Goal: Task Accomplishment & Management: Complete application form

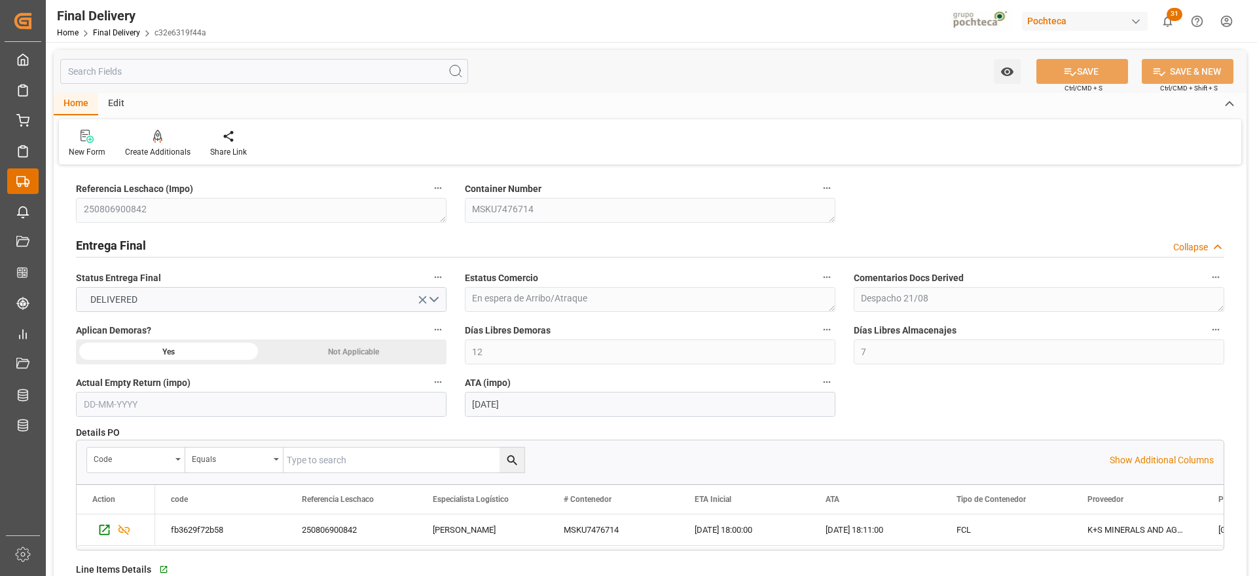
scroll to position [573, 0]
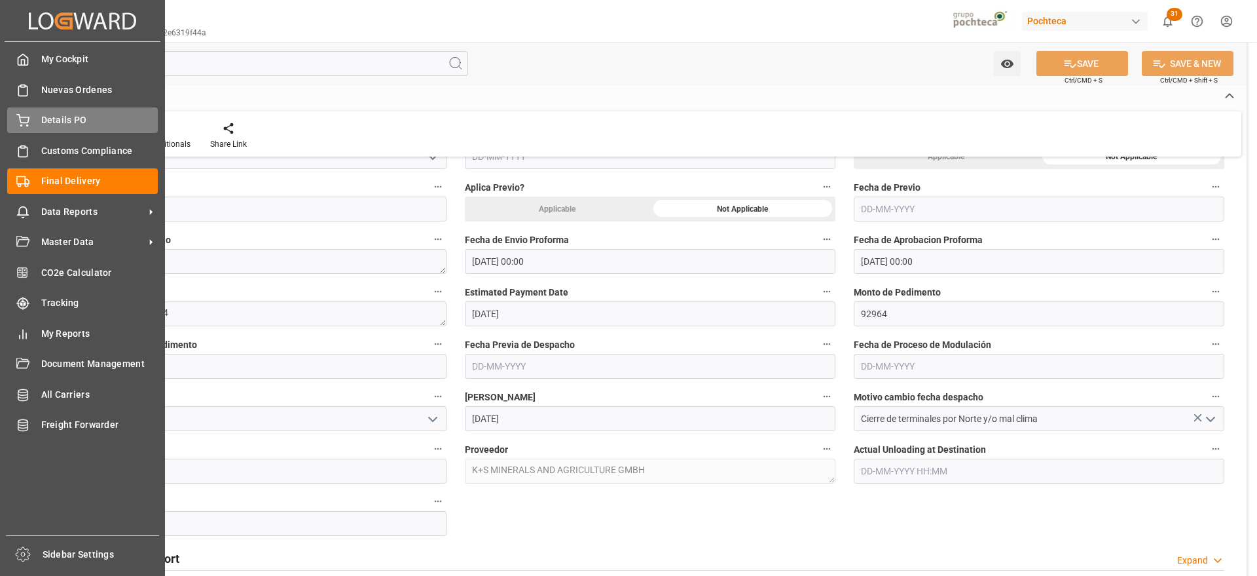
click at [57, 120] on span "Details PO" at bounding box center [99, 120] width 117 height 14
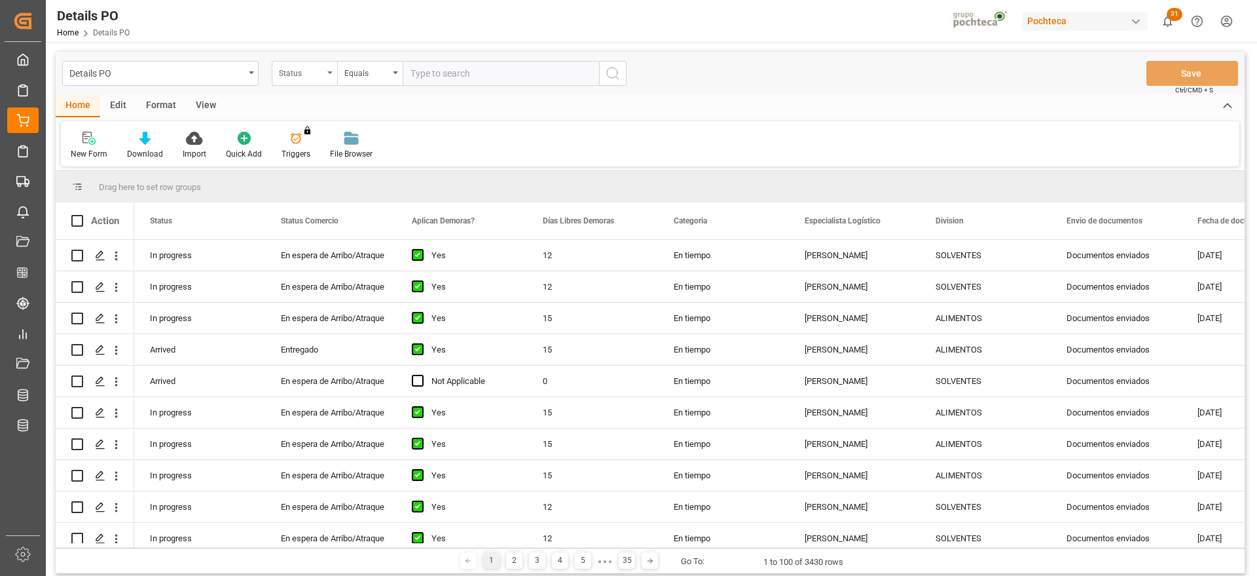
click at [308, 75] on div "Status" at bounding box center [301, 71] width 45 height 15
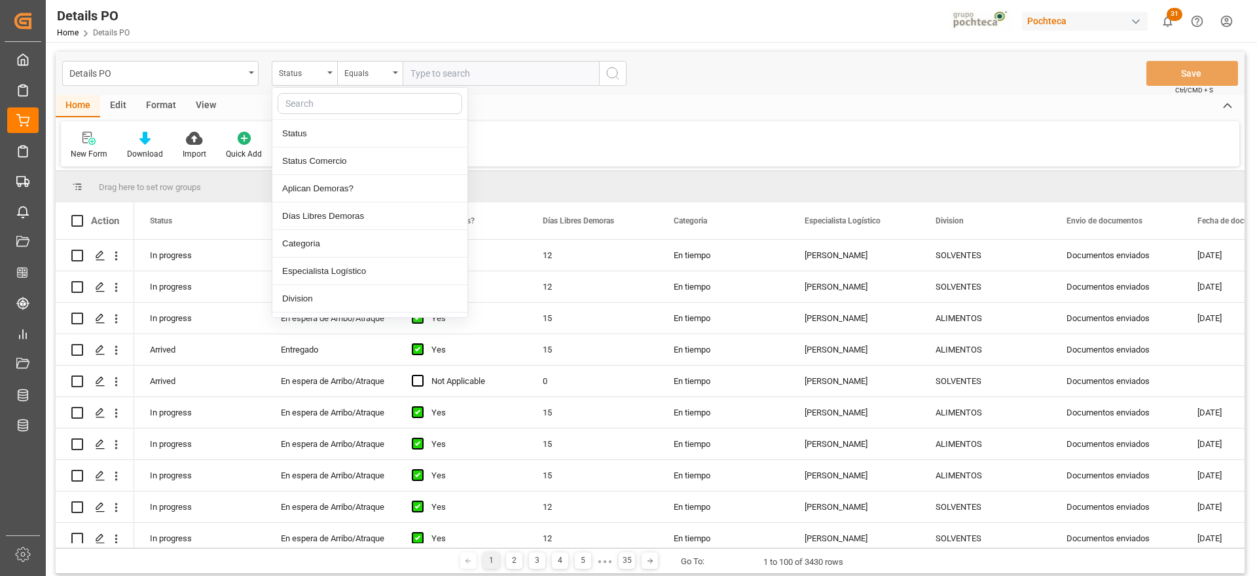
click at [329, 102] on input "text" at bounding box center [370, 103] width 185 height 21
type input "ref"
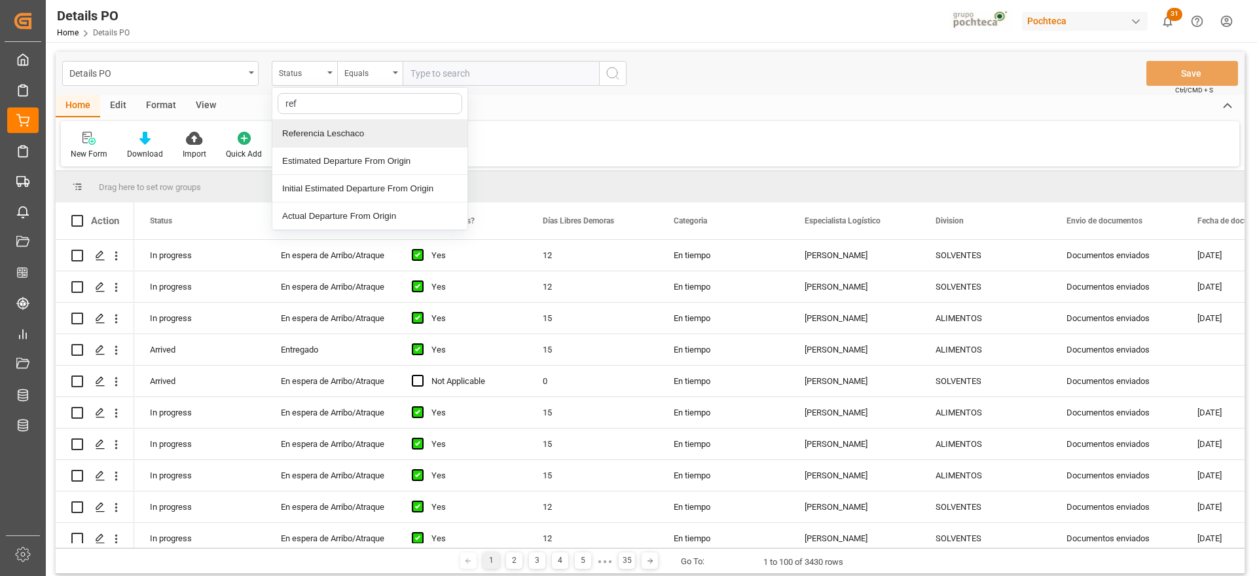
click at [342, 132] on div "Referencia Leschaco" at bounding box center [369, 134] width 195 height 28
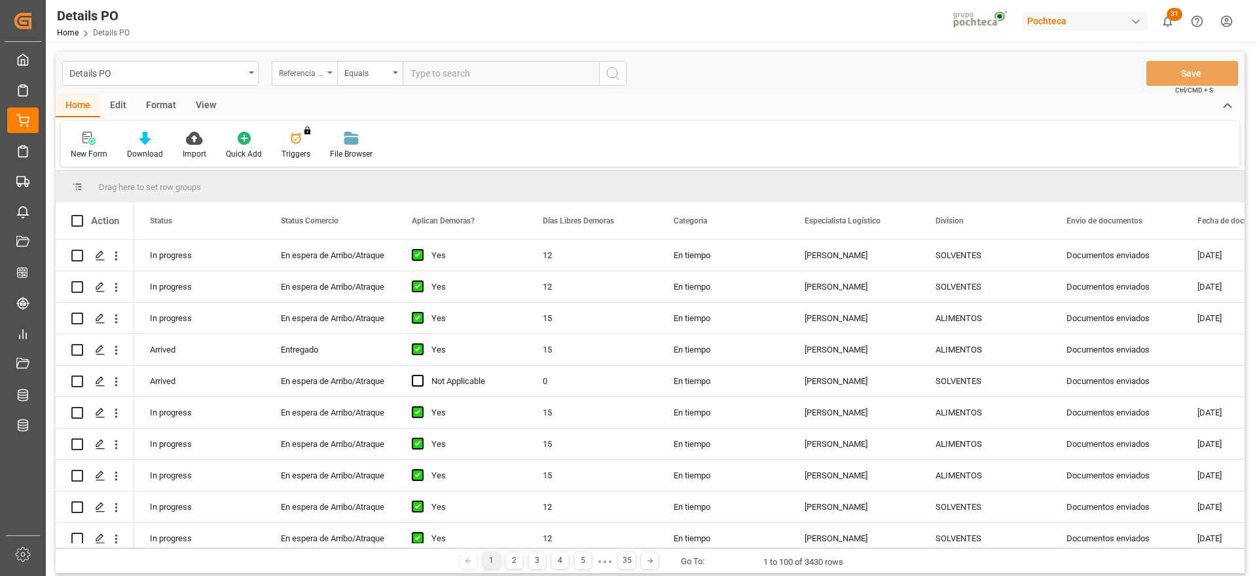
click at [302, 73] on div "Referencia Leschaco" at bounding box center [301, 71] width 45 height 15
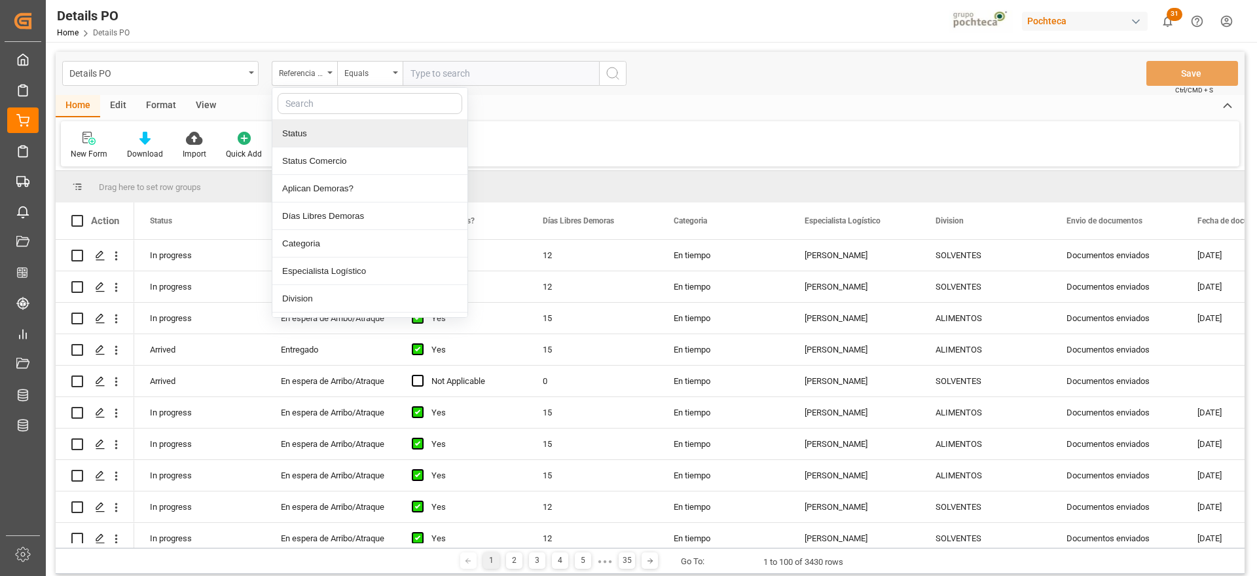
click at [318, 108] on input "text" at bounding box center [370, 103] width 185 height 21
type input "ord"
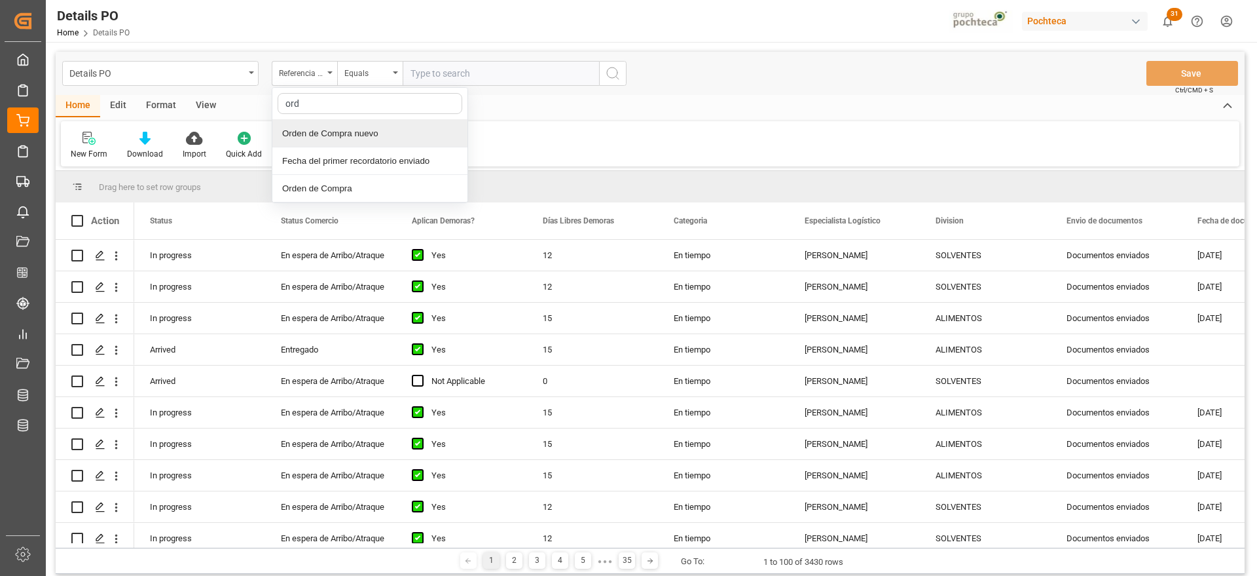
click at [342, 132] on div "Orden de Compra nuevo" at bounding box center [369, 134] width 195 height 28
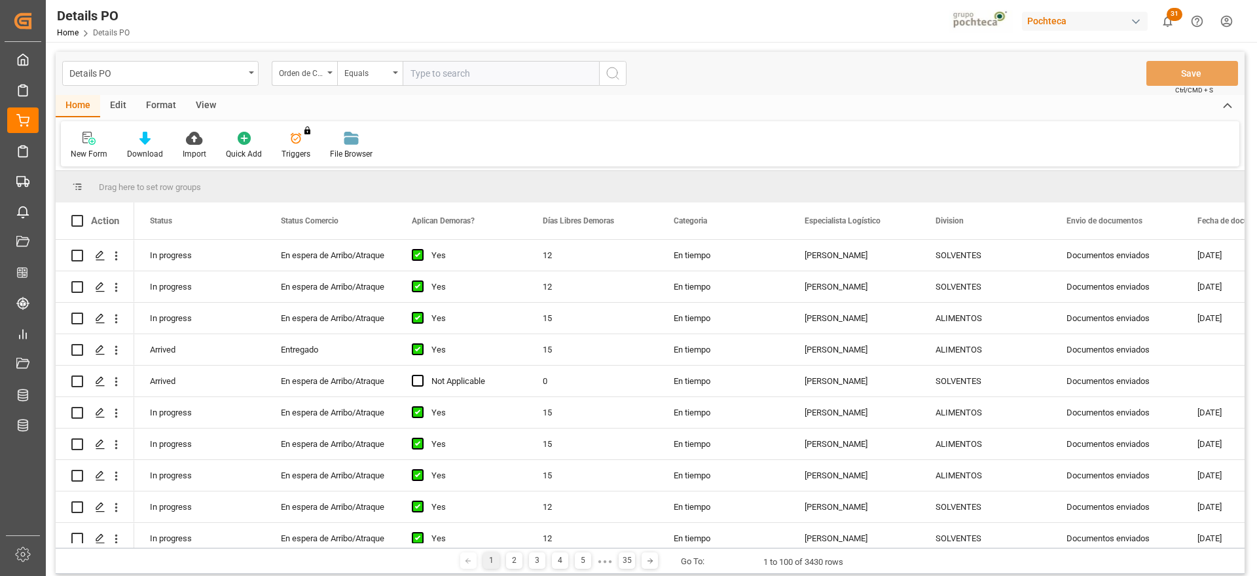
click at [436, 83] on input "text" at bounding box center [501, 73] width 196 height 25
paste input "5000306320"
type input "5000306320"
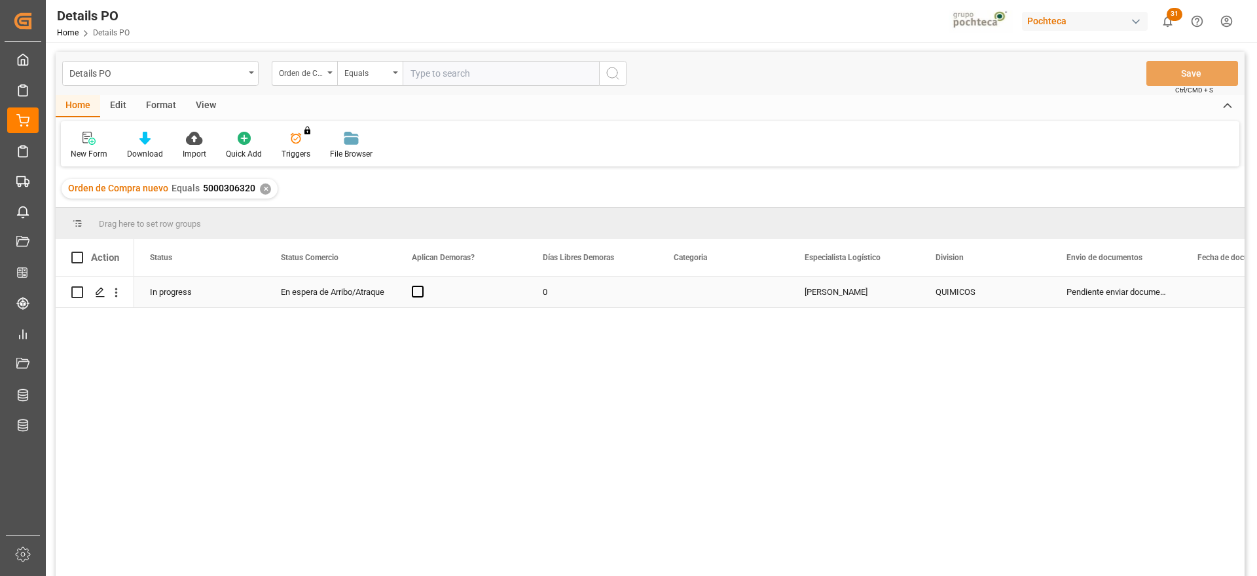
click at [330, 295] on div "En espera de Arribo/Atraque" at bounding box center [331, 292] width 100 height 30
click at [424, 292] on div "Press SPACE to select this row." at bounding box center [461, 291] width 131 height 31
click at [418, 292] on span "Press SPACE to select this row." at bounding box center [418, 291] width 12 height 12
click at [422, 285] on input "Press SPACE to select this row." at bounding box center [422, 285] width 0 height 0
click at [545, 297] on div "0" at bounding box center [592, 291] width 131 height 31
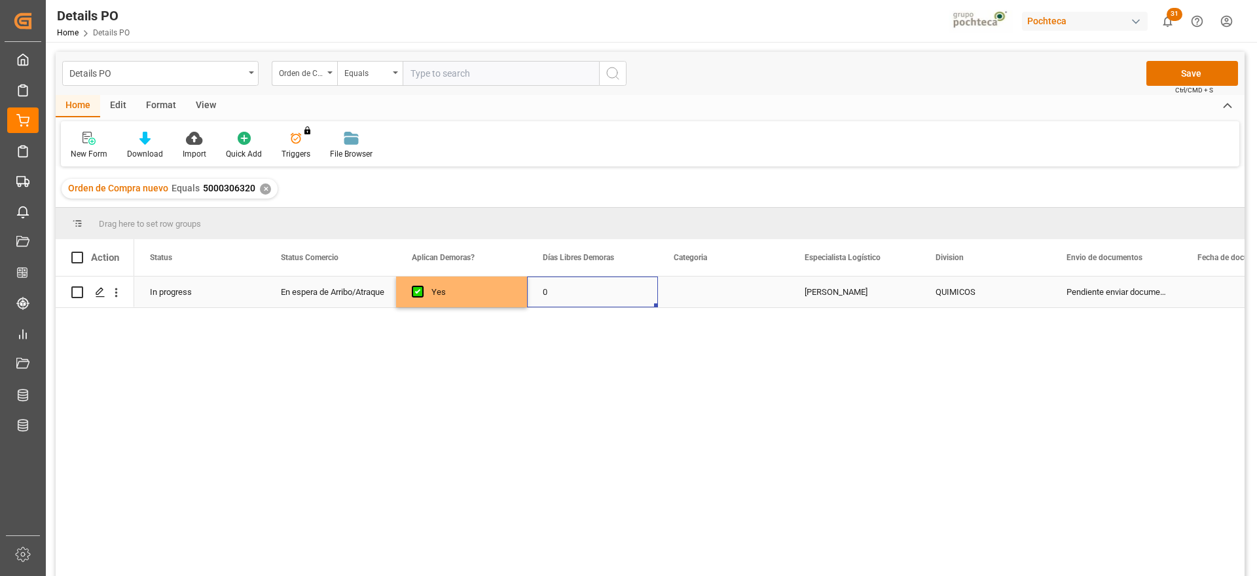
click at [545, 297] on div "0" at bounding box center [592, 291] width 131 height 31
click at [573, 294] on input "0" at bounding box center [593, 299] width 110 height 25
type input "1"
type input "15"
click at [722, 297] on div "Press SPACE to select this row." at bounding box center [723, 291] width 131 height 31
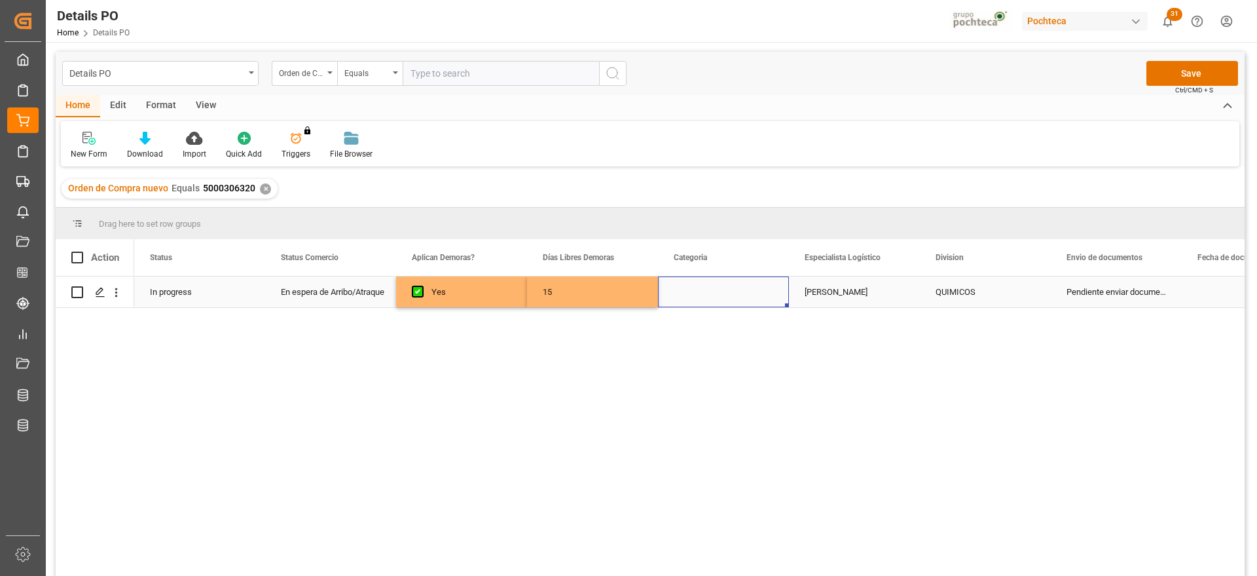
click at [722, 297] on div "Press SPACE to select this row." at bounding box center [723, 291] width 131 height 31
click at [762, 293] on button "Select" at bounding box center [724, 299] width 110 height 25
click at [719, 340] on div "Prioritario" at bounding box center [723, 333] width 109 height 39
click at [769, 292] on button "Prioritario" at bounding box center [724, 299] width 110 height 25
click at [739, 371] on div "En tiempo" at bounding box center [723, 372] width 95 height 13
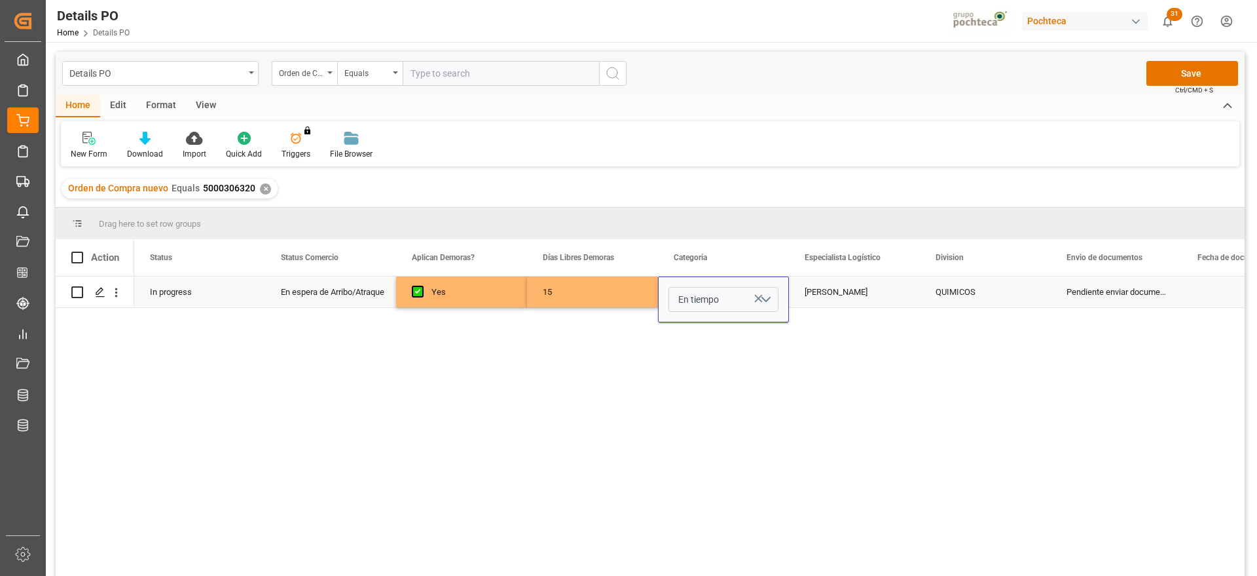
click at [839, 299] on div "[PERSON_NAME]" at bounding box center [854, 291] width 131 height 31
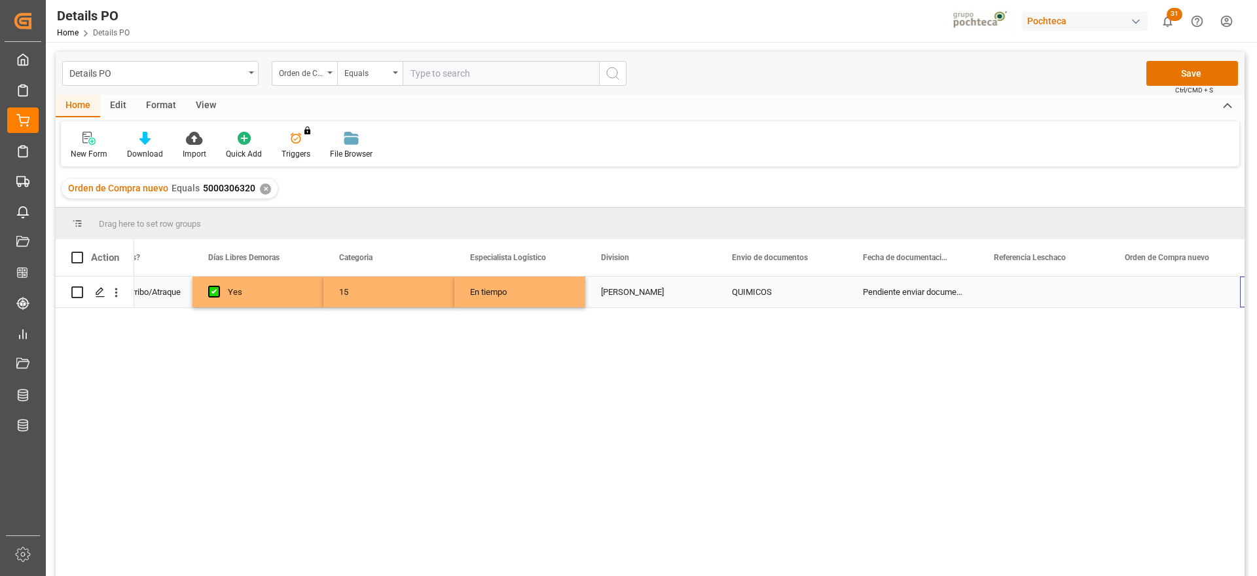
scroll to position [0, 466]
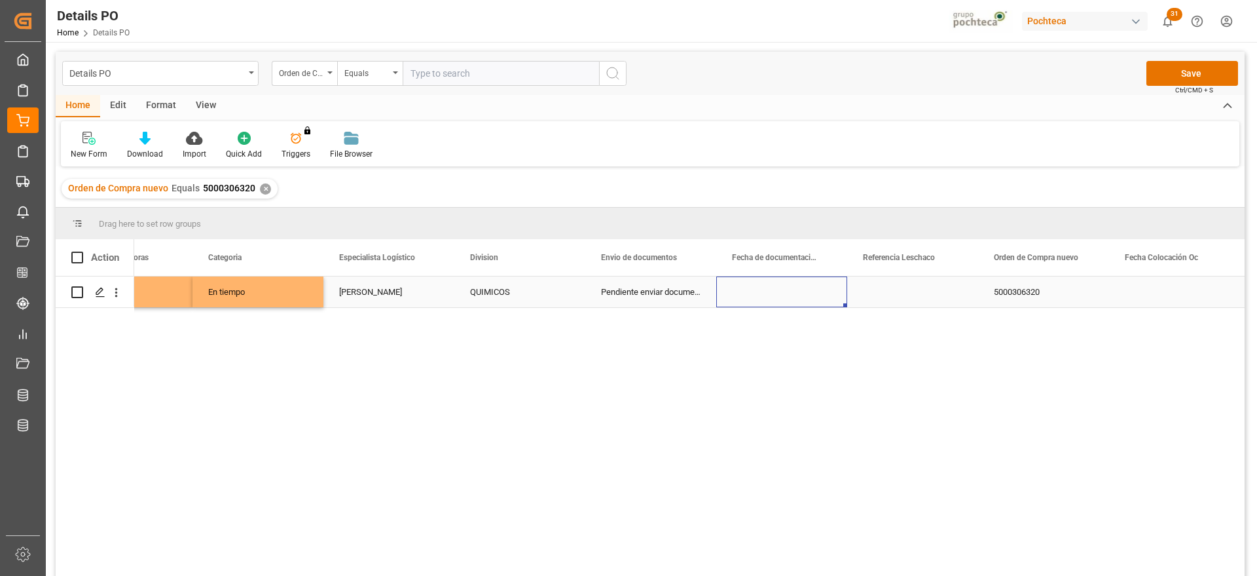
click at [789, 302] on div "Press SPACE to select this row." at bounding box center [781, 291] width 131 height 31
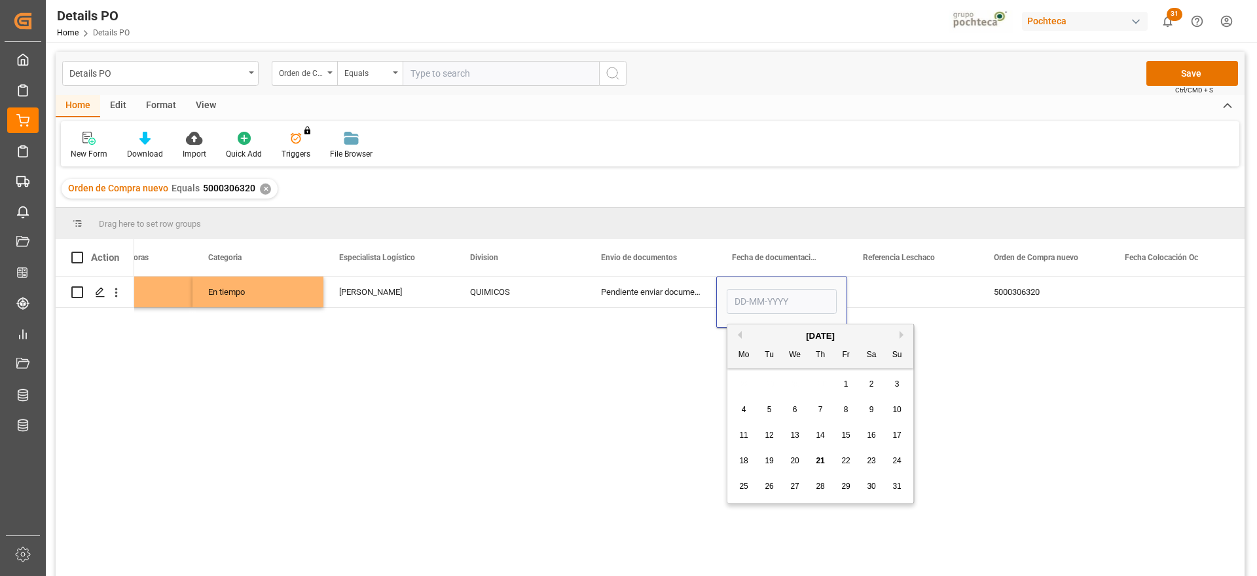
click at [846, 431] on span "15" at bounding box center [845, 434] width 9 height 9
type input "[DATE]"
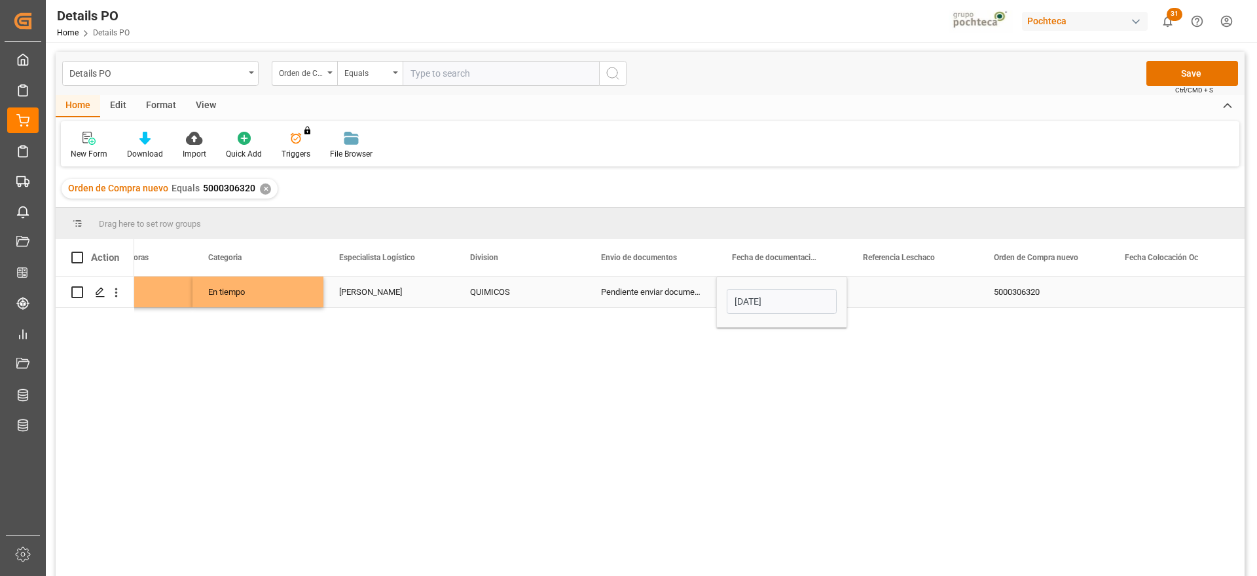
click at [912, 297] on div "Press SPACE to select this row." at bounding box center [912, 291] width 131 height 31
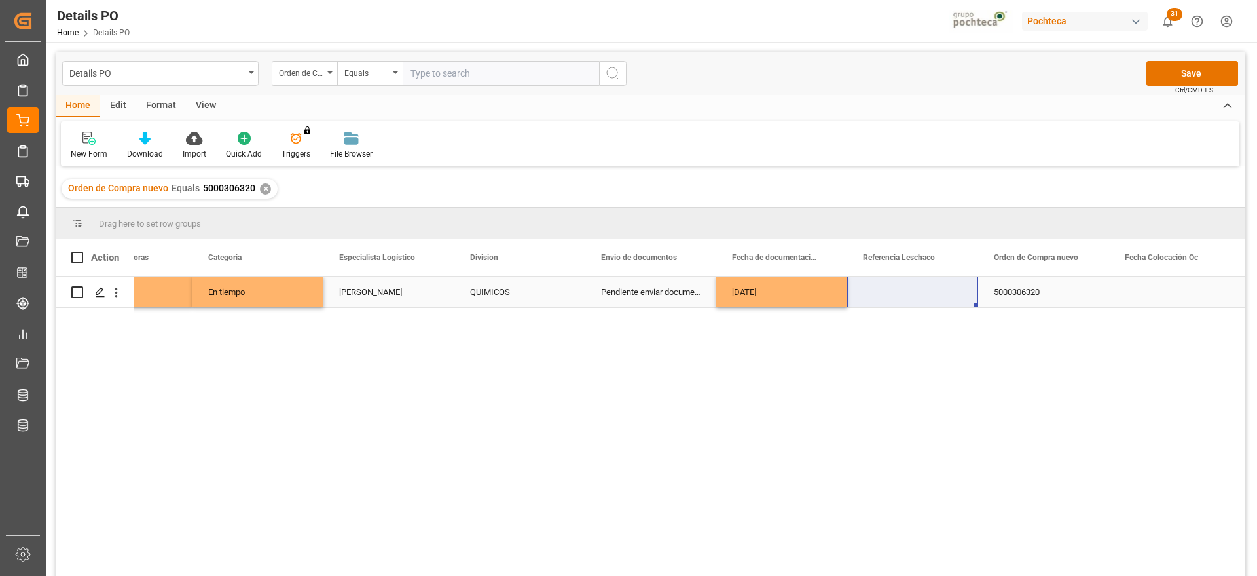
click at [809, 297] on div "[DATE]" at bounding box center [781, 291] width 131 height 31
click at [923, 286] on div "Press SPACE to select this row." at bounding box center [912, 291] width 131 height 31
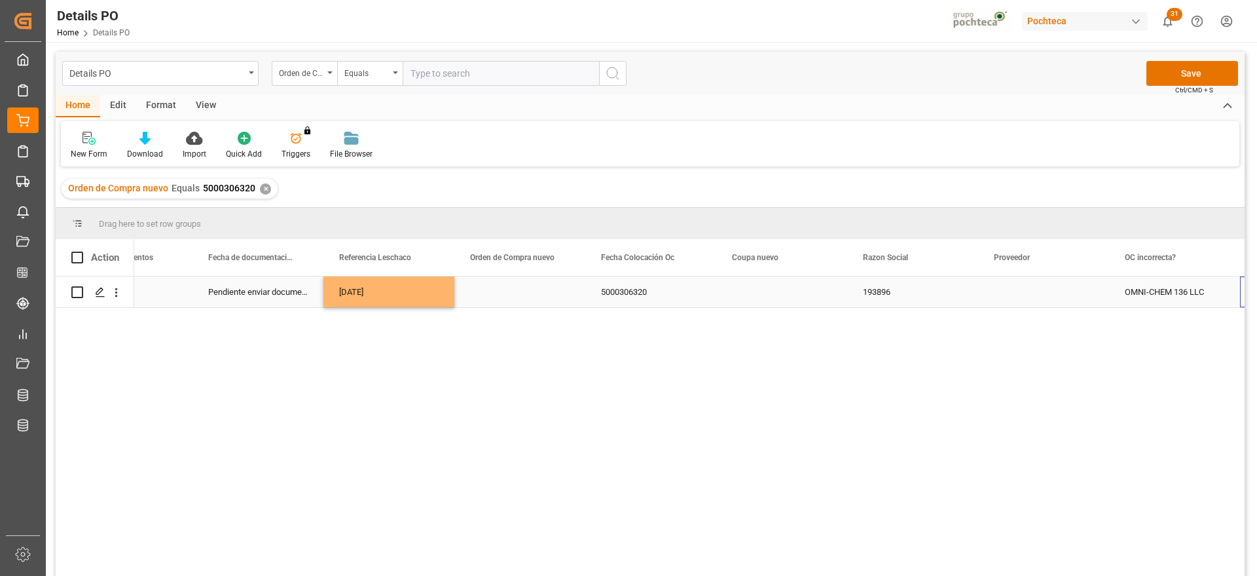
scroll to position [0, 989]
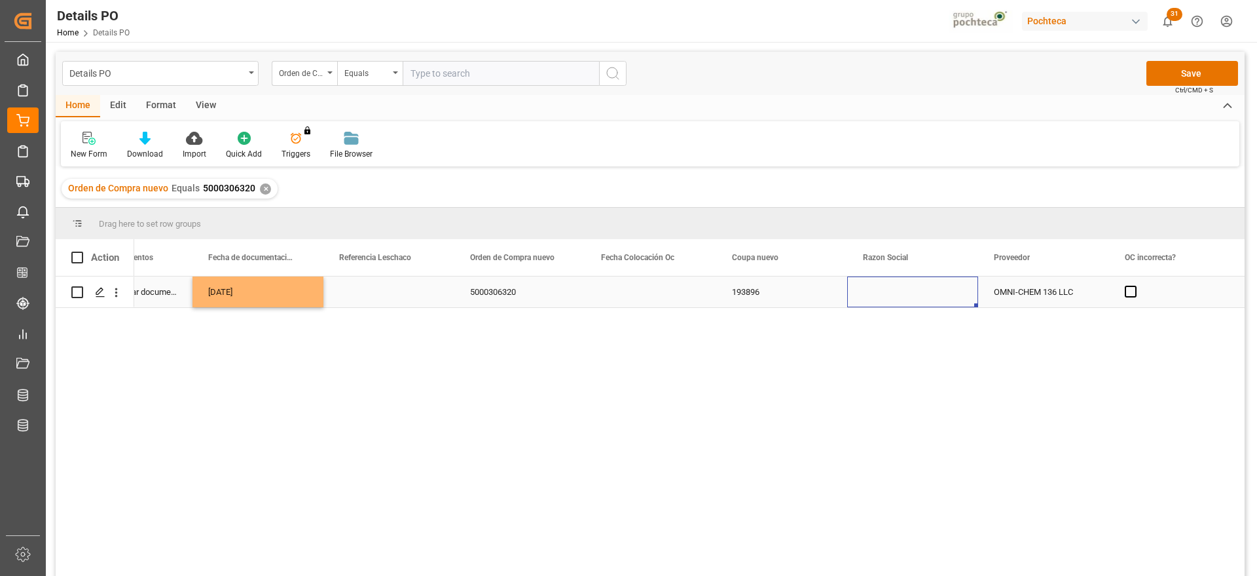
click at [923, 286] on div "Press SPACE to select this row." at bounding box center [912, 291] width 131 height 31
click at [957, 303] on icon "open menu" at bounding box center [954, 300] width 16 height 16
click at [913, 330] on div "Materias Primas" at bounding box center [925, 337] width 134 height 46
type input "Materias Primas"
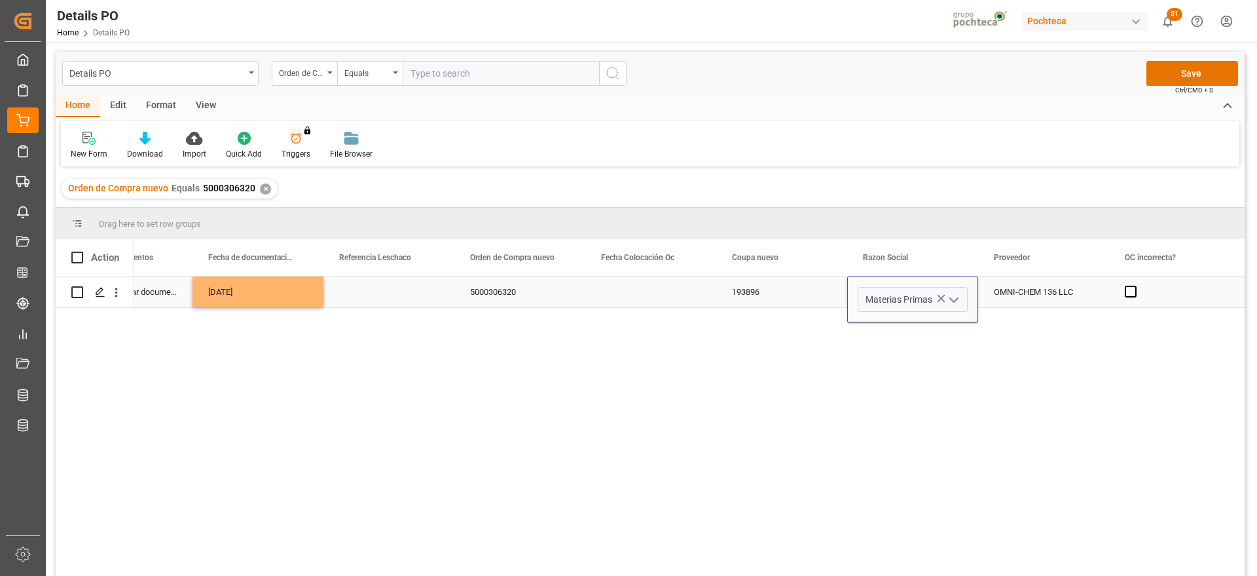
click at [1022, 292] on div "OMNI-CHEM 136 LLC" at bounding box center [1043, 291] width 131 height 31
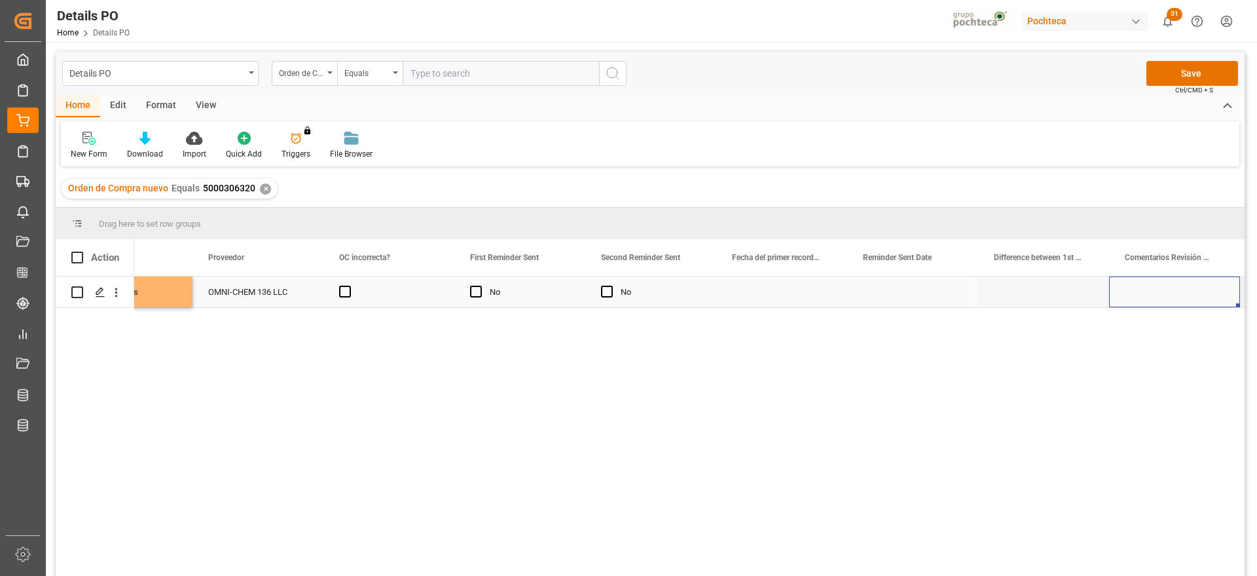
scroll to position [0, 1906]
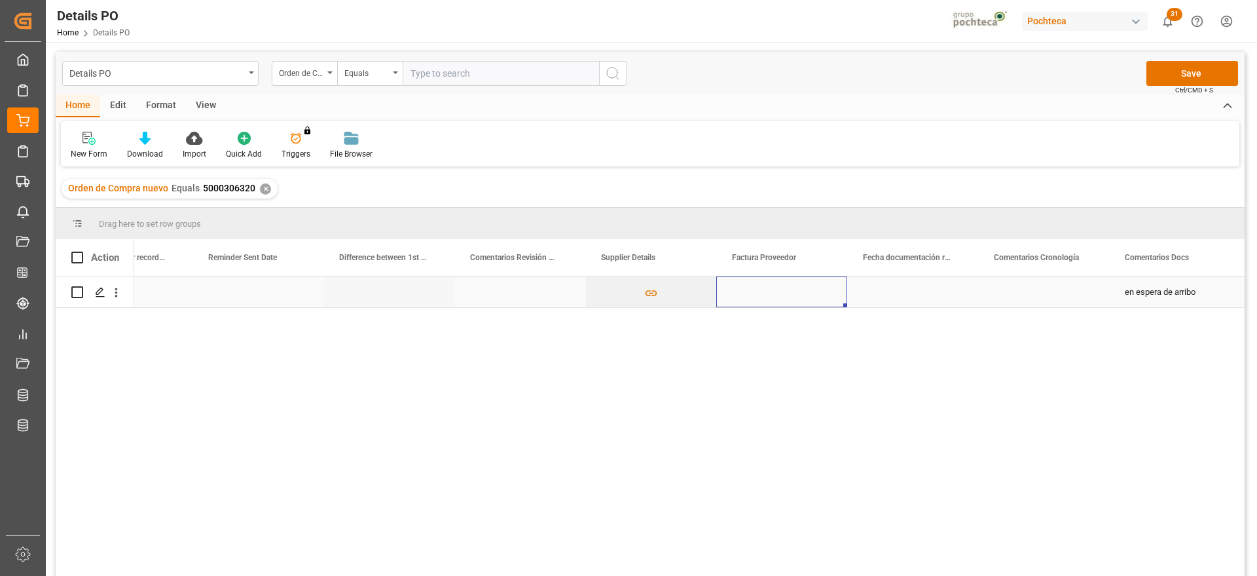
click at [775, 284] on div "Press SPACE to select this row." at bounding box center [781, 291] width 131 height 31
click at [774, 284] on div "Press SPACE to select this row." at bounding box center [781, 291] width 131 height 31
click at [767, 291] on input "Press SPACE to select this row." at bounding box center [782, 299] width 110 height 25
paste input "28003"
type input "28003"
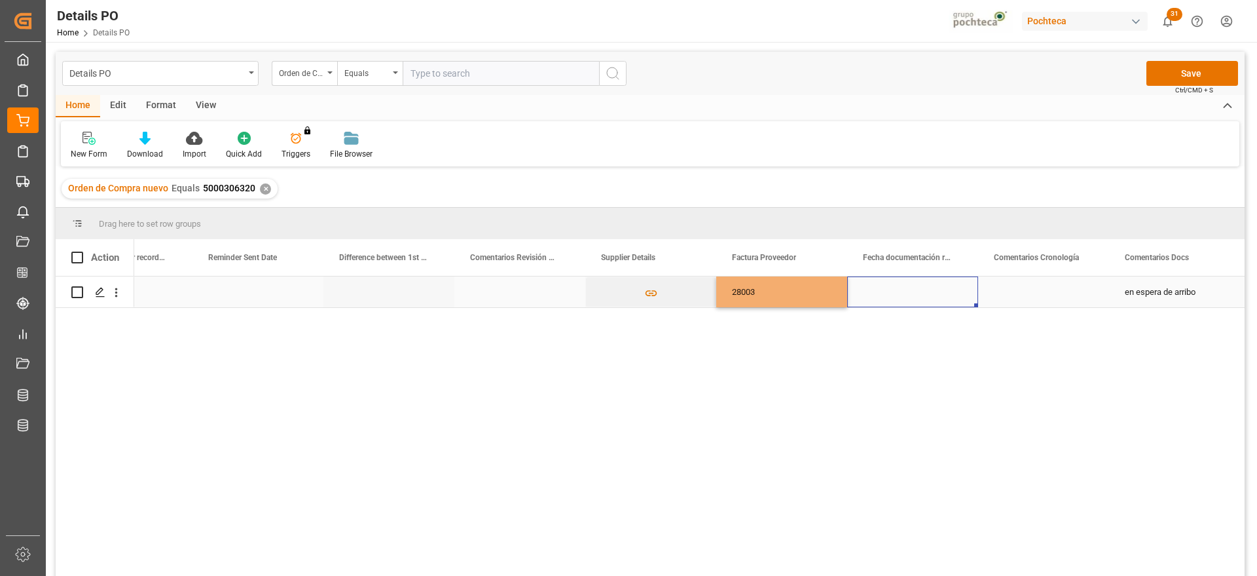
click at [919, 289] on div "Press SPACE to select this row." at bounding box center [912, 291] width 131 height 31
click at [919, 291] on div "Press SPACE to select this row." at bounding box center [912, 291] width 131 height 31
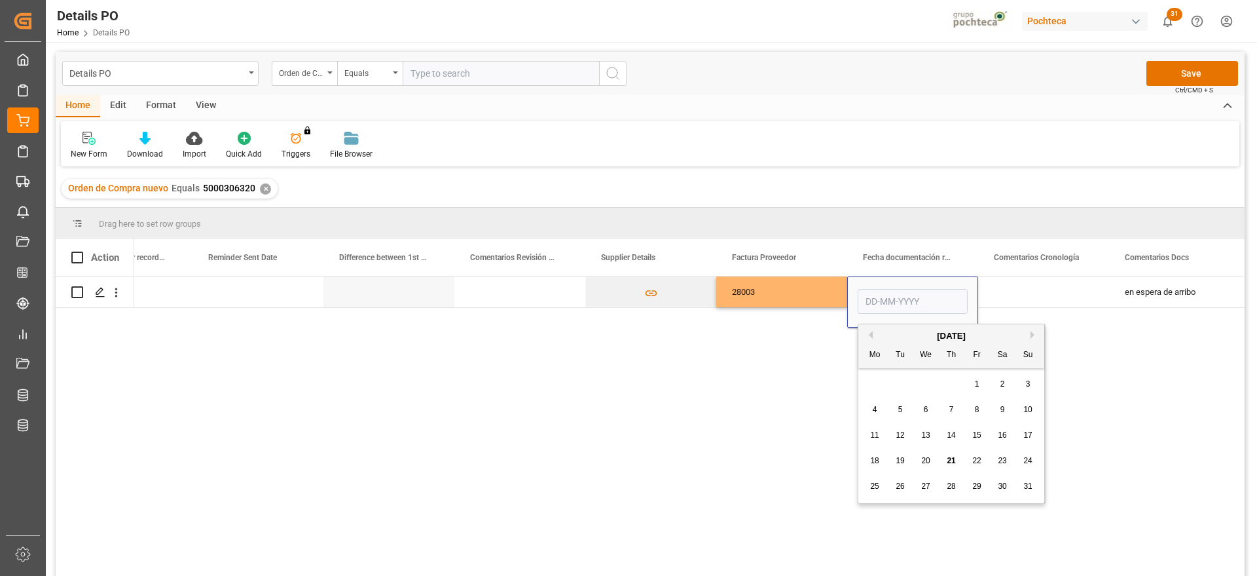
click at [980, 428] on div "15" at bounding box center [977, 436] width 16 height 16
type input "[DATE]"
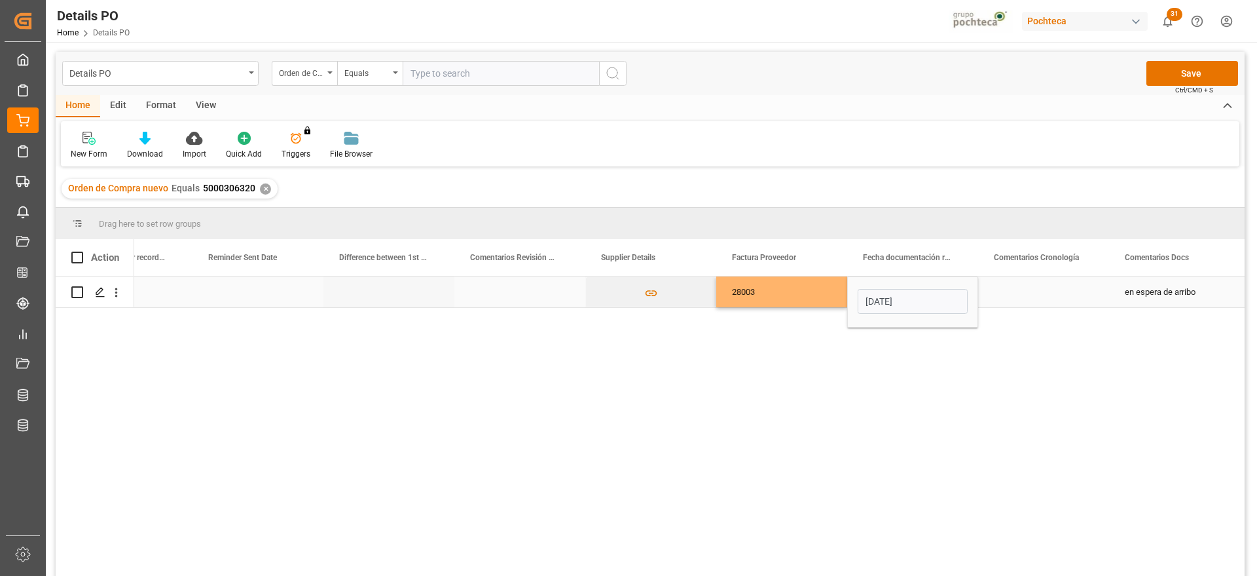
click at [1037, 289] on div "Press SPACE to select this row." at bounding box center [1043, 291] width 131 height 31
click at [944, 301] on div "[DATE]" at bounding box center [912, 291] width 131 height 31
click at [1124, 294] on div "en espera de arribo" at bounding box center [1174, 291] width 131 height 31
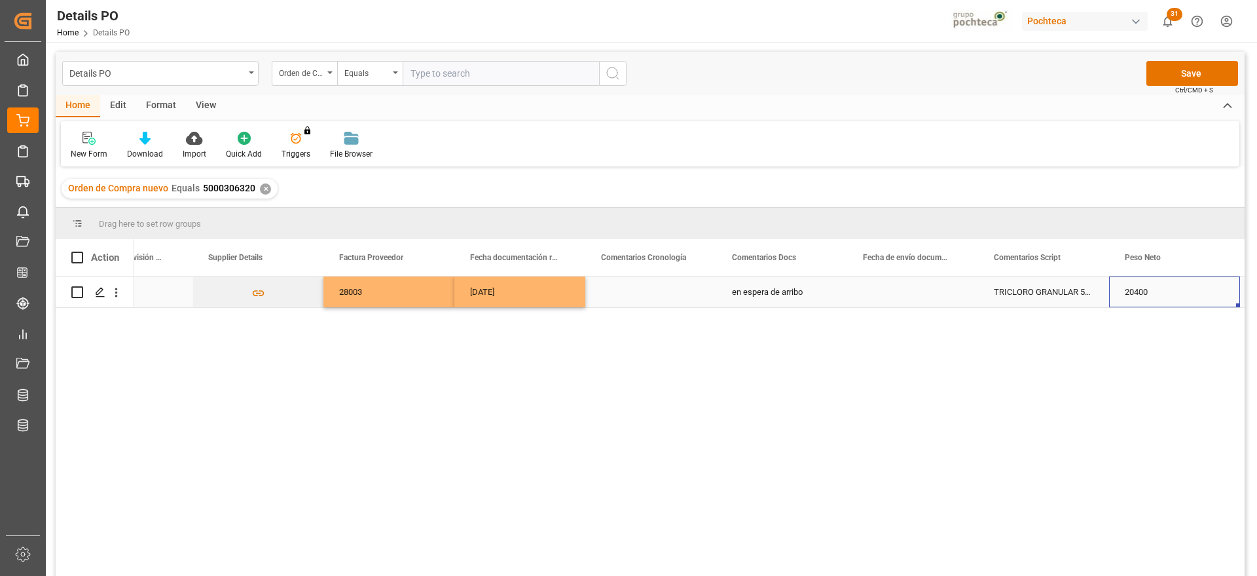
click at [952, 303] on div "Press SPACE to select this row." at bounding box center [912, 291] width 131 height 31
click at [1207, 69] on button "Save" at bounding box center [1193, 73] width 92 height 25
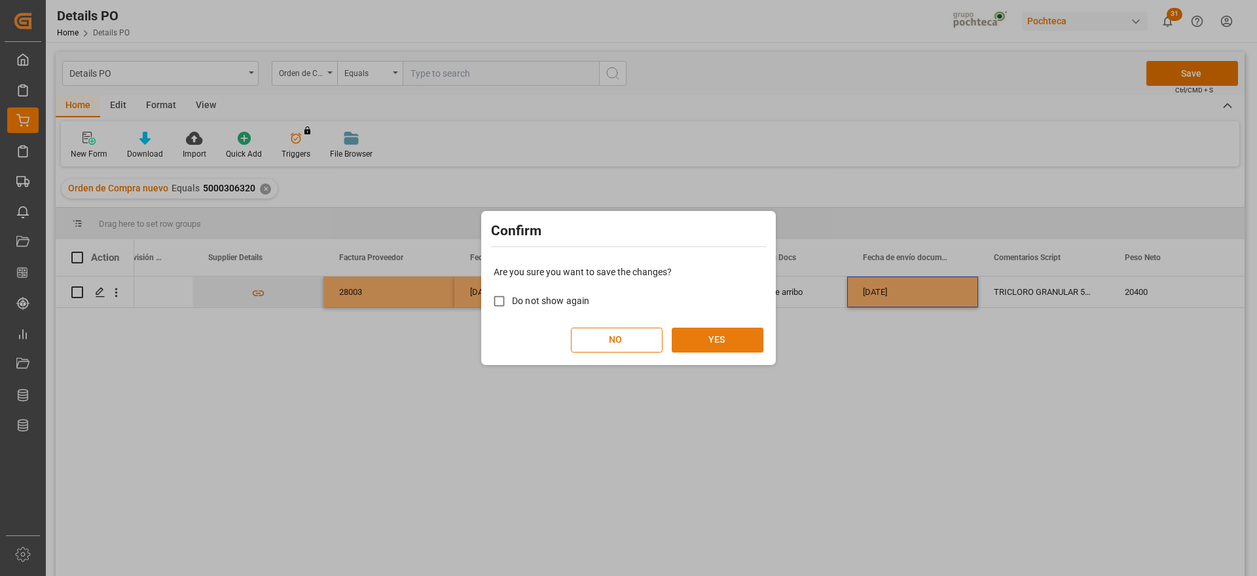
click at [728, 344] on button "YES" at bounding box center [718, 339] width 92 height 25
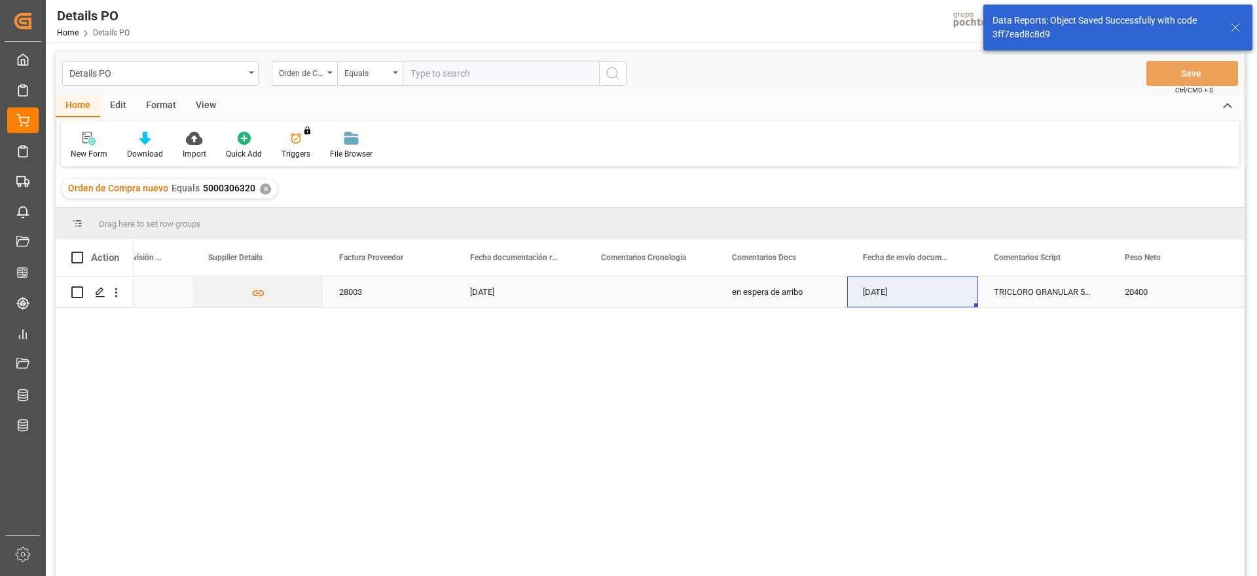
click at [1052, 294] on div "TRICLORO GRANULAR 50 KG CUBETA (23291)" at bounding box center [1043, 291] width 131 height 31
click at [944, 291] on div "Press SPACE to select this row." at bounding box center [912, 291] width 131 height 31
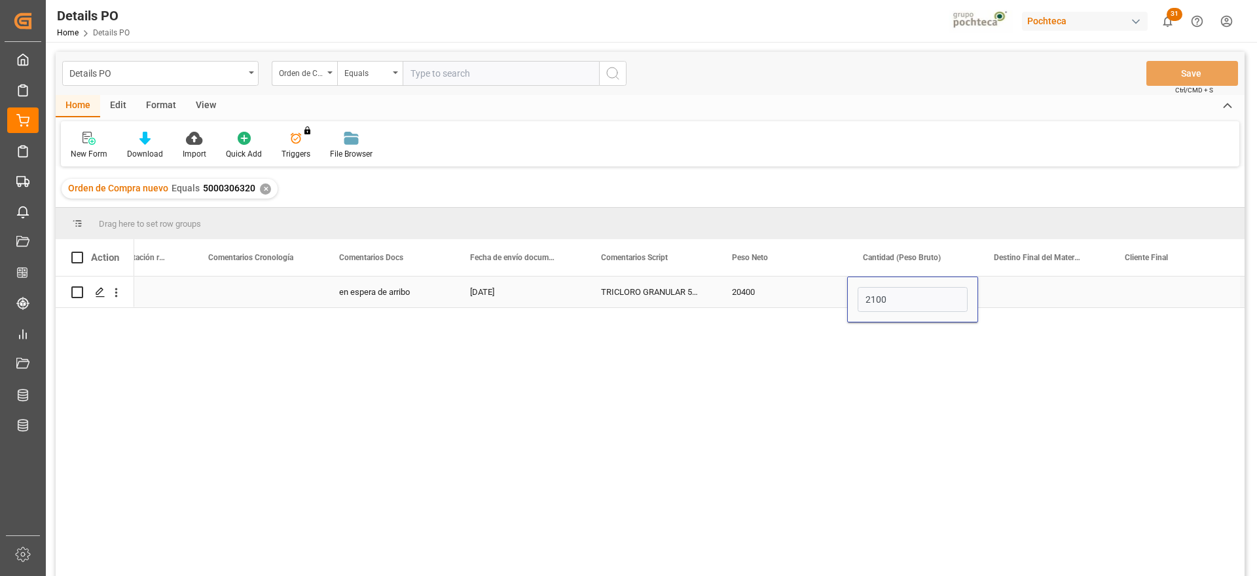
type input "21000"
click at [1019, 293] on div "Press SPACE to select this row." at bounding box center [1043, 291] width 131 height 31
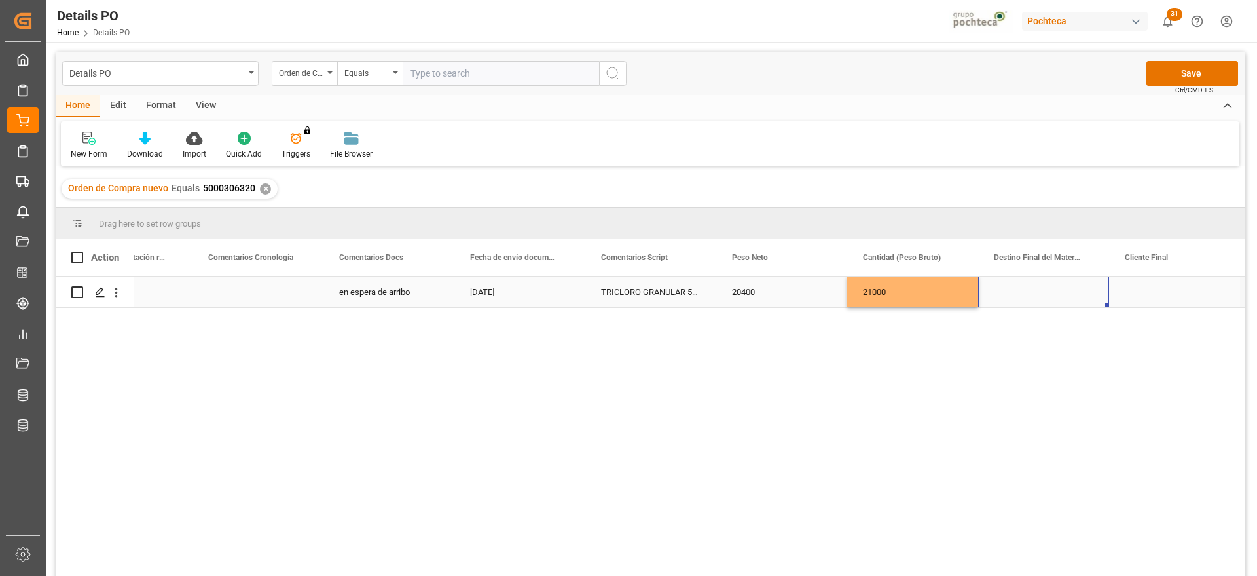
click at [1037, 299] on div "Press SPACE to select this row." at bounding box center [1043, 291] width 131 height 31
click at [1033, 340] on div "[GEOGRAPHIC_DATA]" at bounding box center [1043, 337] width 109 height 46
type input "[GEOGRAPHIC_DATA]"
click at [1177, 292] on div "Press SPACE to select this row." at bounding box center [1174, 291] width 131 height 31
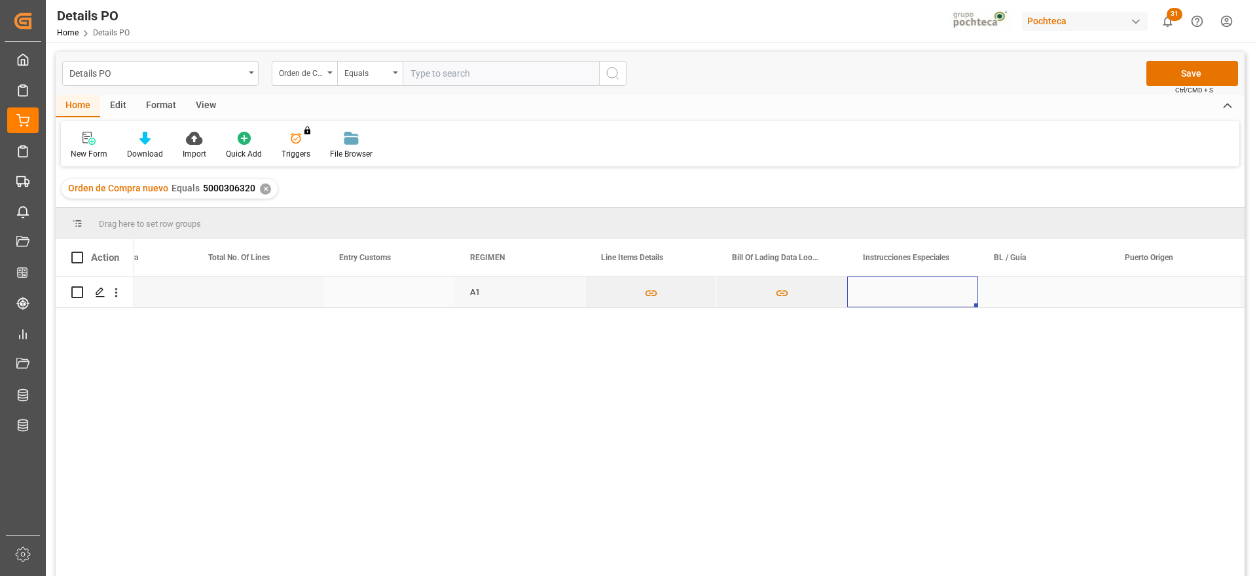
click at [1011, 282] on div "Press SPACE to select this row." at bounding box center [1043, 291] width 131 height 31
click at [1001, 292] on input "Press SPACE to select this row." at bounding box center [1044, 299] width 110 height 25
type input "m"
type input "MEDUOV344801"
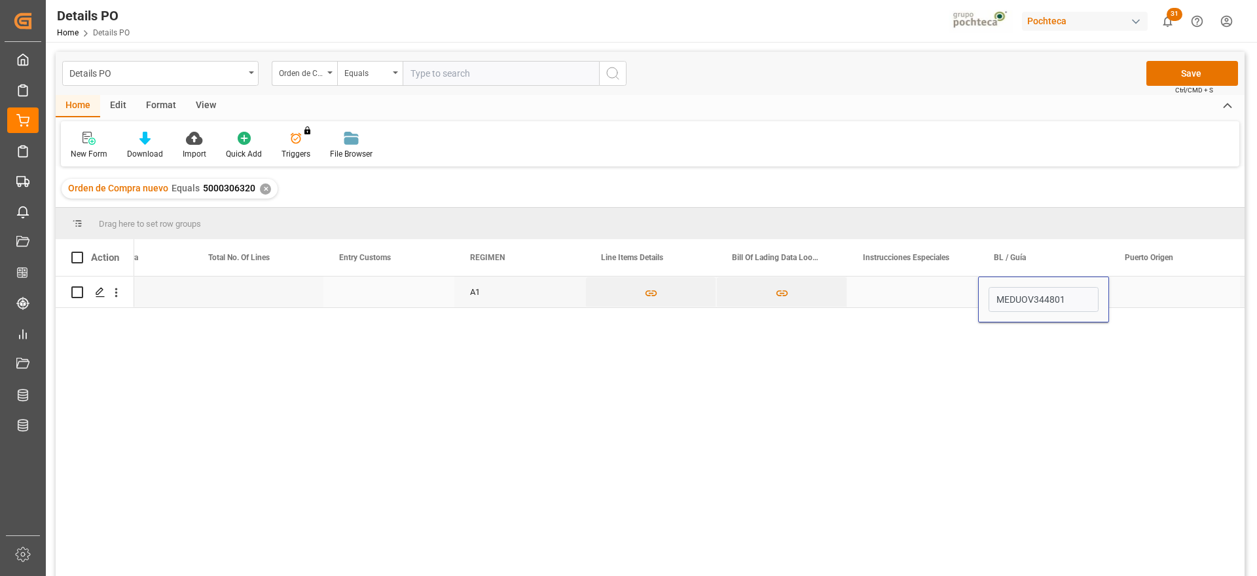
click at [1139, 297] on div "Press SPACE to select this row." at bounding box center [1174, 291] width 131 height 31
click at [1150, 293] on div "Press SPACE to select this row." at bounding box center [1174, 291] width 131 height 31
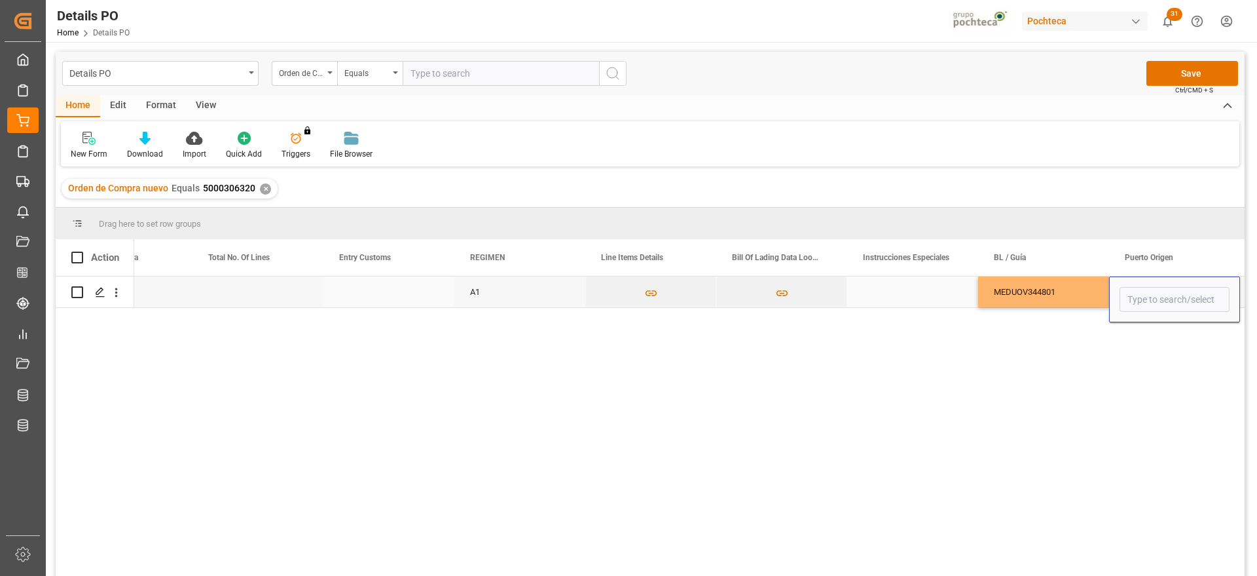
click at [1150, 293] on input "Press SPACE to select this row." at bounding box center [1175, 299] width 110 height 25
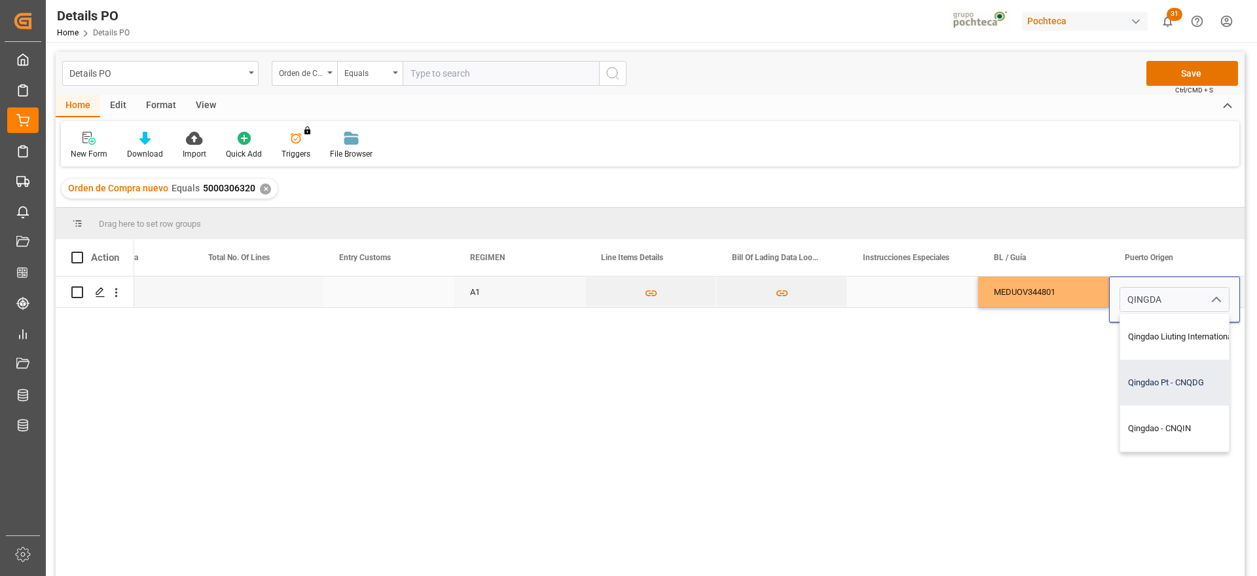
click at [1162, 371] on div "Qingdao Pt - CNQDG" at bounding box center [1205, 382] width 170 height 46
type input "Qingdao Pt - CNQDG"
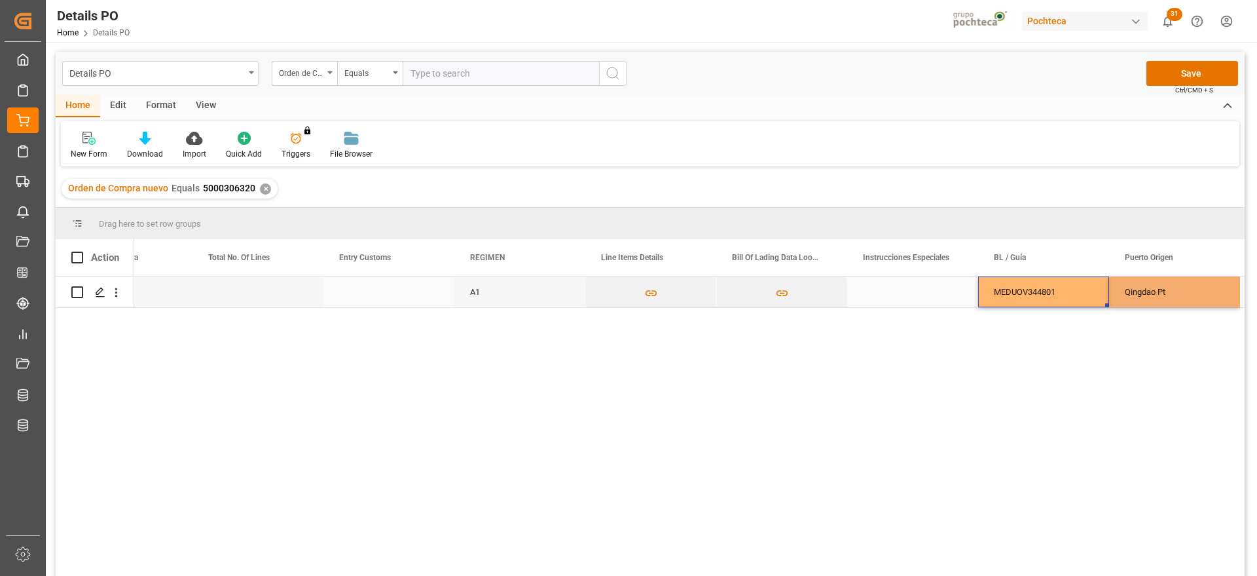
click at [1073, 289] on div "MEDUOV344801" at bounding box center [1043, 291] width 131 height 31
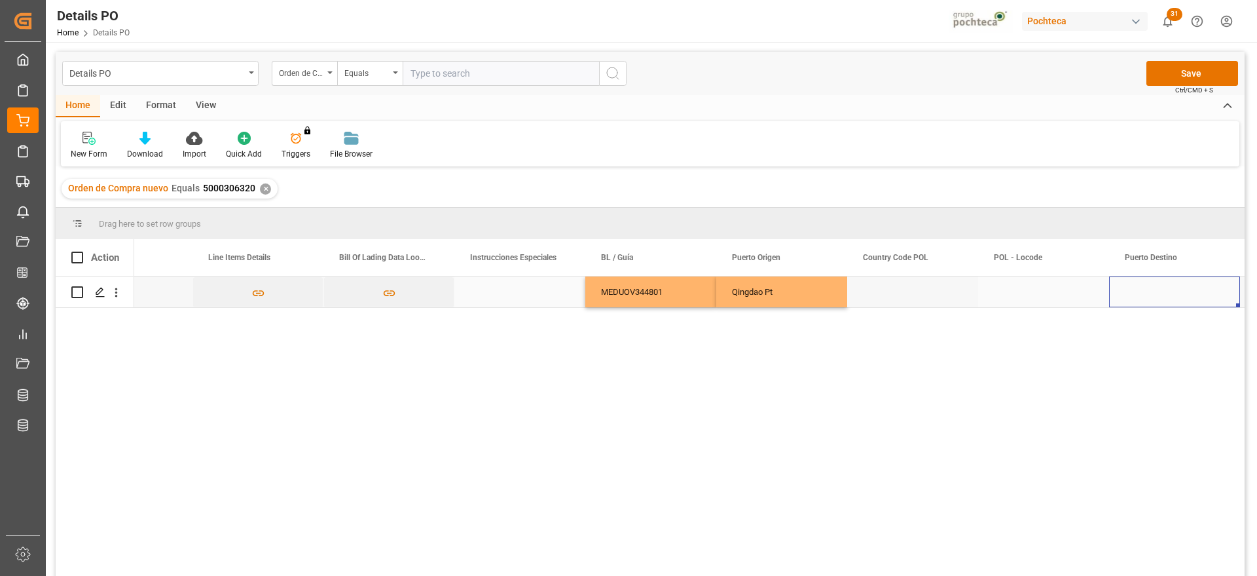
scroll to position [0, 5180]
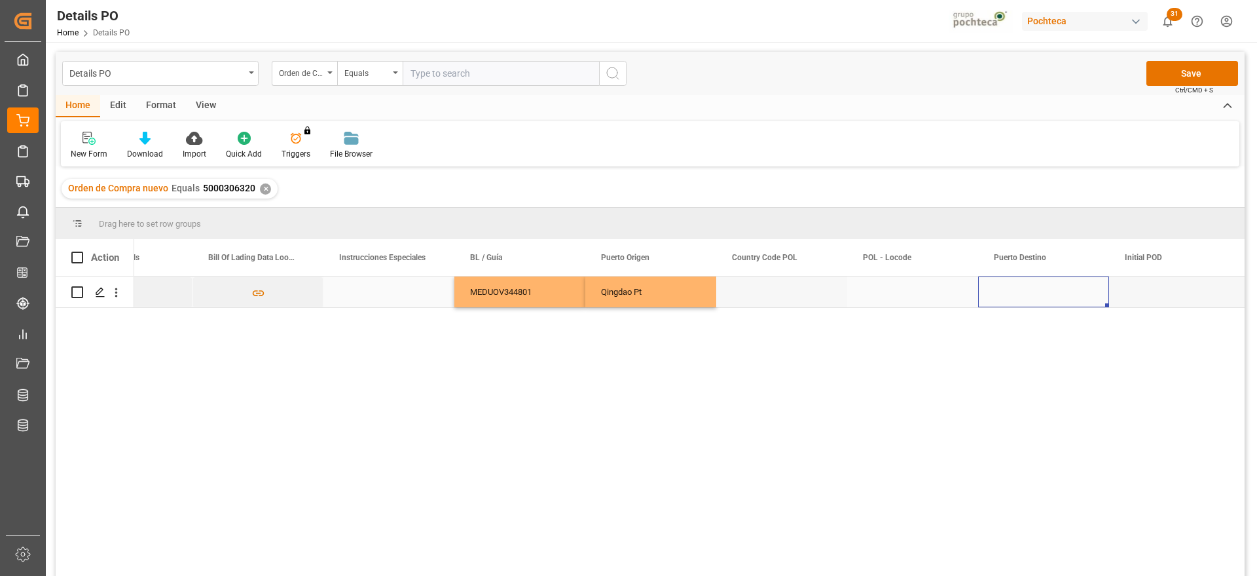
click at [1018, 302] on div "Press SPACE to select this row." at bounding box center [1043, 291] width 131 height 31
click at [1019, 301] on input "Press SPACE to select this row." at bounding box center [1044, 299] width 110 height 25
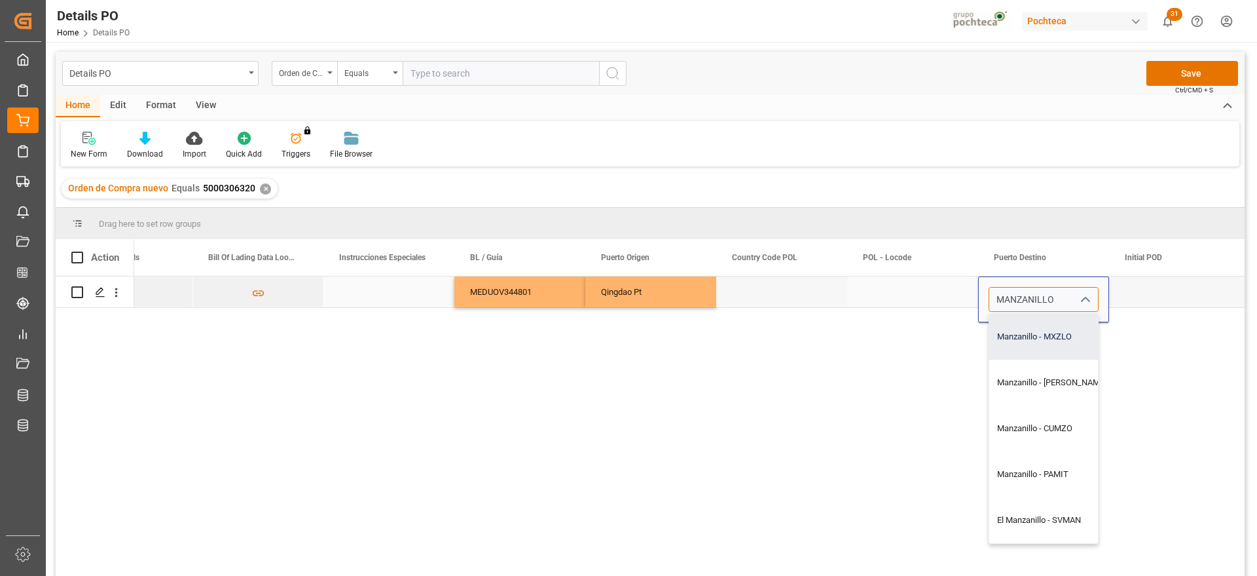
click at [1041, 337] on div "Manzanillo - MXZLO" at bounding box center [1051, 337] width 125 height 46
type input "Manzanillo - MXZLO"
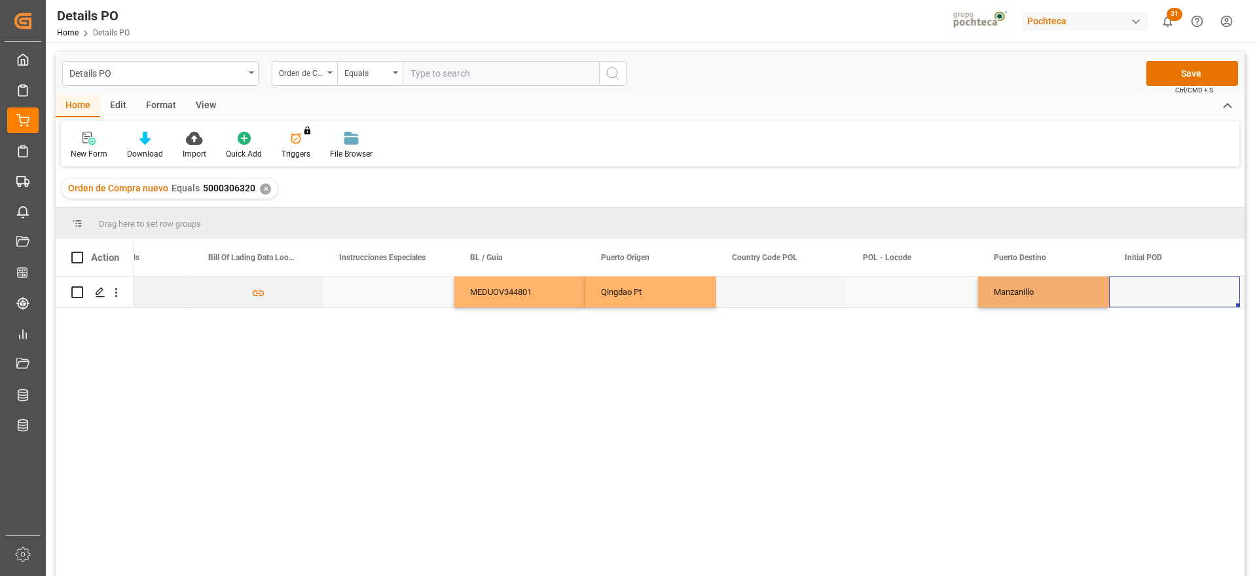
click at [1128, 298] on div "Press SPACE to select this row." at bounding box center [1174, 291] width 131 height 31
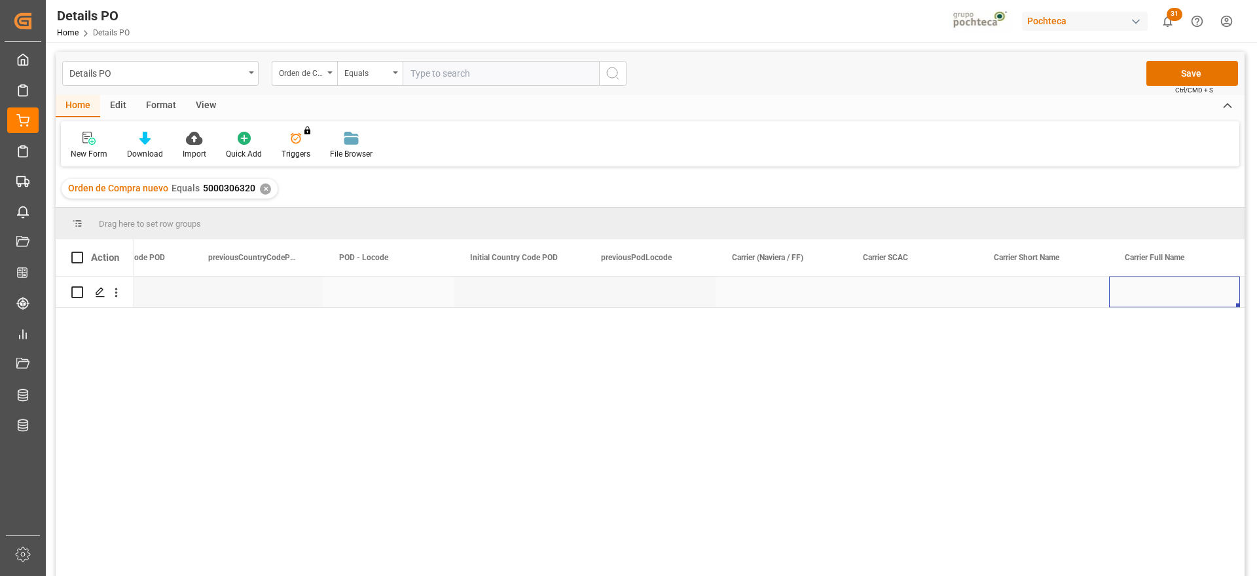
click at [796, 304] on div "Press SPACE to select this row." at bounding box center [781, 291] width 131 height 31
click at [796, 304] on input "Press SPACE to select this row." at bounding box center [782, 299] width 110 height 25
type input "MSC"
click at [883, 299] on div "Press SPACE to select this row." at bounding box center [912, 291] width 131 height 31
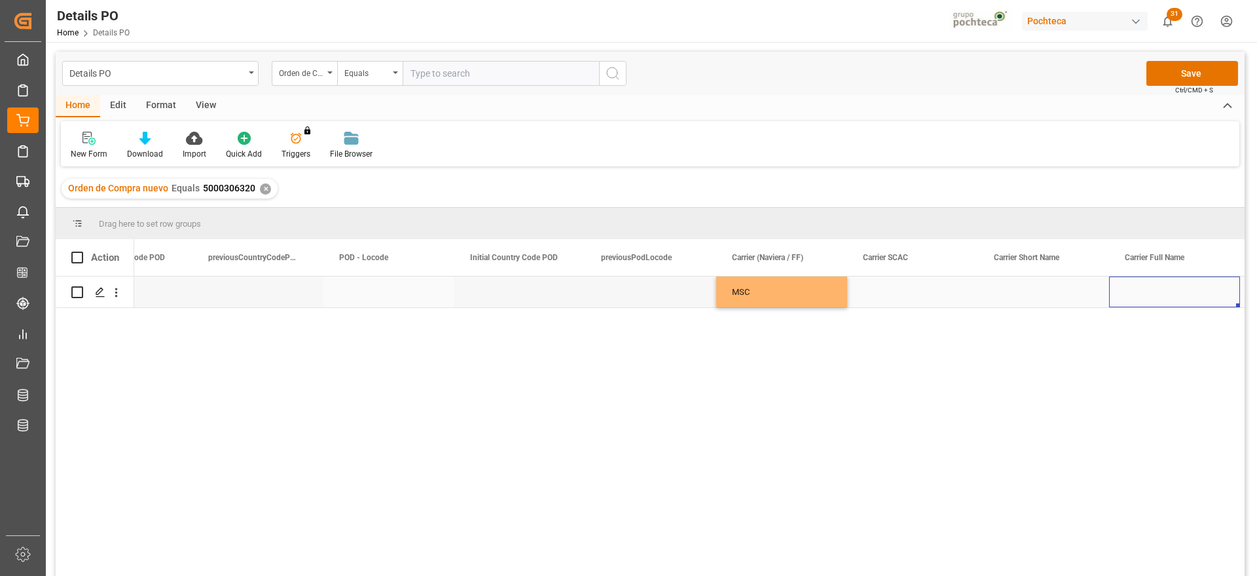
click at [1170, 299] on div "Press SPACE to select this row." at bounding box center [1174, 291] width 131 height 31
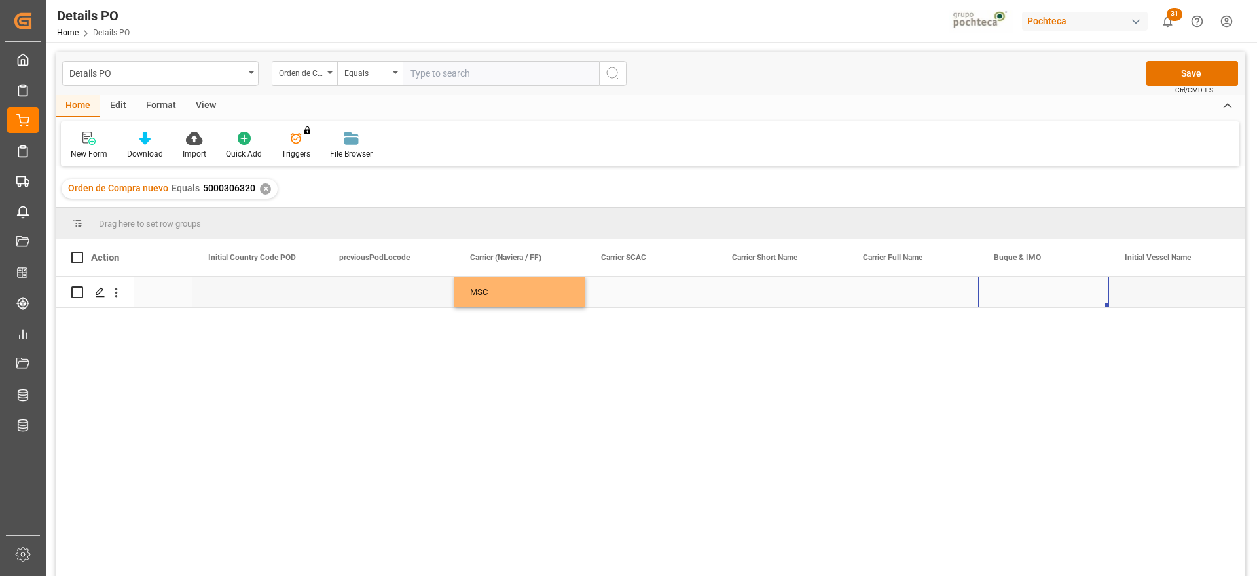
click at [1011, 293] on div "Press SPACE to select this row." at bounding box center [1043, 291] width 131 height 31
click at [1011, 293] on input "Press SPACE to select this row." at bounding box center [1044, 299] width 110 height 25
click at [1069, 341] on div "MSC DAKAR X - 9605231" at bounding box center [1043, 337] width 109 height 46
type input "MSC DAKAR X - 9605231"
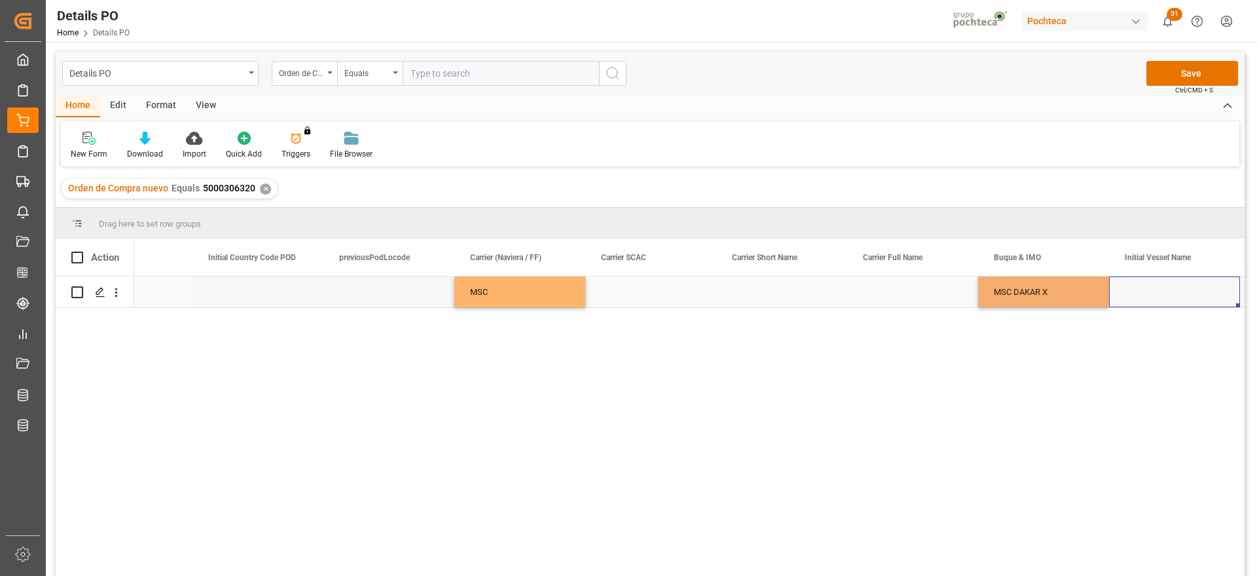
click at [1153, 301] on div "Press SPACE to select this row." at bounding box center [1174, 291] width 131 height 31
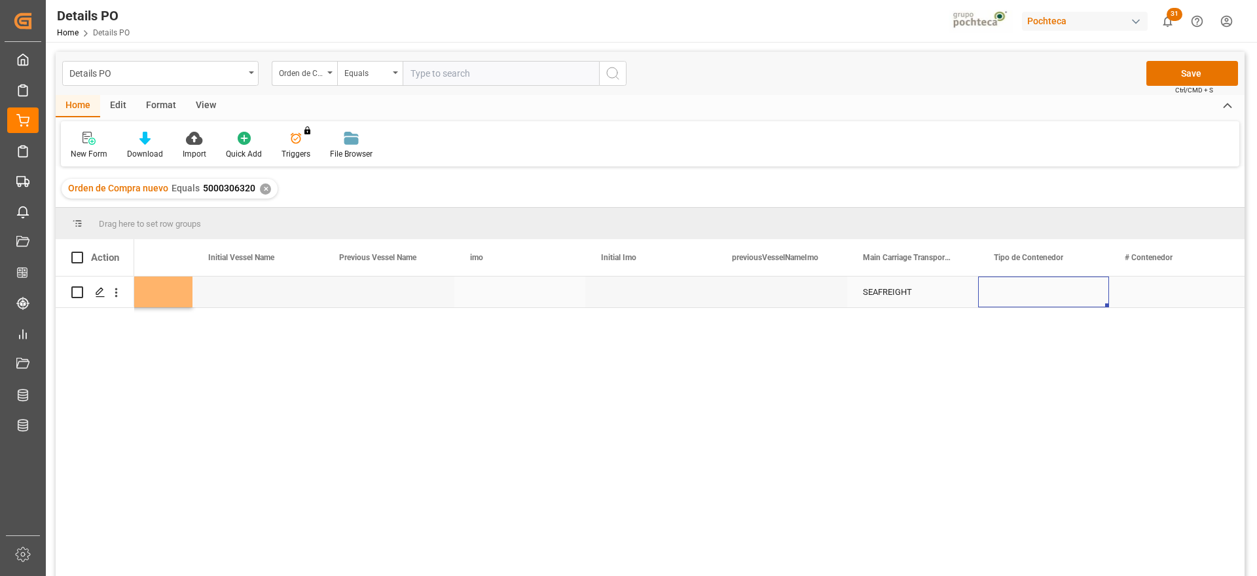
click at [1081, 287] on div "Press SPACE to select this row." at bounding box center [1043, 291] width 131 height 31
click at [1084, 297] on icon "open menu" at bounding box center [1085, 300] width 16 height 16
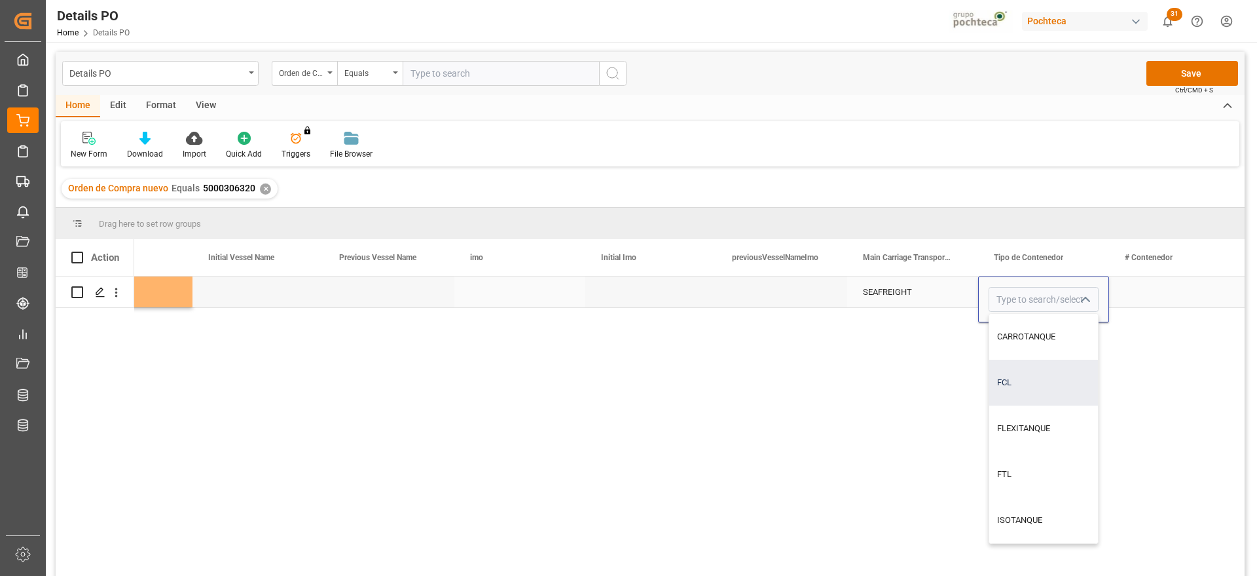
click at [1044, 384] on div "FCL" at bounding box center [1043, 382] width 109 height 46
type input "FCL"
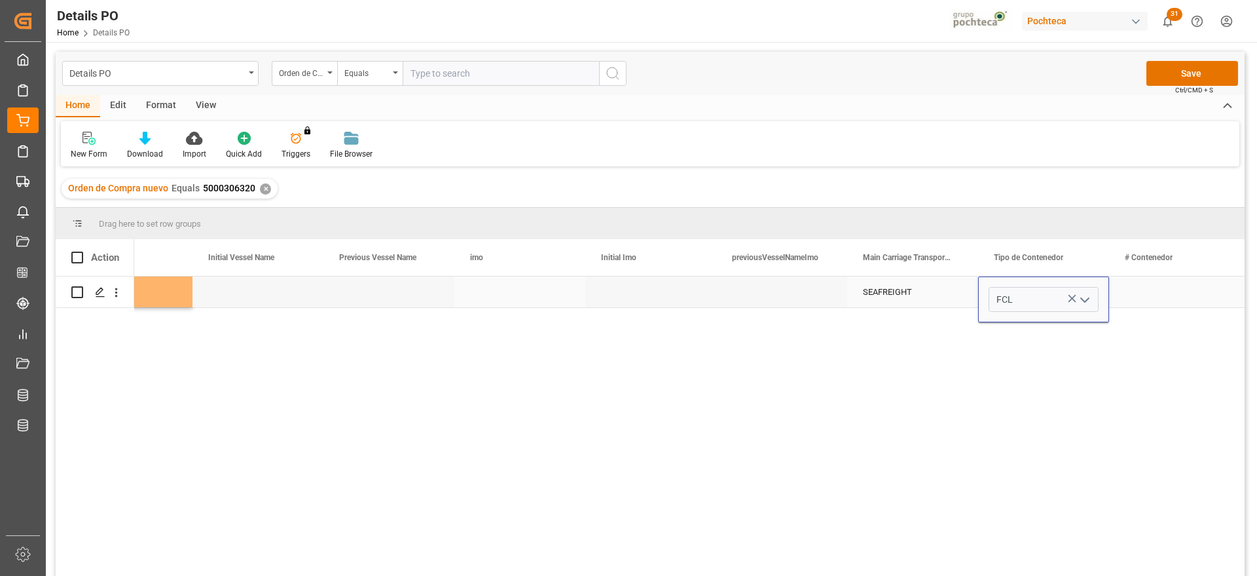
click at [1179, 295] on div "Press SPACE to select this row." at bounding box center [1174, 291] width 131 height 31
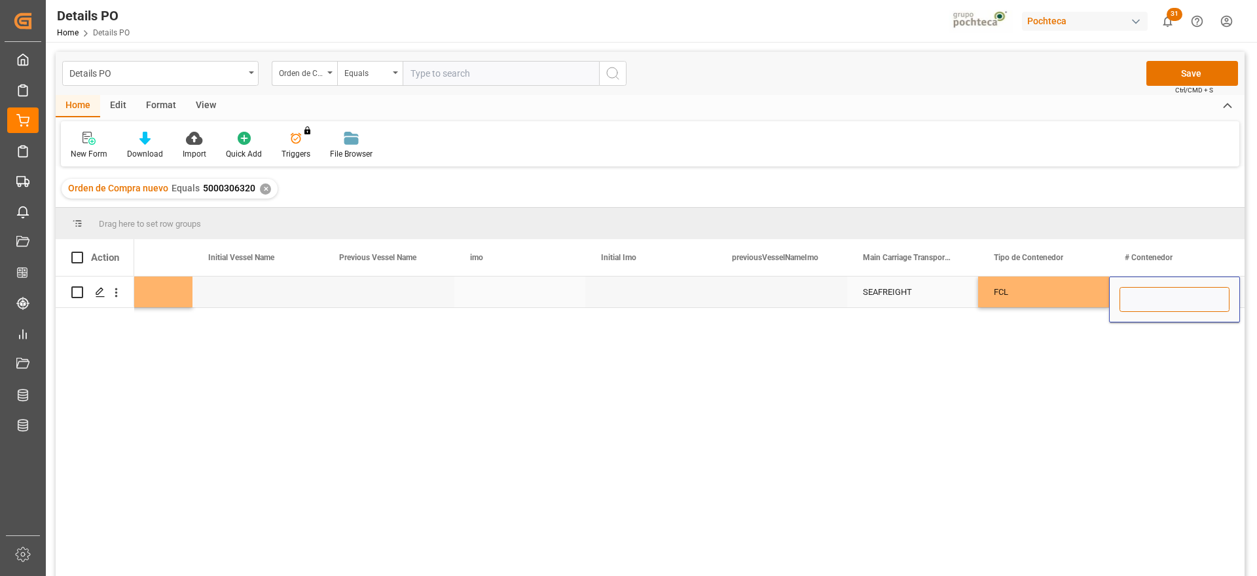
click at [1157, 295] on input "Press SPACE to select this row." at bounding box center [1175, 299] width 110 height 25
type input "MSBU2047761"
click at [1010, 287] on div "FCL" at bounding box center [1044, 292] width 100 height 30
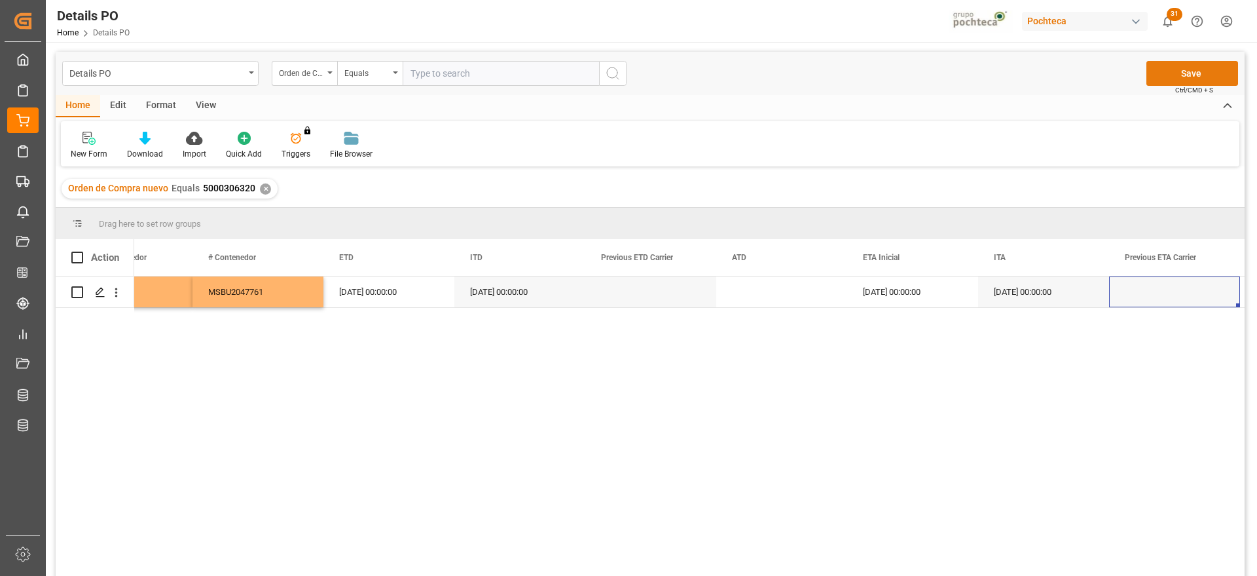
click at [1193, 72] on button "Save" at bounding box center [1193, 73] width 92 height 25
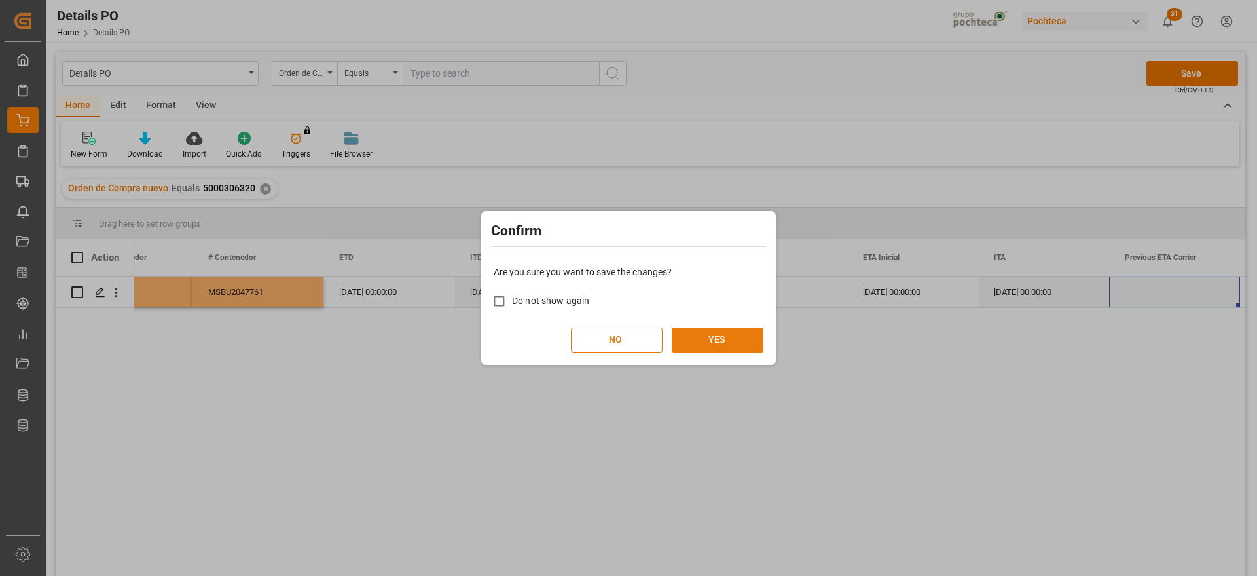
click at [705, 331] on button "YES" at bounding box center [718, 339] width 92 height 25
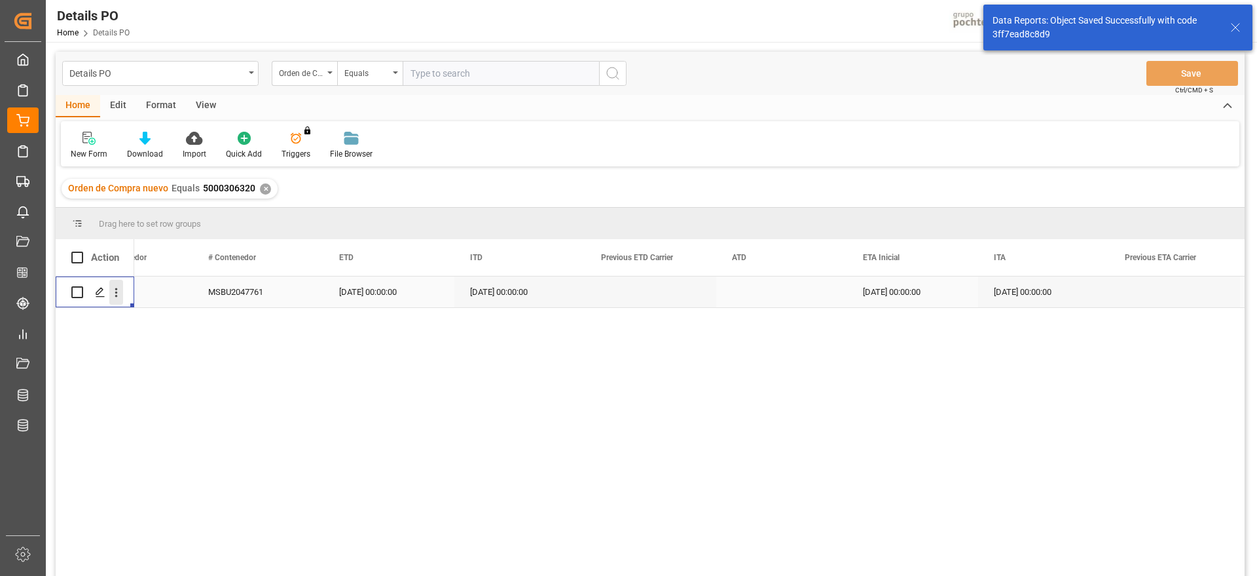
click at [113, 292] on icon "open menu" at bounding box center [116, 292] width 14 height 14
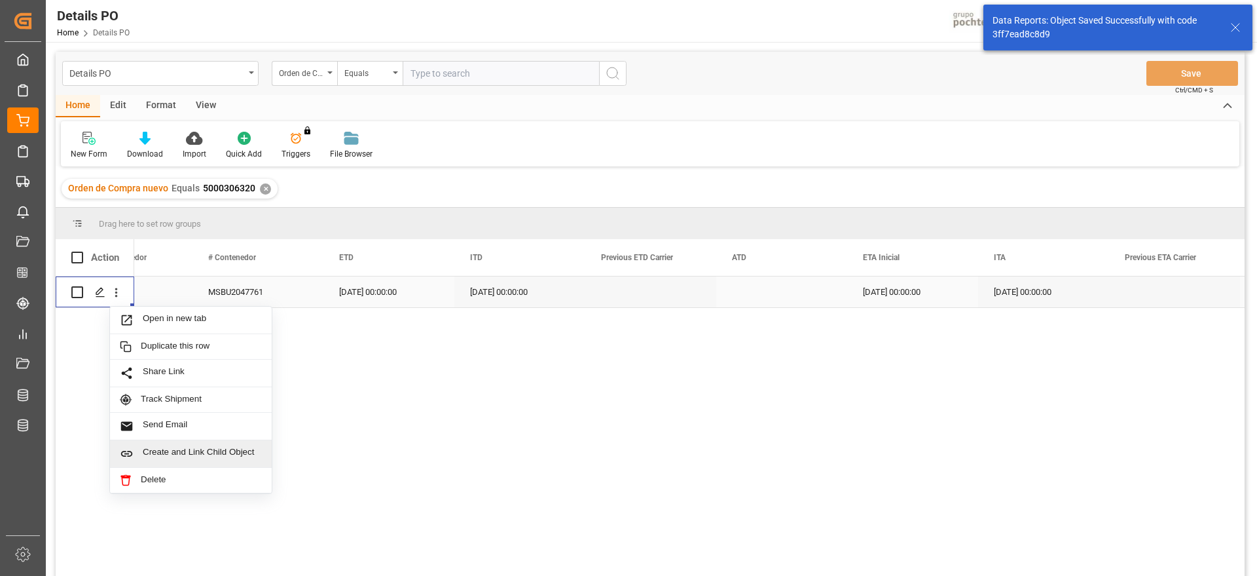
click at [189, 453] on span "Create and Link Child Object" at bounding box center [202, 454] width 119 height 14
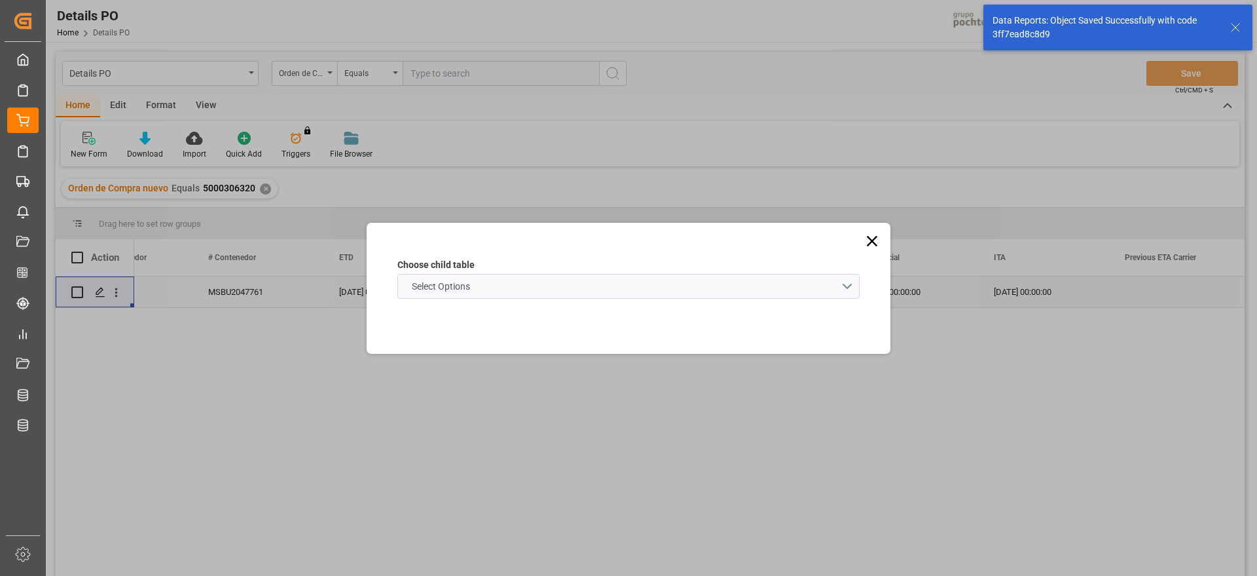
click at [505, 289] on schema "Select Options" at bounding box center [628, 286] width 462 height 25
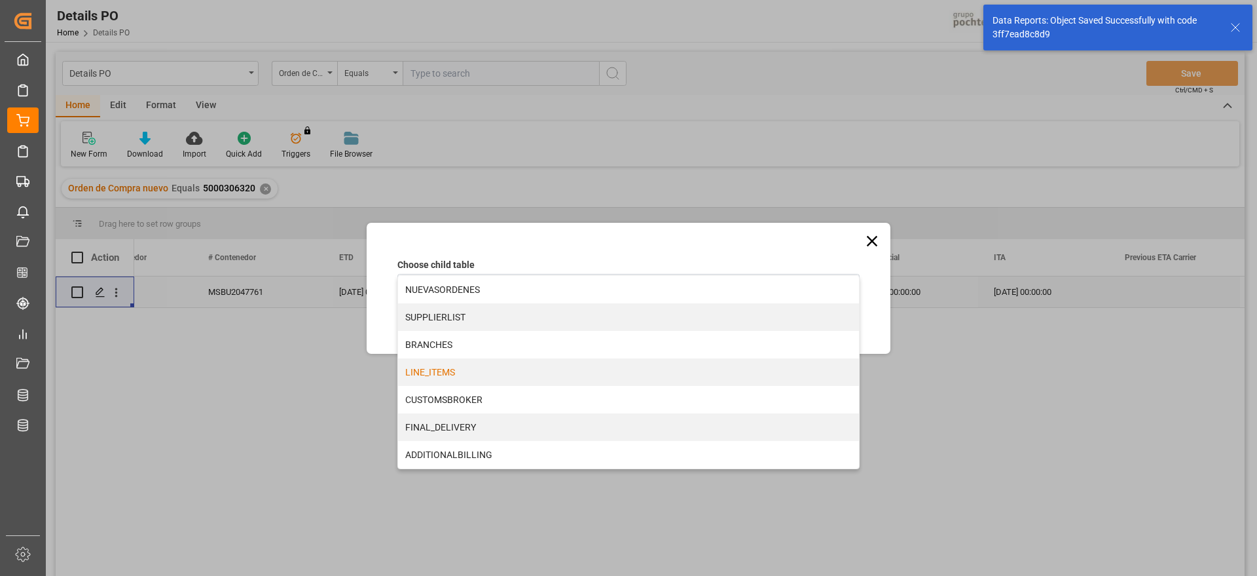
click at [452, 375] on div "LINE_ITEMS" at bounding box center [628, 372] width 461 height 28
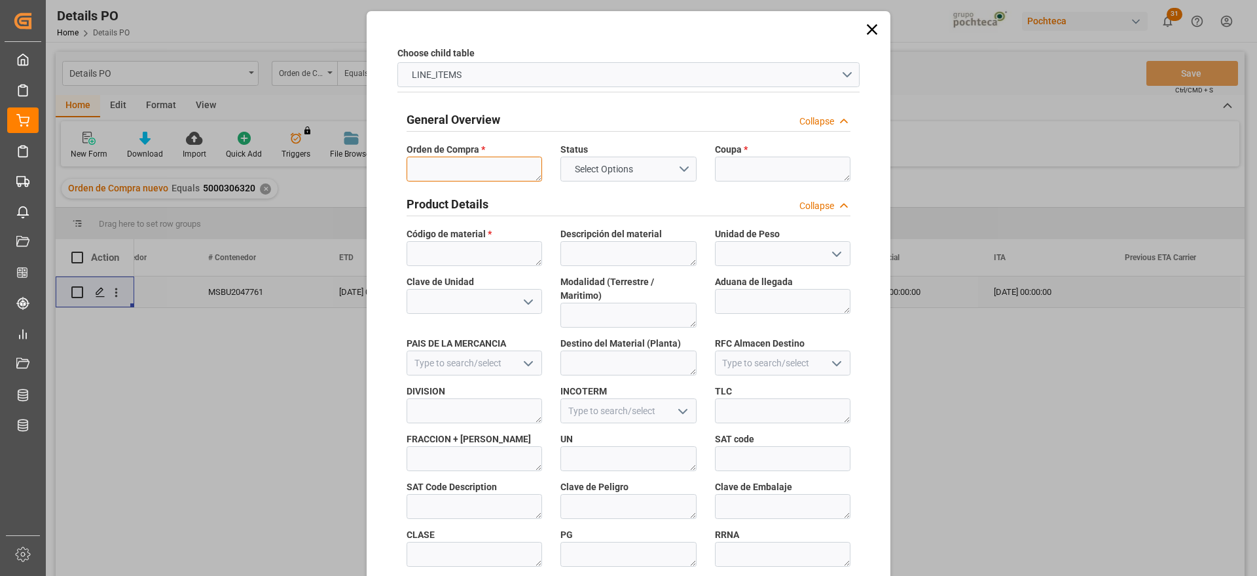
click at [485, 179] on textarea at bounding box center [475, 168] width 136 height 25
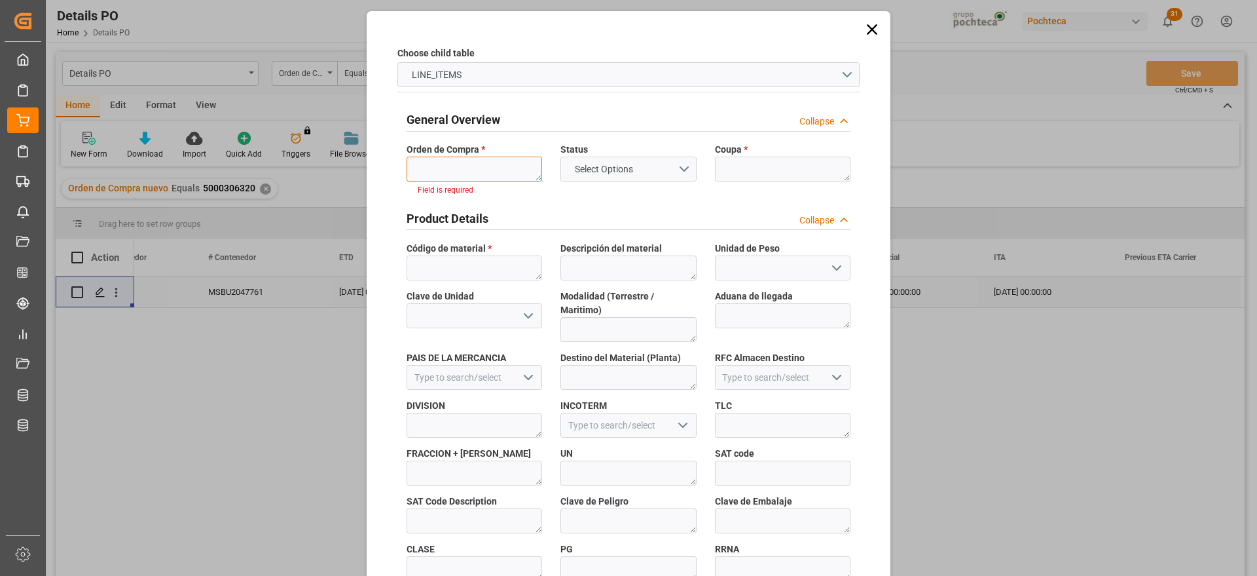
click at [461, 162] on textarea at bounding box center [475, 168] width 136 height 25
paste textarea "5000306320"
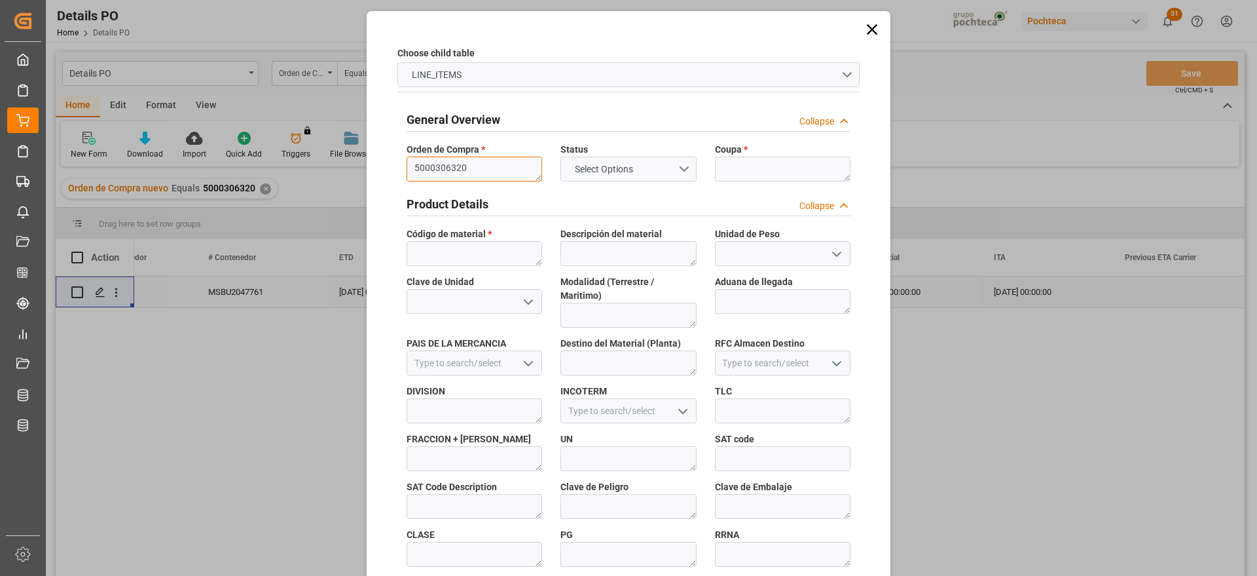
type textarea "5000306320"
click at [797, 163] on textarea at bounding box center [783, 168] width 136 height 25
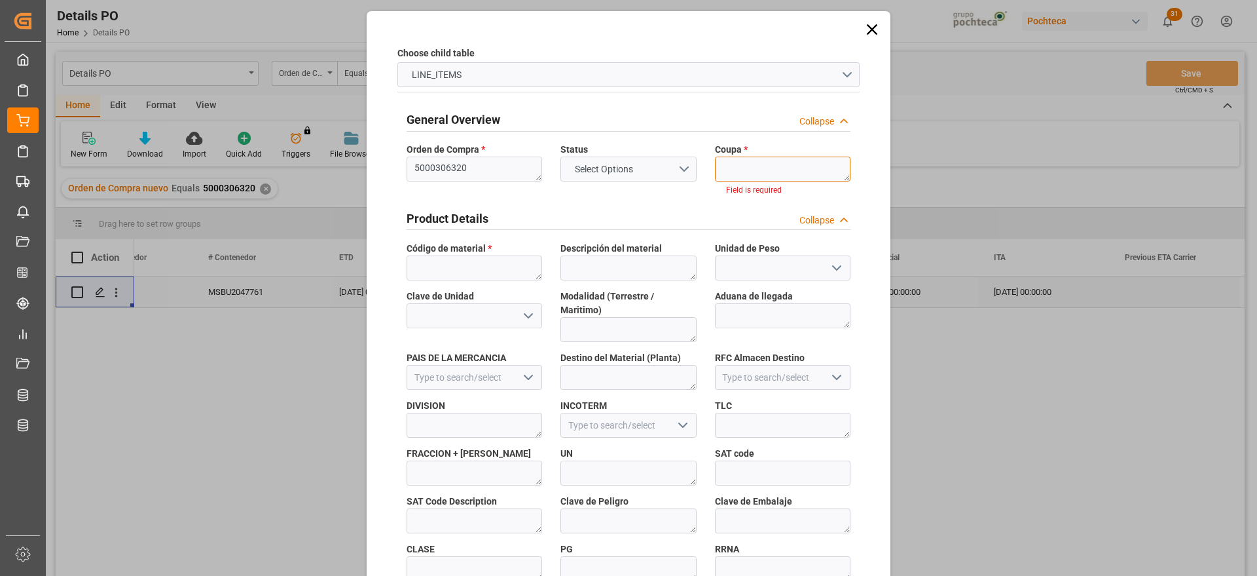
paste textarea "193896"
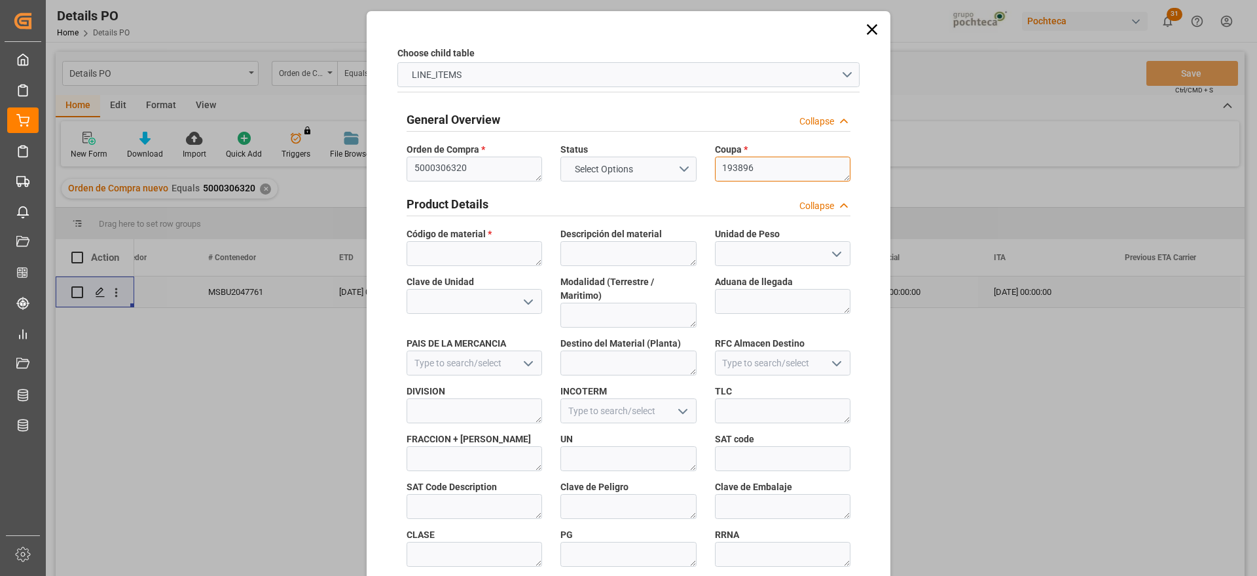
type textarea "193896"
click at [468, 259] on textarea at bounding box center [475, 253] width 136 height 25
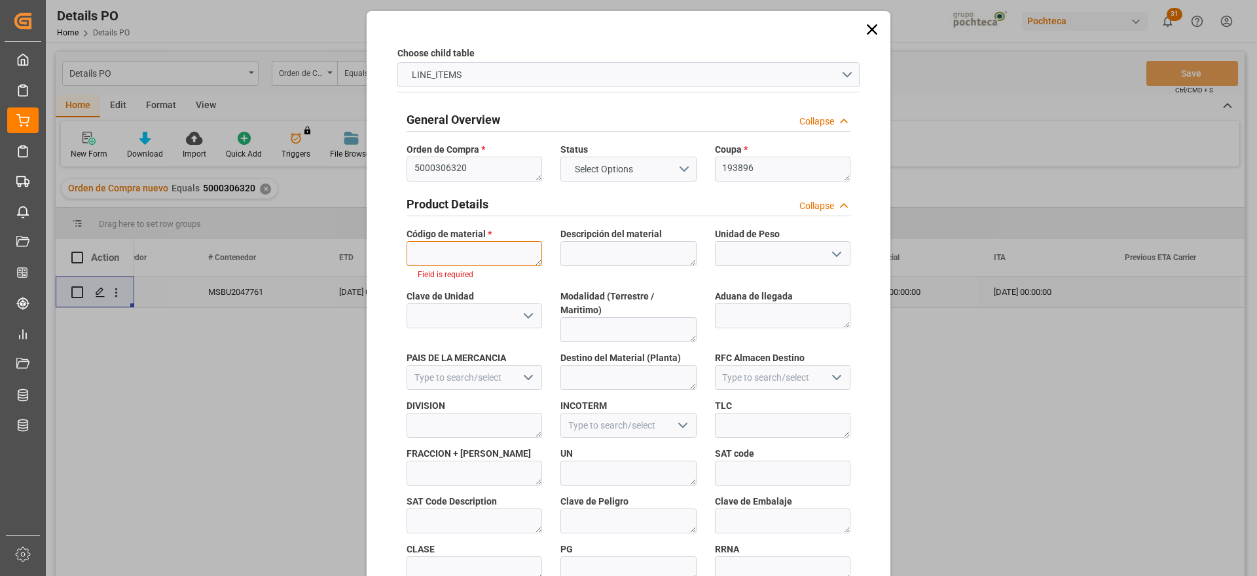
paste textarea "23291"
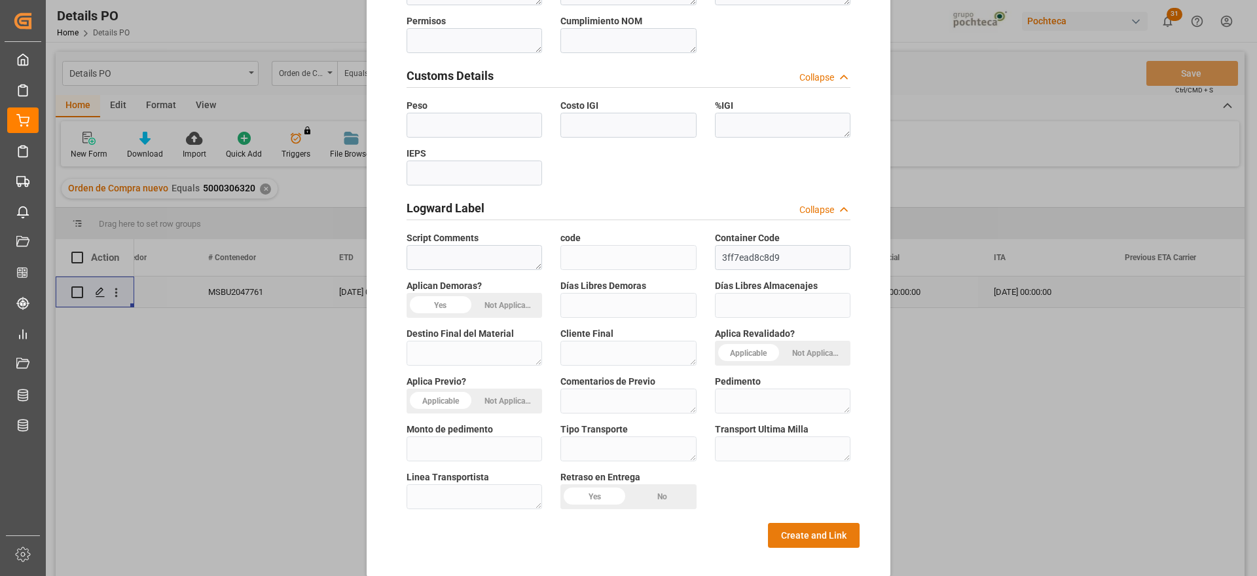
type textarea "23291"
click at [808, 524] on button "Create and Link" at bounding box center [814, 535] width 92 height 25
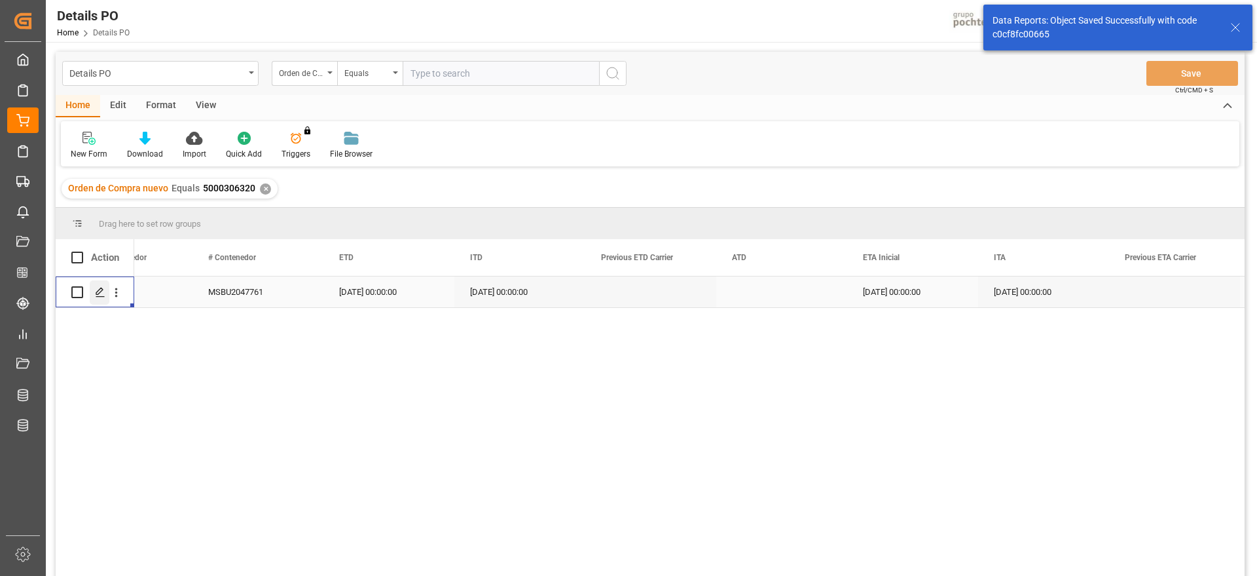
click at [107, 284] on div "Press SPACE to select this row." at bounding box center [100, 292] width 20 height 24
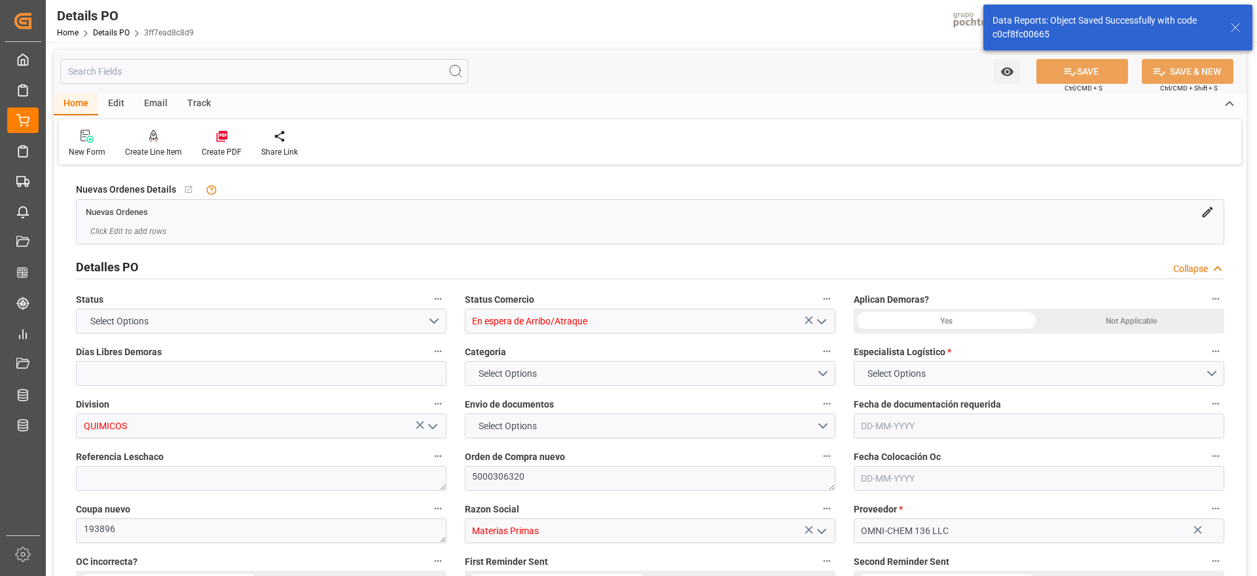
type input "15"
type input "[DATE]"
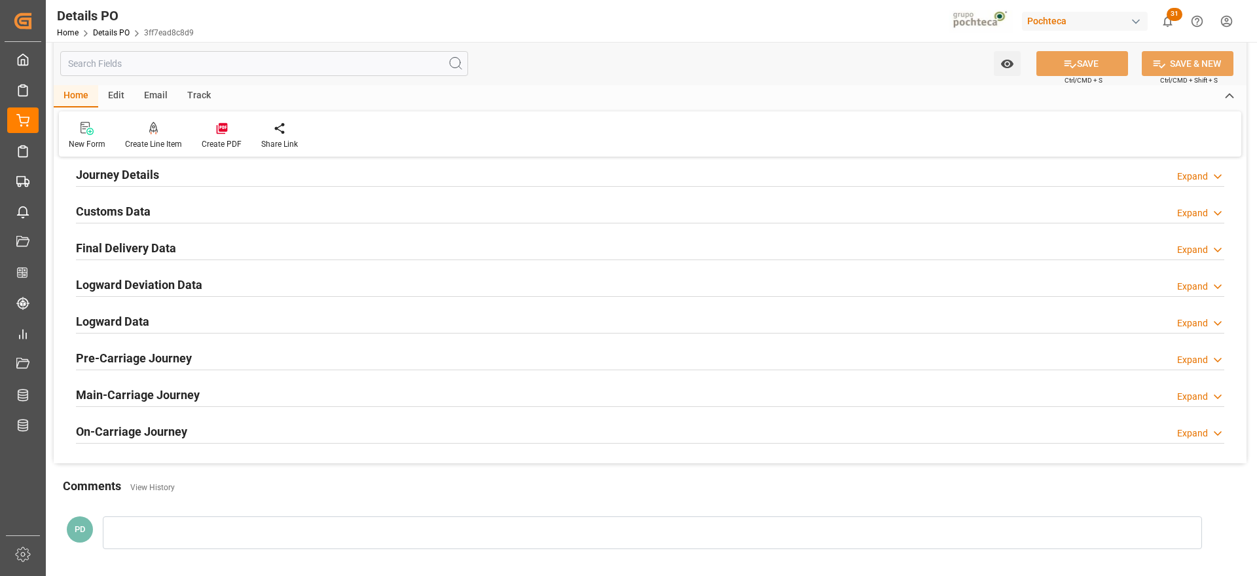
scroll to position [818, 0]
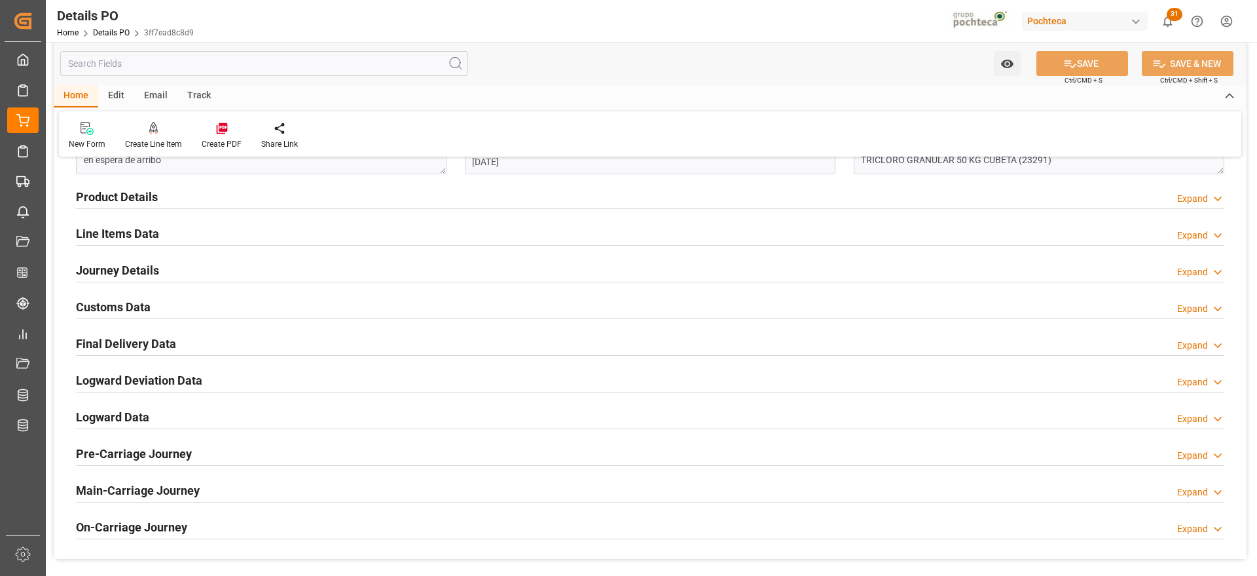
click at [117, 303] on h2 "Customs Data" at bounding box center [113, 307] width 75 height 18
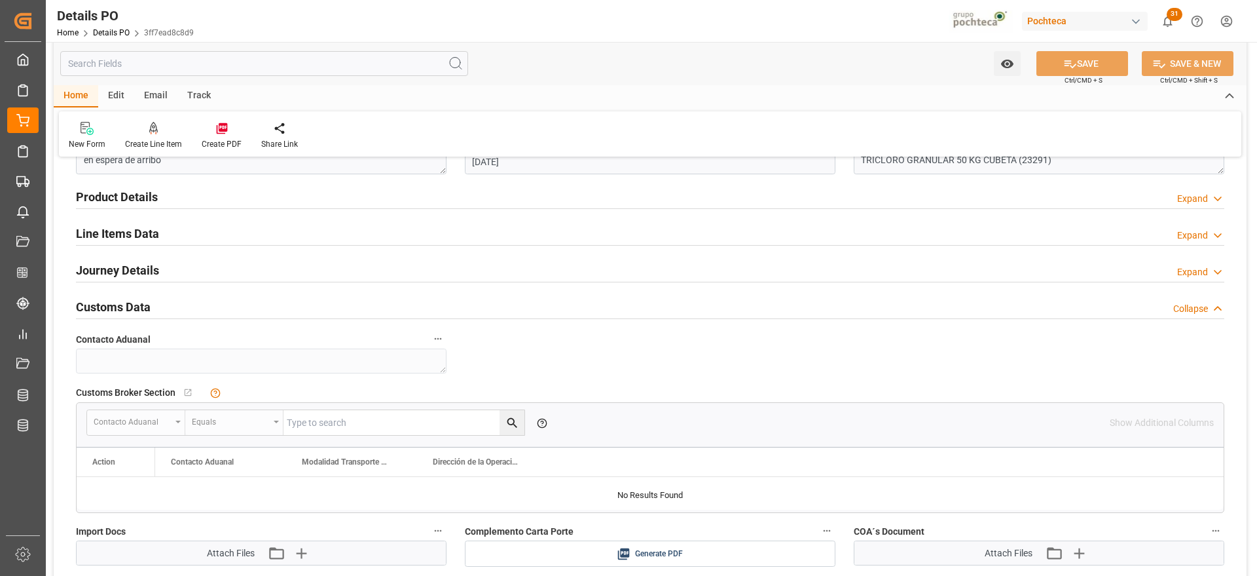
scroll to position [982, 0]
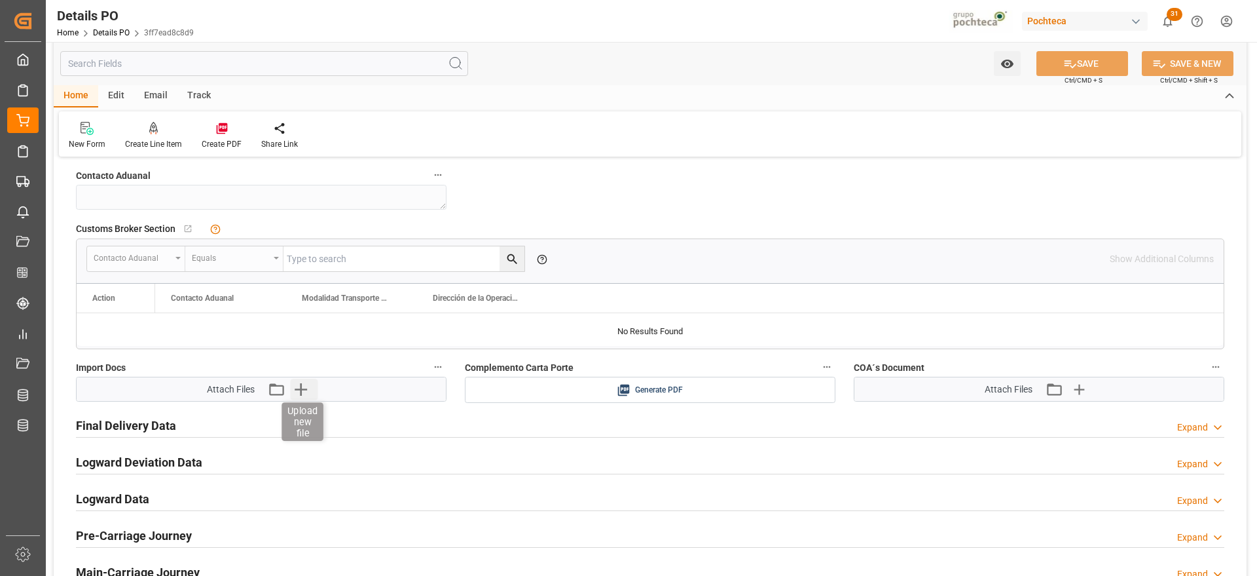
click at [295, 386] on icon "button" at bounding box center [300, 388] width 21 height 21
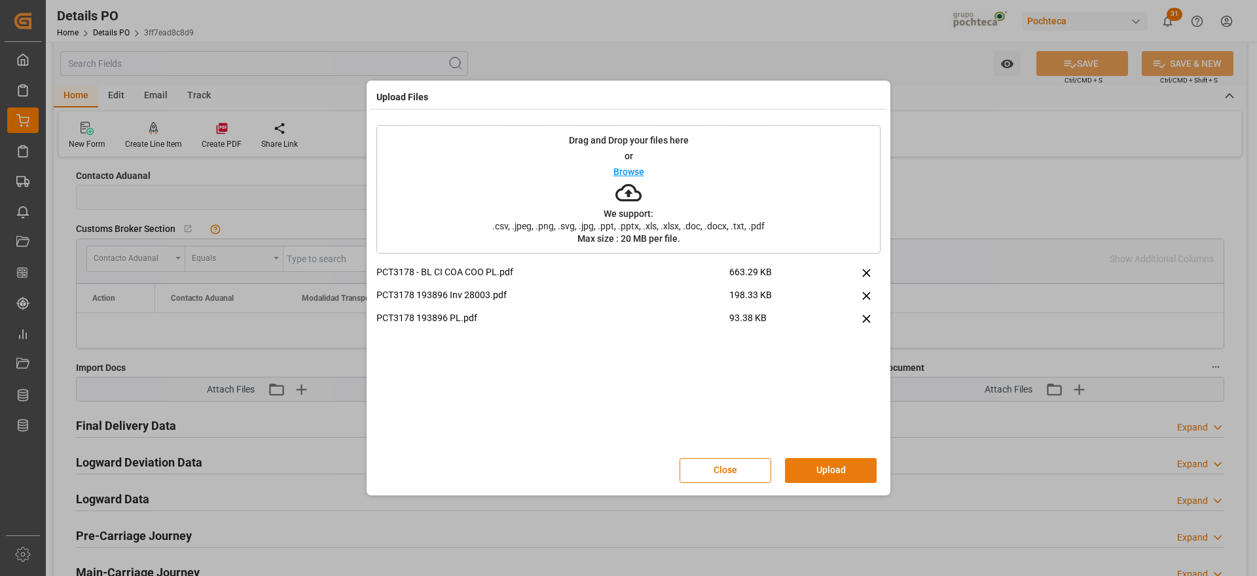
click at [849, 467] on button "Upload" at bounding box center [831, 470] width 92 height 25
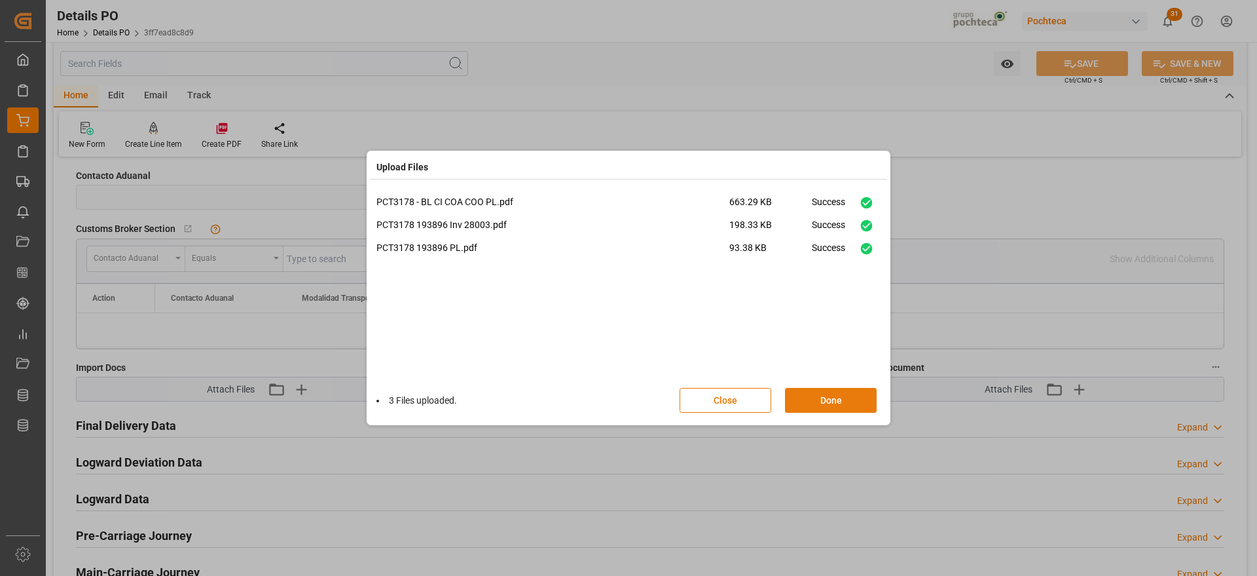
click at [818, 411] on button "Done" at bounding box center [831, 400] width 92 height 25
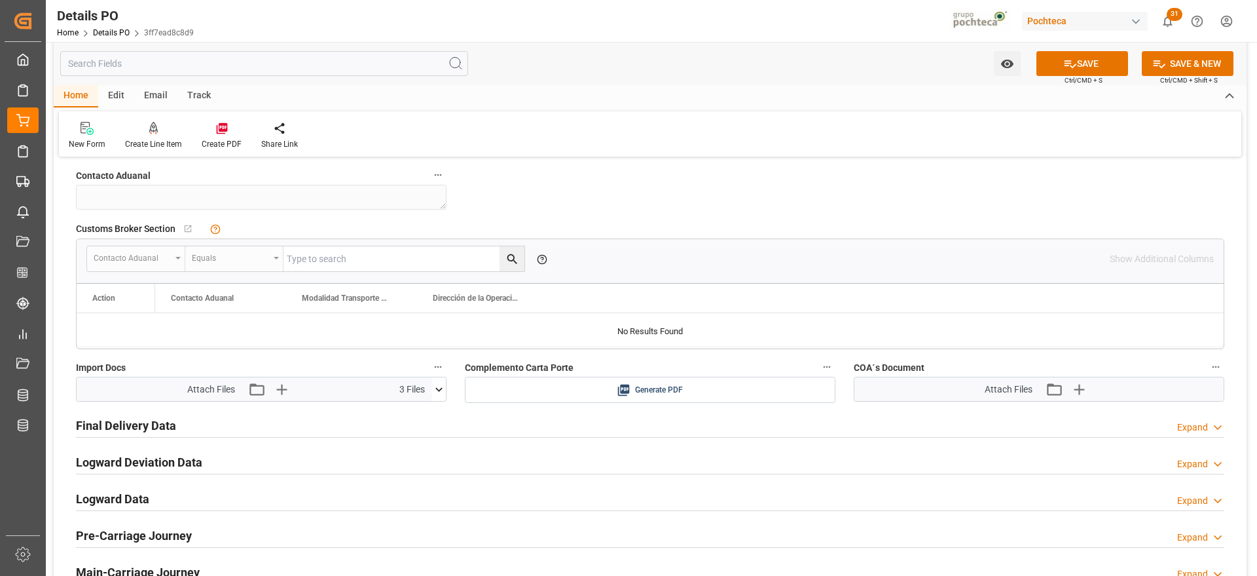
scroll to position [327, 0]
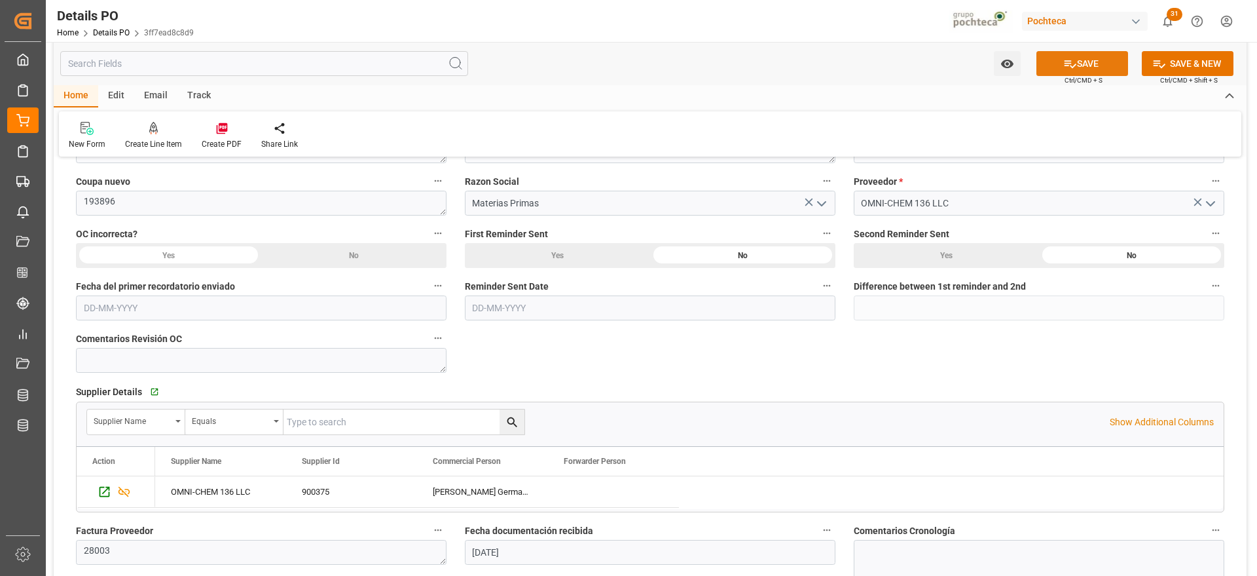
click at [1092, 65] on button "SAVE" at bounding box center [1083, 63] width 92 height 25
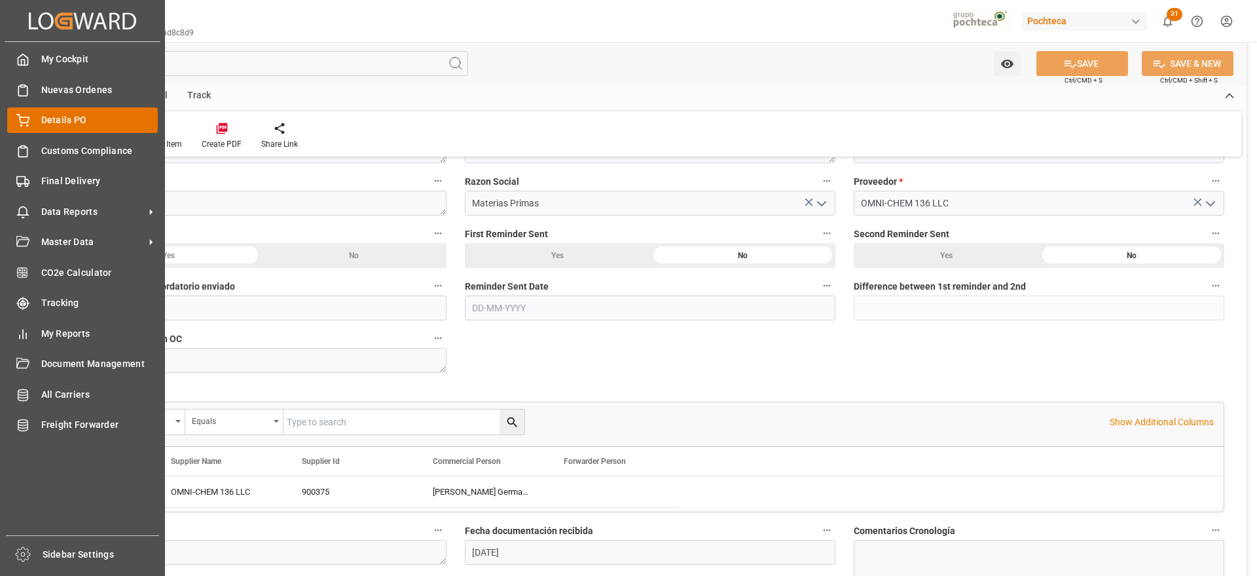
click at [86, 120] on span "Details PO" at bounding box center [99, 120] width 117 height 14
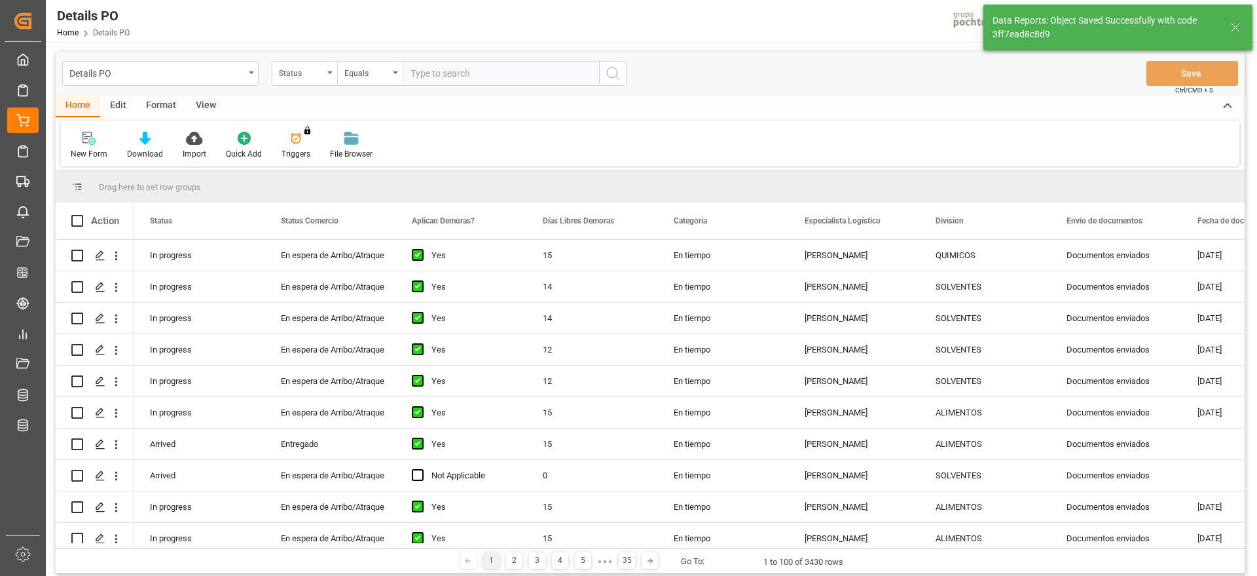
click at [430, 69] on input "text" at bounding box center [501, 73] width 196 height 25
click at [306, 76] on div "Status" at bounding box center [301, 71] width 45 height 15
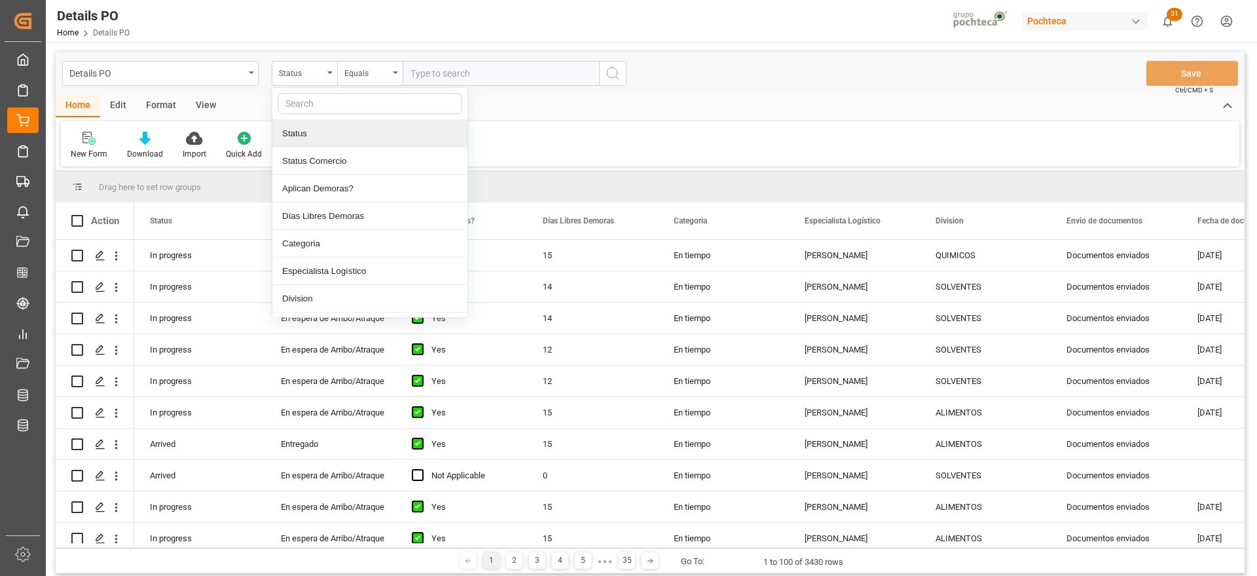
click at [331, 107] on input "text" at bounding box center [370, 103] width 185 height 21
type input "ORD"
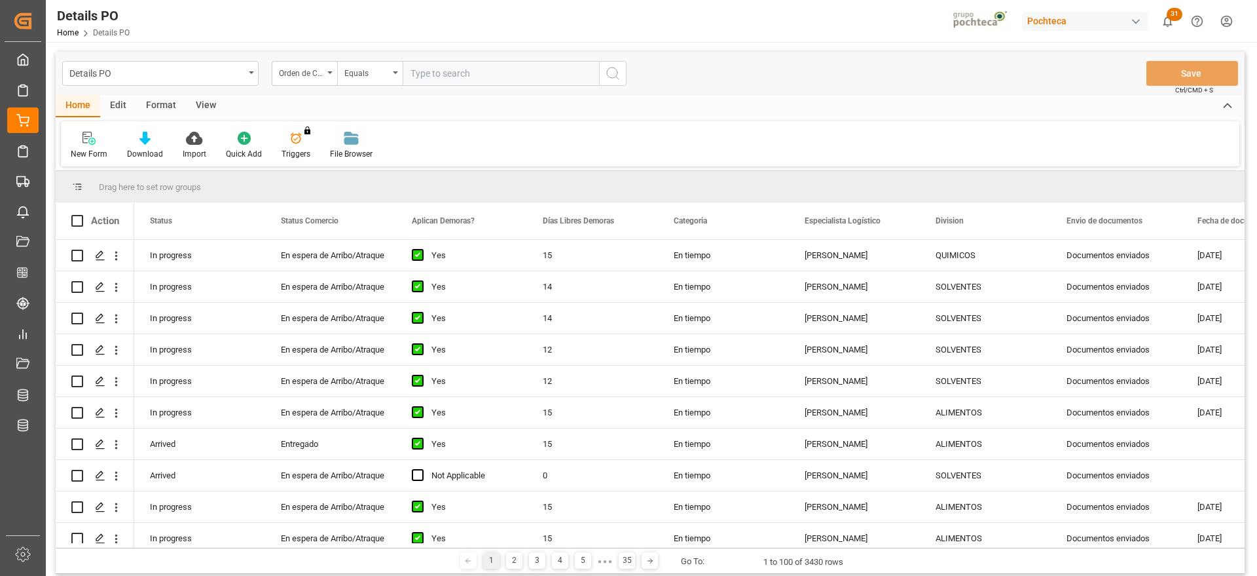
click at [466, 70] on input "text" at bounding box center [501, 73] width 196 height 25
click at [458, 75] on input "text" at bounding box center [501, 73] width 196 height 25
paste input "5000306320"
type input "5000306320"
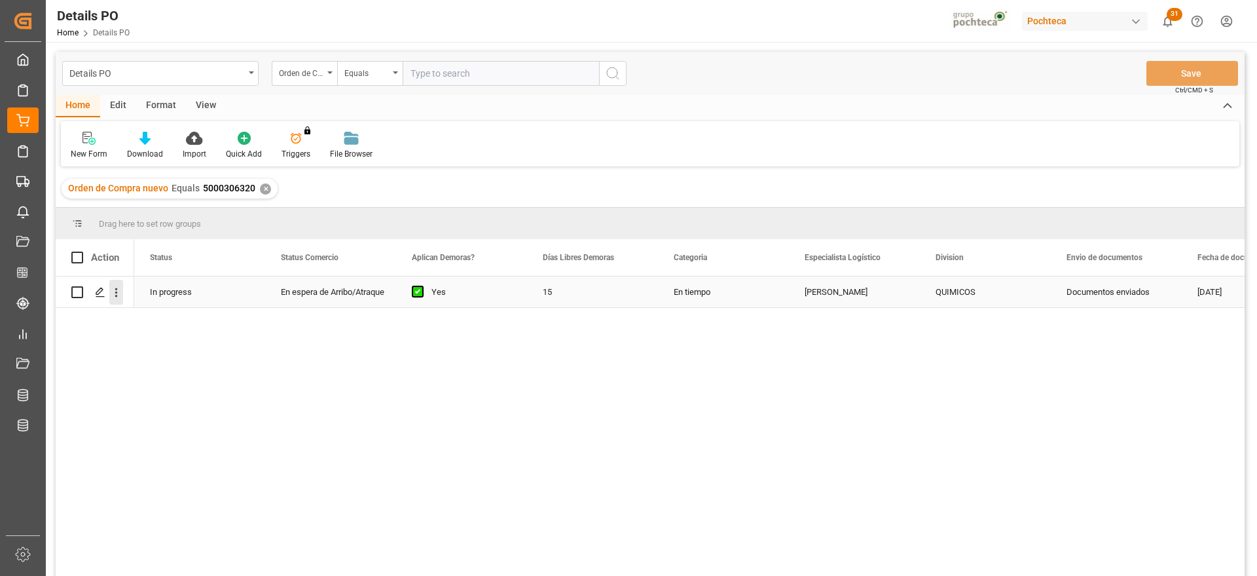
click at [117, 291] on icon "open menu" at bounding box center [116, 292] width 14 height 14
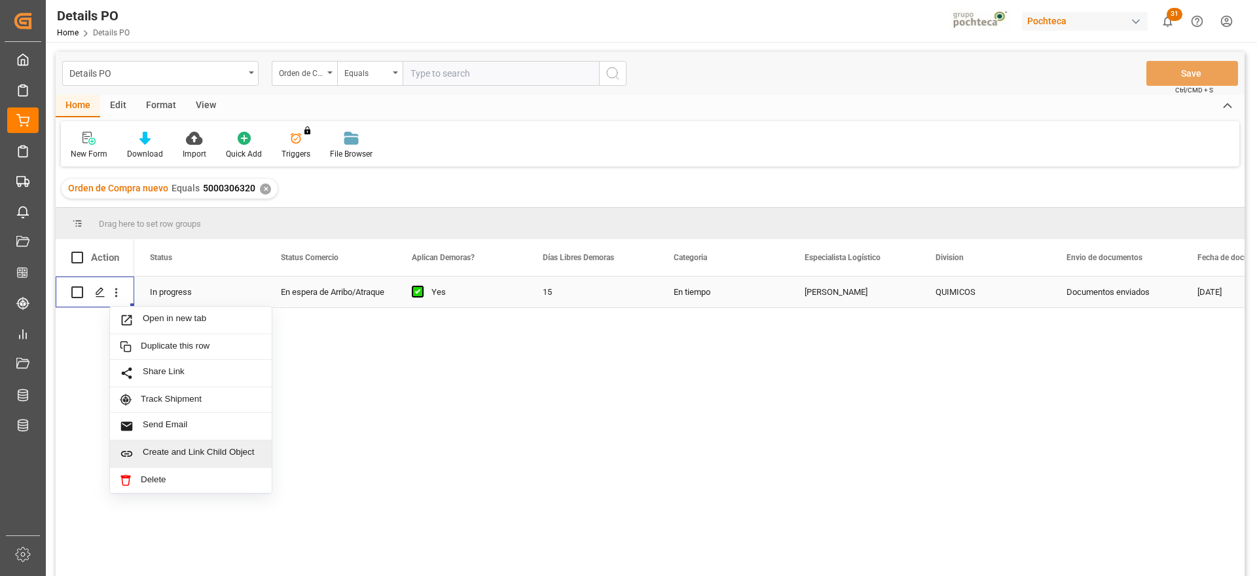
click at [189, 445] on div "Create and Link Child Object" at bounding box center [191, 454] width 162 height 28
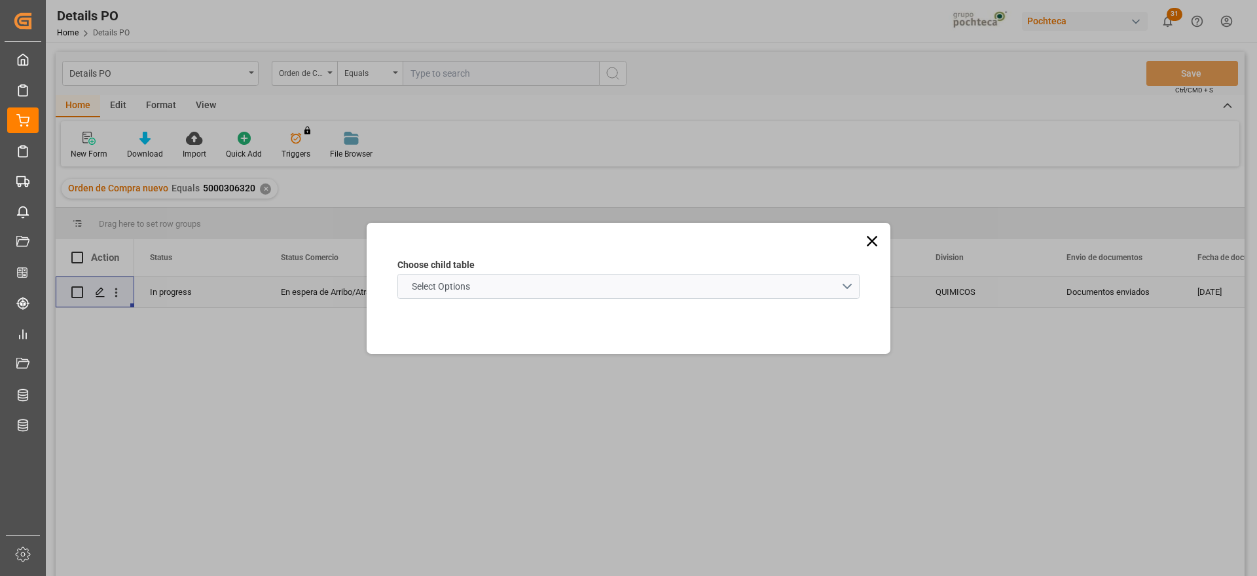
click at [565, 279] on schema "Select Options" at bounding box center [628, 286] width 462 height 25
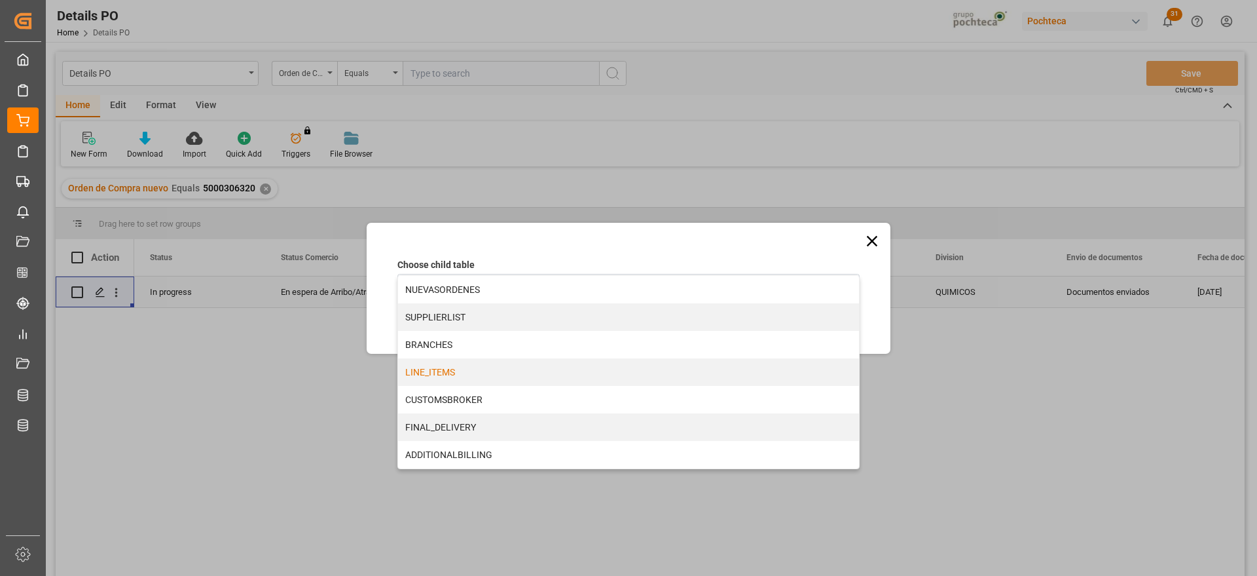
click at [471, 381] on div "LINE_ITEMS" at bounding box center [628, 372] width 461 height 28
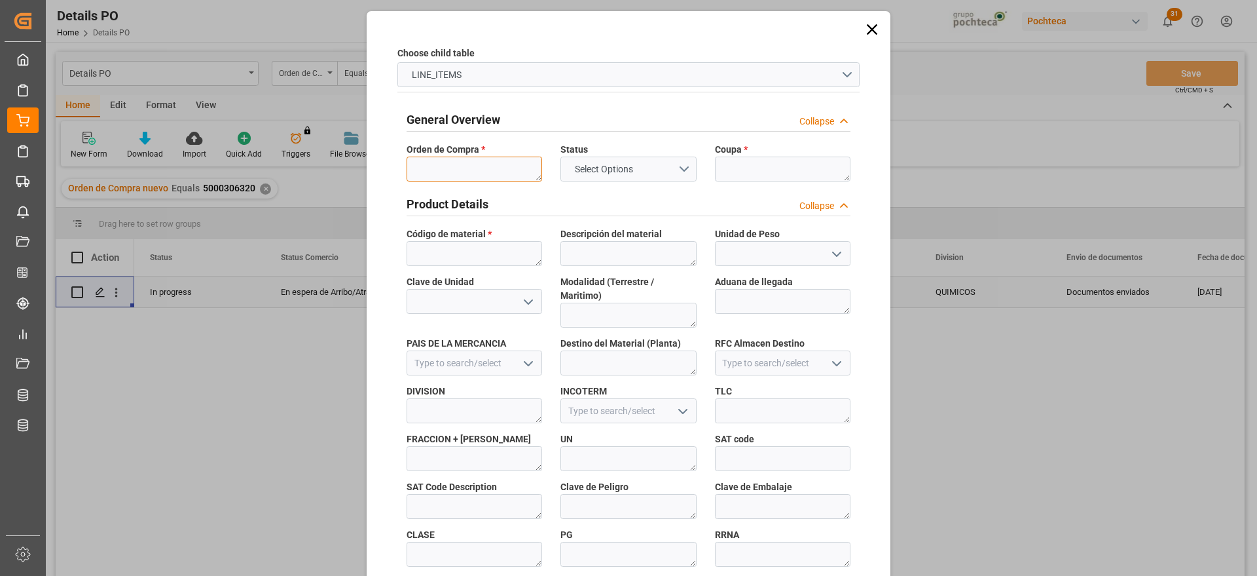
click at [468, 174] on textarea at bounding box center [475, 168] width 136 height 25
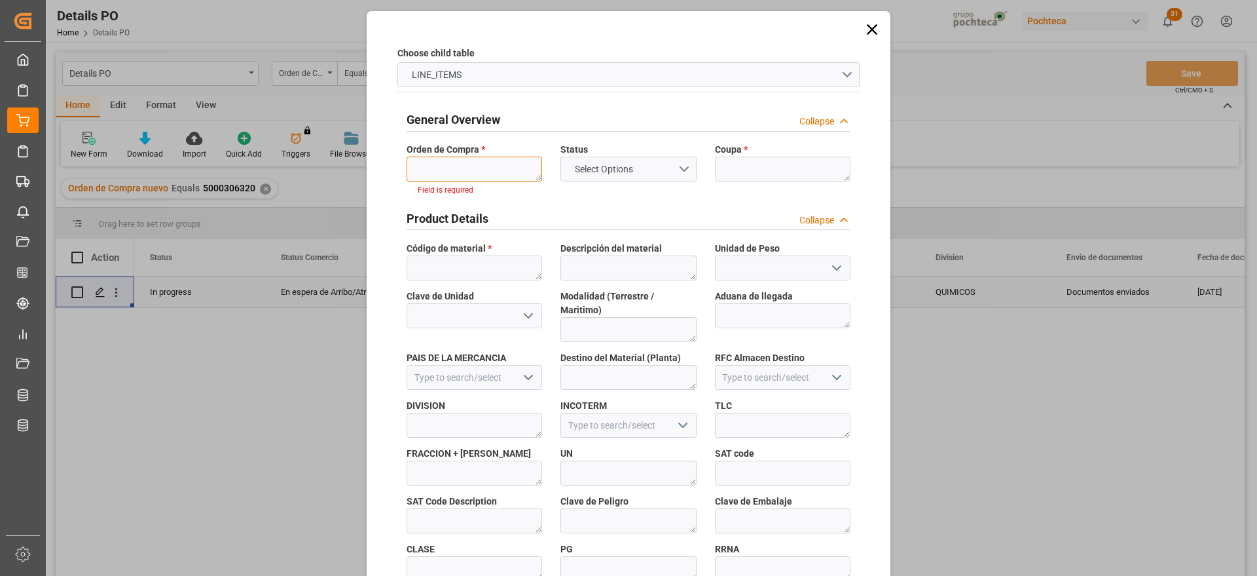
paste textarea "5000306320"
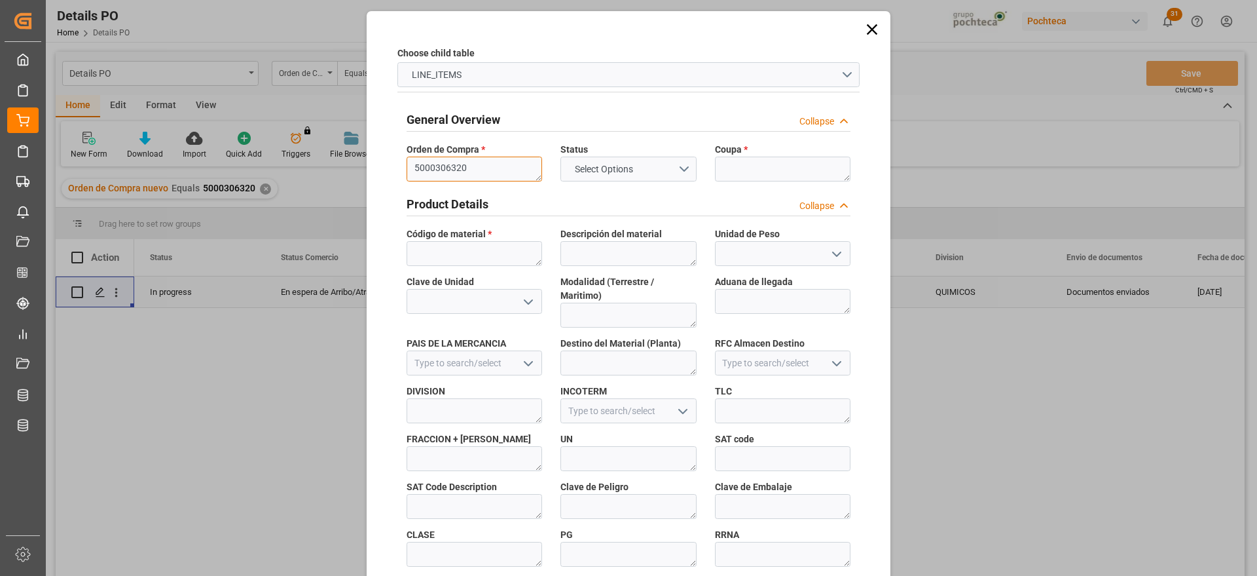
type textarea "5000306320"
click at [788, 172] on textarea at bounding box center [783, 168] width 136 height 25
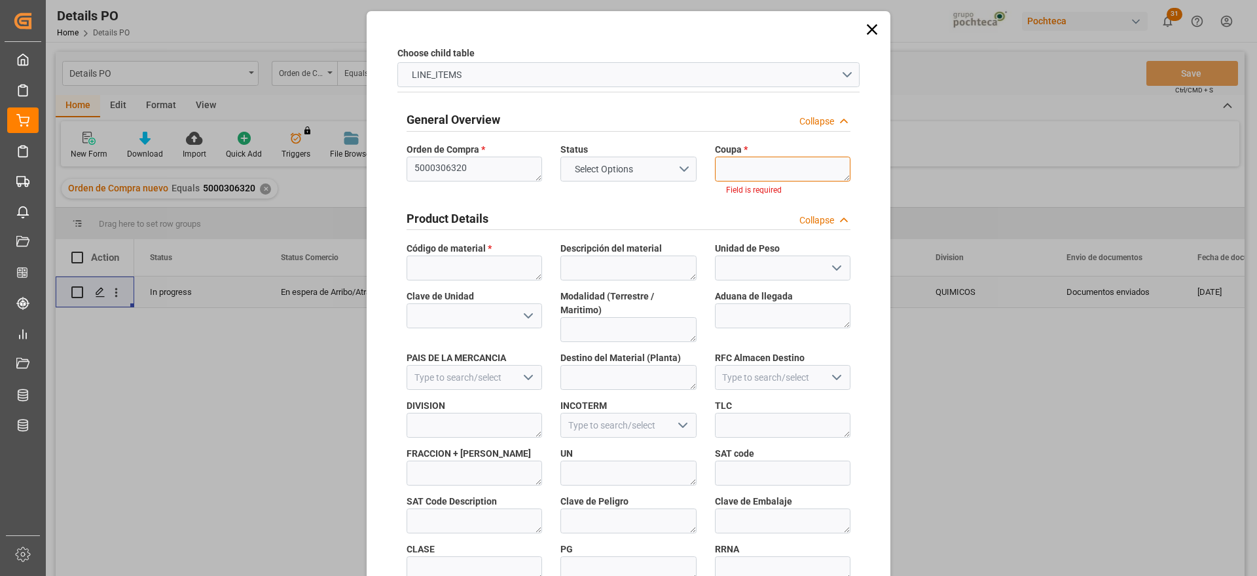
paste textarea "193896"
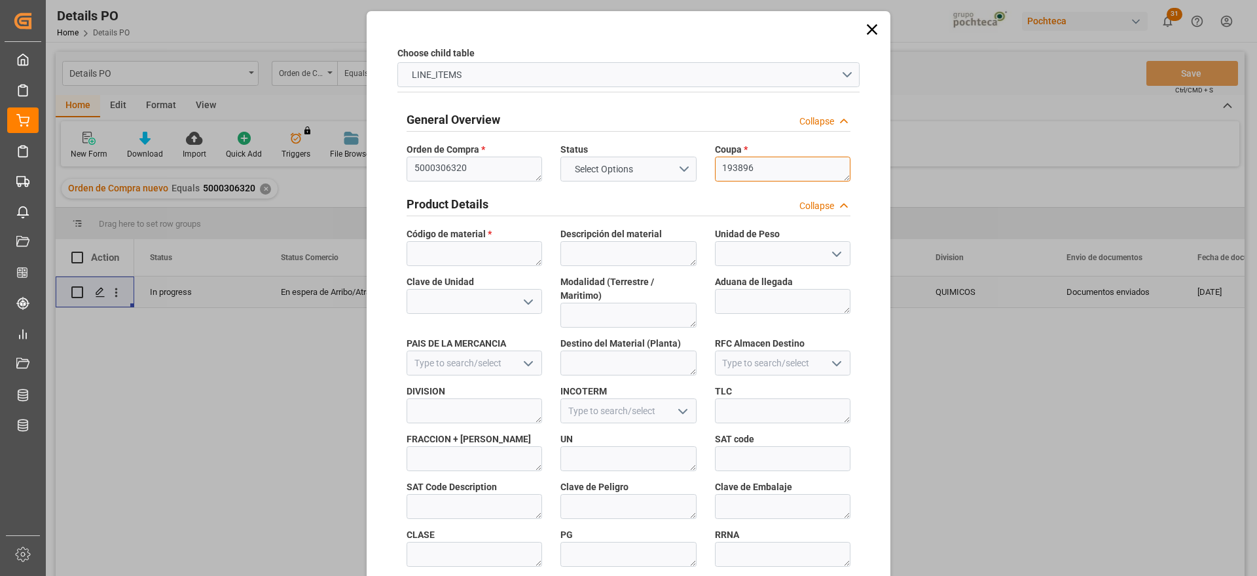
type textarea "193896"
click at [400, 244] on div "Código de material *" at bounding box center [474, 247] width 154 height 48
click at [424, 255] on textarea at bounding box center [475, 253] width 136 height 25
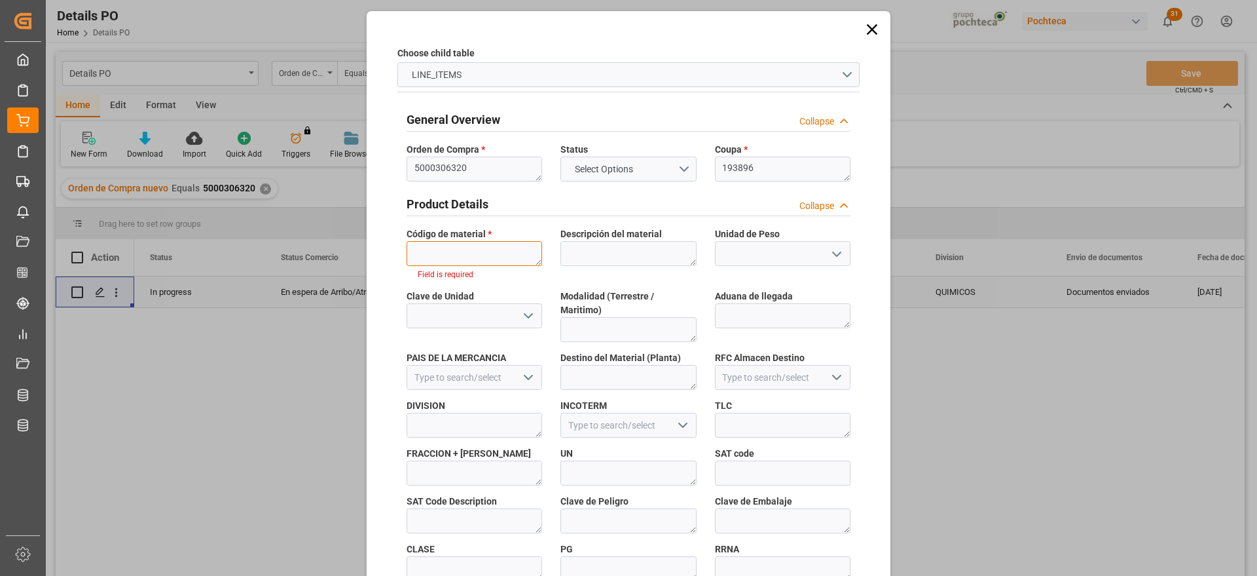
paste textarea "23291"
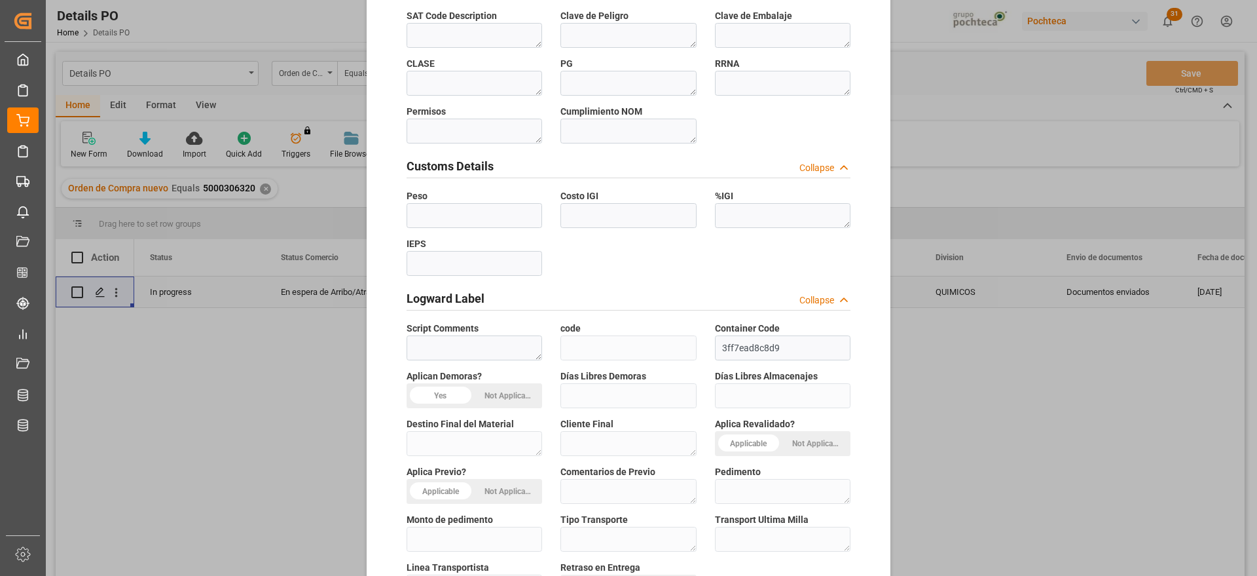
scroll to position [561, 0]
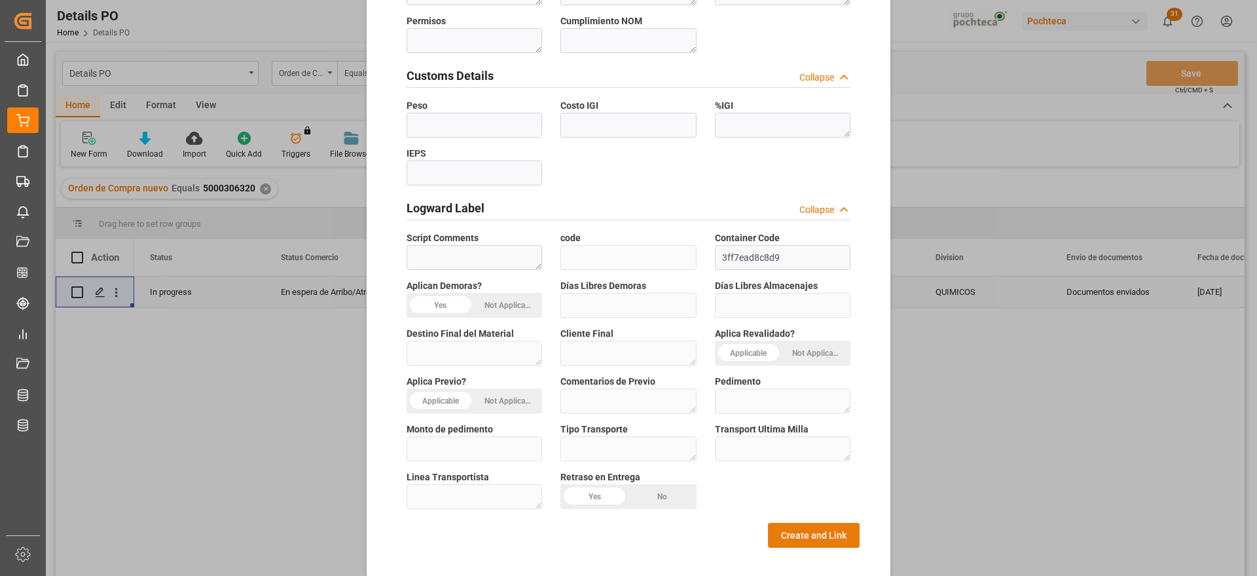
type textarea "23291"
click at [823, 523] on button "Create and Link" at bounding box center [814, 535] width 92 height 25
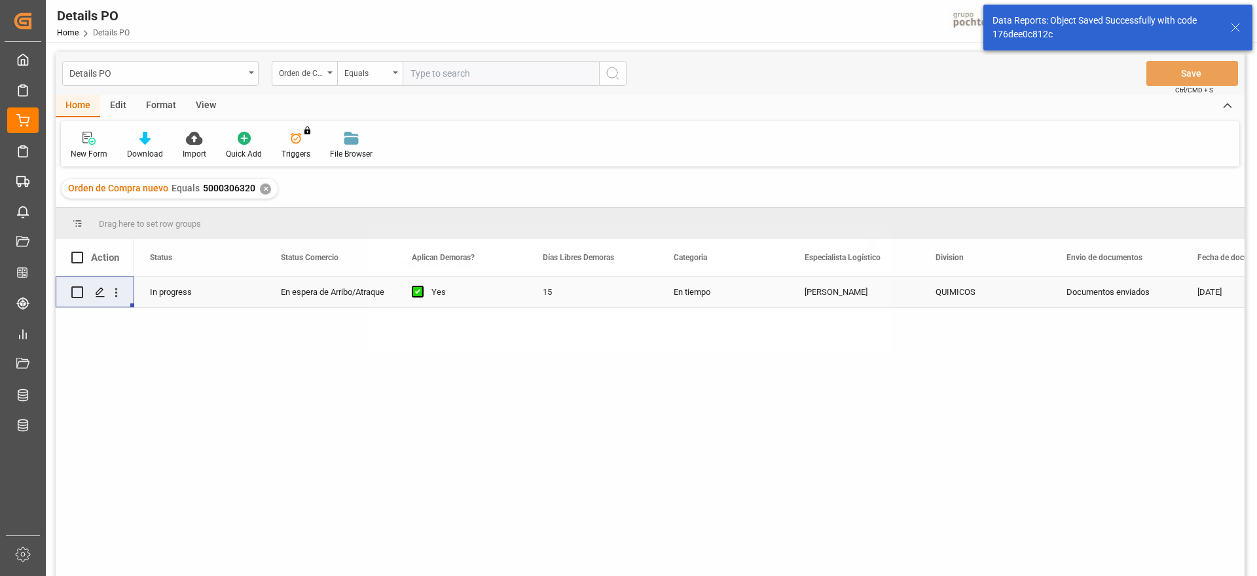
scroll to position [0, 0]
click at [104, 287] on icon "Press SPACE to select this row." at bounding box center [100, 292] width 10 height 10
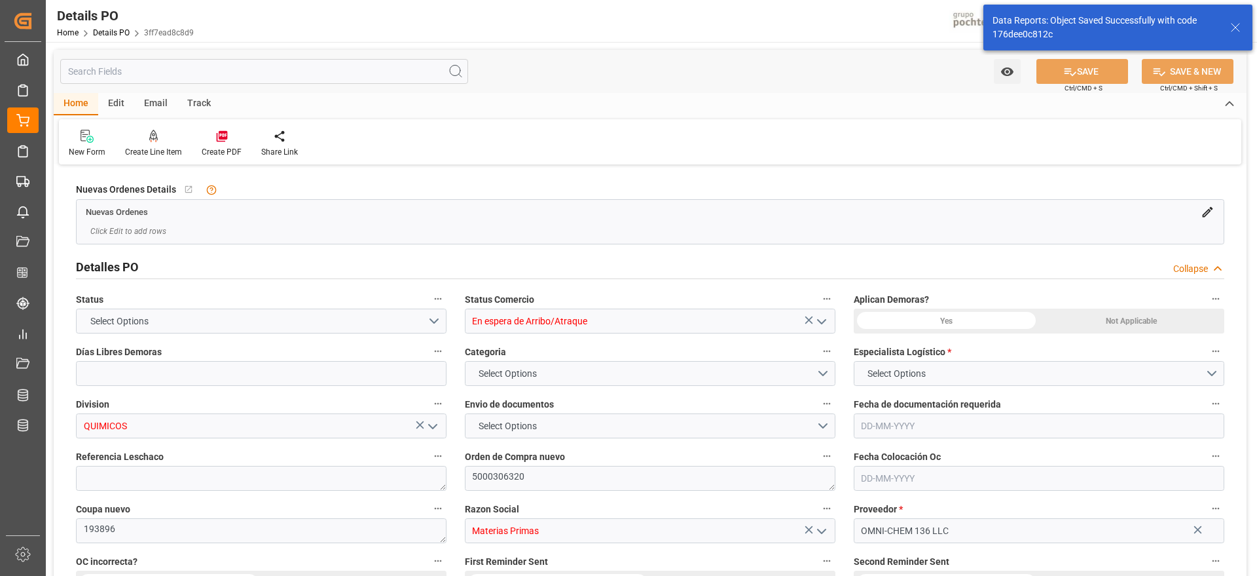
type input "15"
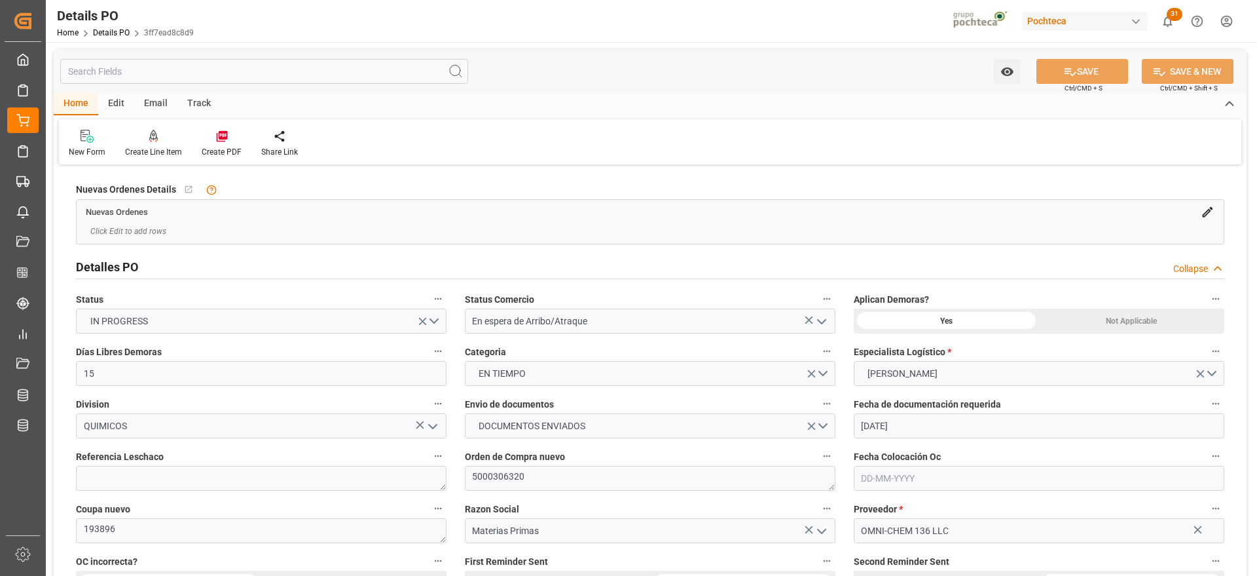
type input "[DATE]"
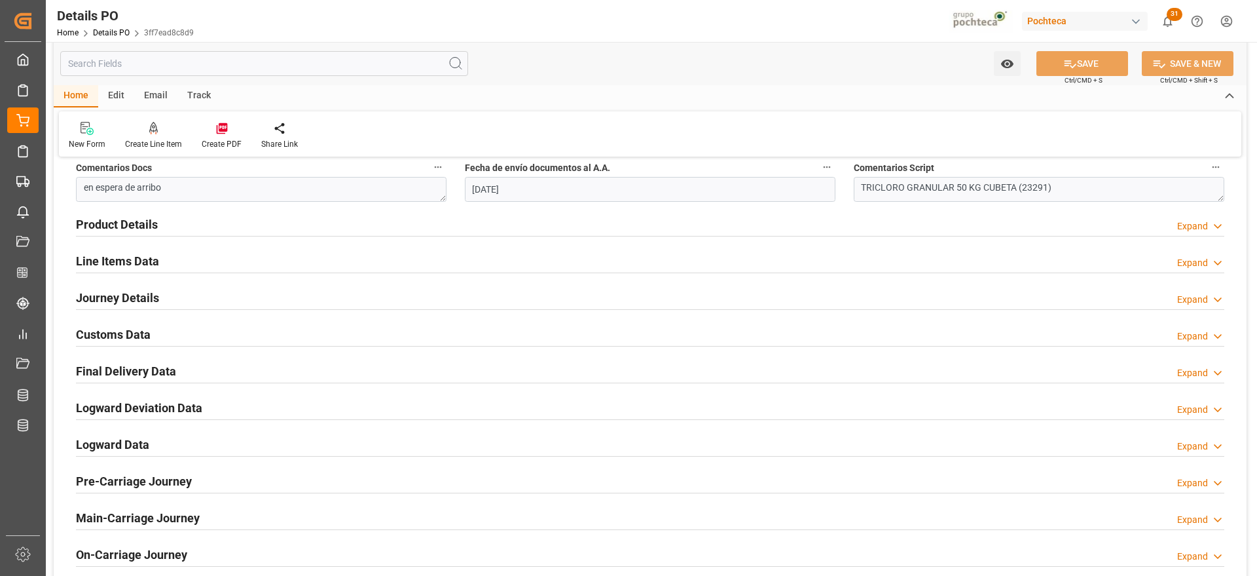
scroll to position [818, 0]
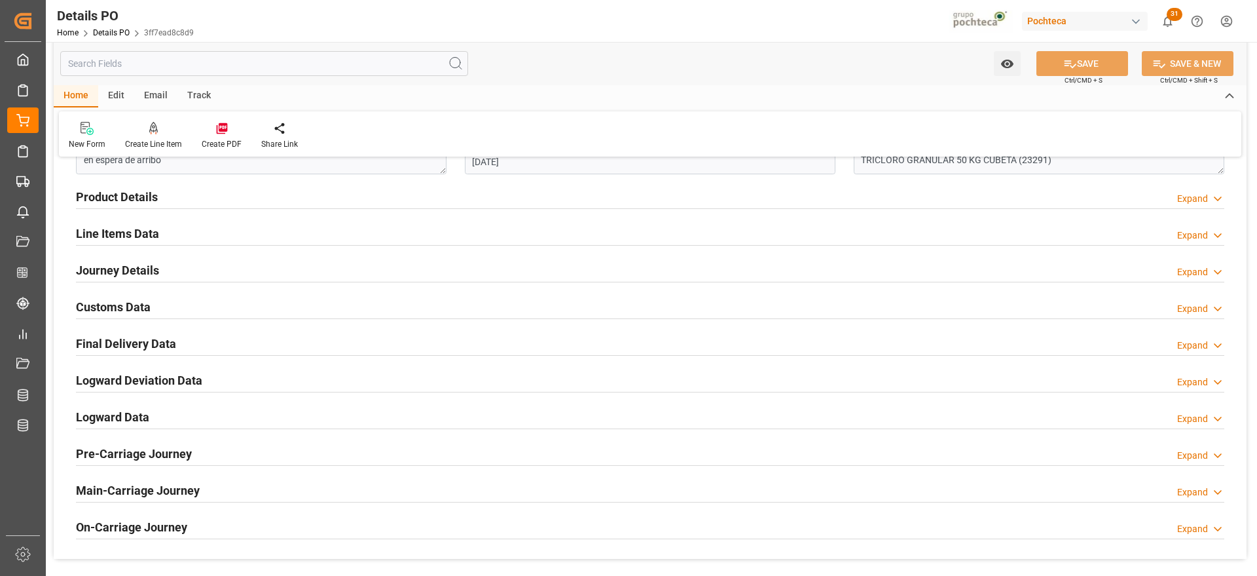
click at [126, 299] on h2 "Customs Data" at bounding box center [113, 307] width 75 height 18
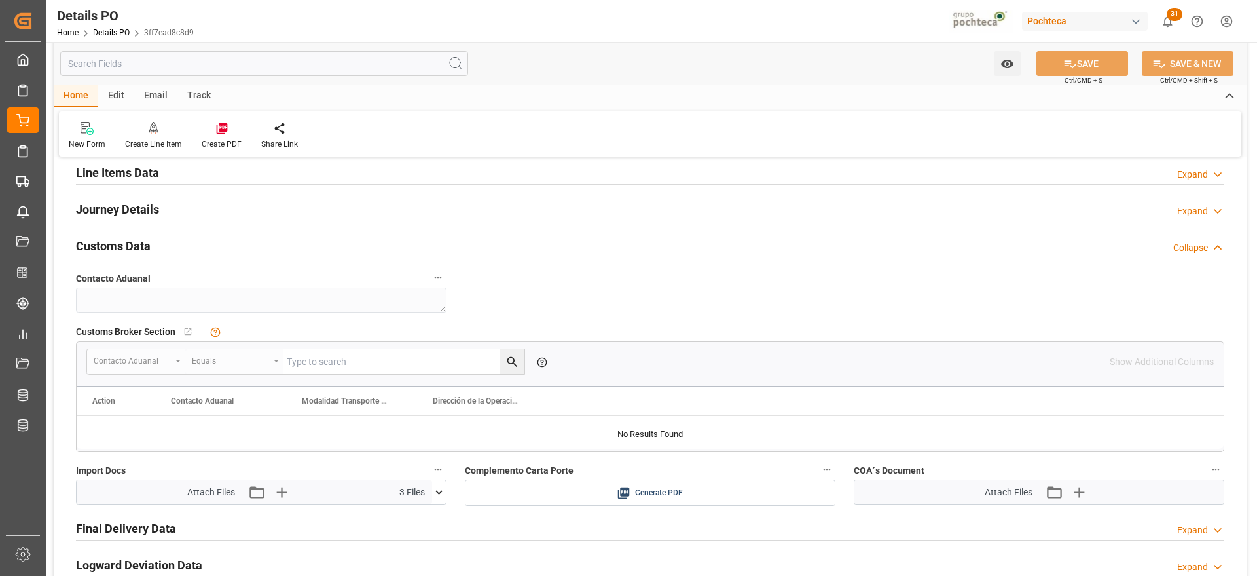
scroll to position [737, 0]
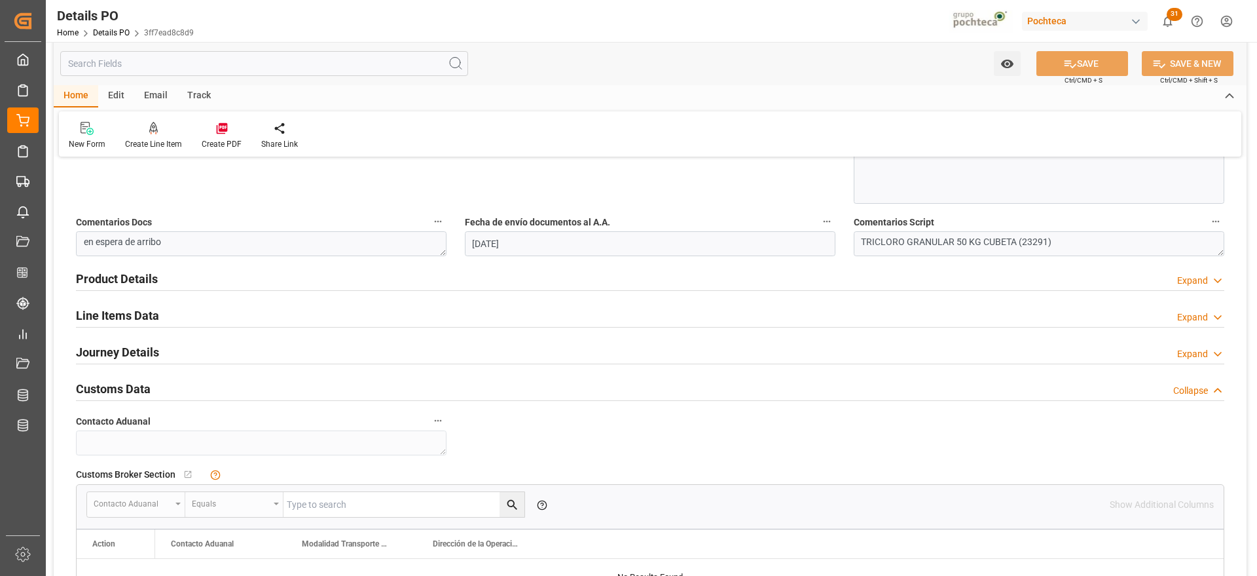
click at [134, 281] on h2 "Product Details" at bounding box center [117, 279] width 82 height 18
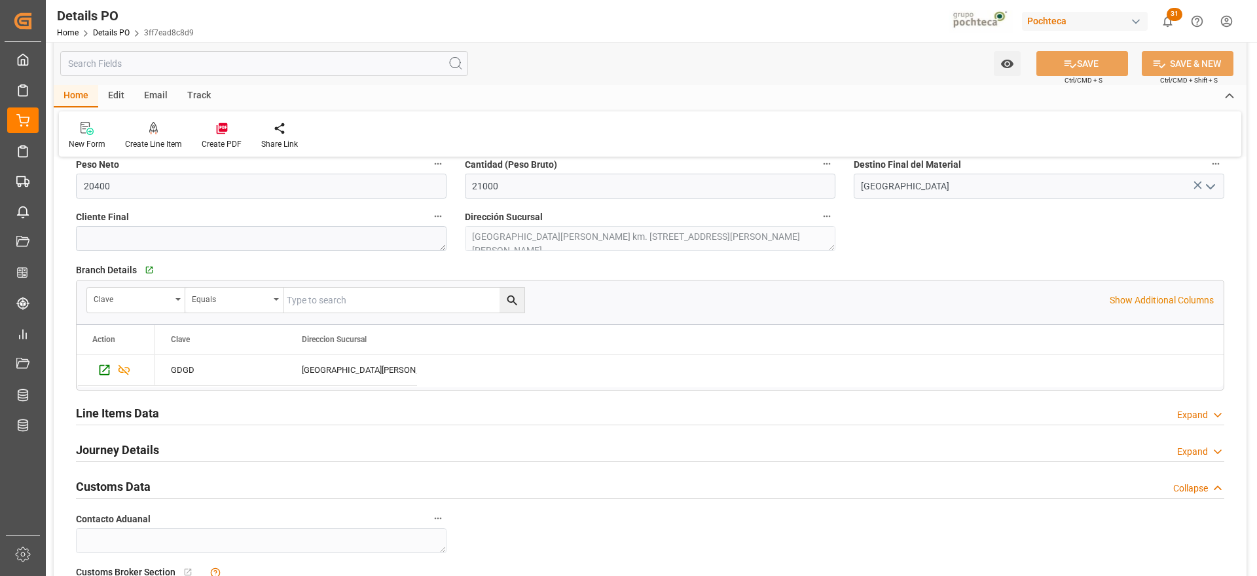
scroll to position [1064, 0]
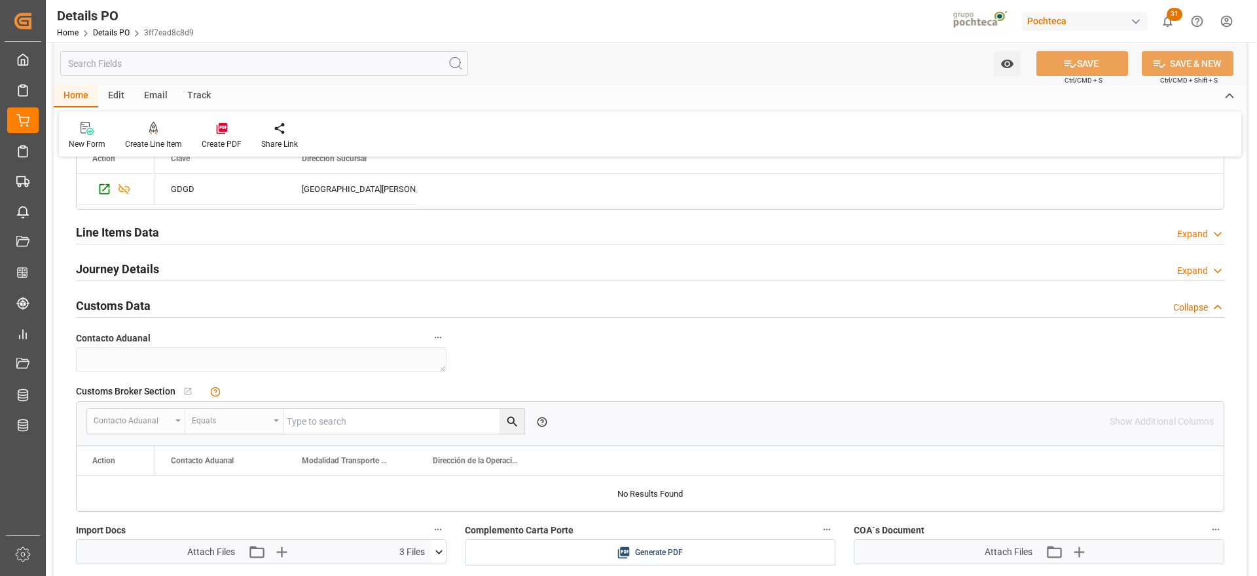
click at [109, 234] on h2 "Line Items Data" at bounding box center [117, 232] width 83 height 18
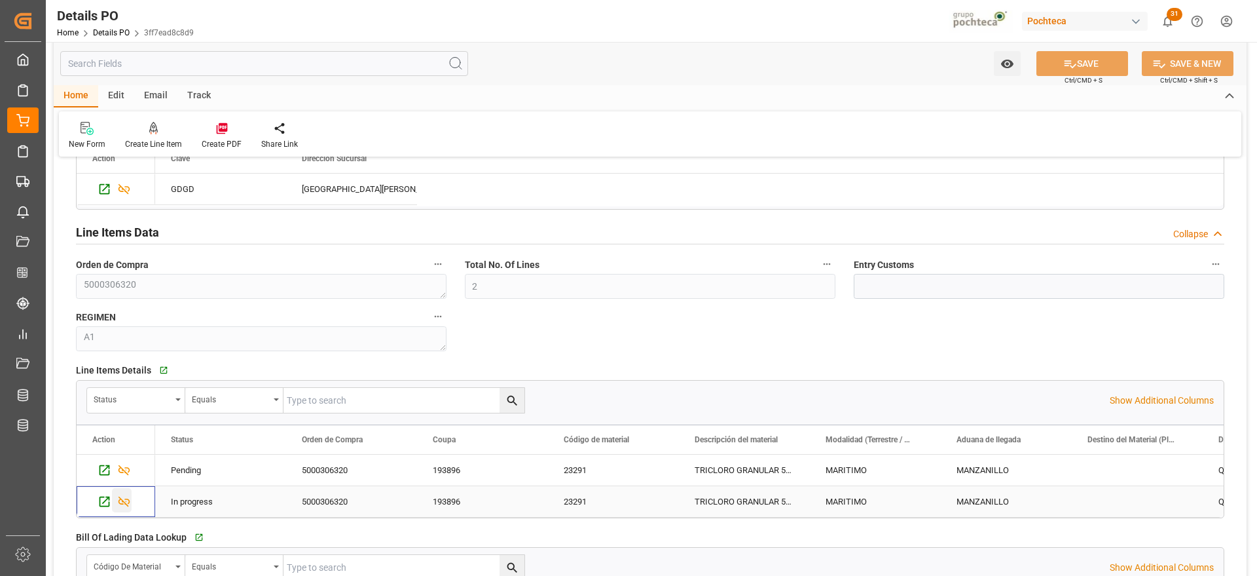
click at [120, 495] on icon "Press SPACE to select this row." at bounding box center [124, 501] width 14 height 14
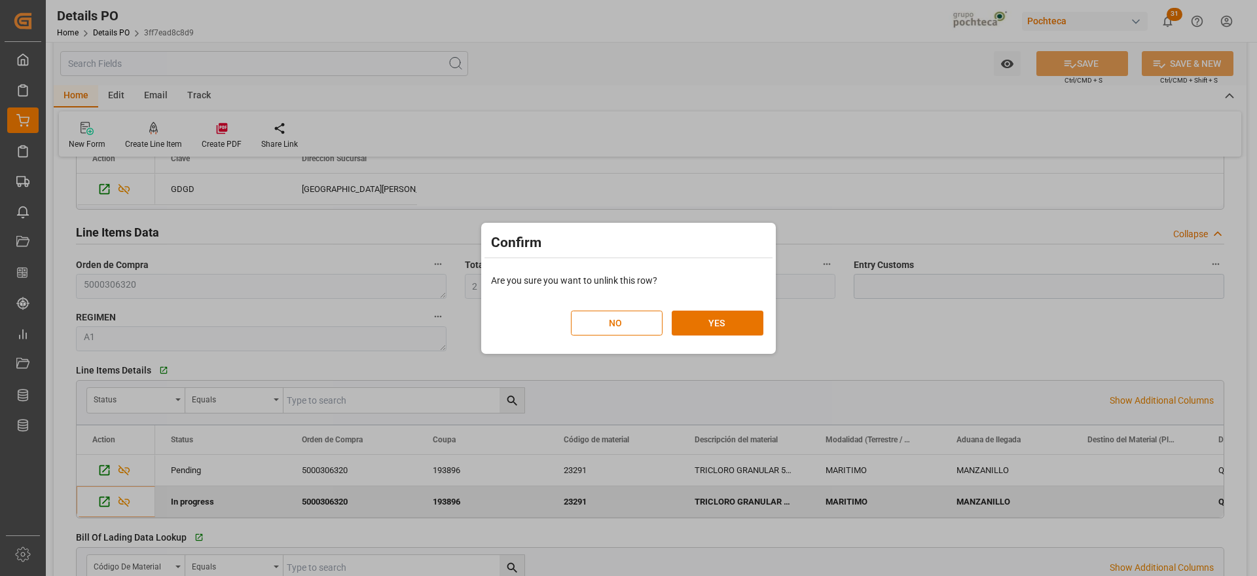
click at [730, 337] on div "NO YES" at bounding box center [629, 315] width 288 height 57
click at [731, 321] on button "YES" at bounding box center [718, 322] width 92 height 25
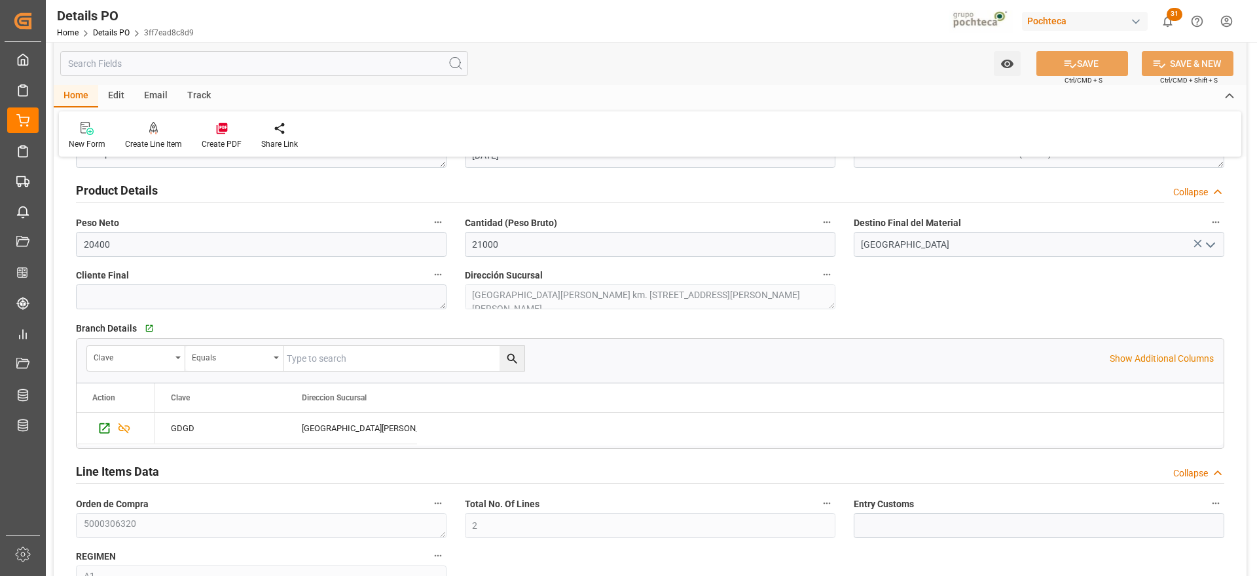
scroll to position [818, 0]
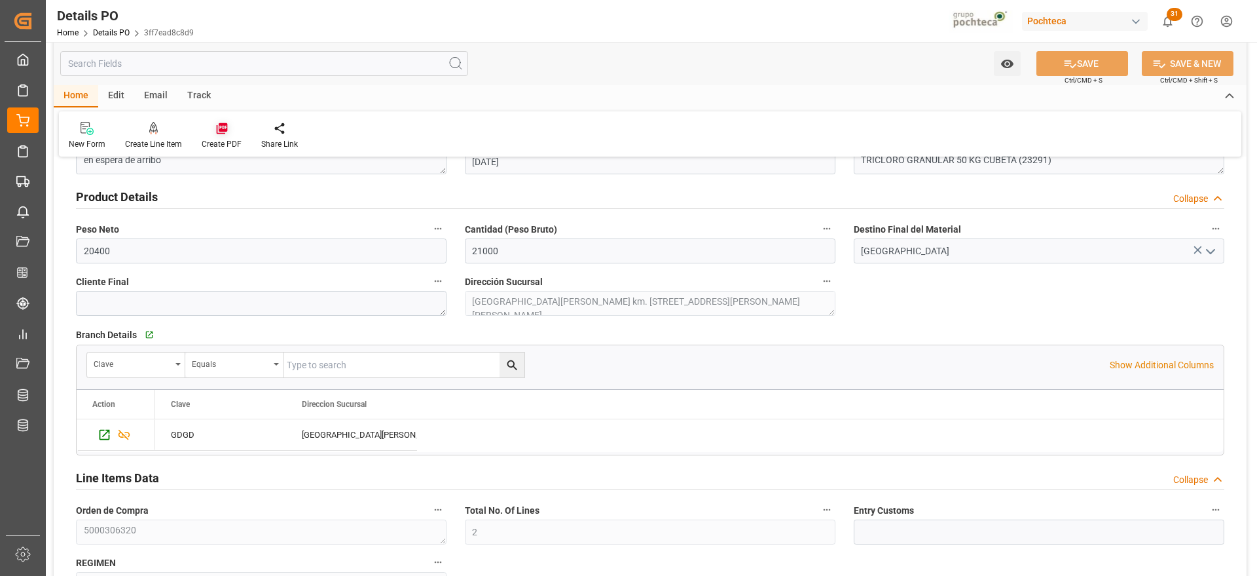
click at [220, 128] on icon at bounding box center [221, 128] width 11 height 11
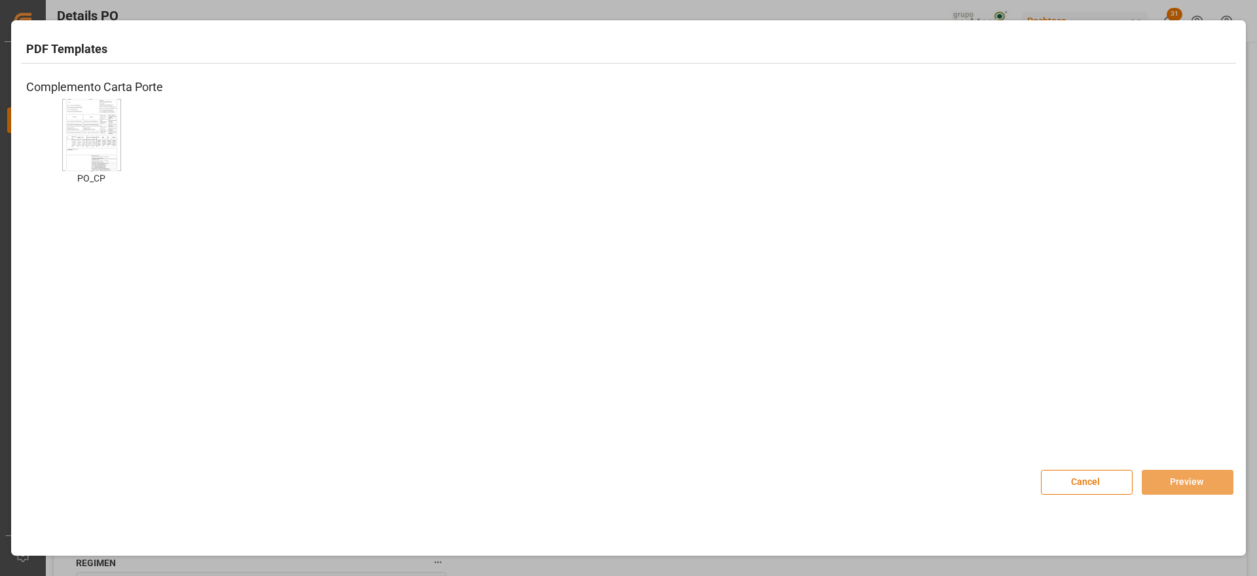
click at [93, 138] on img at bounding box center [91, 135] width 52 height 74
click at [1184, 480] on button "Preview" at bounding box center [1188, 481] width 92 height 25
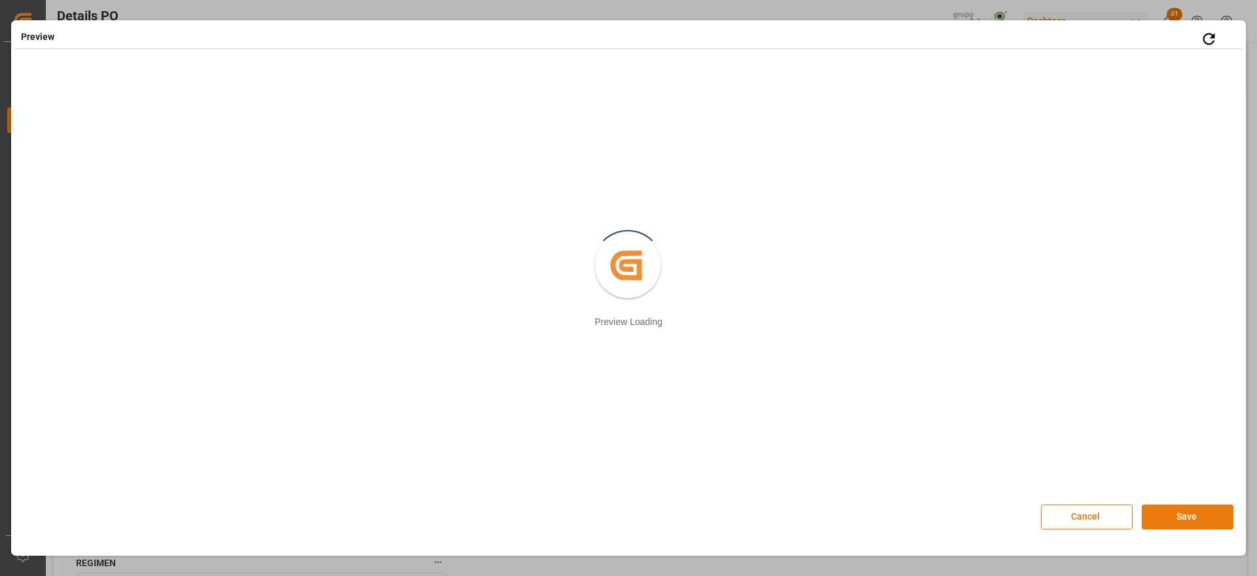
click at [1200, 514] on button "Save" at bounding box center [1188, 516] width 92 height 25
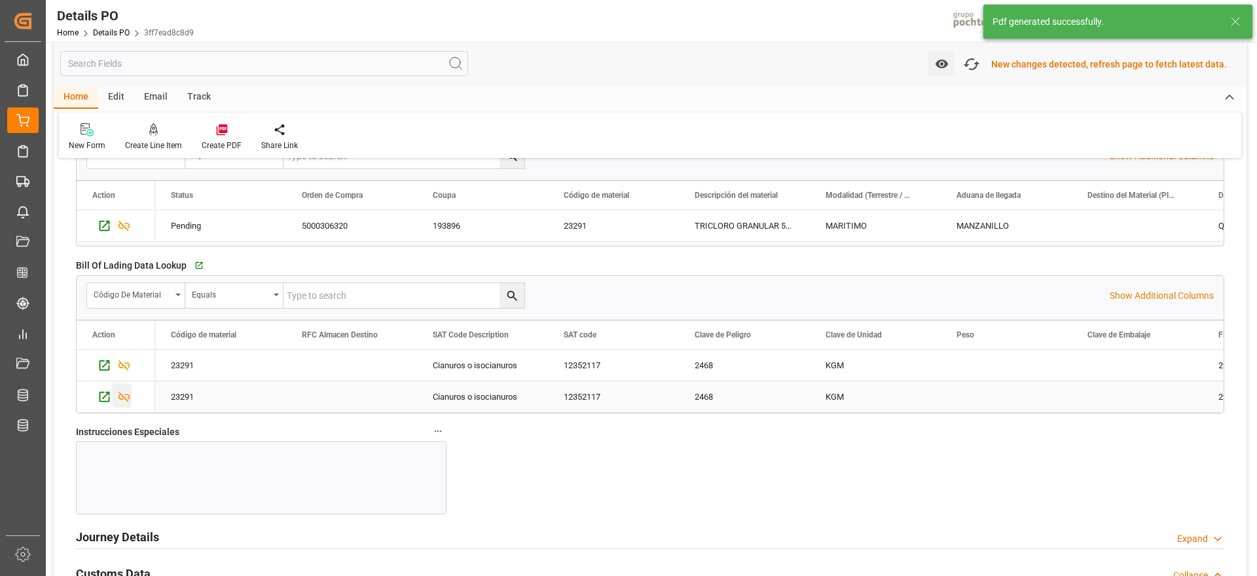
scroll to position [1311, 0]
click at [124, 393] on icon "Press SPACE to select this row." at bounding box center [124, 395] width 14 height 14
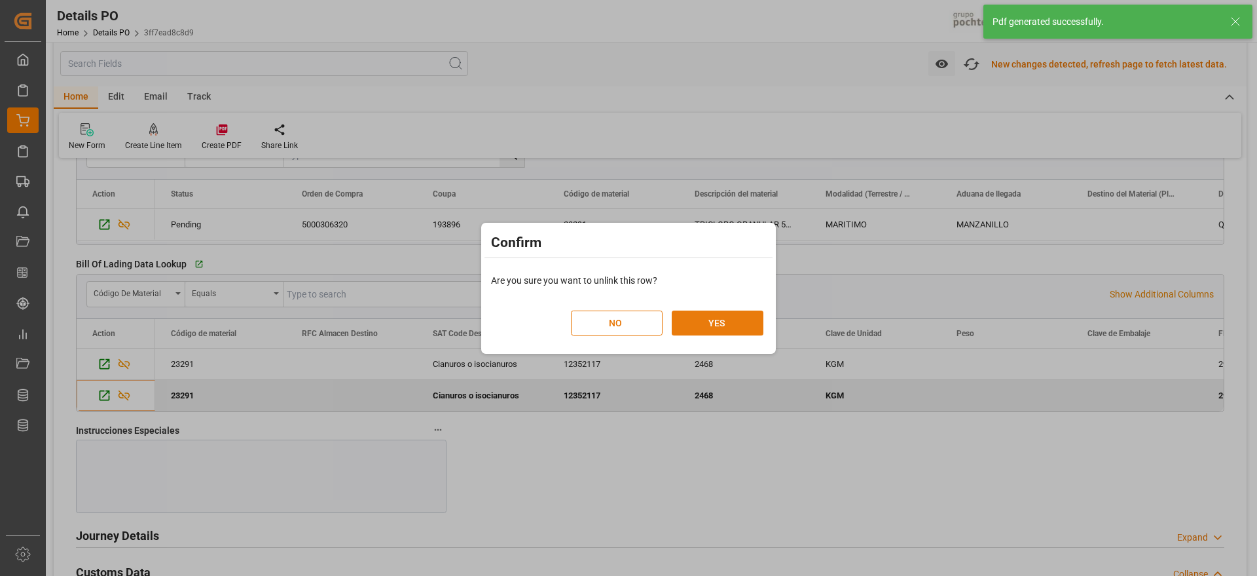
click at [728, 327] on button "YES" at bounding box center [718, 322] width 92 height 25
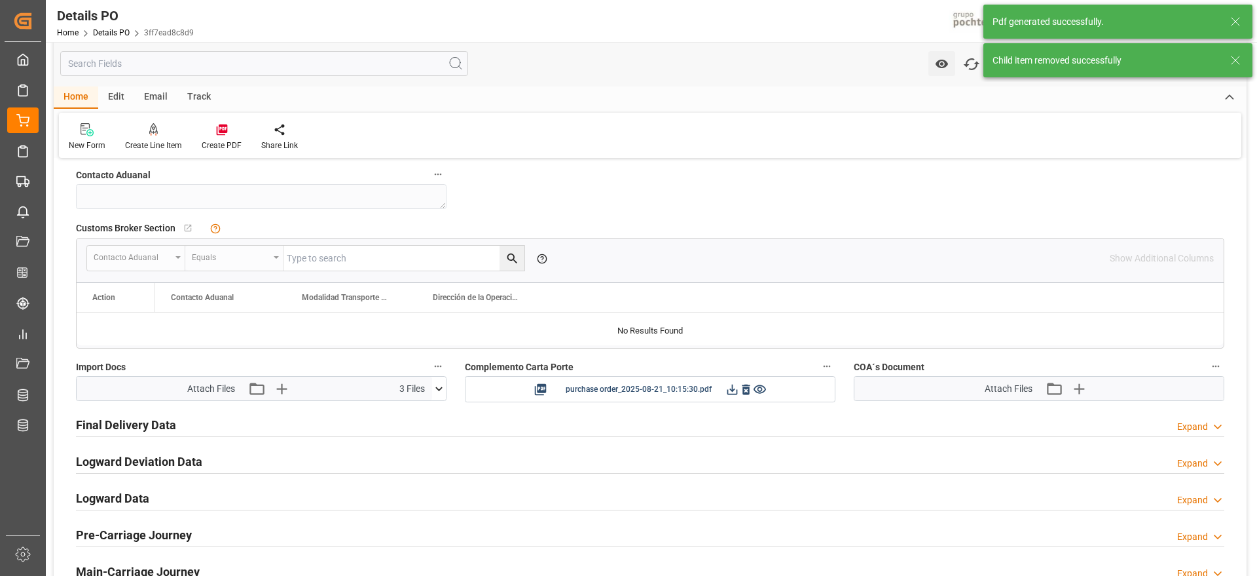
scroll to position [1720, 0]
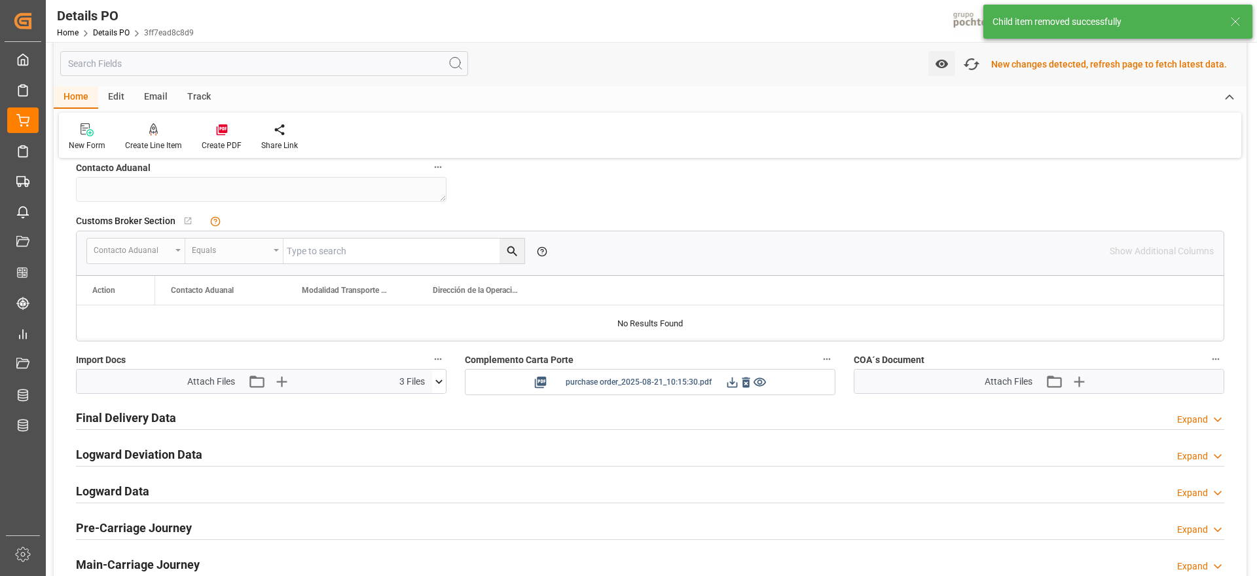
click at [729, 384] on icon at bounding box center [732, 382] width 14 height 14
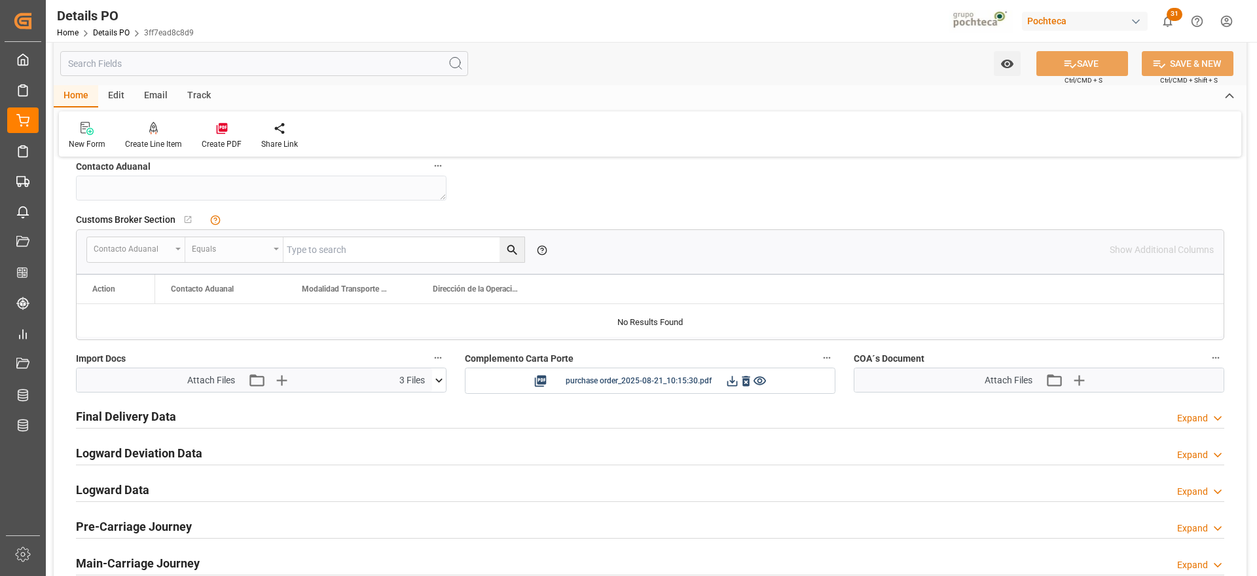
scroll to position [1719, 0]
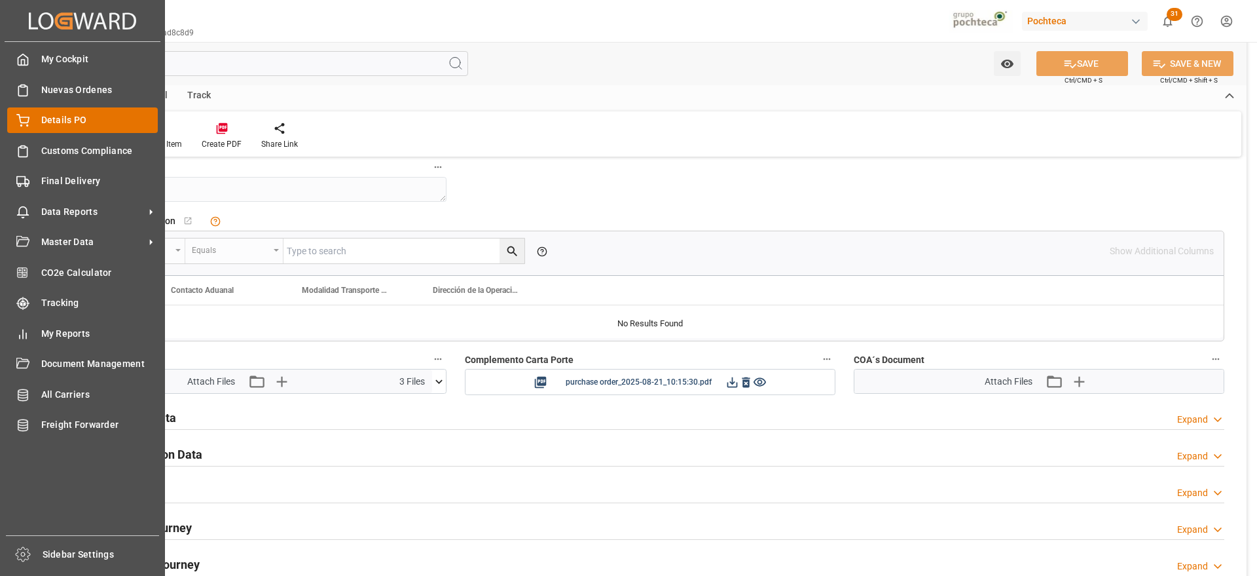
click at [29, 111] on div "Details PO Details PO" at bounding box center [82, 120] width 151 height 26
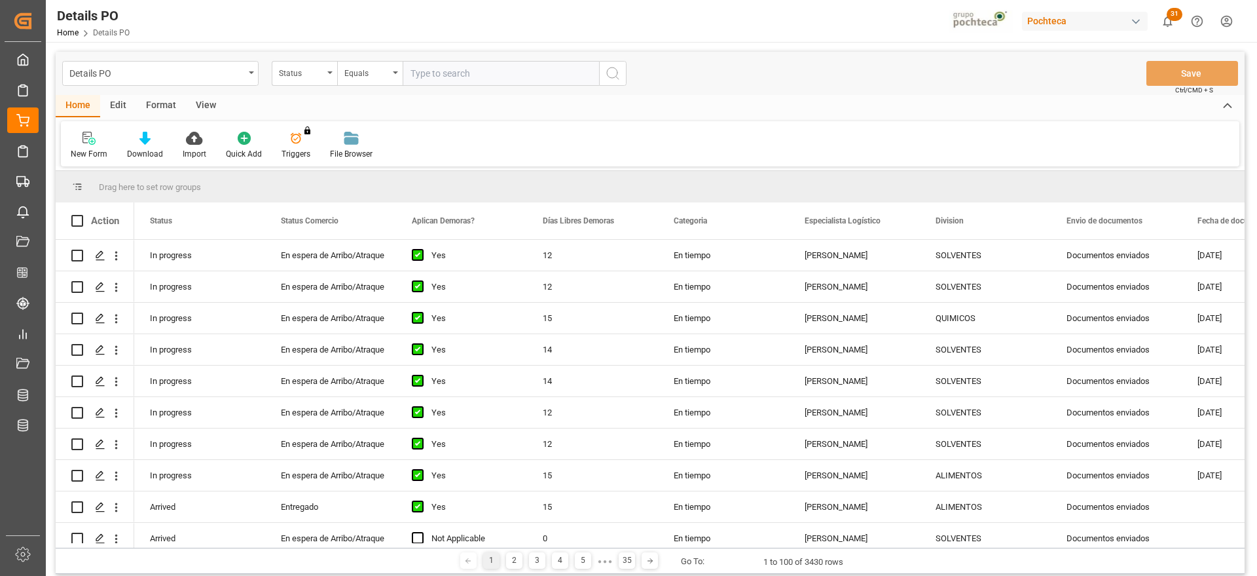
click at [302, 74] on div "Status" at bounding box center [301, 71] width 45 height 15
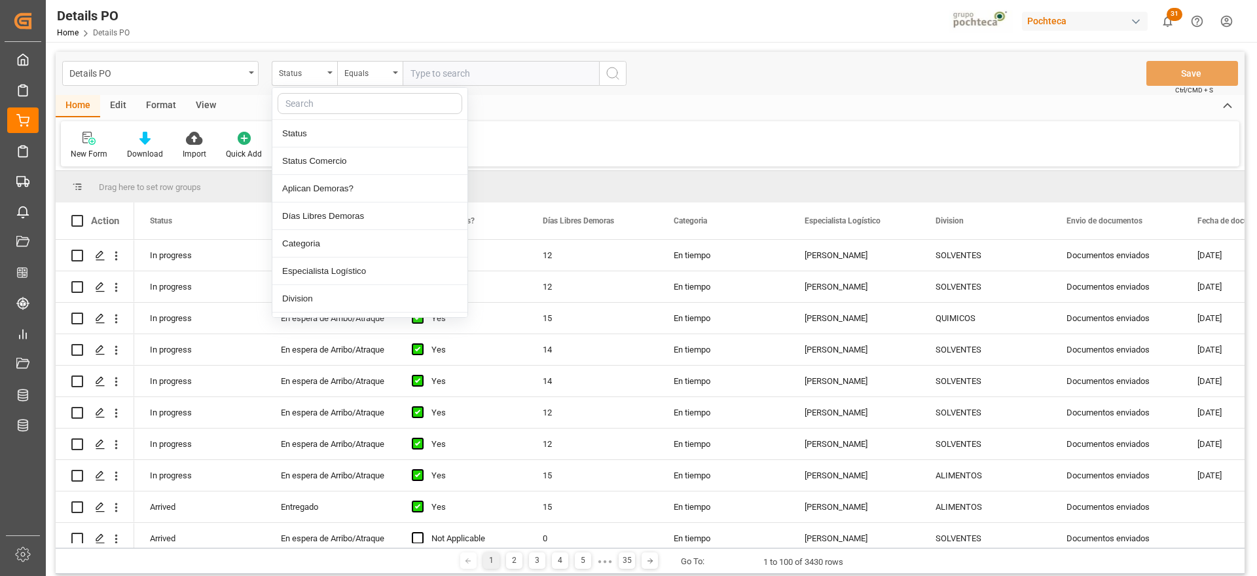
click at [323, 109] on input "text" at bounding box center [370, 103] width 185 height 21
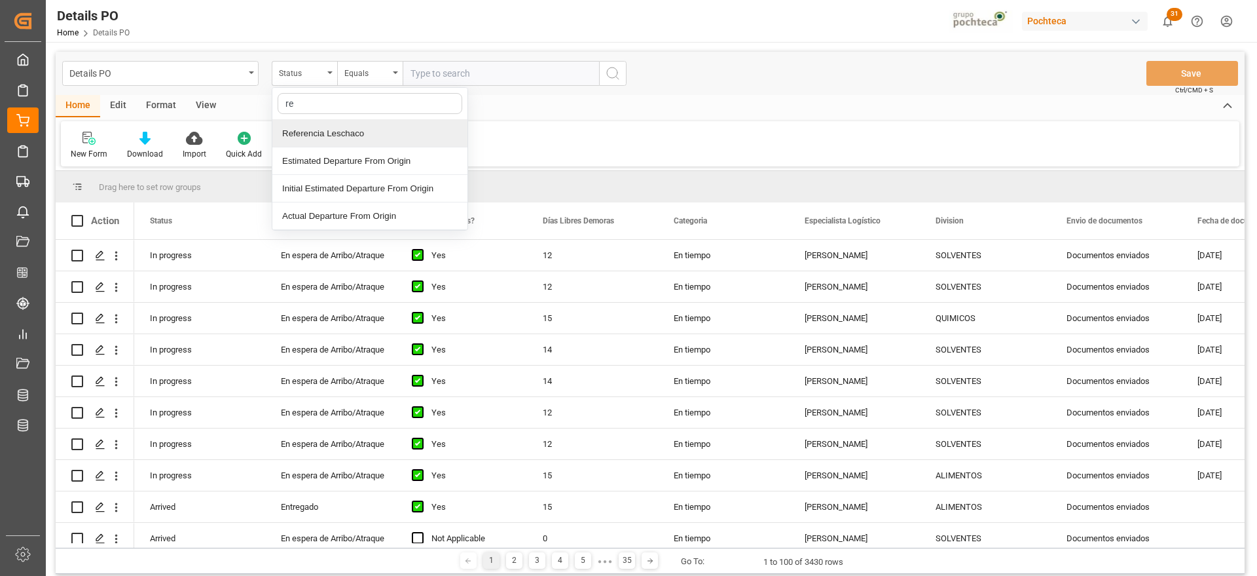
type input "r"
type input "orde"
click at [328, 136] on div "Orden de Compra nuevo" at bounding box center [369, 134] width 195 height 28
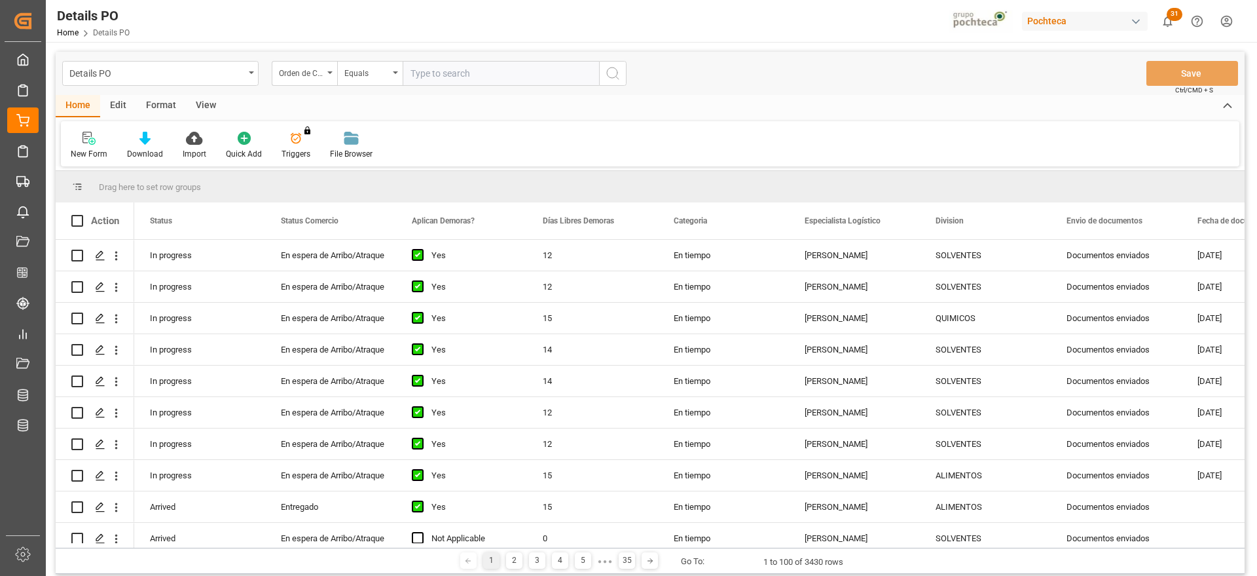
click at [482, 73] on input "text" at bounding box center [501, 73] width 196 height 25
paste input "5000305991"
type input "5000305991"
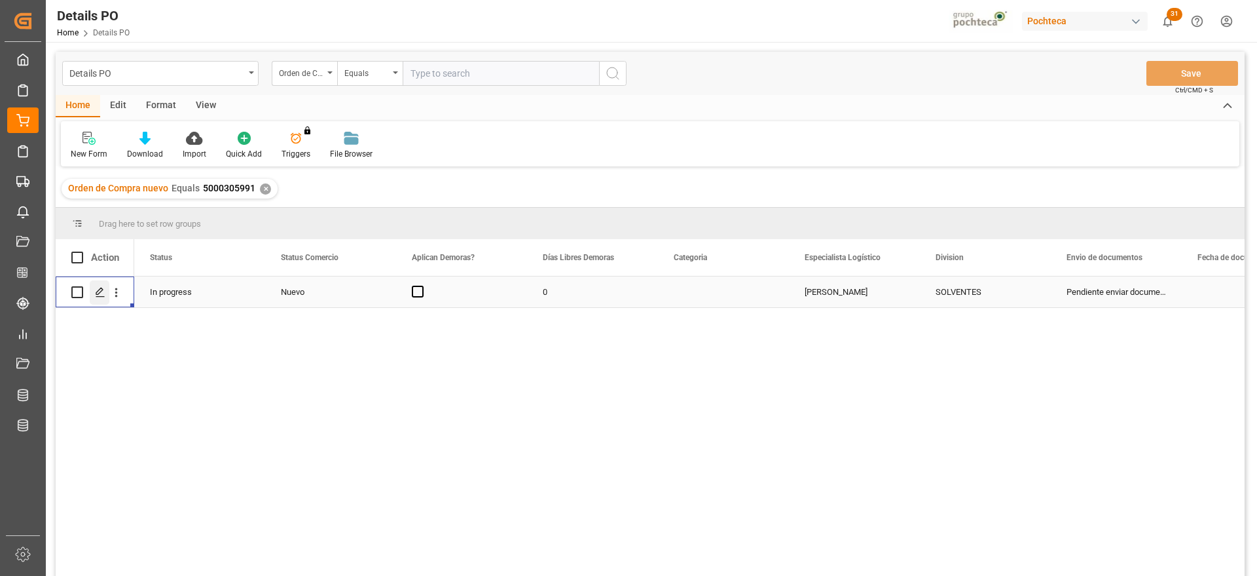
click at [96, 289] on icon "Press SPACE to select this row." at bounding box center [100, 292] width 10 height 10
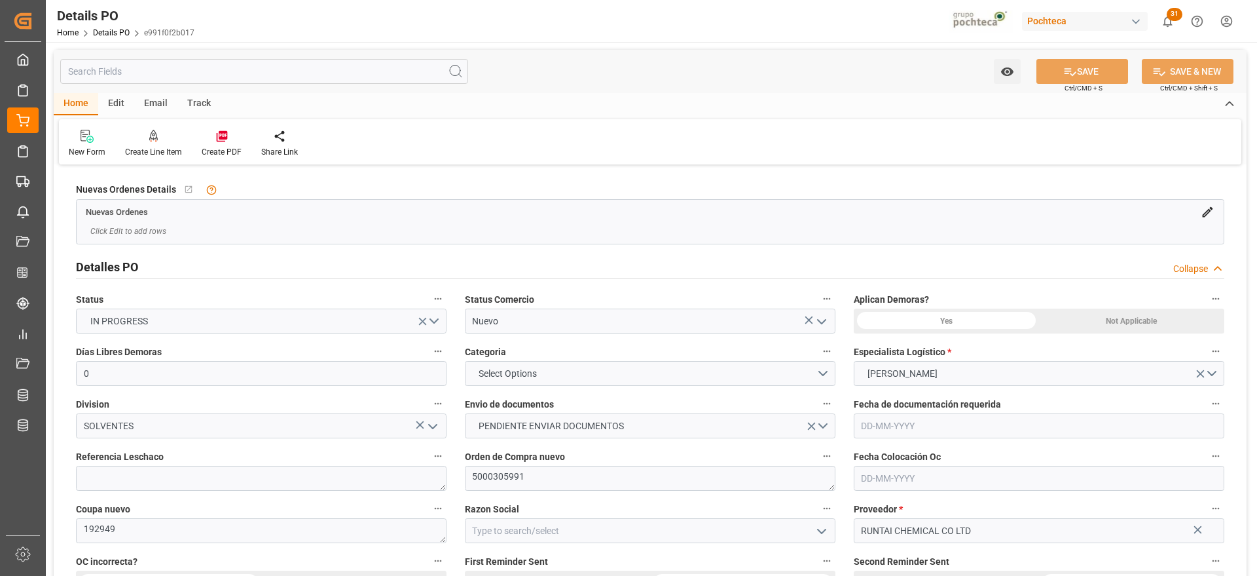
type input "0"
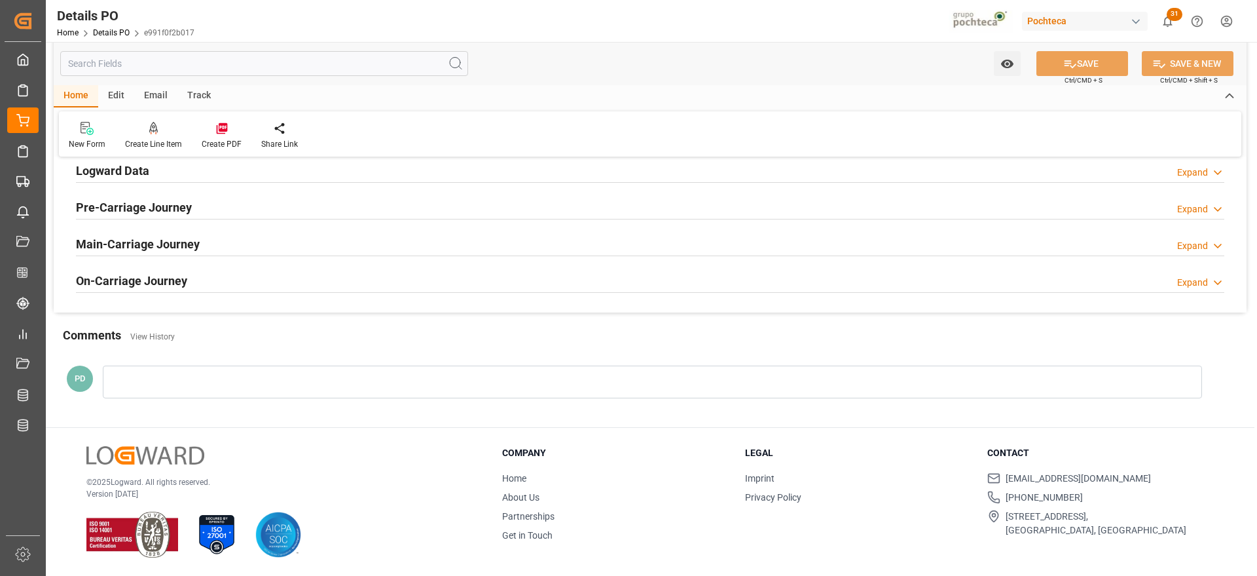
scroll to position [819, 0]
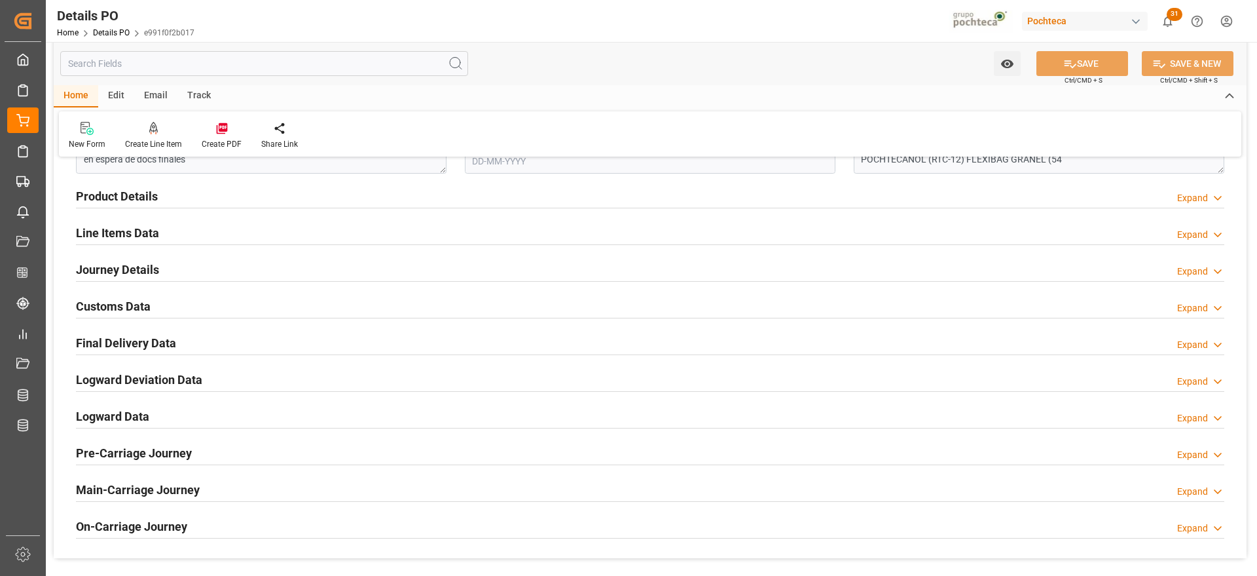
click at [109, 304] on h2 "Customs Data" at bounding box center [113, 306] width 75 height 18
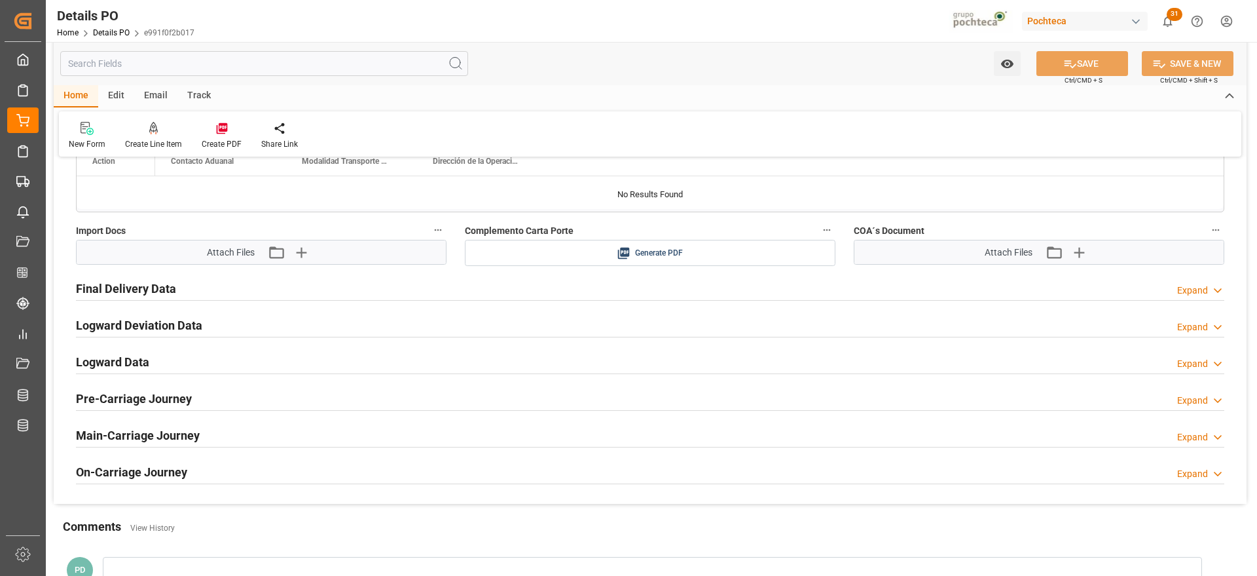
scroll to position [1147, 0]
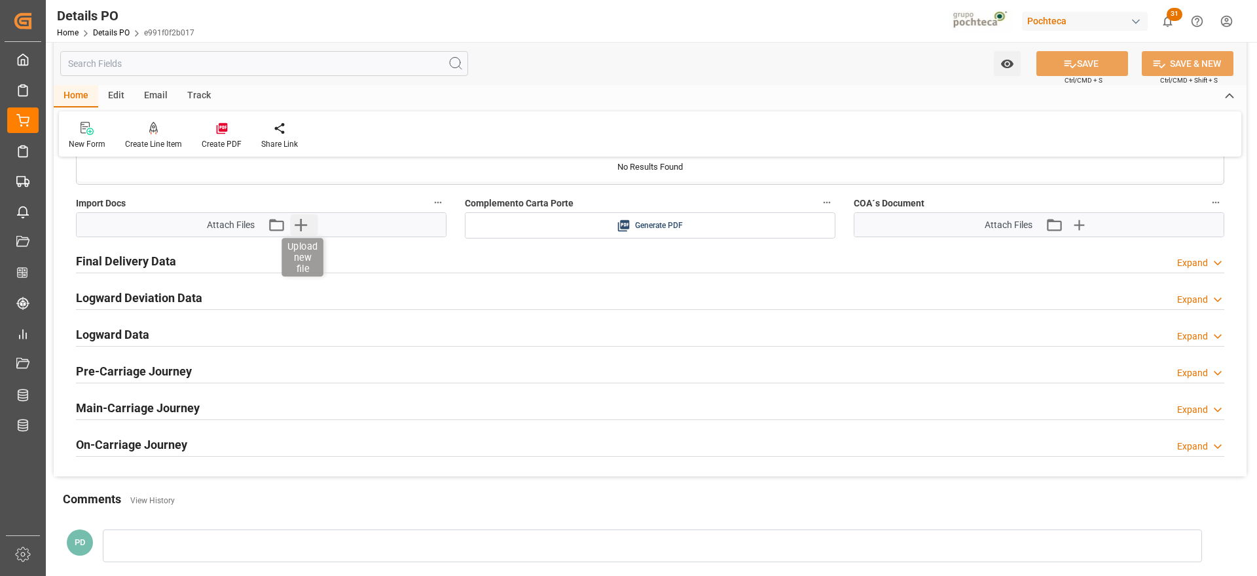
click at [295, 223] on icon "button" at bounding box center [300, 224] width 21 height 21
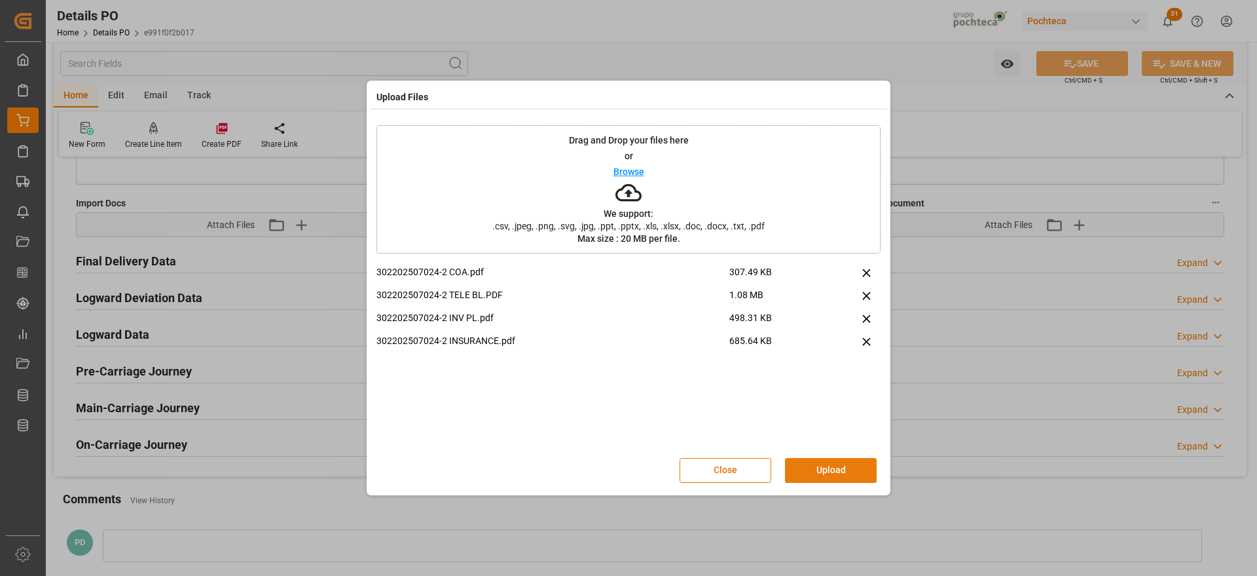
click at [840, 467] on button "Upload" at bounding box center [831, 470] width 92 height 25
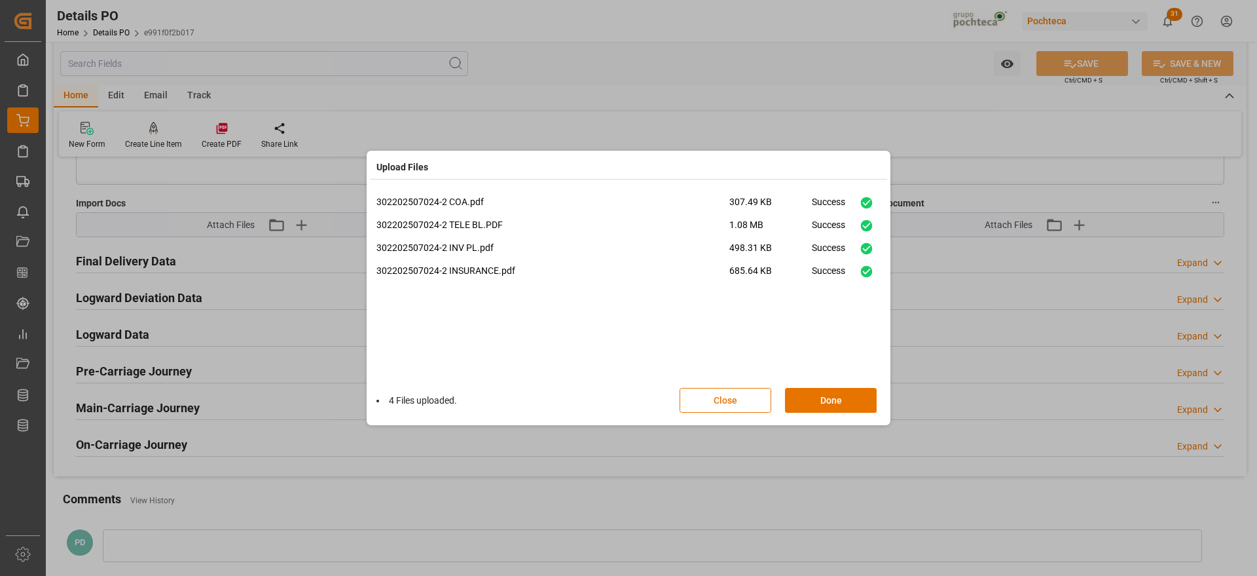
click at [822, 386] on div "4 Files uploaded. Close Done" at bounding box center [628, 399] width 504 height 43
click at [843, 405] on button "Done" at bounding box center [831, 400] width 92 height 25
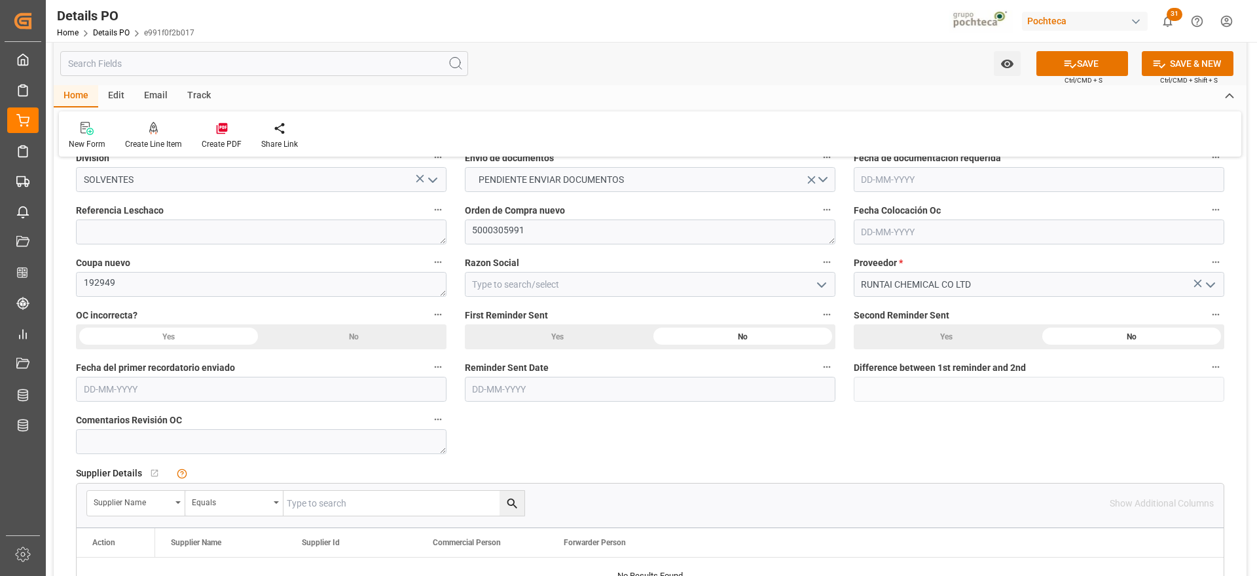
scroll to position [0, 0]
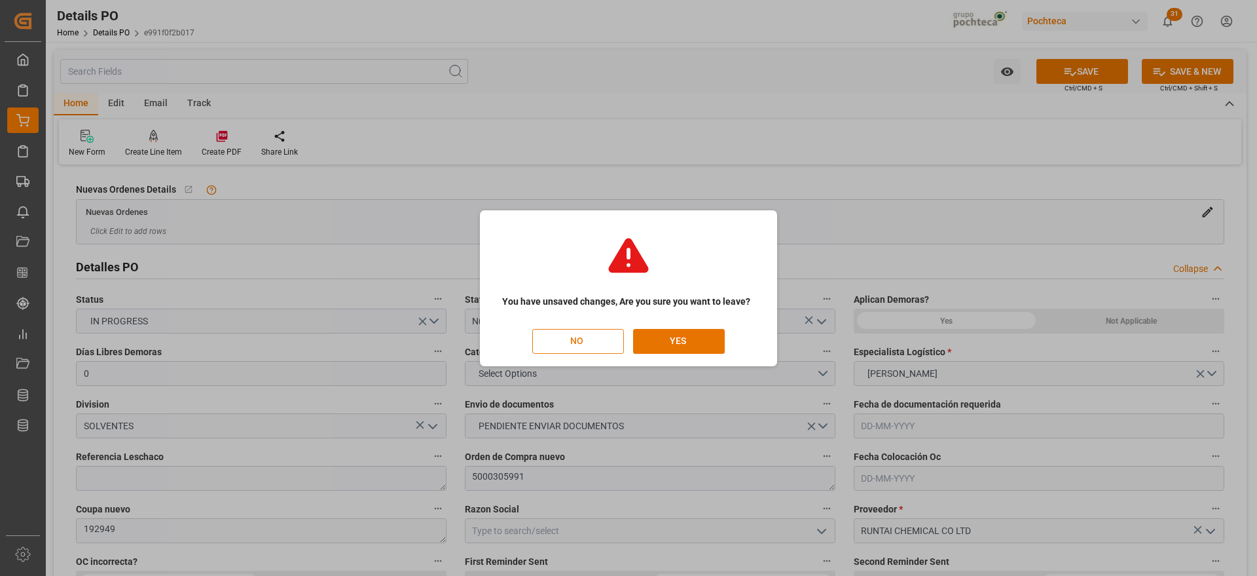
click at [563, 340] on button "NO" at bounding box center [578, 341] width 92 height 25
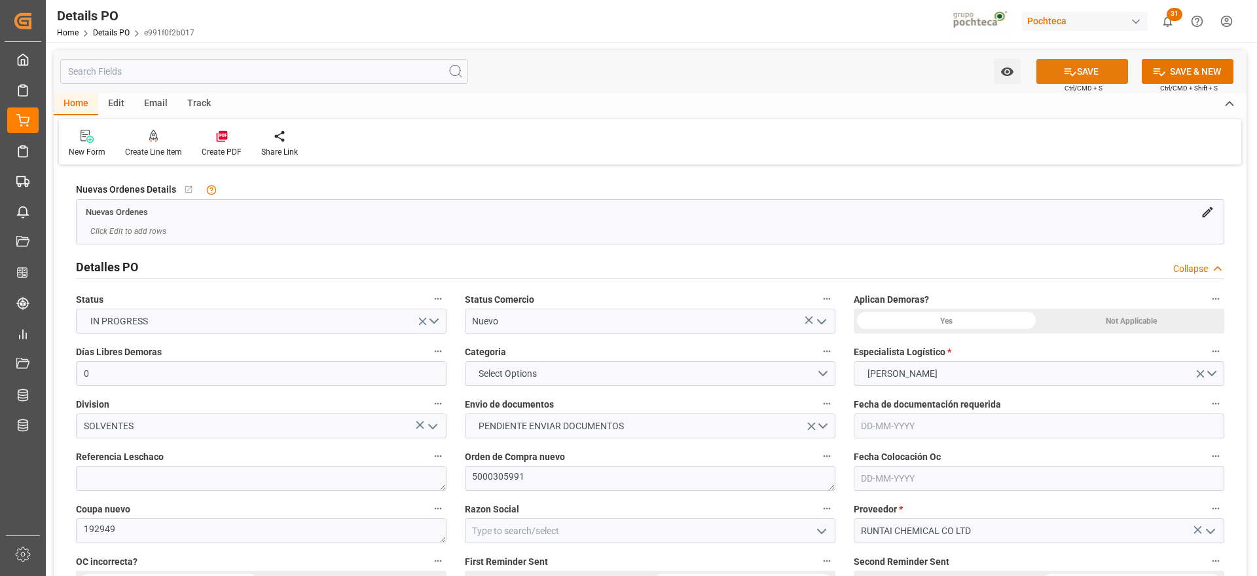
click at [1111, 75] on button "SAVE" at bounding box center [1083, 71] width 92 height 25
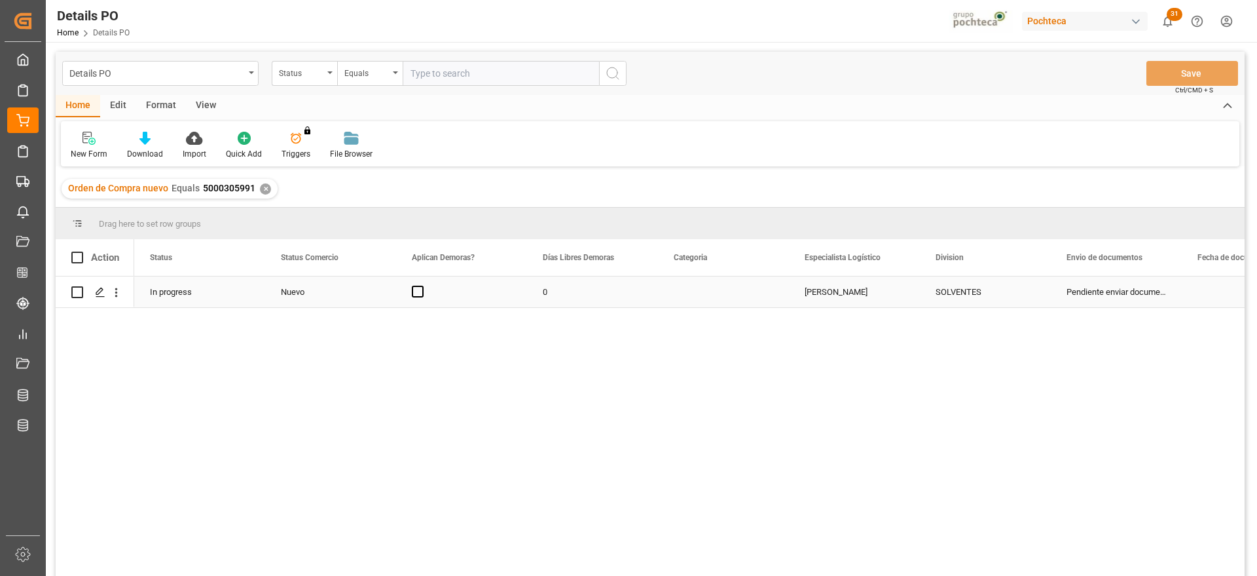
click at [314, 284] on div "Nuevo" at bounding box center [331, 292] width 100 height 30
click at [372, 303] on icon "open menu" at bounding box center [372, 300] width 16 height 16
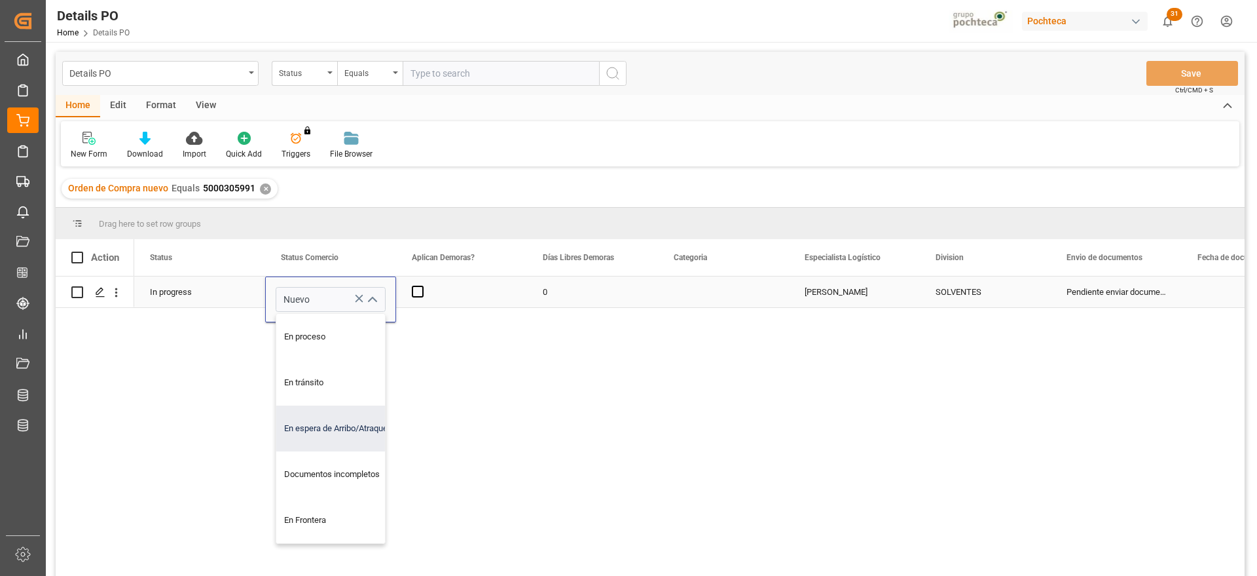
click at [326, 430] on div "En espera de Arribo/Atraque" at bounding box center [338, 428] width 124 height 46
type input "En espera de Arribo/Atraque"
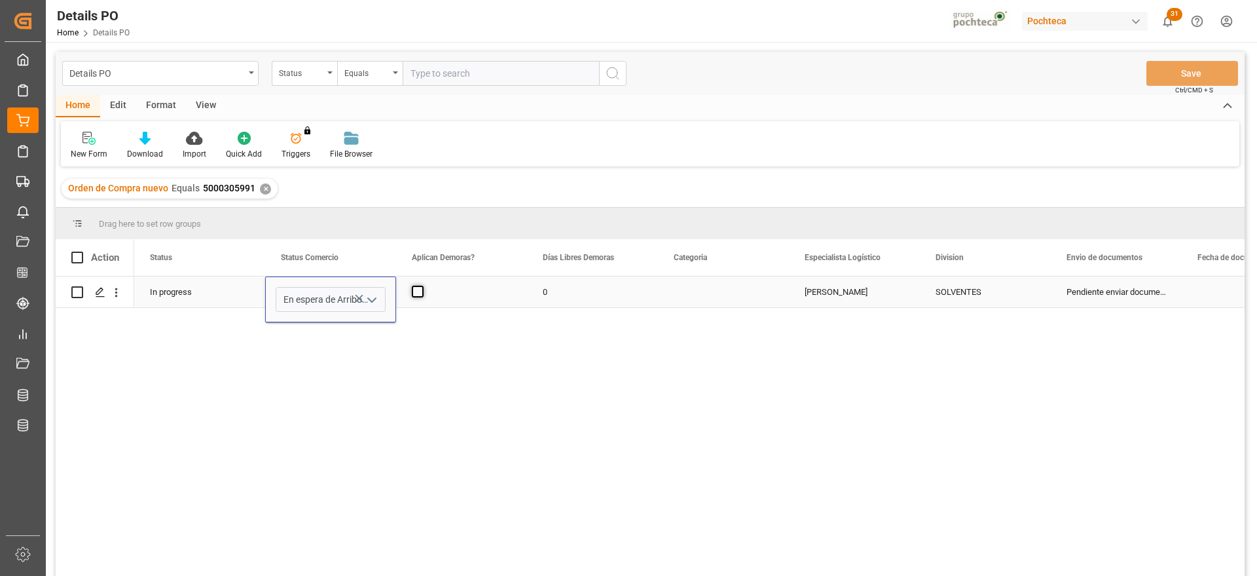
click at [418, 287] on span "Press SPACE to select this row." at bounding box center [418, 291] width 12 height 12
click at [422, 285] on input "Press SPACE to select this row." at bounding box center [422, 285] width 0 height 0
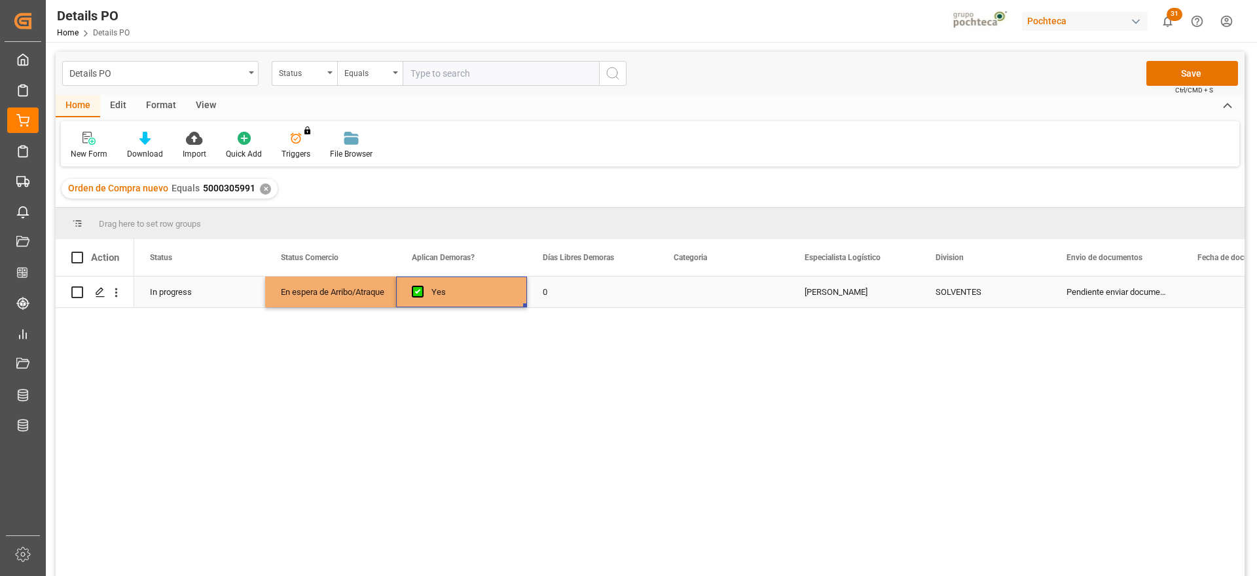
click at [584, 294] on div "0" at bounding box center [592, 291] width 131 height 31
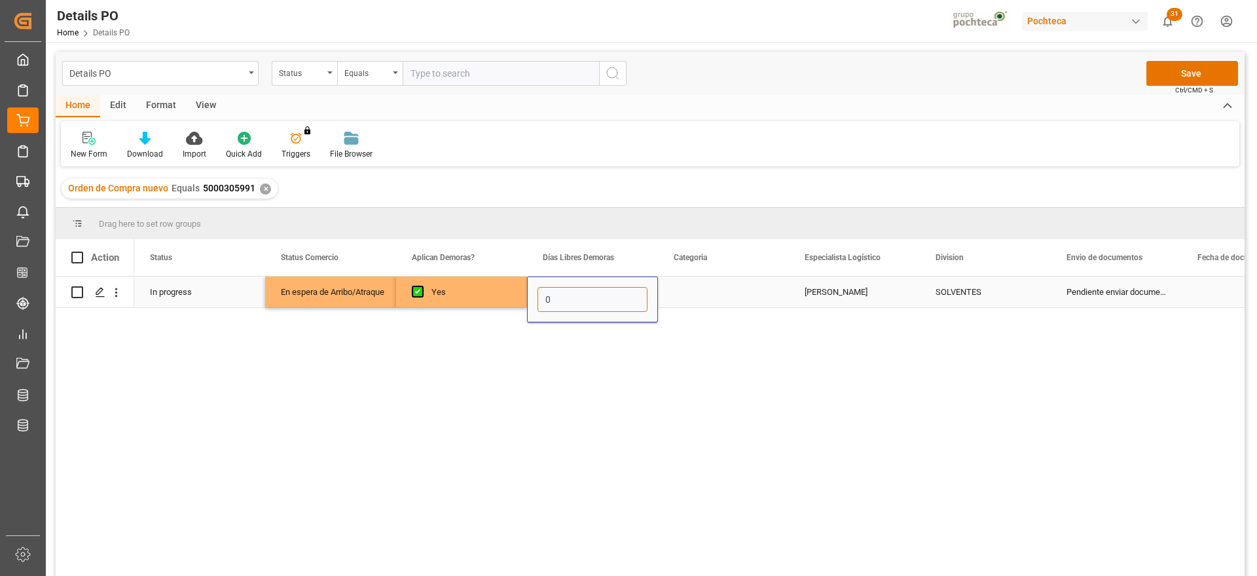
click at [584, 294] on input "0" at bounding box center [593, 299] width 110 height 25
type input "15"
click at [752, 294] on div "Press SPACE to select this row." at bounding box center [723, 291] width 131 height 31
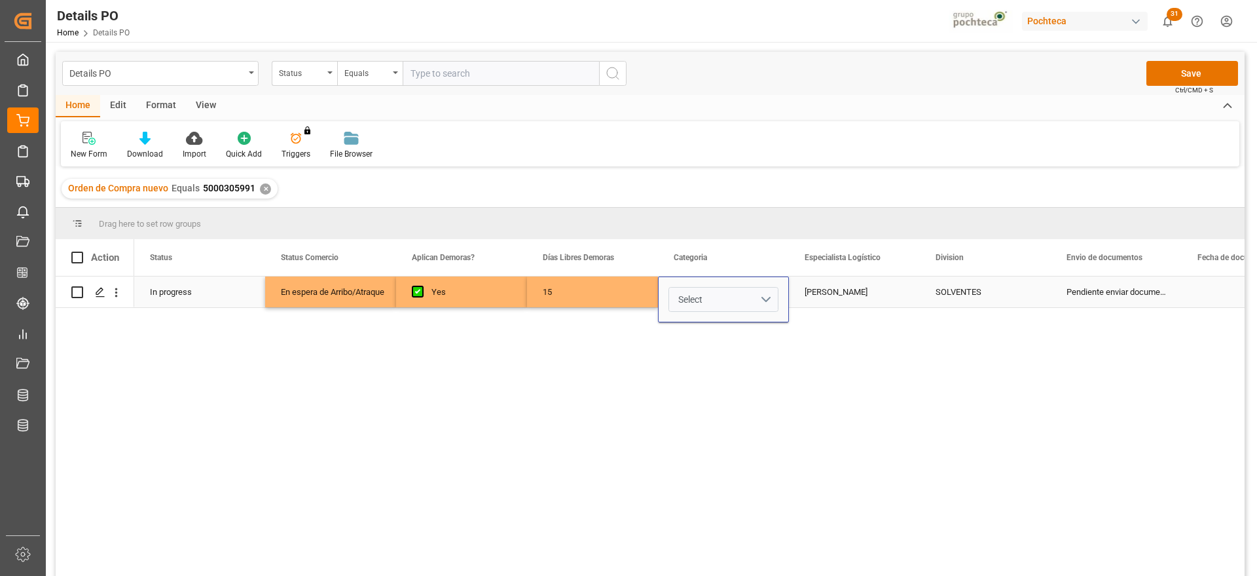
click at [763, 294] on button "Select" at bounding box center [724, 299] width 110 height 25
click at [734, 368] on div "En tiempo" at bounding box center [723, 372] width 95 height 13
click at [875, 295] on div "[PERSON_NAME]" at bounding box center [854, 291] width 131 height 31
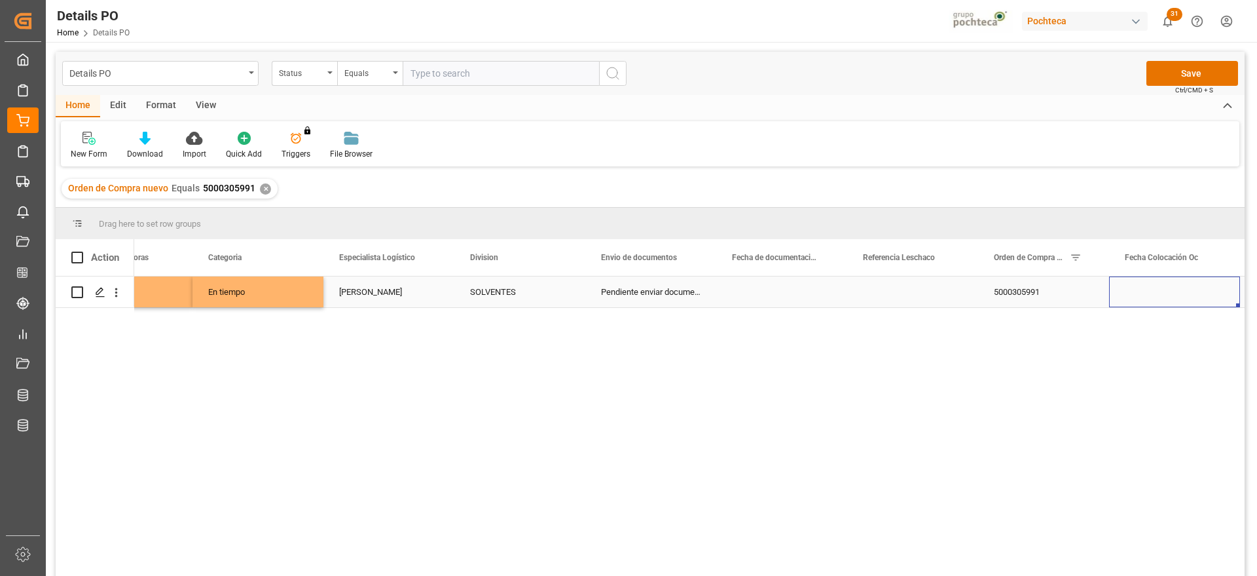
scroll to position [0, 597]
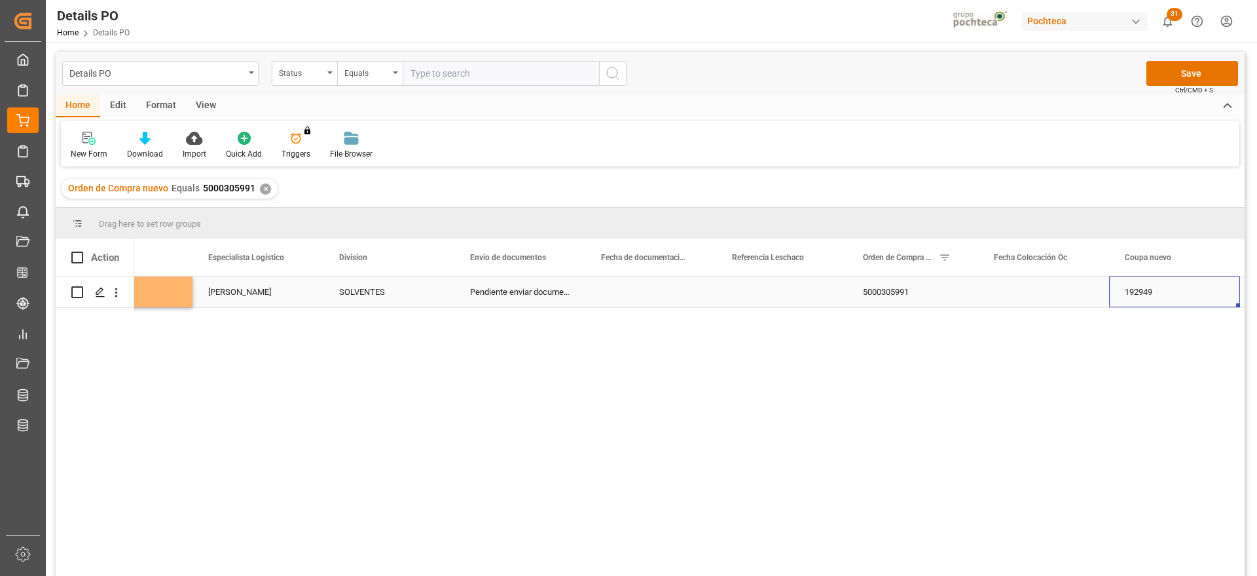
click at [648, 301] on div "Press SPACE to select this row." at bounding box center [650, 291] width 131 height 31
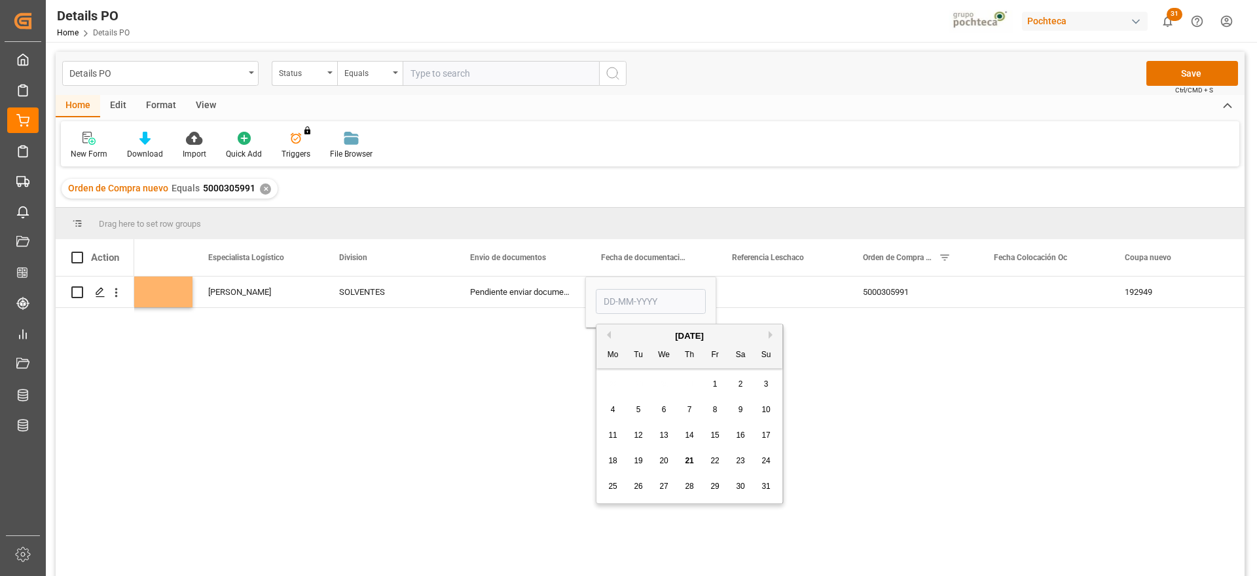
click at [614, 464] on span "18" at bounding box center [612, 460] width 9 height 9
type input "[DATE]"
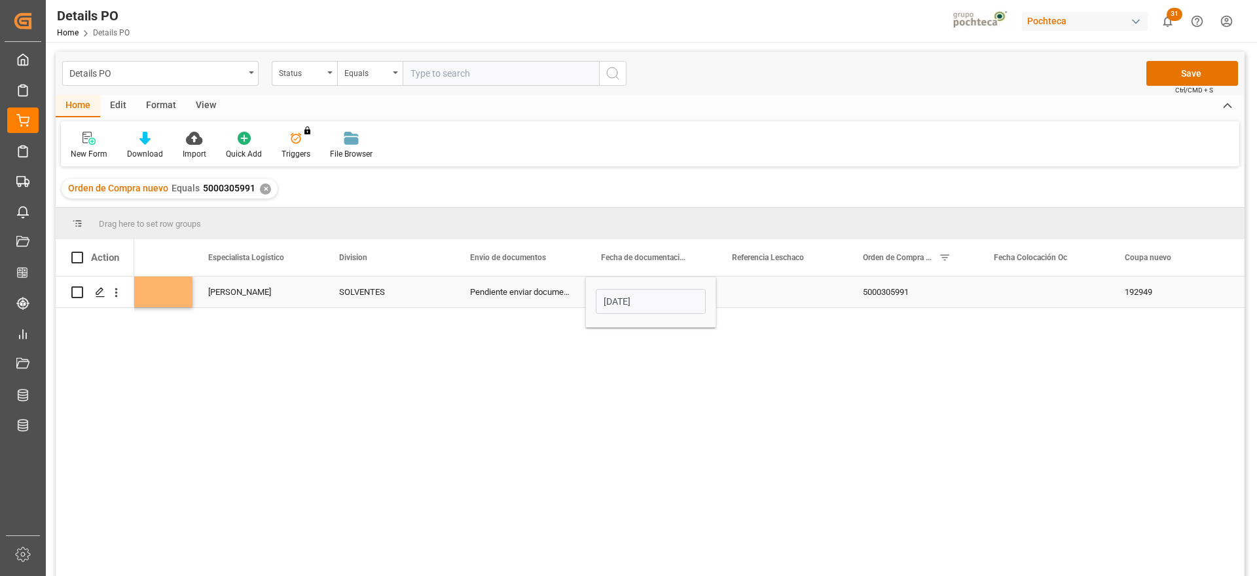
click at [769, 299] on div "Press SPACE to select this row." at bounding box center [781, 291] width 131 height 31
click at [1056, 291] on div "Press SPACE to select this row." at bounding box center [1043, 291] width 131 height 31
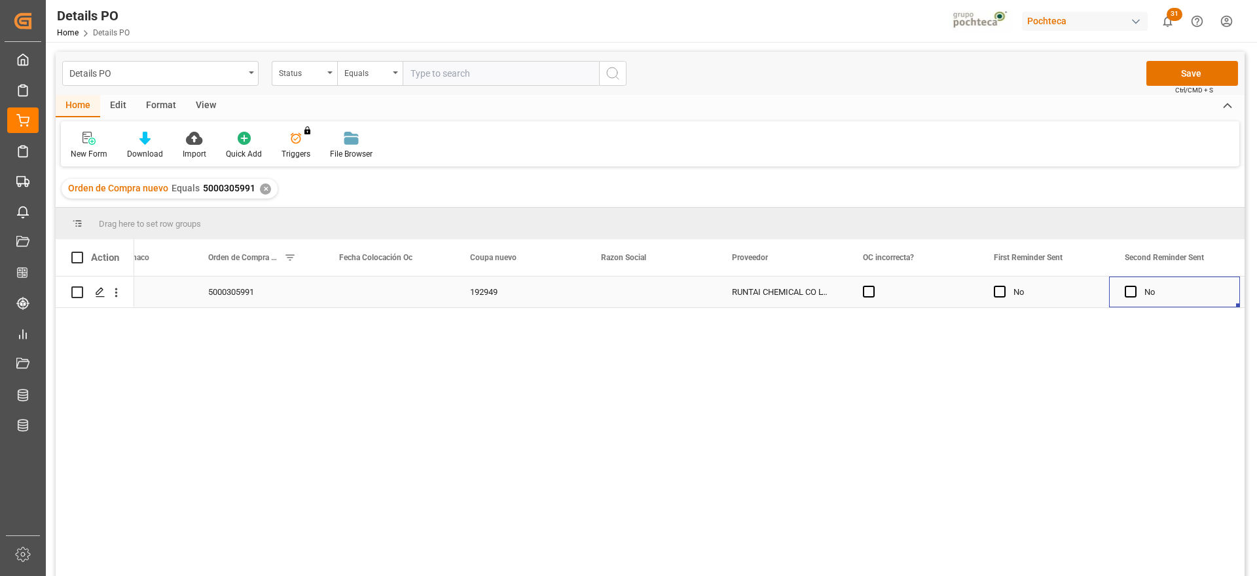
click at [644, 295] on div "Press SPACE to select this row." at bounding box center [650, 291] width 131 height 31
click at [684, 307] on icon "open menu" at bounding box center [692, 300] width 16 height 16
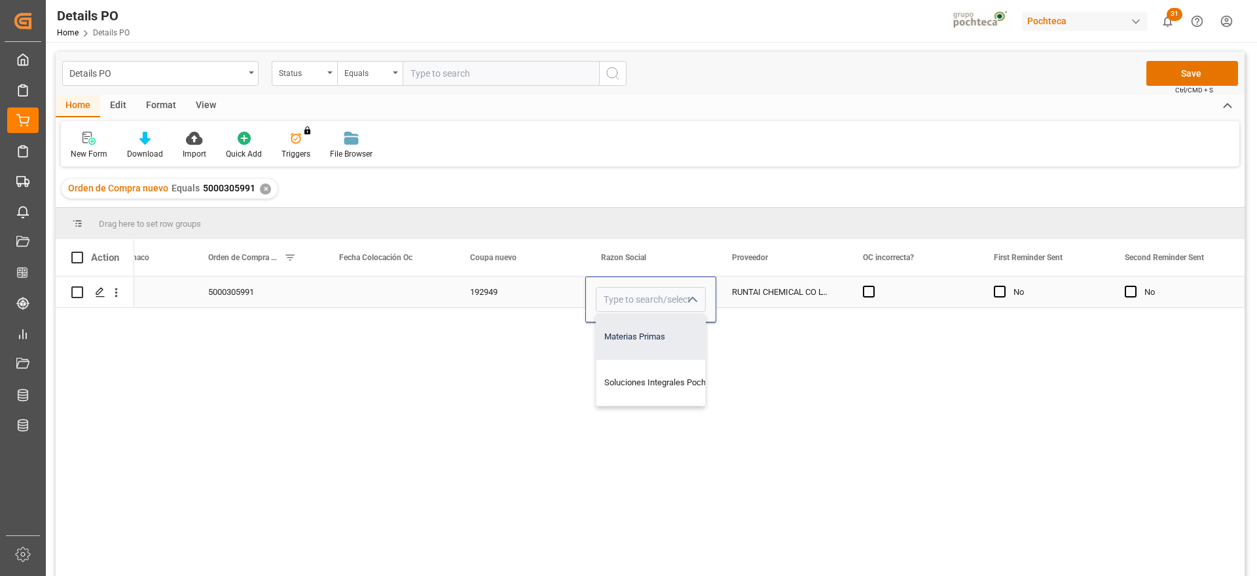
click at [665, 323] on div "Materias Primas" at bounding box center [664, 337] width 134 height 46
type input "Materias Primas"
click at [767, 295] on div "RUNTAI CHEMICAL CO LTD" at bounding box center [781, 291] width 131 height 31
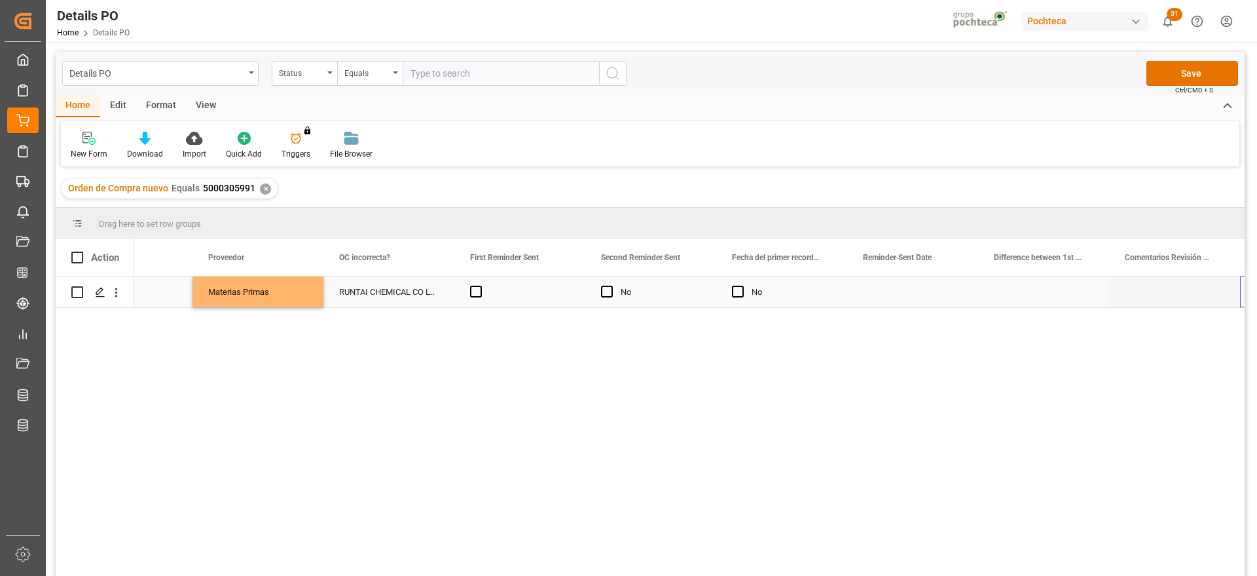
scroll to position [0, 1775]
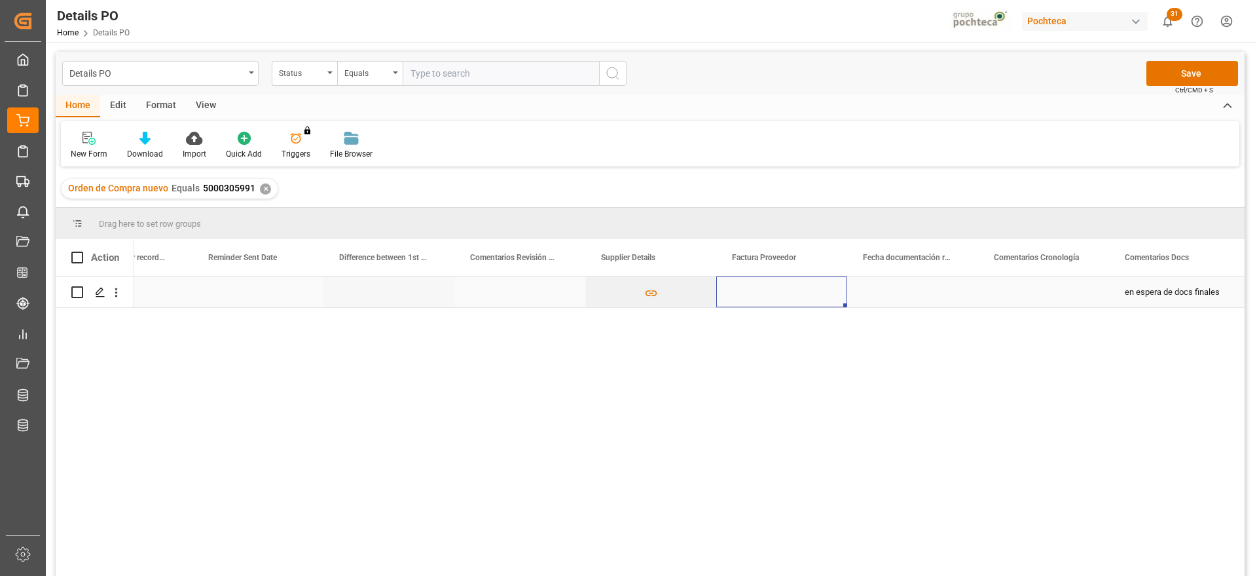
click at [763, 290] on div "Press SPACE to select this row." at bounding box center [781, 291] width 131 height 31
click at [909, 290] on div "Press SPACE to select this row." at bounding box center [912, 291] width 131 height 31
click at [941, 292] on div "Press SPACE to select this row." at bounding box center [912, 291] width 131 height 31
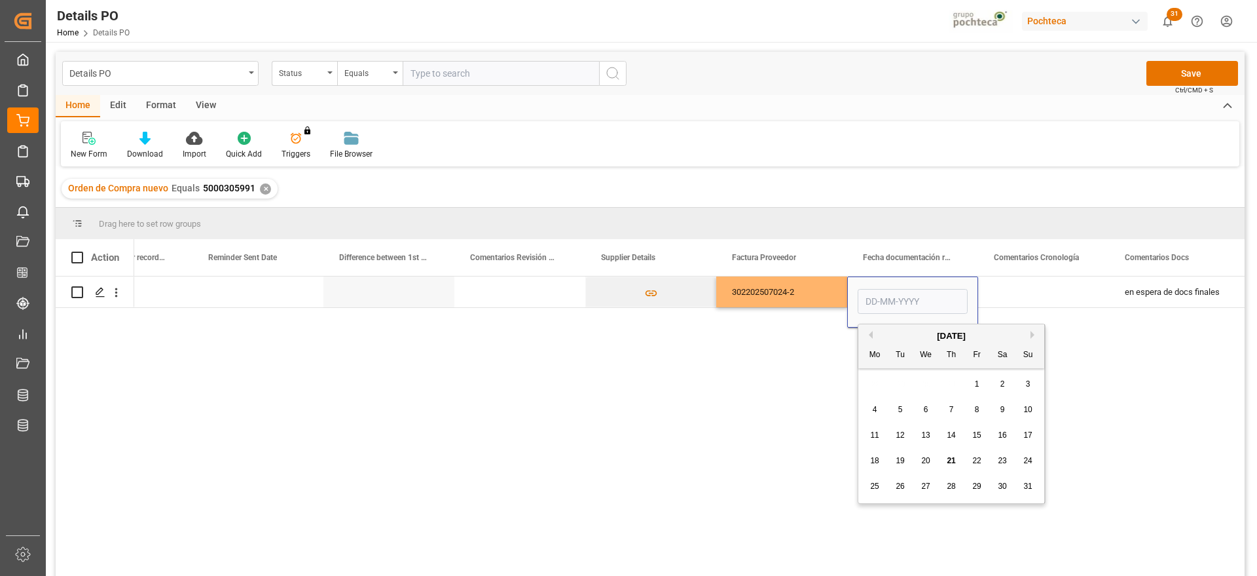
click at [875, 453] on div "18" at bounding box center [875, 461] width 16 height 16
type input "[DATE]"
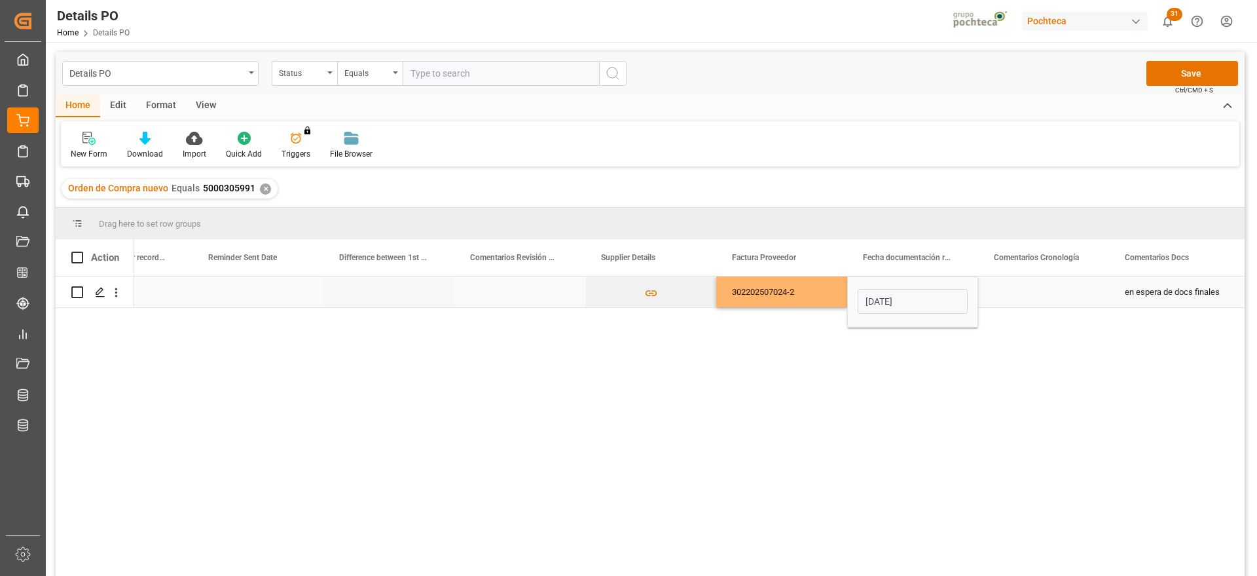
click at [1013, 289] on div "Press SPACE to select this row." at bounding box center [1043, 291] width 131 height 31
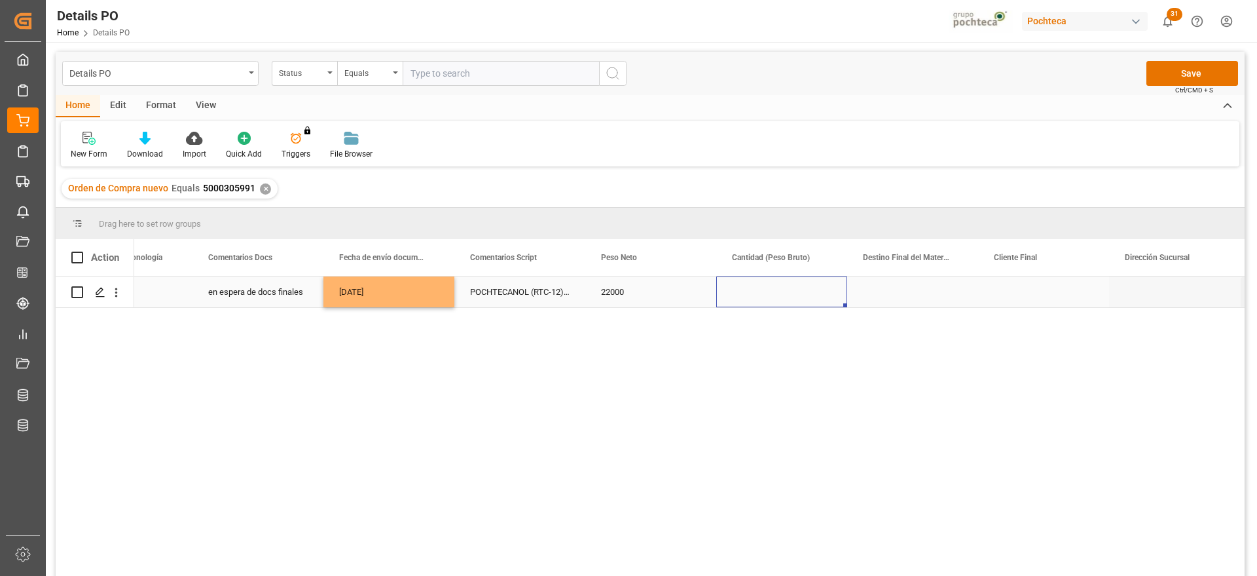
click at [789, 294] on div "Press SPACE to select this row." at bounding box center [781, 291] width 131 height 31
click at [789, 294] on input "Press SPACE to select this row." at bounding box center [782, 299] width 110 height 25
type input "22400"
click at [861, 290] on div "Press SPACE to select this row." at bounding box center [912, 291] width 131 height 31
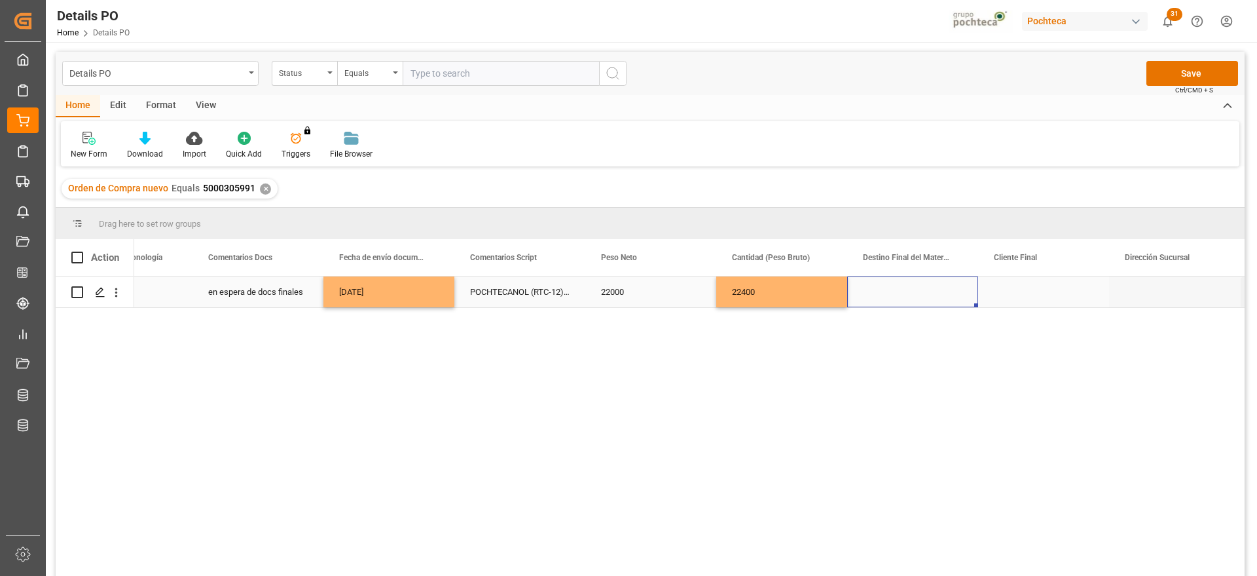
click at [900, 290] on div "Press SPACE to select this row." at bounding box center [912, 291] width 131 height 31
click at [900, 290] on div "Press SPACE to select this row." at bounding box center [912, 299] width 131 height 46
click at [900, 290] on input "Press SPACE to select this row." at bounding box center [913, 299] width 110 height 25
click at [923, 337] on div "[GEOGRAPHIC_DATA]" at bounding box center [912, 337] width 109 height 46
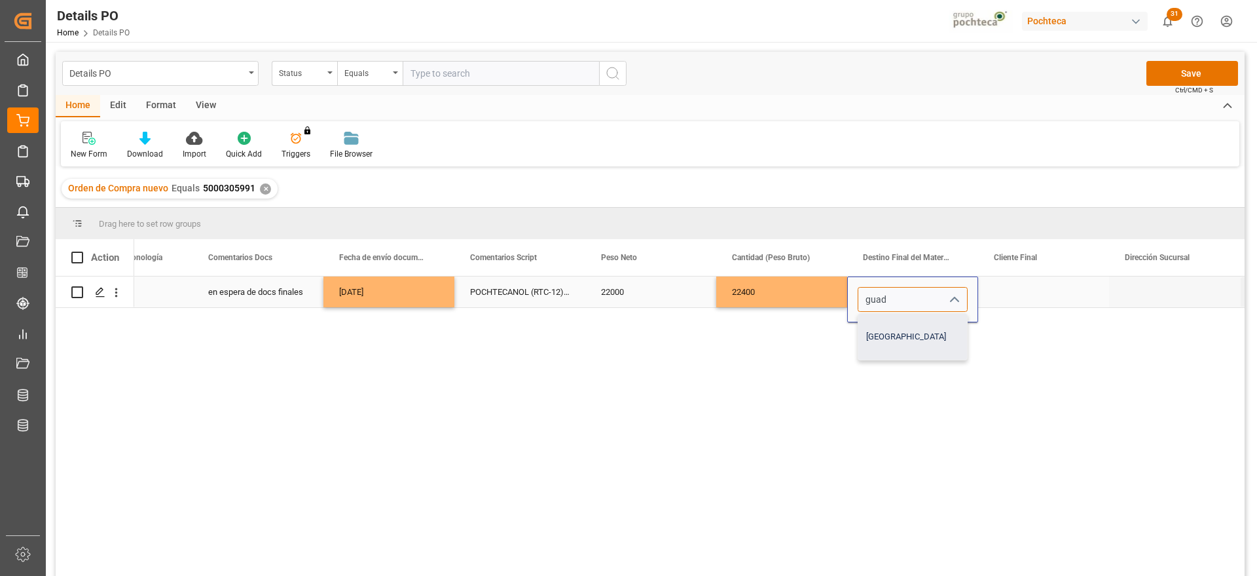
type input "[GEOGRAPHIC_DATA]"
click at [1023, 287] on div "Press SPACE to select this row." at bounding box center [1043, 291] width 131 height 31
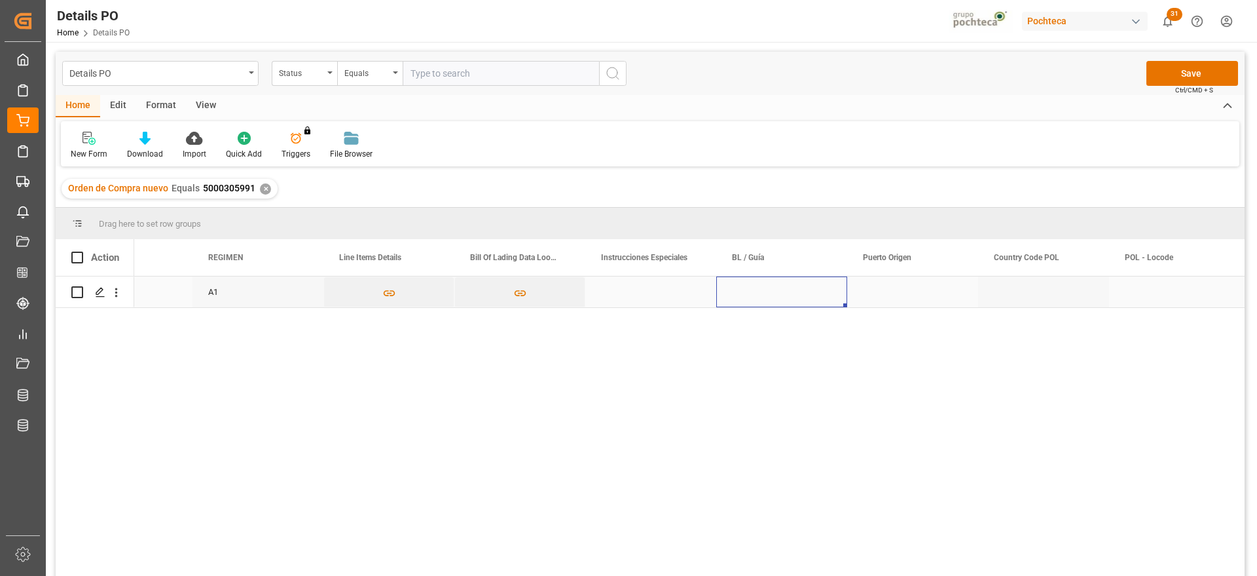
click at [758, 296] on div "Press SPACE to select this row." at bounding box center [781, 291] width 131 height 31
type input "s"
type input "SHACB25046643"
click at [933, 304] on div "Press SPACE to select this row." at bounding box center [912, 291] width 131 height 31
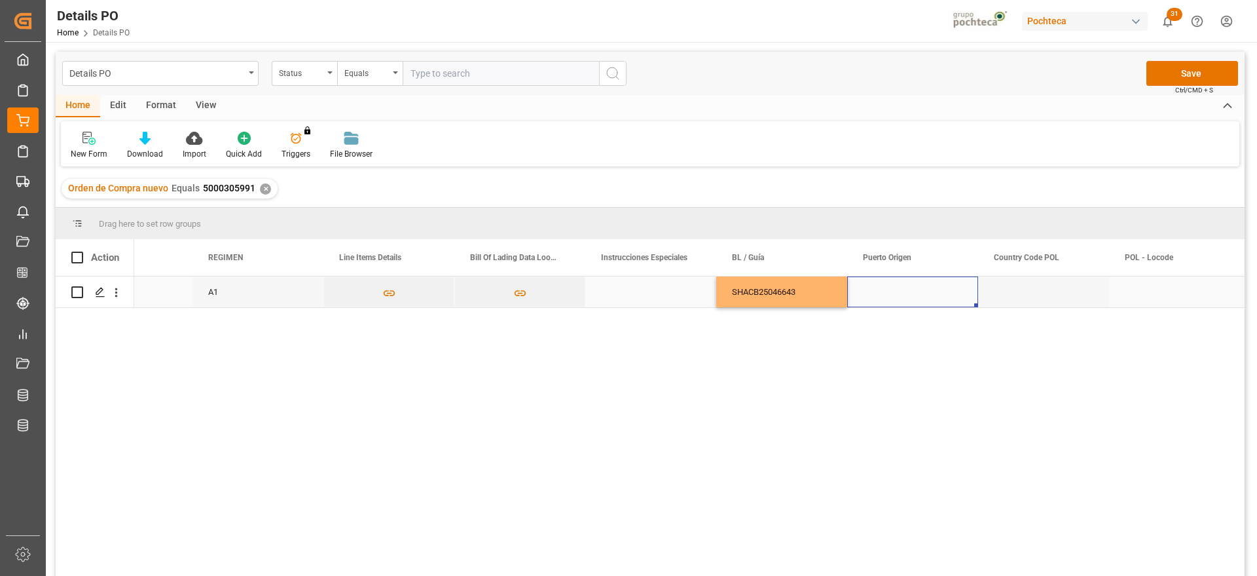
click at [872, 303] on div "Press SPACE to select this row." at bounding box center [912, 291] width 131 height 31
click at [872, 303] on input "Press SPACE to select this row." at bounding box center [913, 299] width 110 height 25
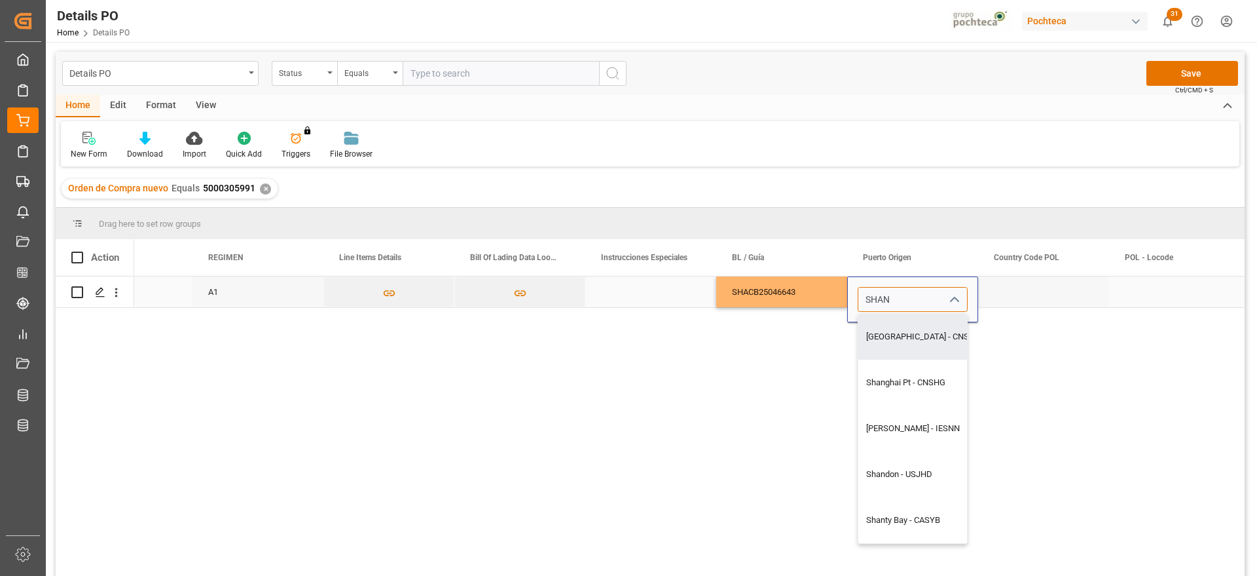
drag, startPoint x: 913, startPoint y: 345, endPoint x: 932, endPoint y: 327, distance: 26.4
click at [913, 344] on div "[GEOGRAPHIC_DATA] - CNSHA" at bounding box center [949, 337] width 182 height 46
type input "[GEOGRAPHIC_DATA] - CNSHA"
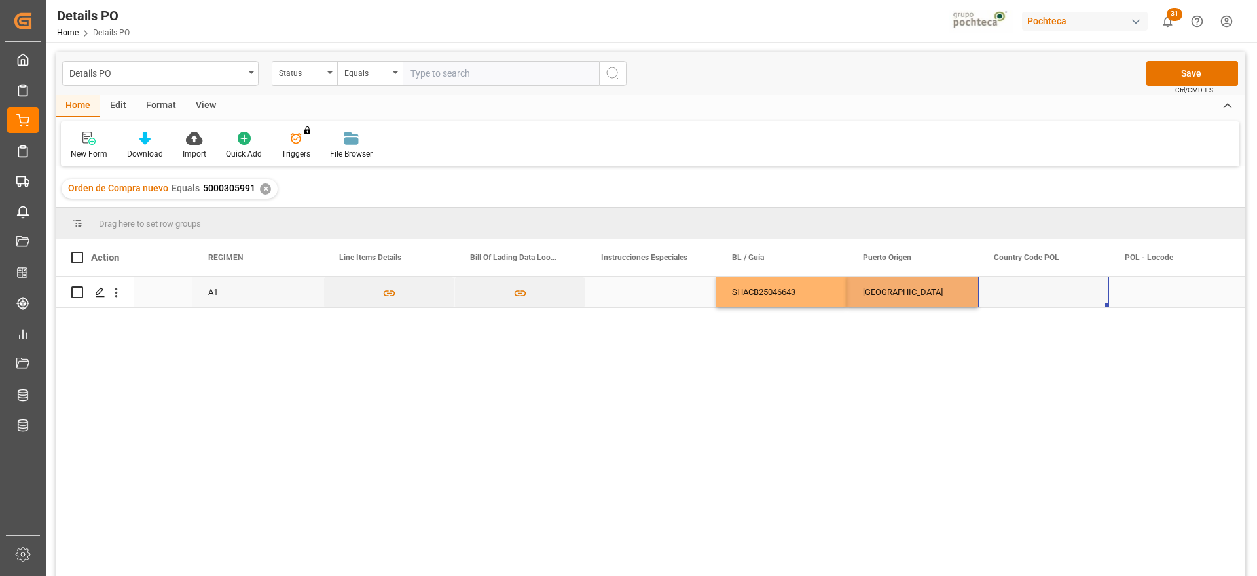
click at [1044, 301] on div "Press SPACE to select this row." at bounding box center [1043, 291] width 131 height 31
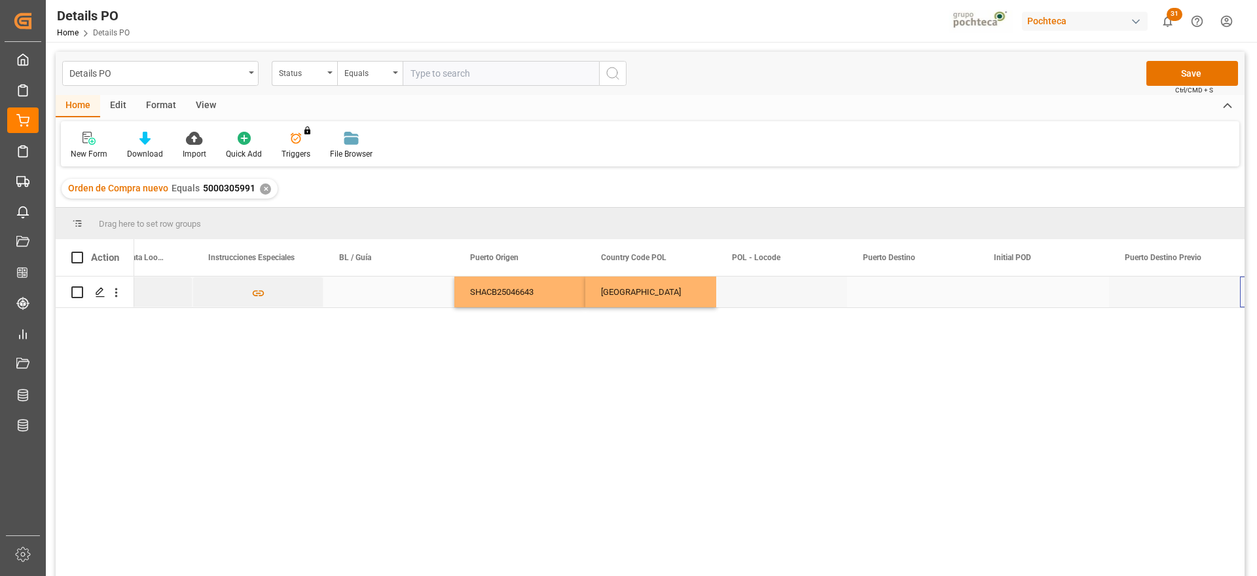
scroll to position [0, 5311]
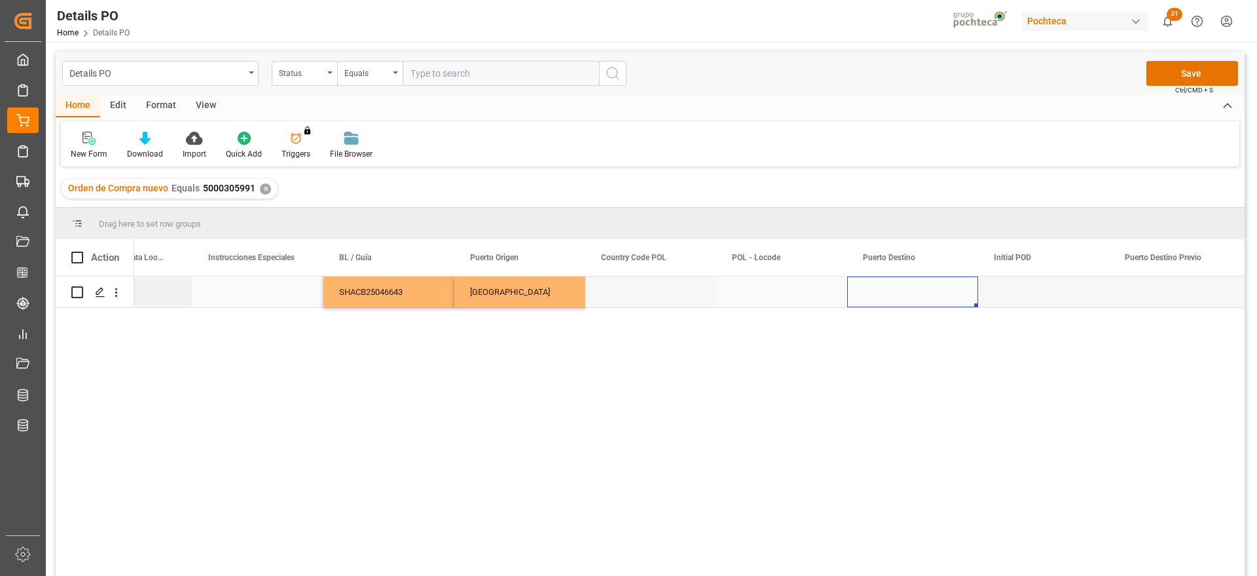
click at [958, 301] on div "Press SPACE to select this row." at bounding box center [912, 291] width 131 height 31
click at [941, 306] on input "Press SPACE to select this row." at bounding box center [913, 299] width 110 height 25
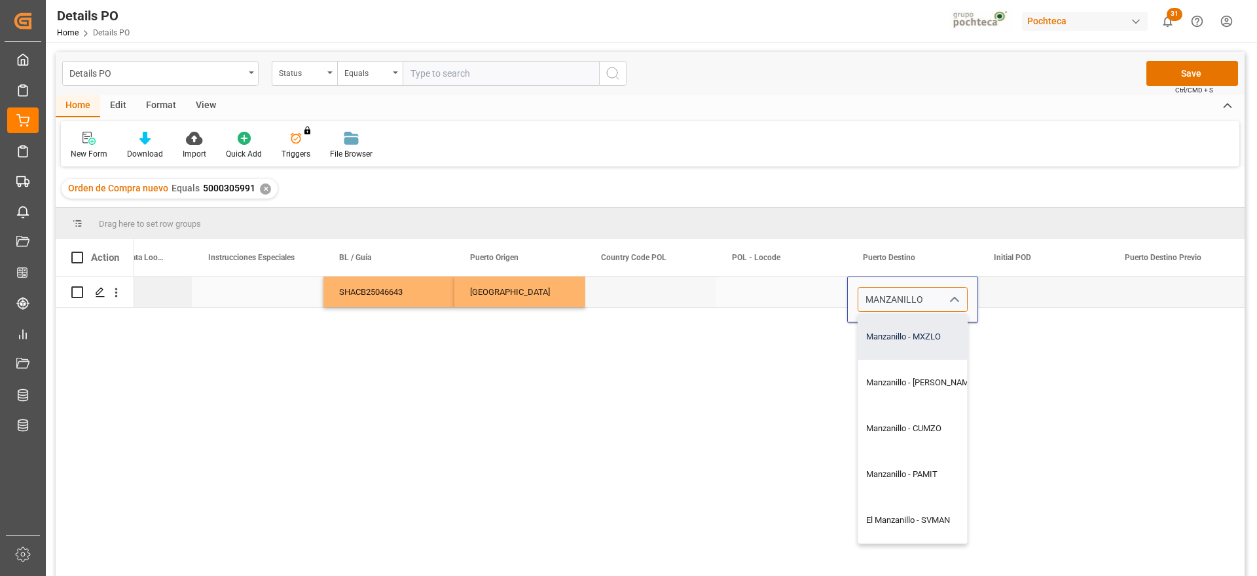
click at [900, 335] on div "Manzanillo - MXZLO" at bounding box center [920, 337] width 125 height 46
type input "Manzanillo - MXZLO"
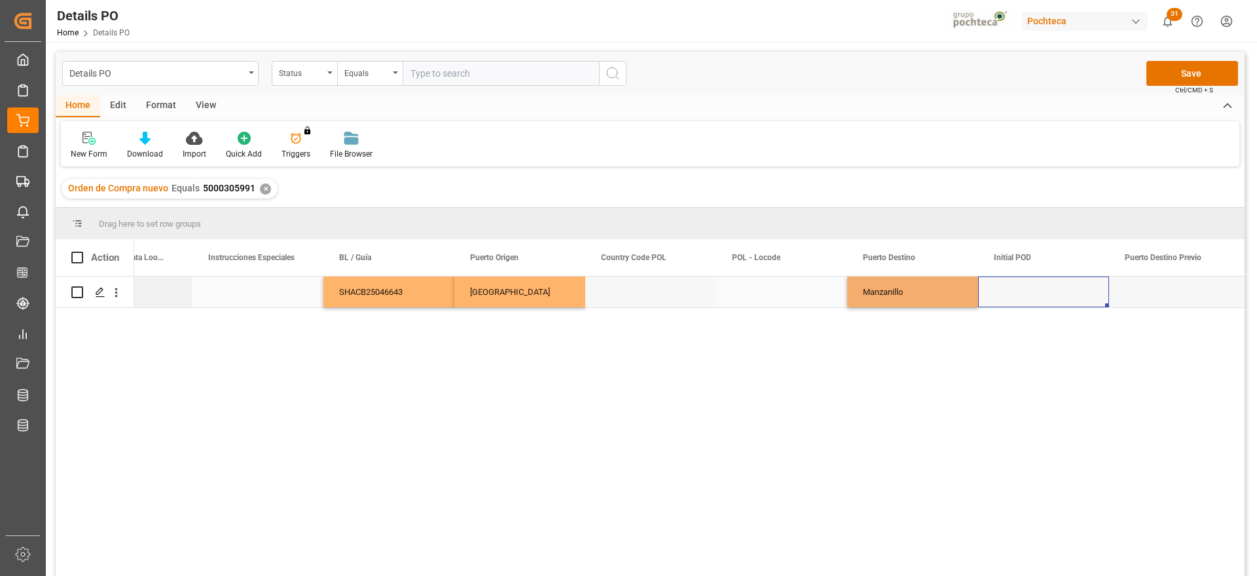
click at [1039, 298] on div "Press SPACE to select this row." at bounding box center [1043, 291] width 131 height 31
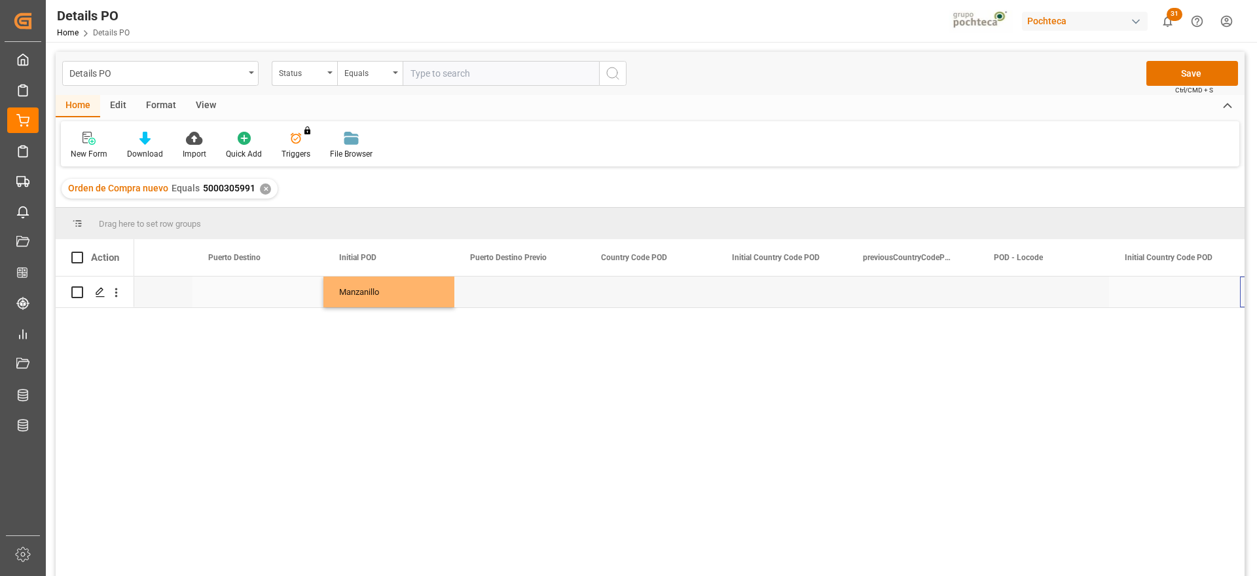
scroll to position [0, 5966]
click at [804, 293] on div "Press SPACE to select this row." at bounding box center [781, 291] width 131 height 31
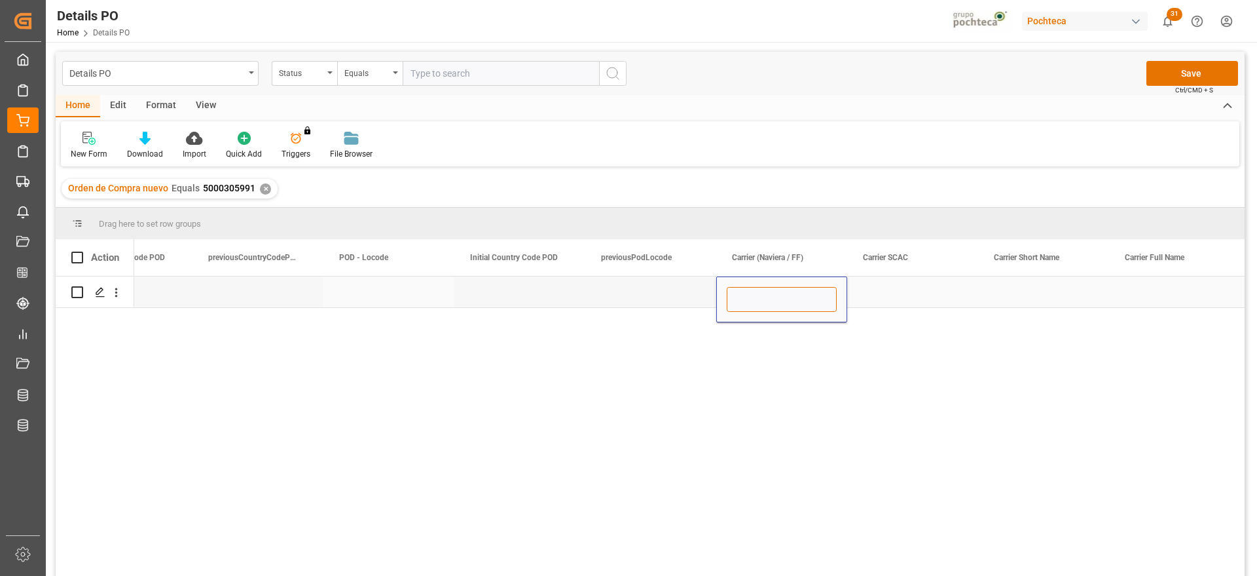
click at [804, 293] on input "Press SPACE to select this row." at bounding box center [782, 299] width 110 height 25
click at [759, 298] on input "Press SPACE to select this row." at bounding box center [782, 299] width 110 height 25
type input "RCL"
click at [925, 293] on div "Press SPACE to select this row." at bounding box center [912, 291] width 131 height 31
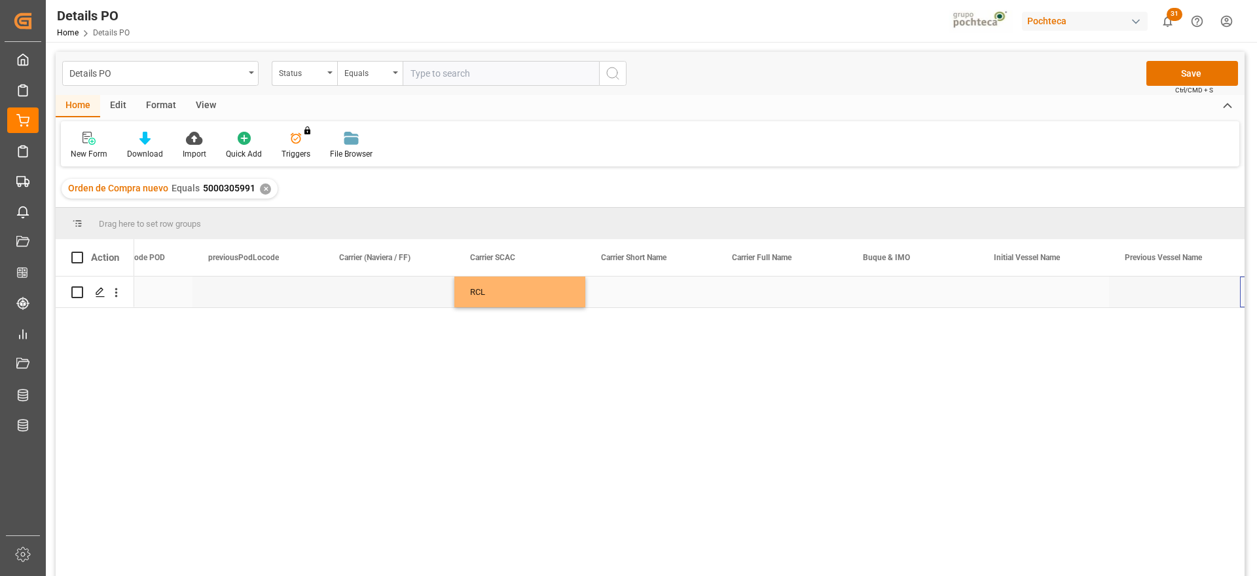
scroll to position [0, 7013]
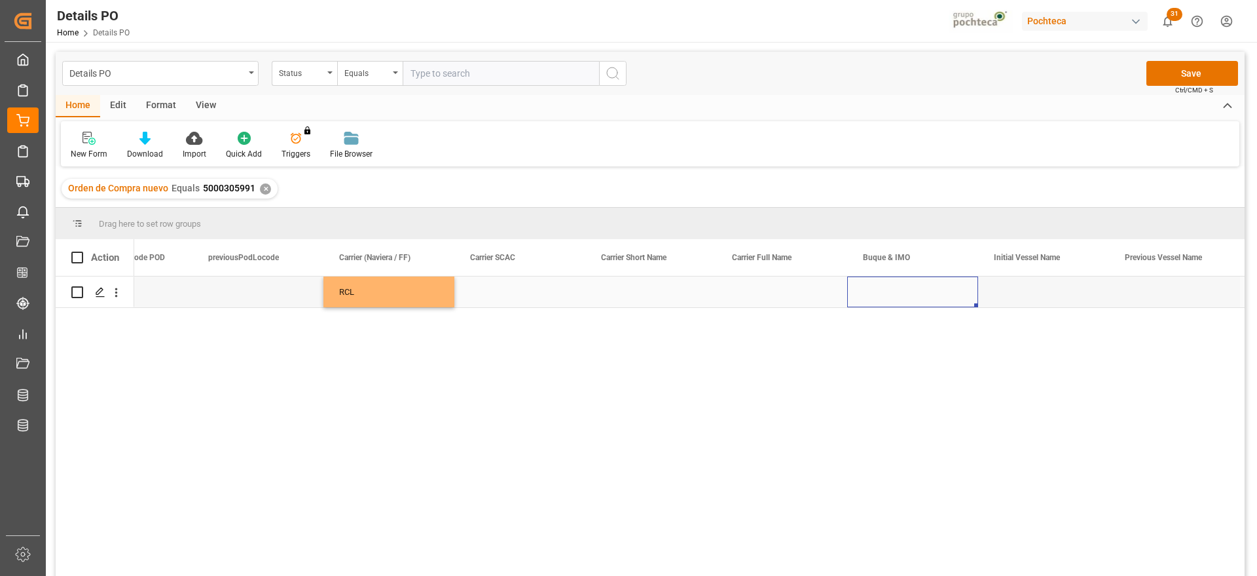
drag, startPoint x: 879, startPoint y: 278, endPoint x: 862, endPoint y: 295, distance: 25.0
click at [879, 278] on div "Press SPACE to select this row." at bounding box center [912, 291] width 131 height 31
click at [867, 297] on div "Press SPACE to select this row." at bounding box center [912, 291] width 131 height 31
click at [867, 297] on input "Press SPACE to select this row." at bounding box center [913, 299] width 110 height 25
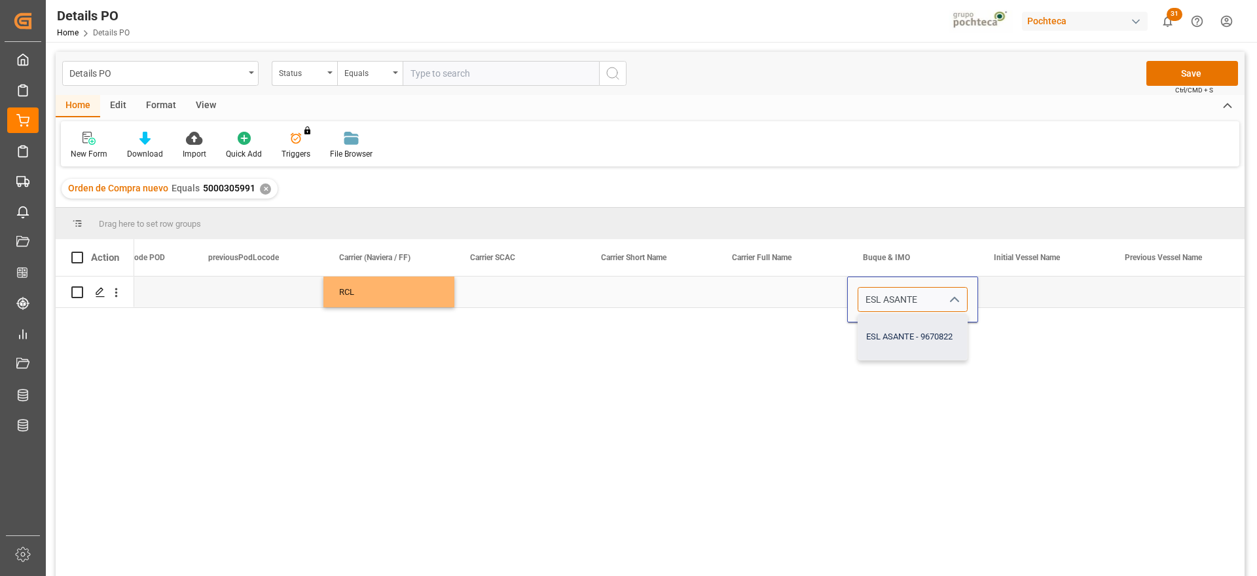
click at [910, 335] on div "ESL ASANTE - 9670822" at bounding box center [912, 337] width 109 height 46
type input "ESL ASANTE - 9670822"
click at [1035, 289] on div "Press SPACE to select this row." at bounding box center [1043, 291] width 131 height 31
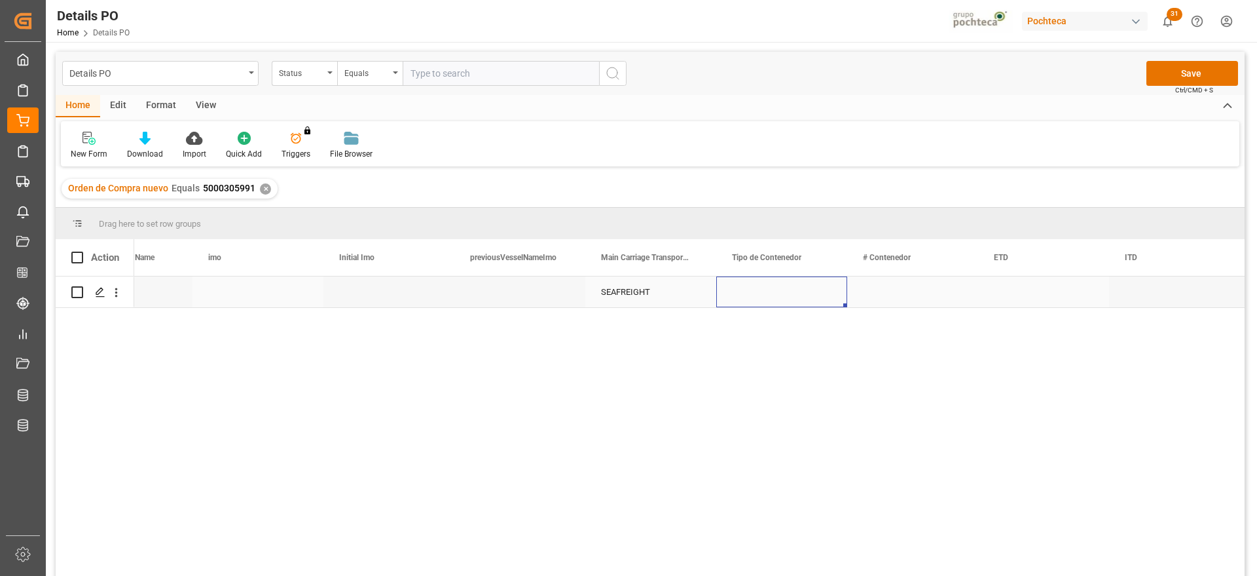
click at [775, 296] on div "Press SPACE to select this row." at bounding box center [781, 291] width 131 height 31
click at [819, 292] on icon "open menu" at bounding box center [823, 300] width 16 height 16
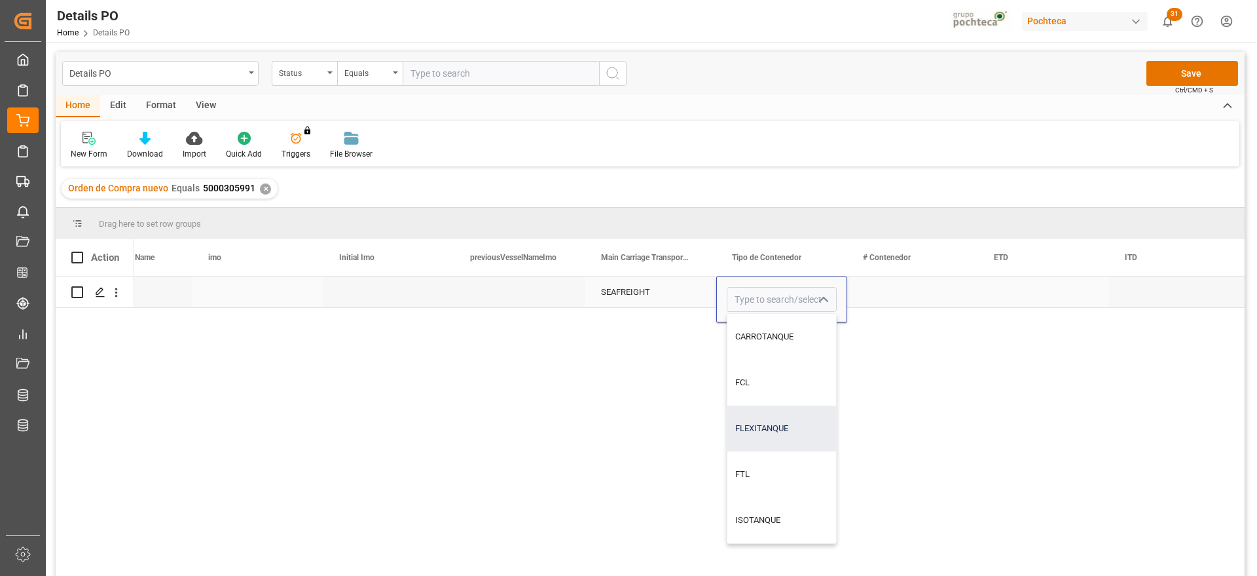
click at [785, 431] on div "FLEXITANQUE" at bounding box center [781, 428] width 109 height 46
type input "FLEXITANQUE"
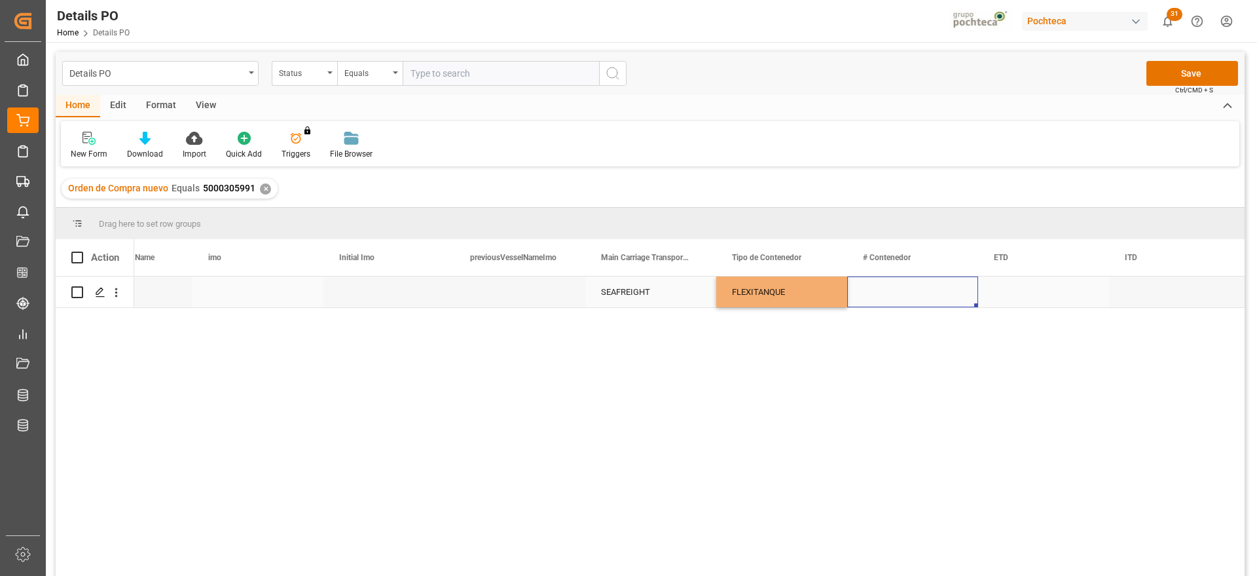
click at [904, 291] on div "Press SPACE to select this row." at bounding box center [912, 291] width 131 height 31
click at [901, 290] on div "Press SPACE to select this row." at bounding box center [912, 291] width 131 height 31
click at [901, 290] on input "Press SPACE to select this row." at bounding box center [913, 299] width 110 height 25
type input "CAIU3890825"
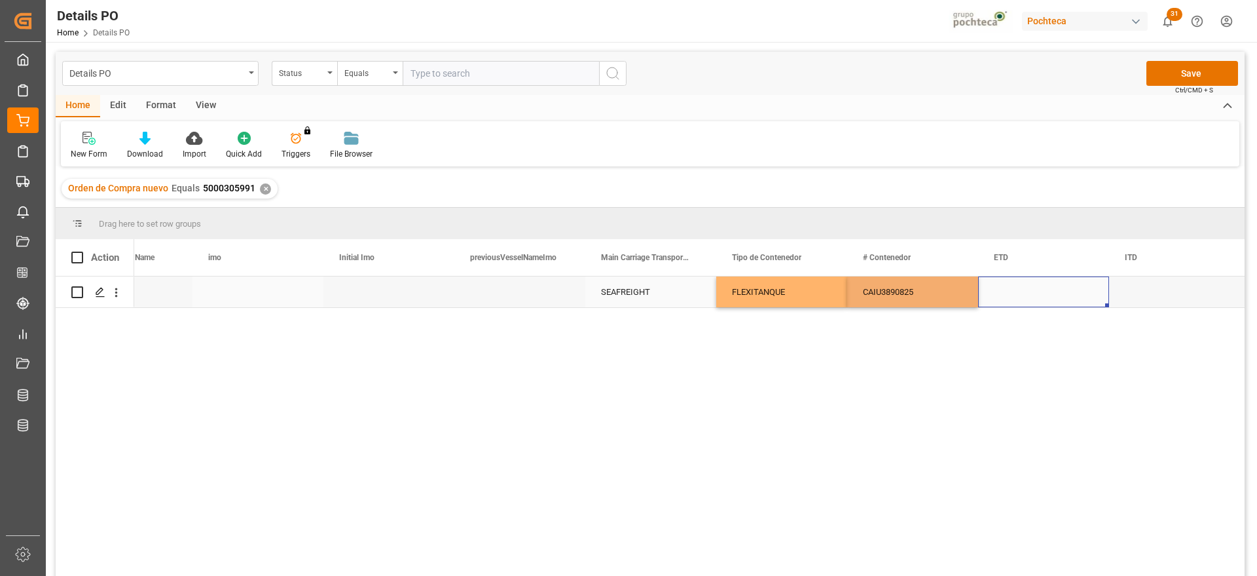
click at [1055, 285] on div "Press SPACE to select this row." at bounding box center [1043, 291] width 131 height 31
click at [1039, 297] on div "Press SPACE to select this row." at bounding box center [1043, 291] width 131 height 31
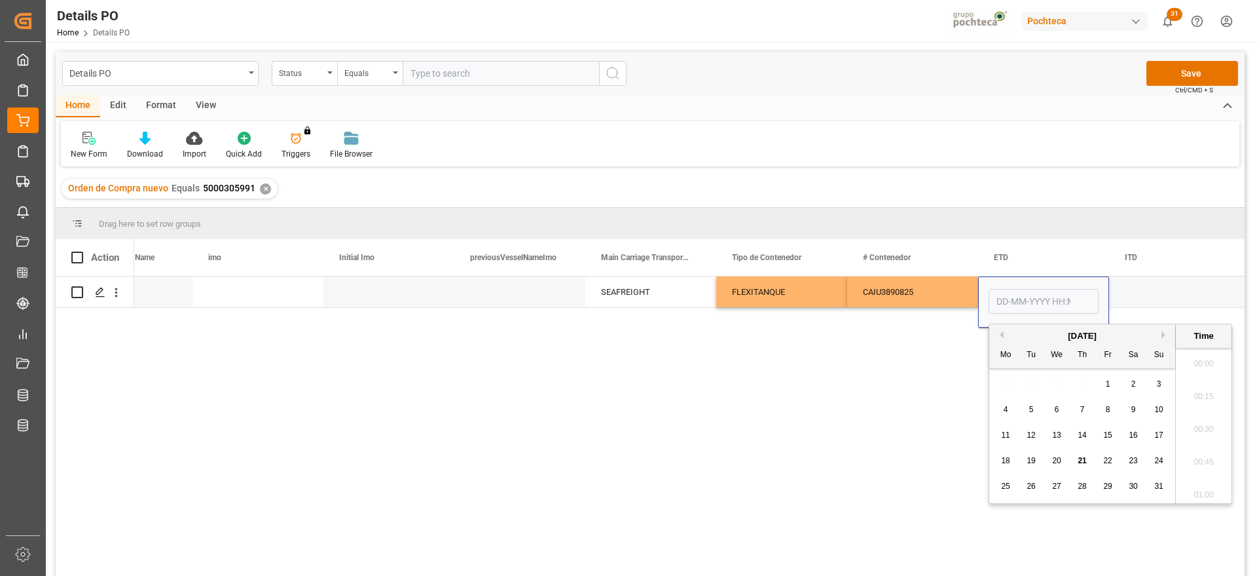
scroll to position [2067, 0]
click at [1163, 407] on span "10" at bounding box center [1158, 409] width 9 height 9
type input "[DATE] 00:00"
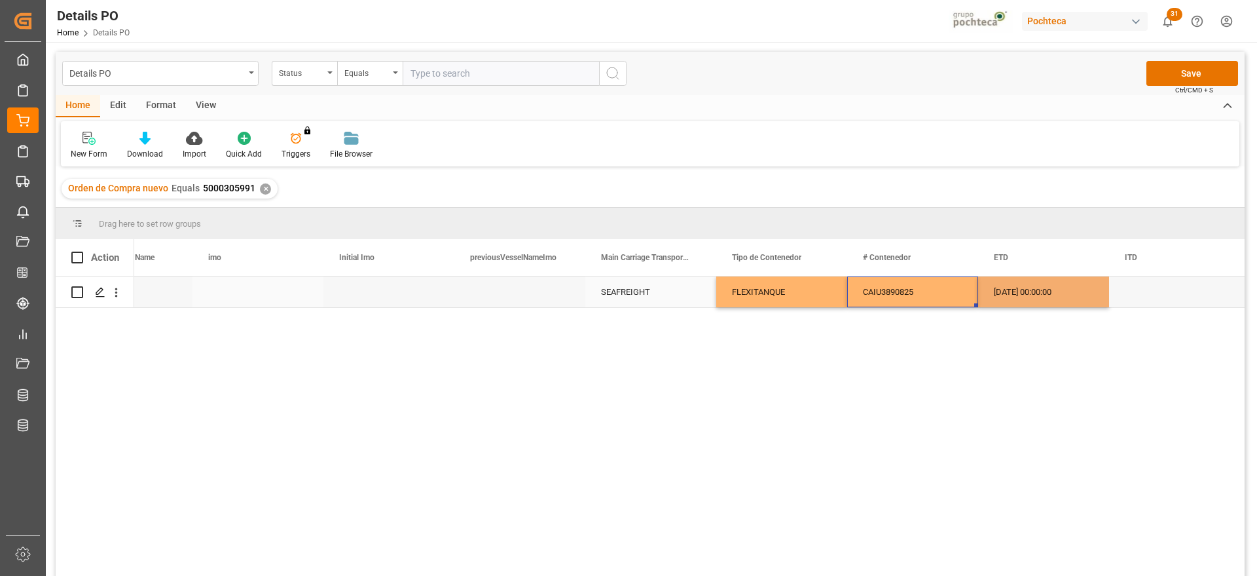
click at [963, 297] on div "CAIU3890825" at bounding box center [912, 291] width 131 height 31
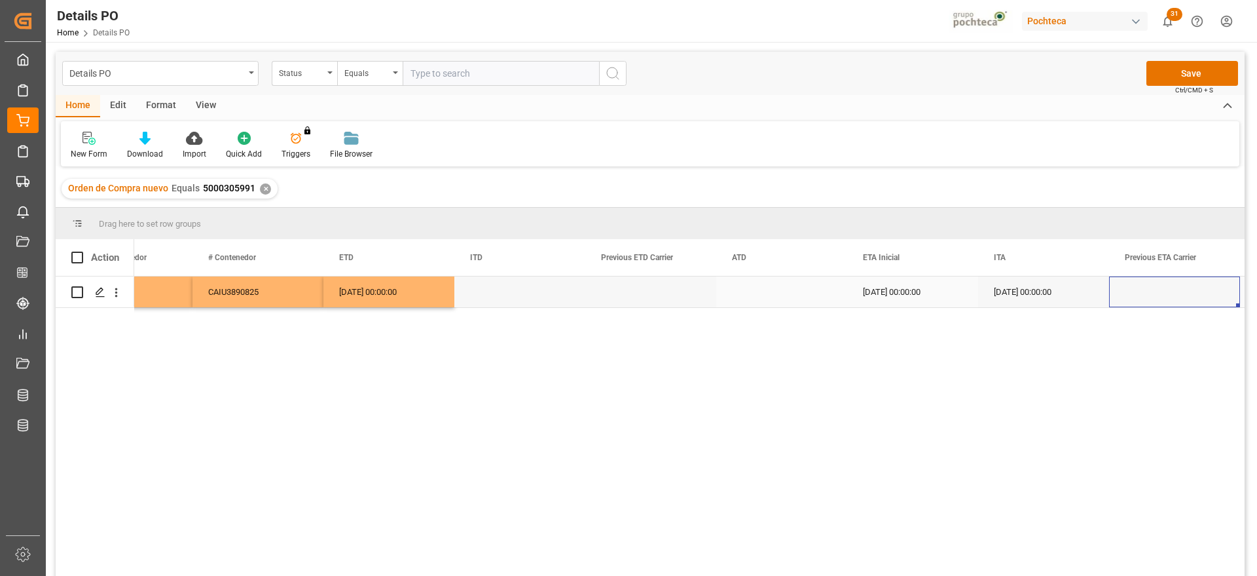
scroll to position [0, 8847]
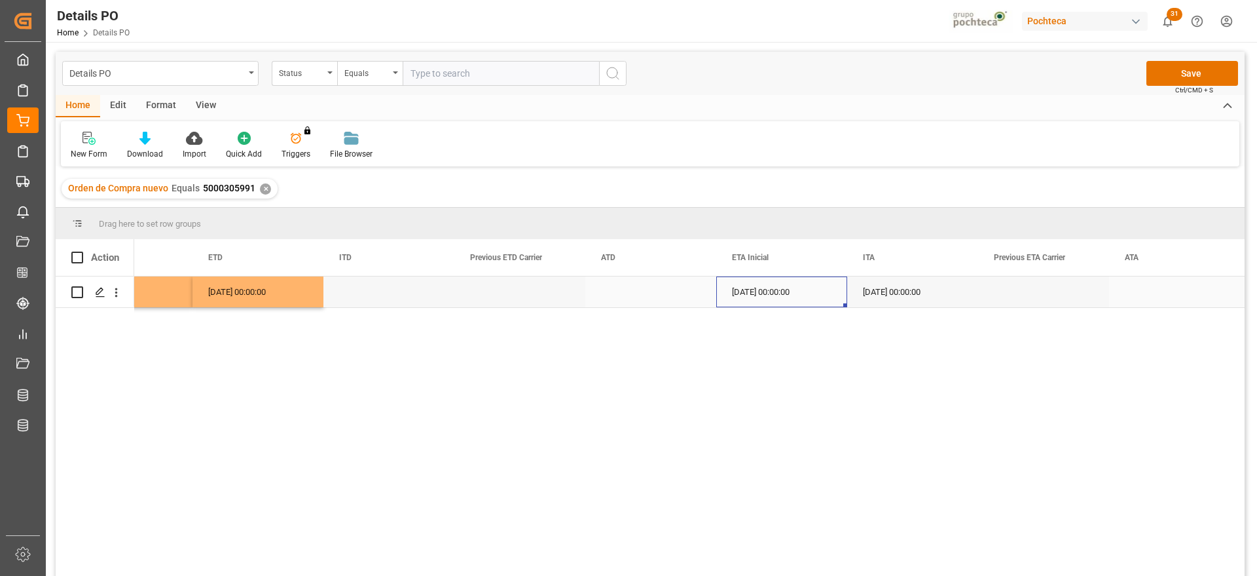
click at [801, 292] on div "[DATE] 00:00:00" at bounding box center [781, 291] width 131 height 31
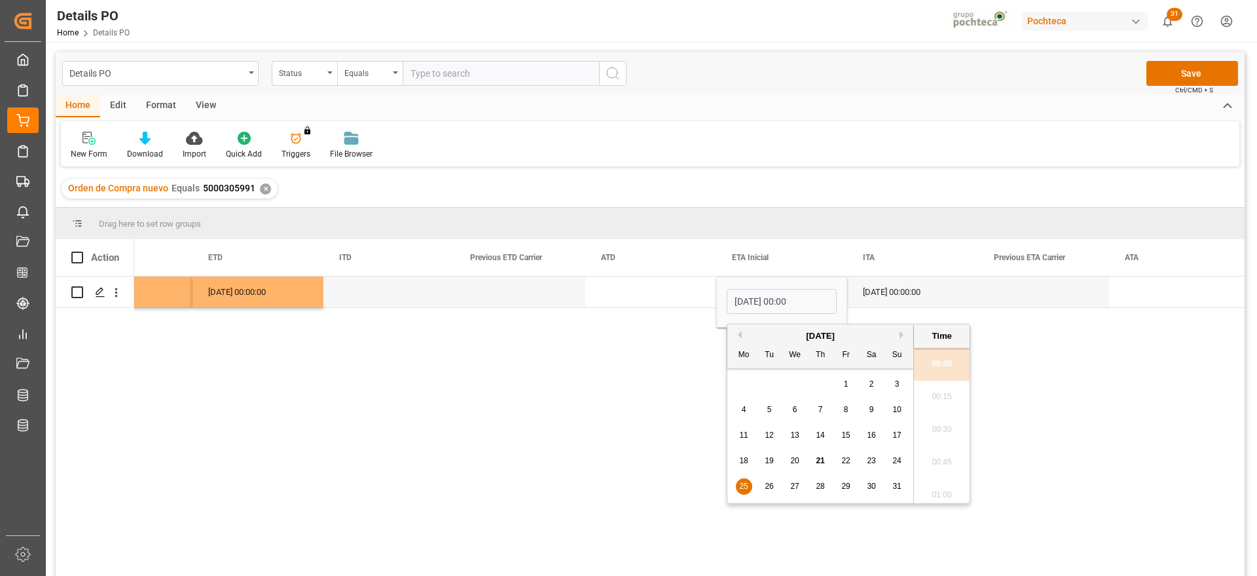
click at [903, 337] on button "Next Month" at bounding box center [904, 335] width 8 height 8
click at [765, 384] on div "2" at bounding box center [770, 384] width 16 height 16
type input "[DATE] 00:00"
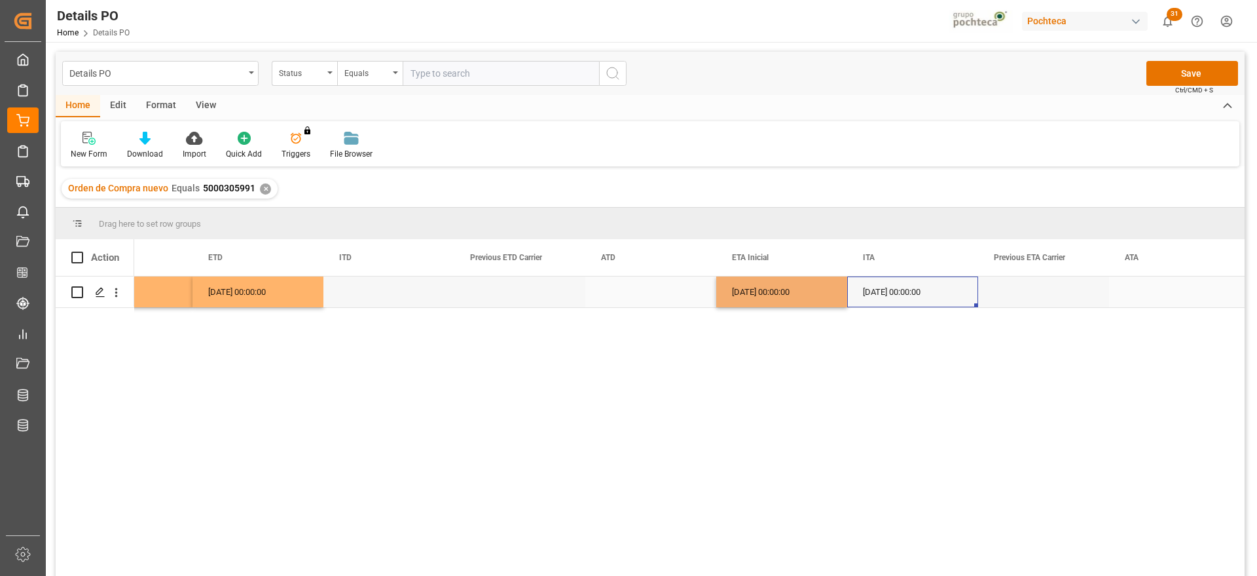
click at [899, 298] on div "[DATE] 00:00:00" at bounding box center [912, 291] width 131 height 31
click at [1215, 77] on button "Save" at bounding box center [1193, 73] width 92 height 25
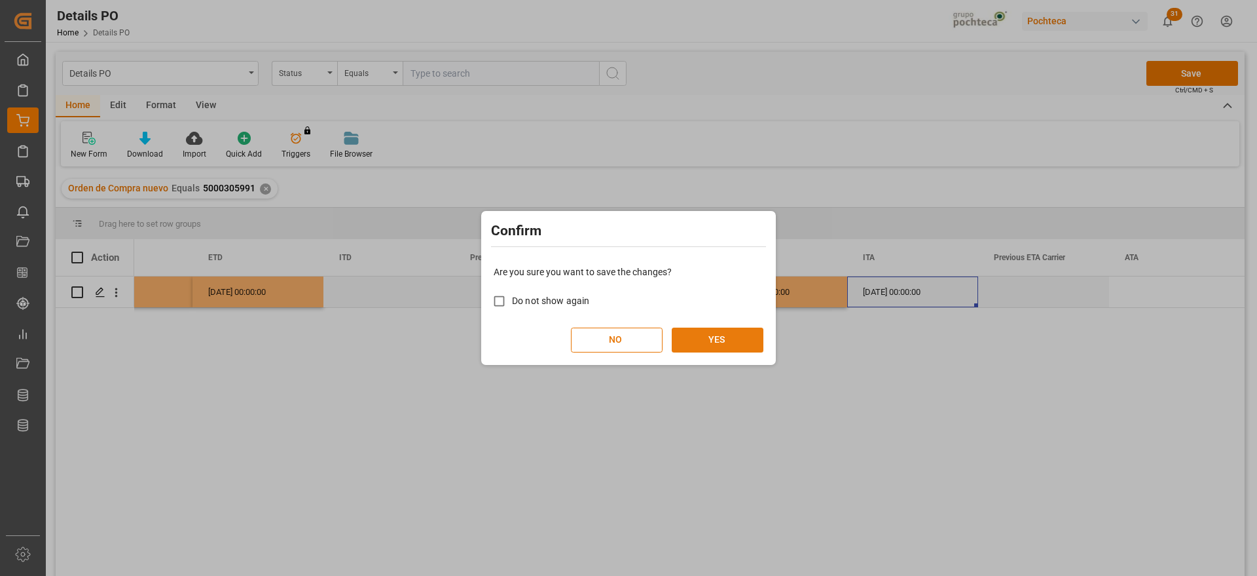
click at [712, 347] on button "YES" at bounding box center [718, 339] width 92 height 25
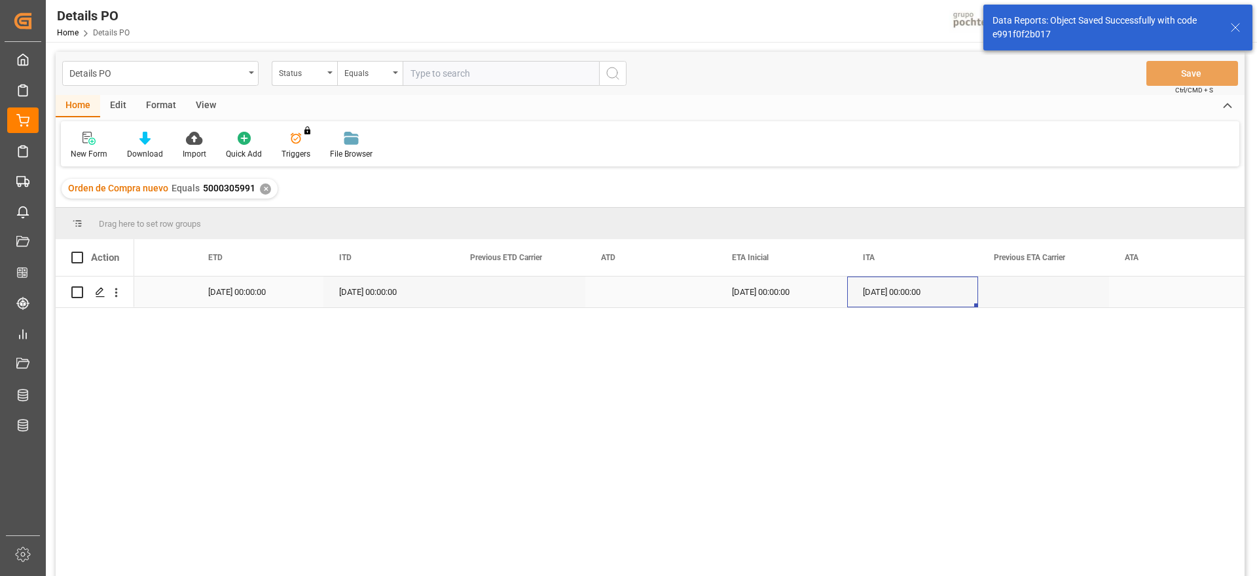
click at [119, 293] on icon "open menu" at bounding box center [116, 292] width 14 height 14
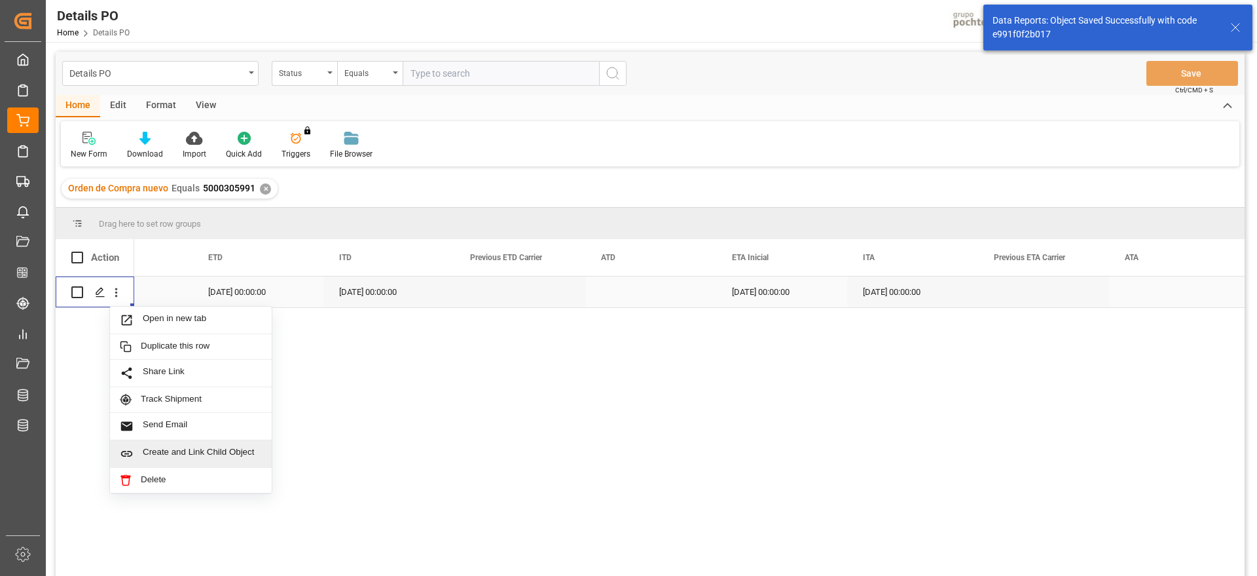
click at [174, 453] on span "Create and Link Child Object" at bounding box center [202, 454] width 119 height 14
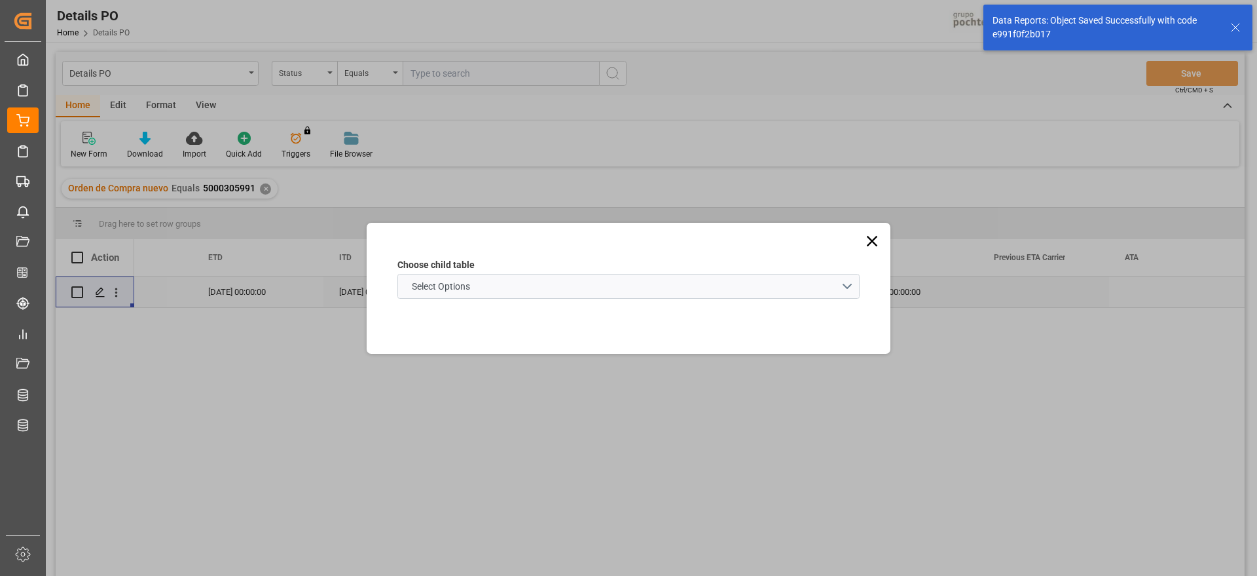
click at [536, 272] on div "Choose child table Select Options" at bounding box center [628, 278] width 462 height 41
click at [529, 282] on schema "Select Options" at bounding box center [628, 286] width 462 height 25
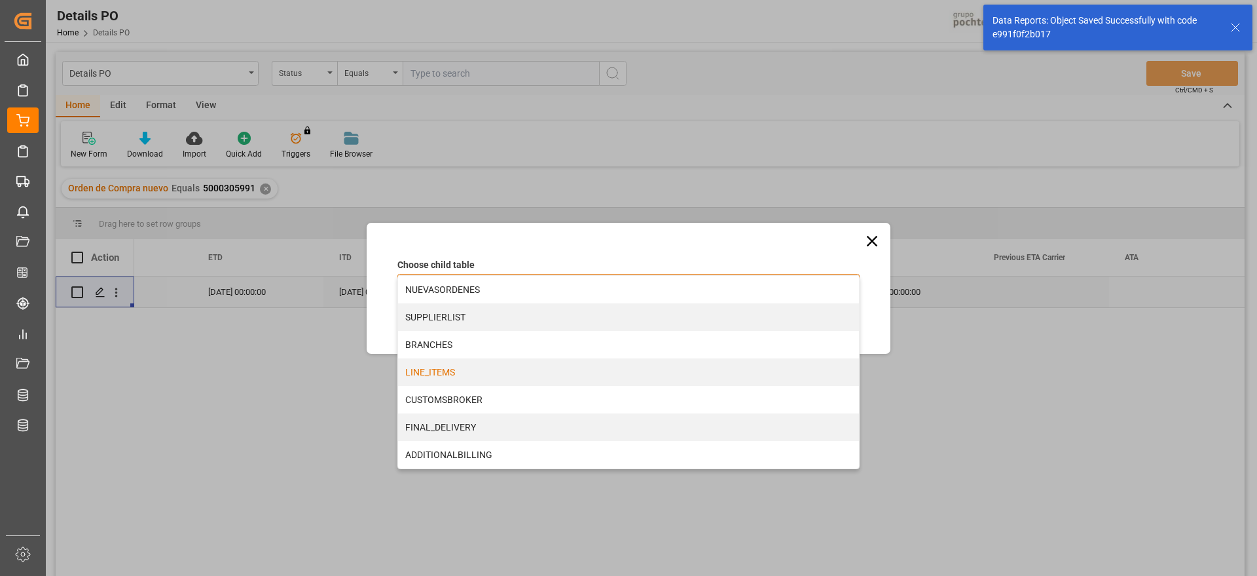
click at [485, 371] on div "LINE_ITEMS" at bounding box center [628, 372] width 461 height 28
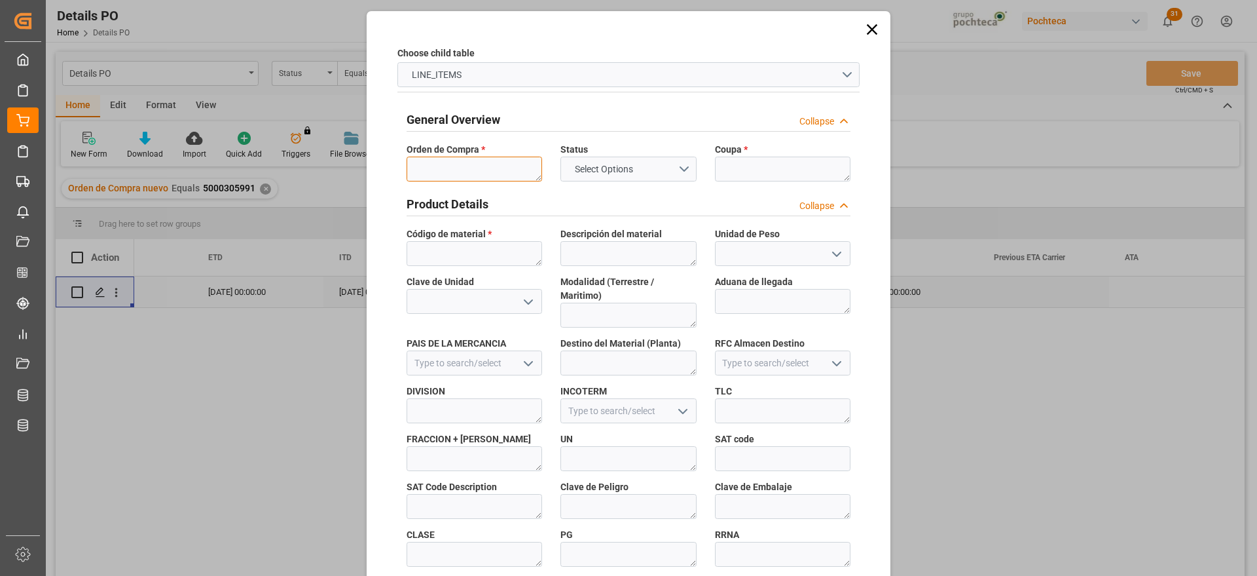
click at [462, 167] on textarea at bounding box center [475, 168] width 136 height 25
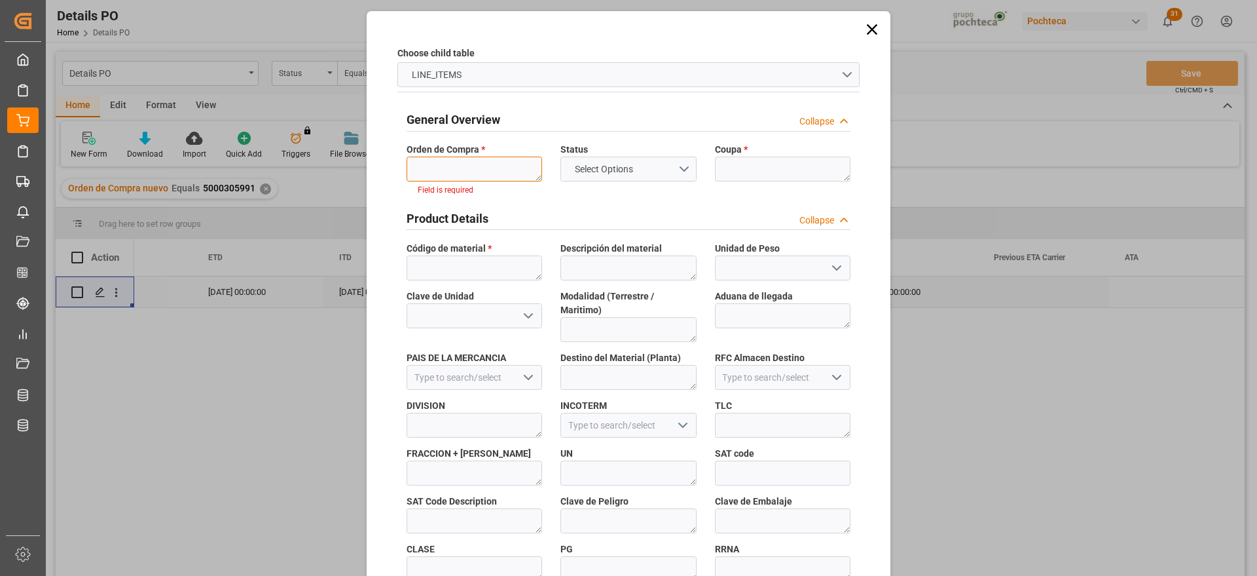
paste textarea "5000305991"
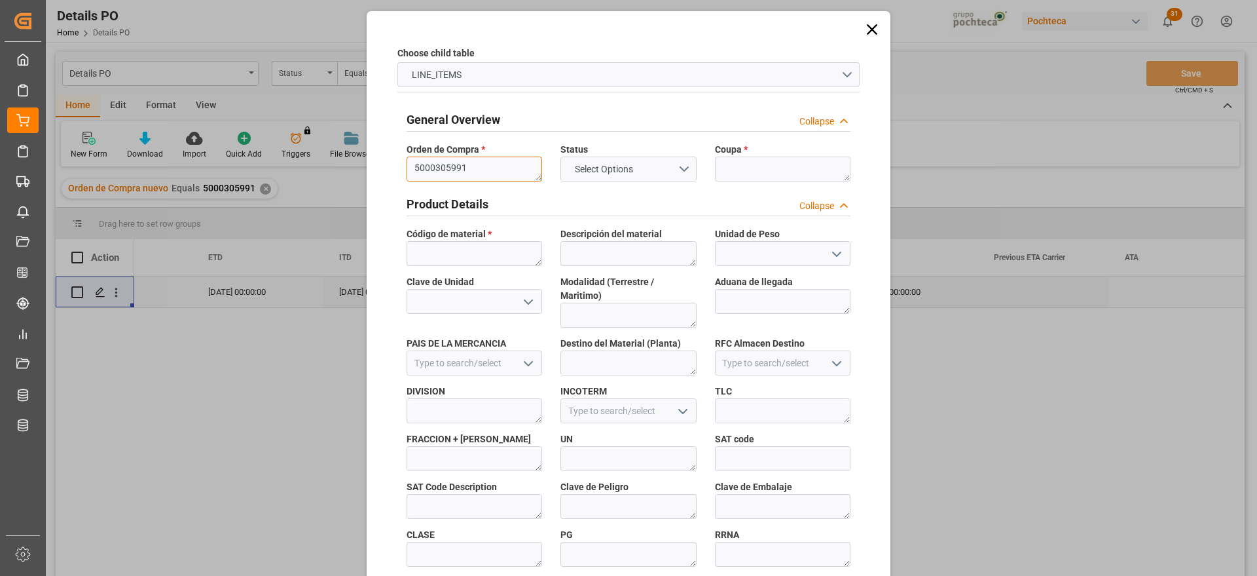
scroll to position [0, 0]
type textarea "5000305991"
click at [773, 167] on textarea at bounding box center [783, 168] width 136 height 25
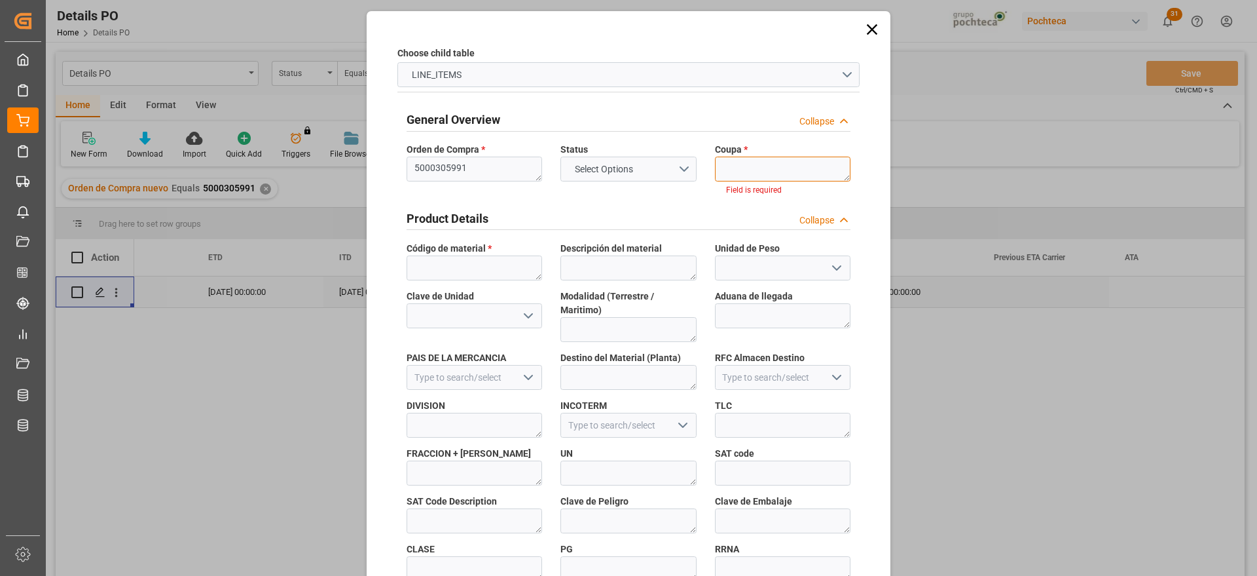
paste textarea "192949"
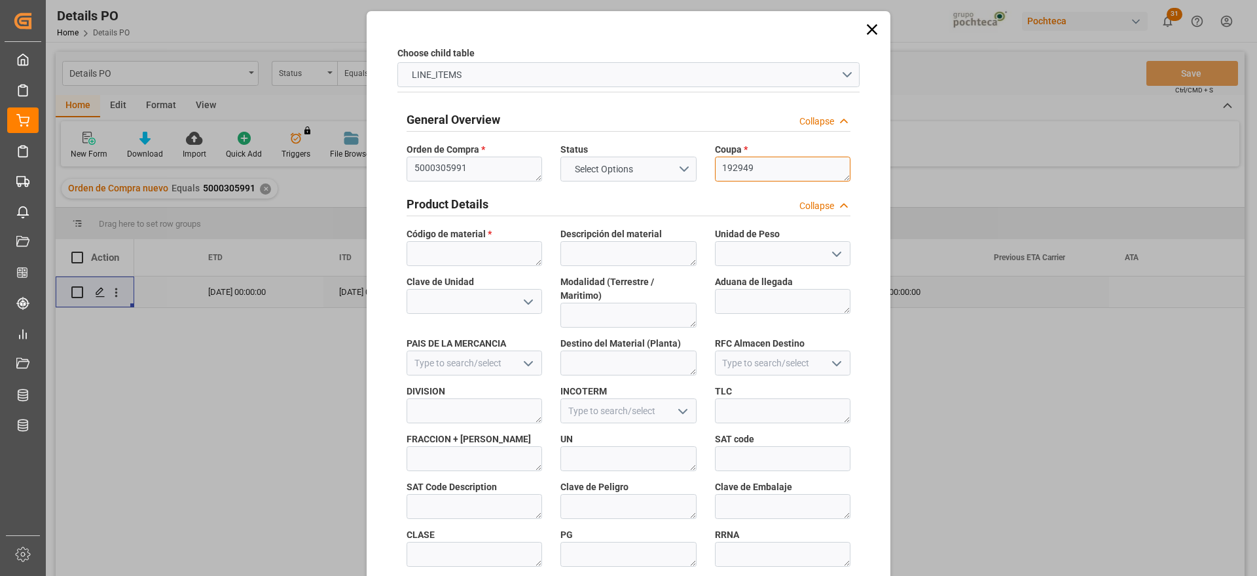
type textarea "192949"
click at [445, 253] on textarea at bounding box center [475, 253] width 136 height 25
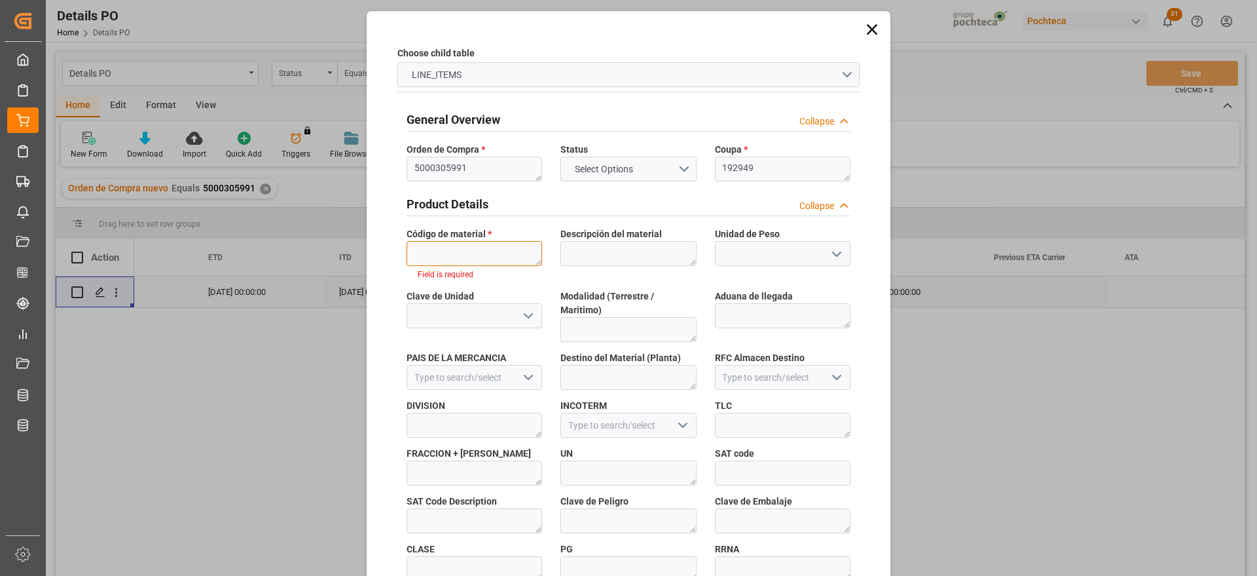
paste textarea "54840"
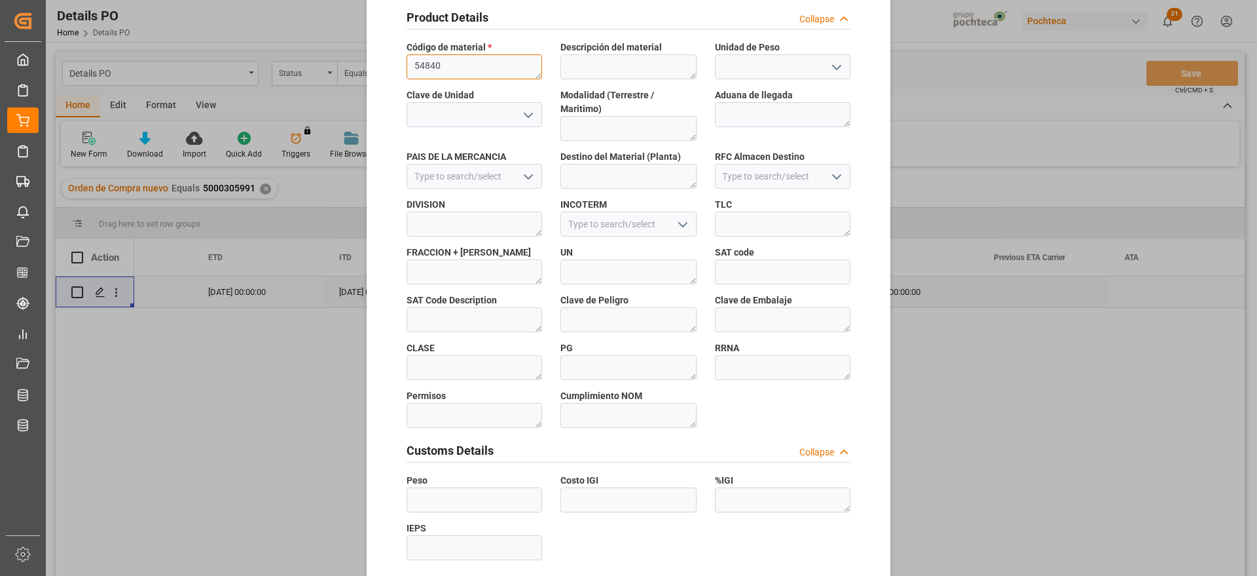
scroll to position [561, 0]
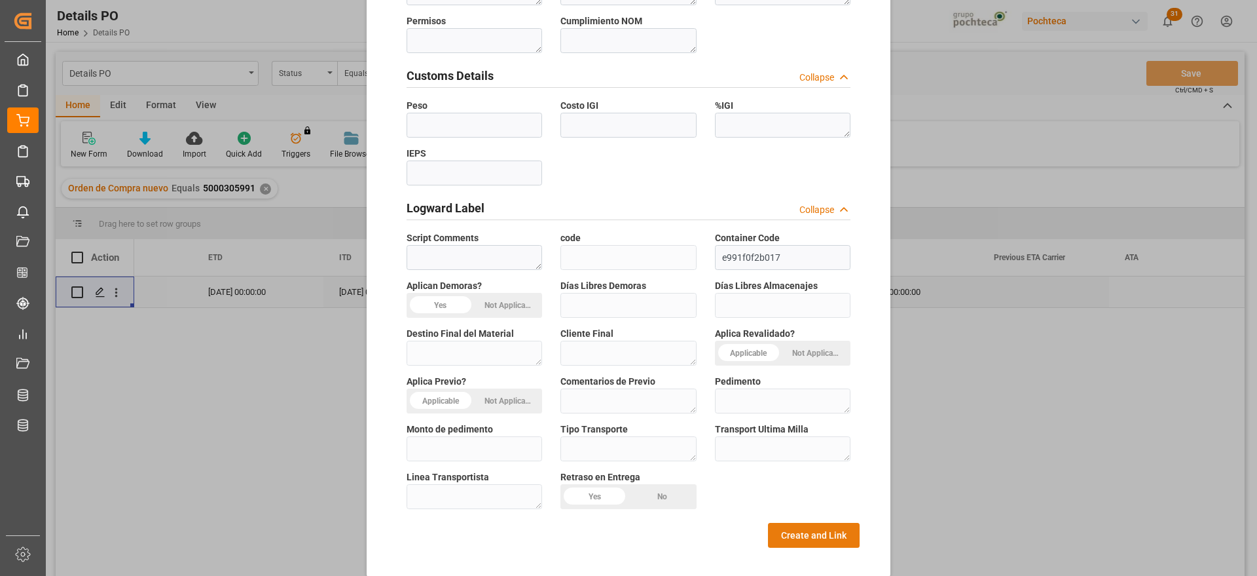
type textarea "54840"
click at [800, 523] on button "Create and Link" at bounding box center [814, 535] width 92 height 25
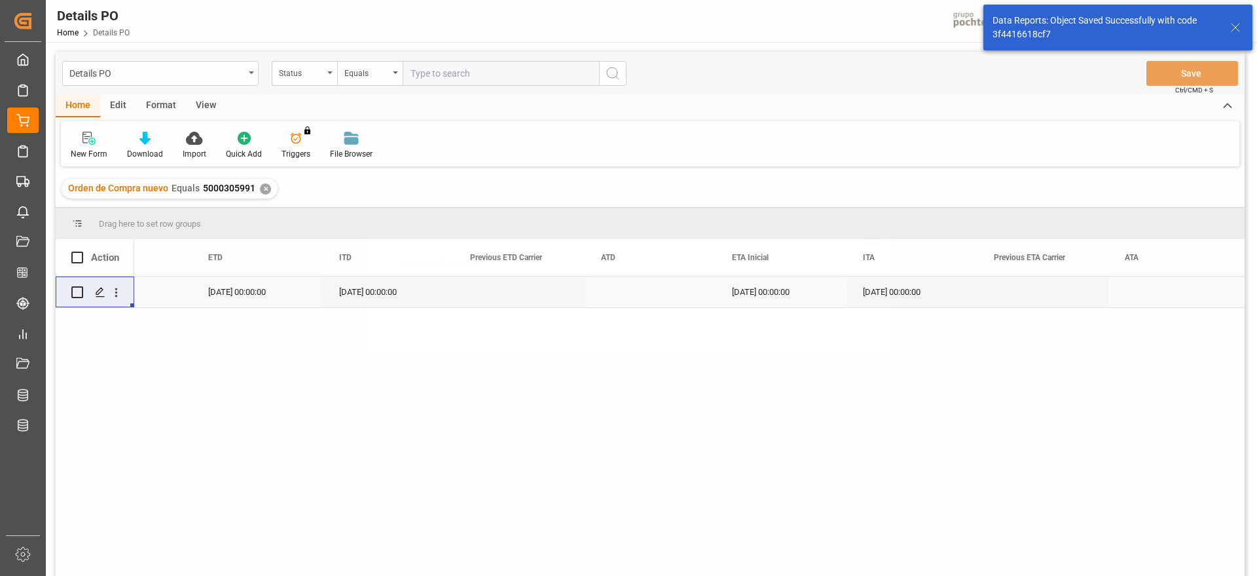
scroll to position [0, 0]
click at [94, 283] on div "Press SPACE to select this row." at bounding box center [100, 292] width 20 height 24
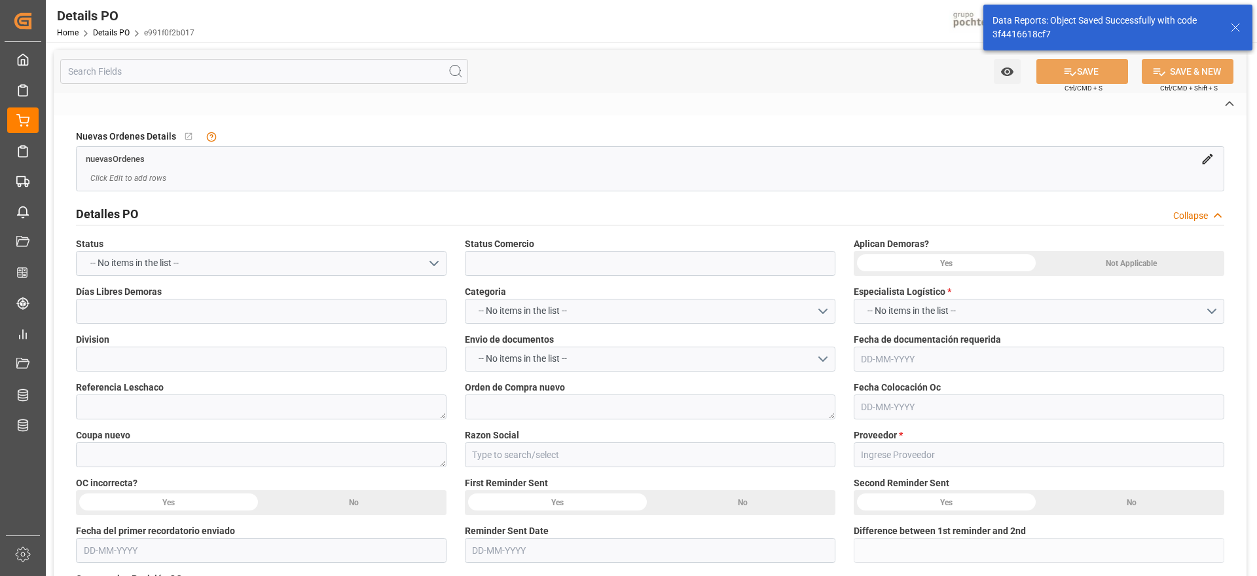
type input "En espera de Arribo/Atraque"
type input "SOLVENTES"
type textarea "5000305991"
type textarea "192949"
type input "Materias Primas"
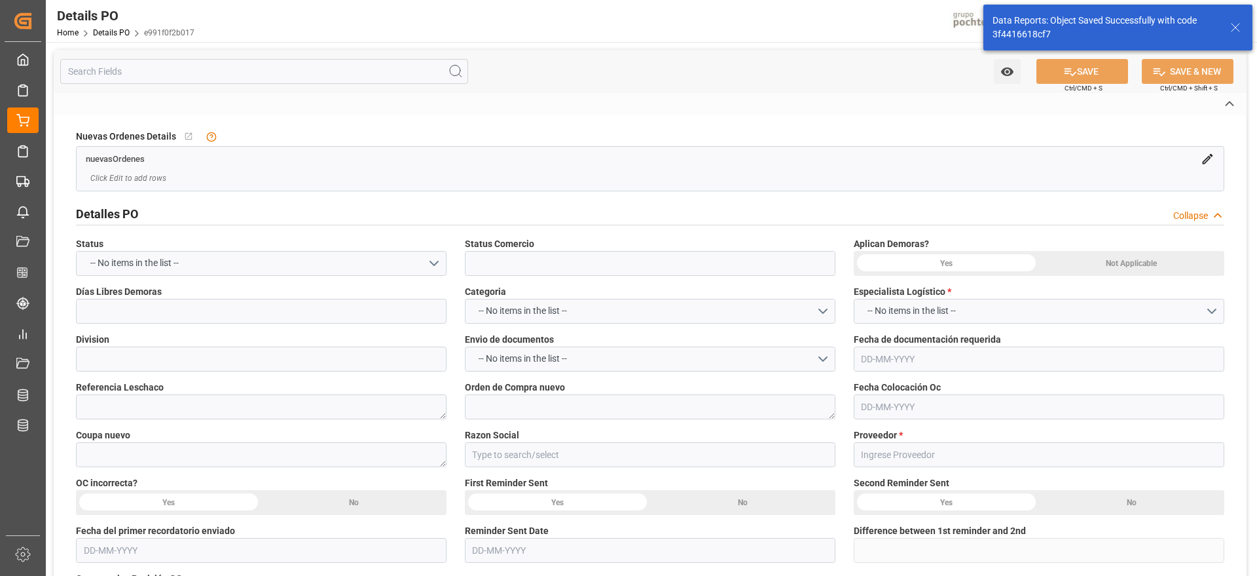
type input "RUNTAI CHEMICAL CO LTD"
type textarea "302202507024-2"
type textarea "en espera de docs finales"
type textarea "POCHTECANOL (RTC-12) FLEXIBAG GRANEL (54"
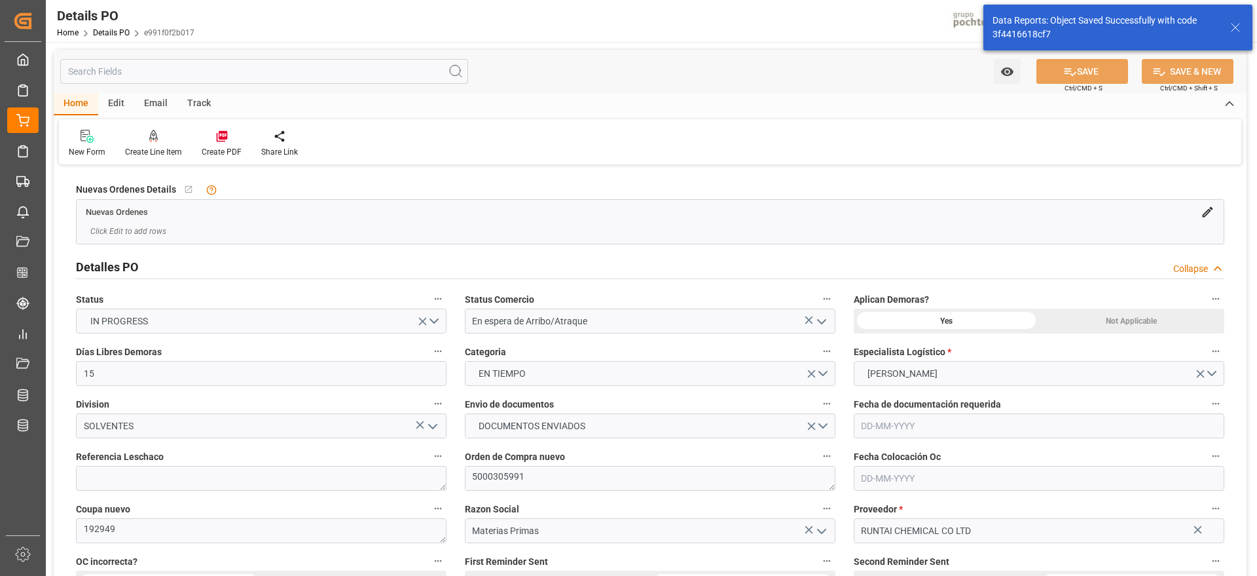
type input "15"
type input "[DATE]"
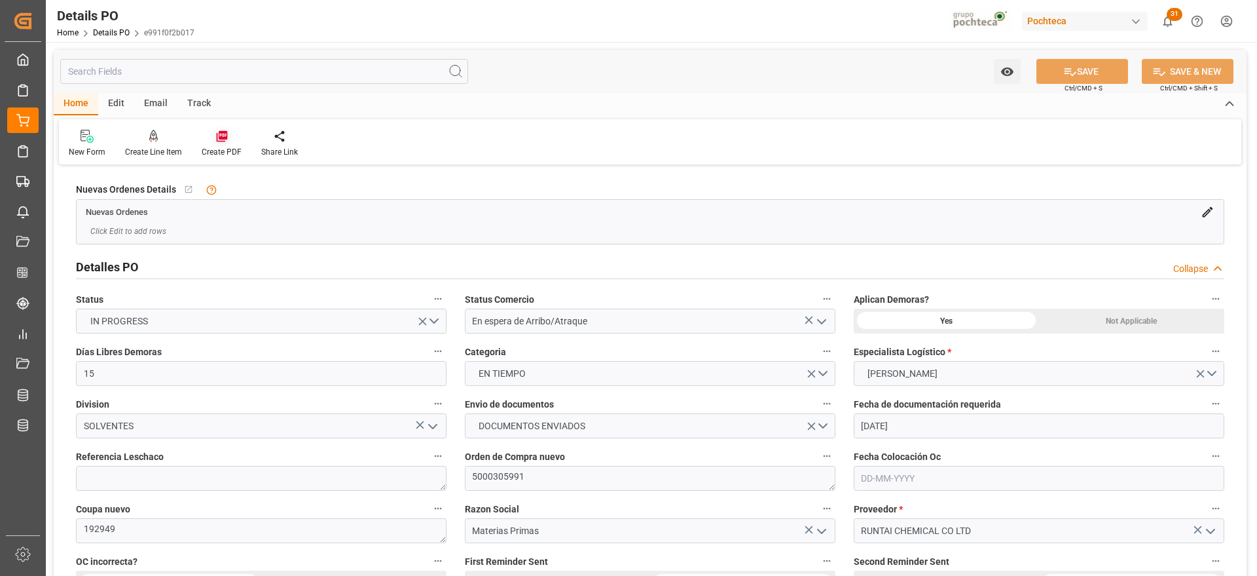
click at [225, 147] on div "Create PDF" at bounding box center [222, 152] width 40 height 12
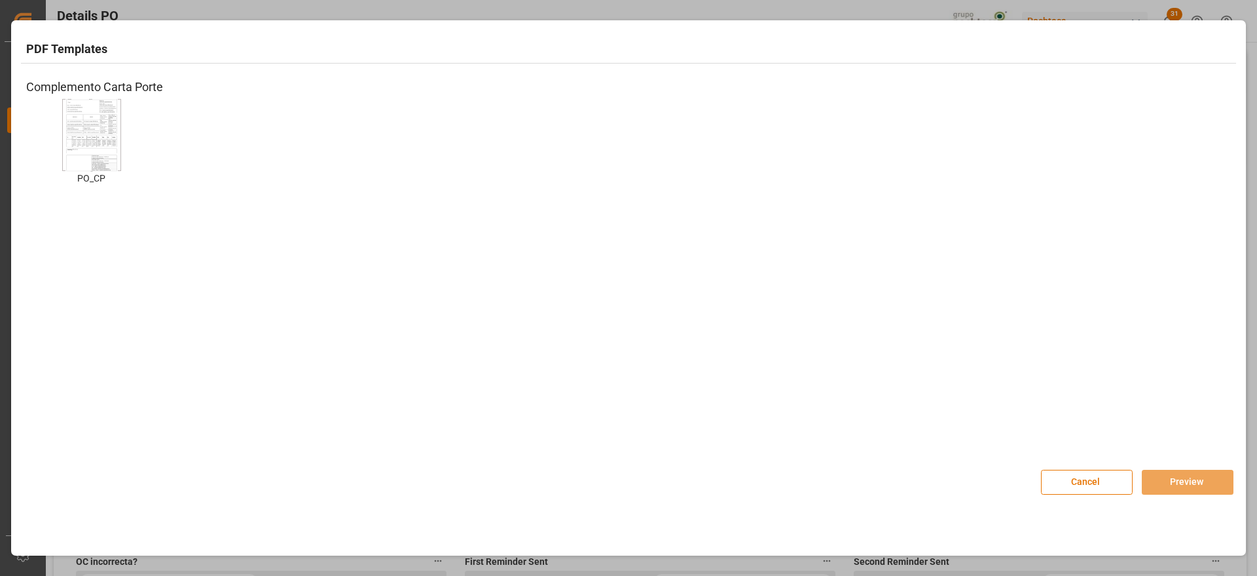
click at [100, 139] on img at bounding box center [91, 135] width 52 height 74
click at [1188, 485] on button "Preview" at bounding box center [1188, 481] width 92 height 25
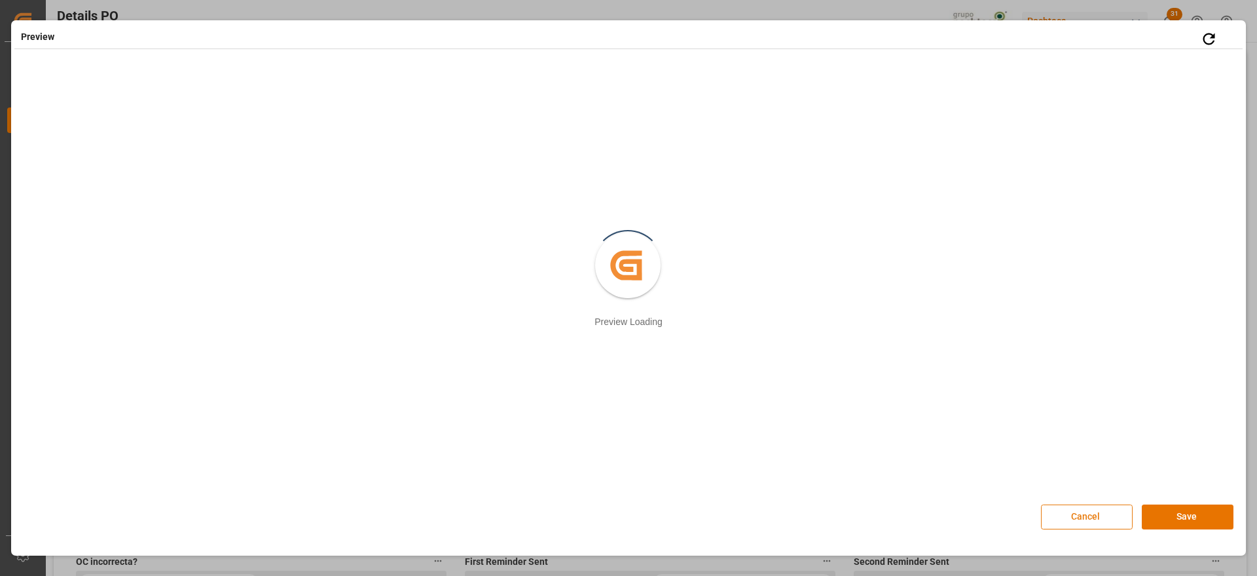
click at [1086, 516] on button "Cancel" at bounding box center [1087, 516] width 92 height 25
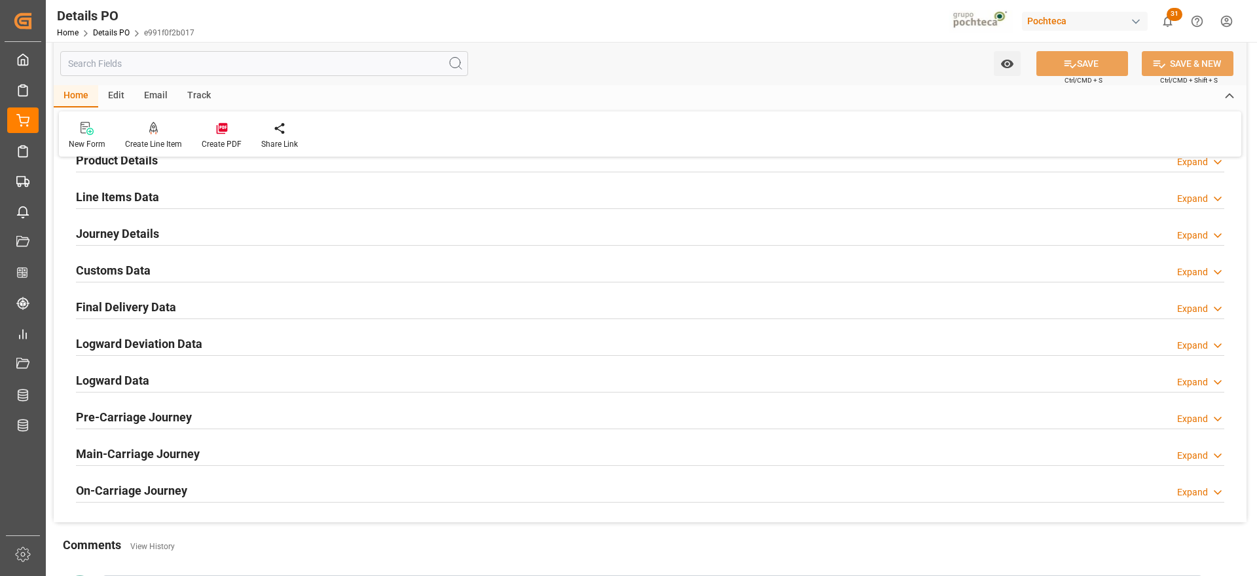
scroll to position [818, 0]
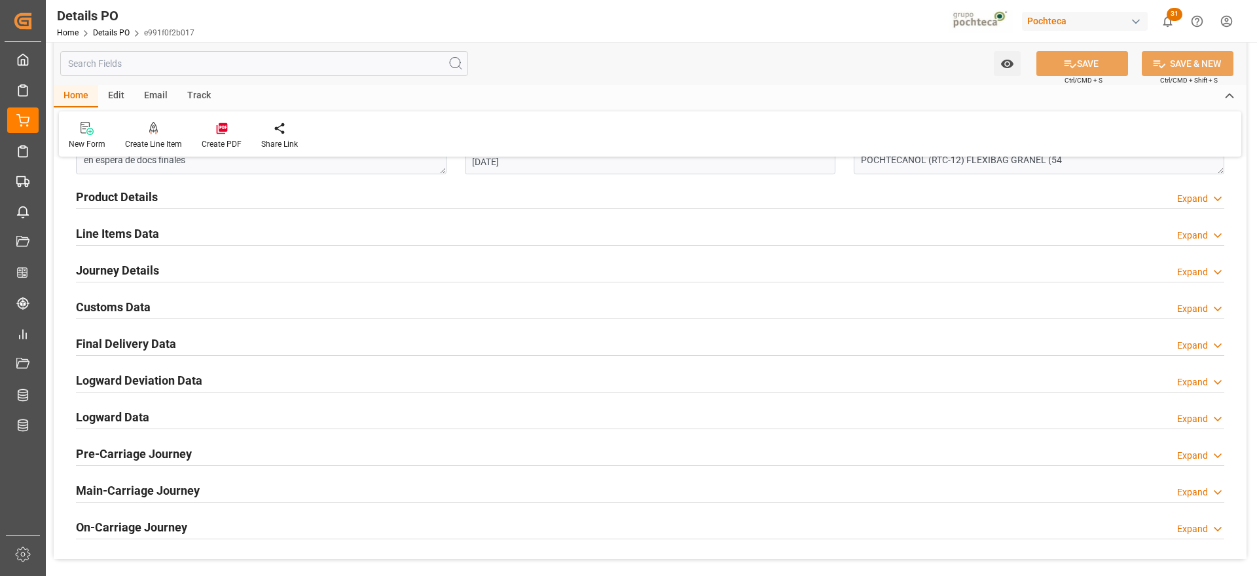
click at [115, 237] on h2 "Line Items Data" at bounding box center [117, 234] width 83 height 18
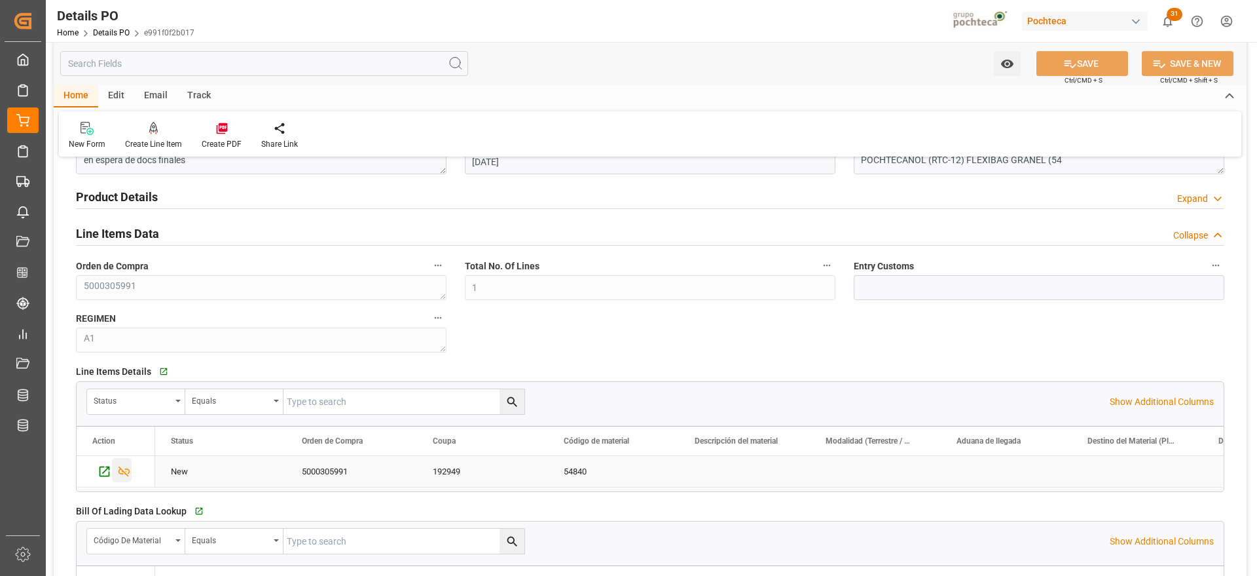
click at [130, 468] on icon "Press SPACE to select this row." at bounding box center [124, 471] width 14 height 14
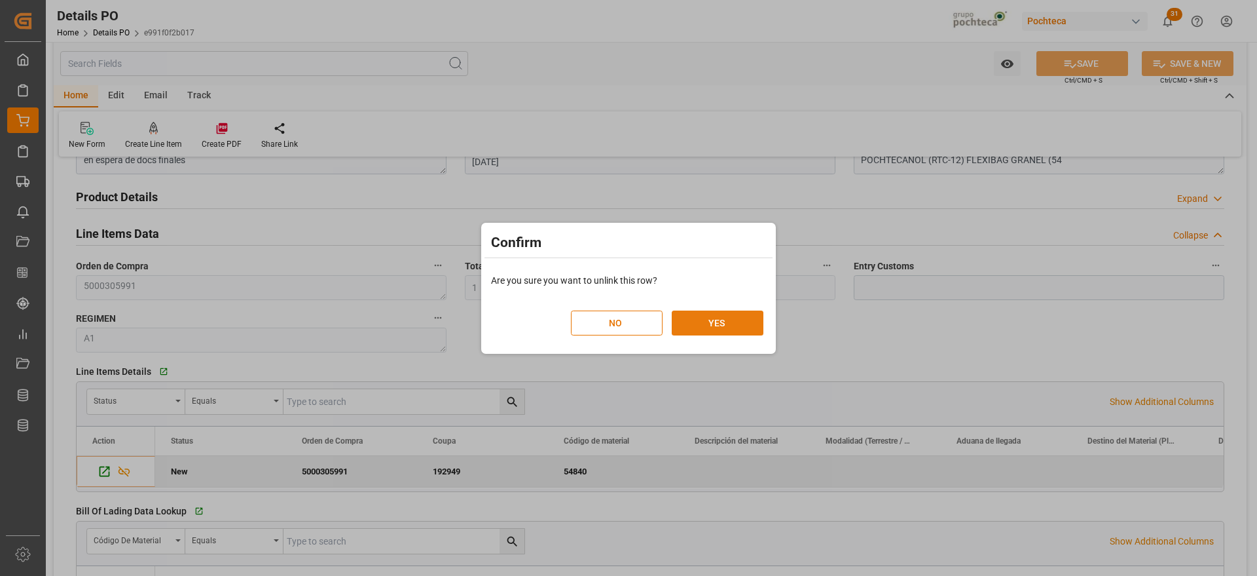
click at [714, 323] on button "YES" at bounding box center [718, 322] width 92 height 25
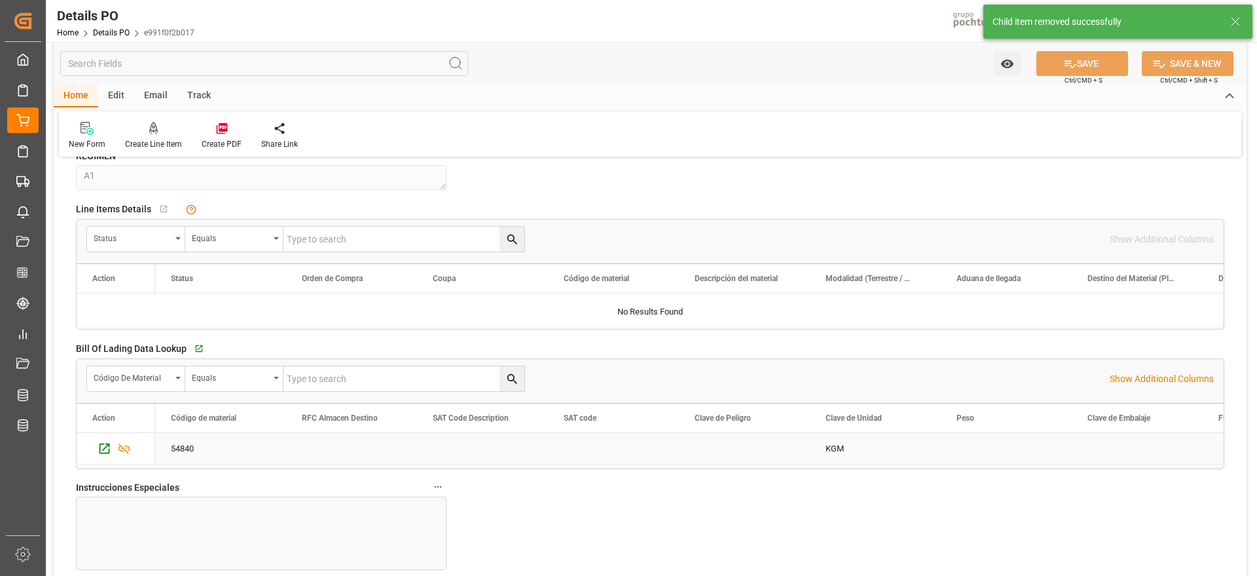
scroll to position [982, 0]
click at [131, 445] on div "Press SPACE to select this row." at bounding box center [122, 445] width 20 height 24
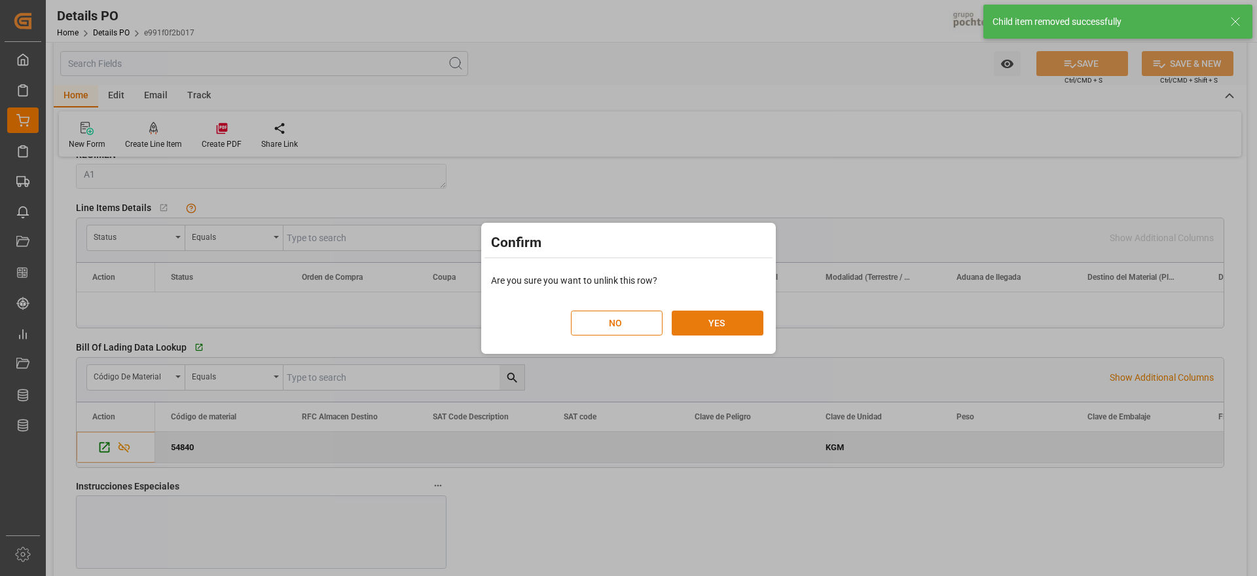
click at [722, 323] on button "YES" at bounding box center [718, 322] width 92 height 25
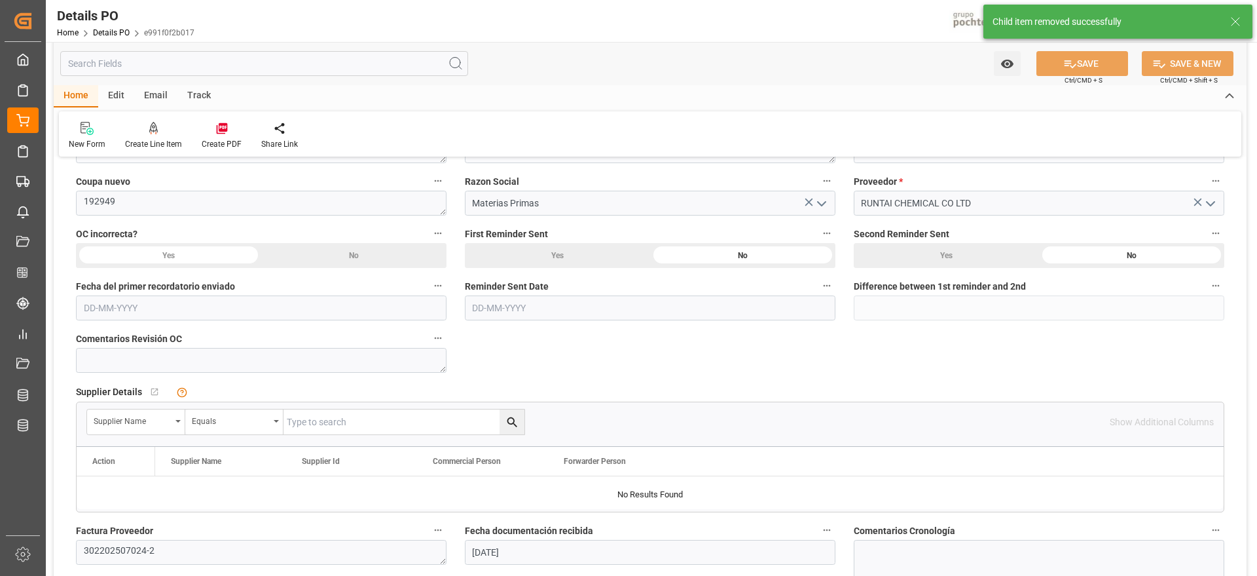
scroll to position [0, 0]
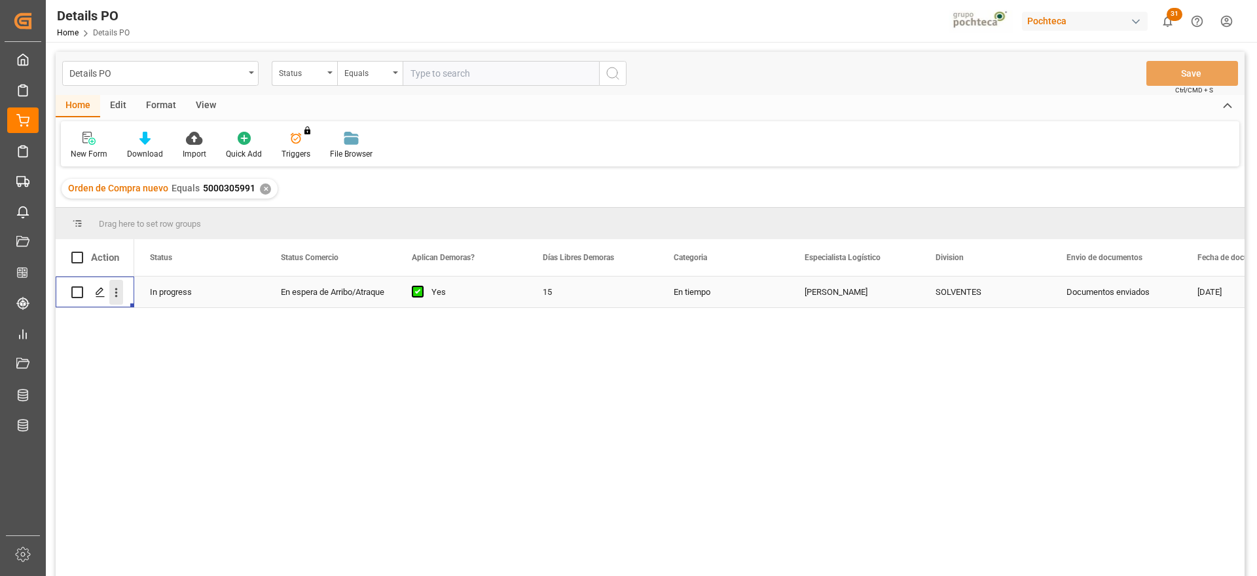
click at [115, 289] on icon "open menu" at bounding box center [116, 292] width 14 height 14
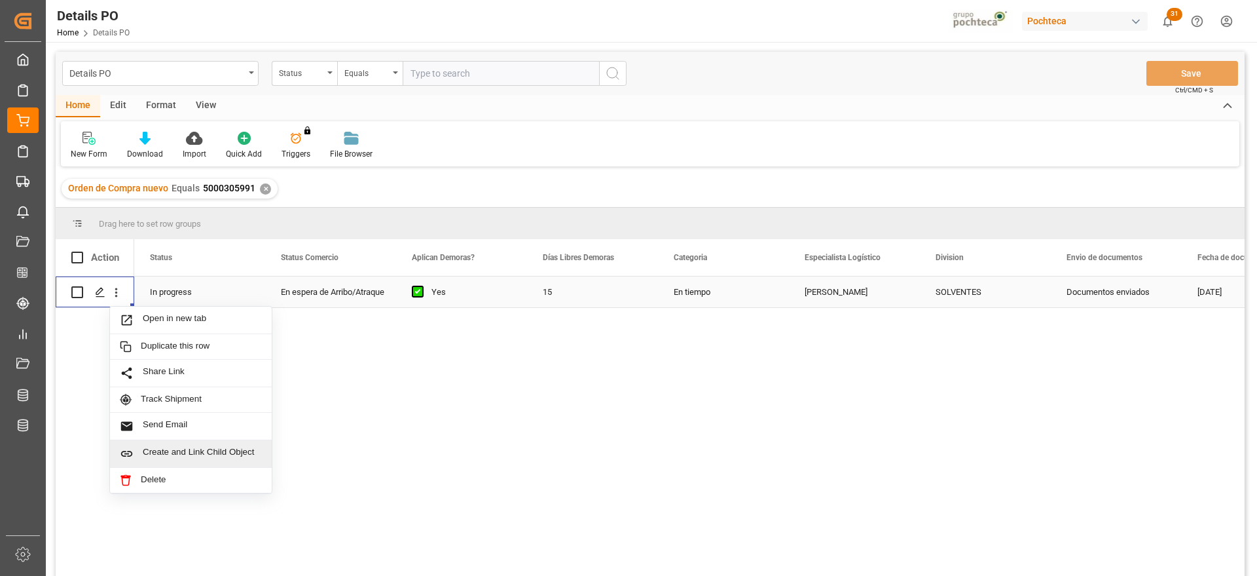
click at [177, 452] on span "Create and Link Child Object" at bounding box center [202, 454] width 119 height 14
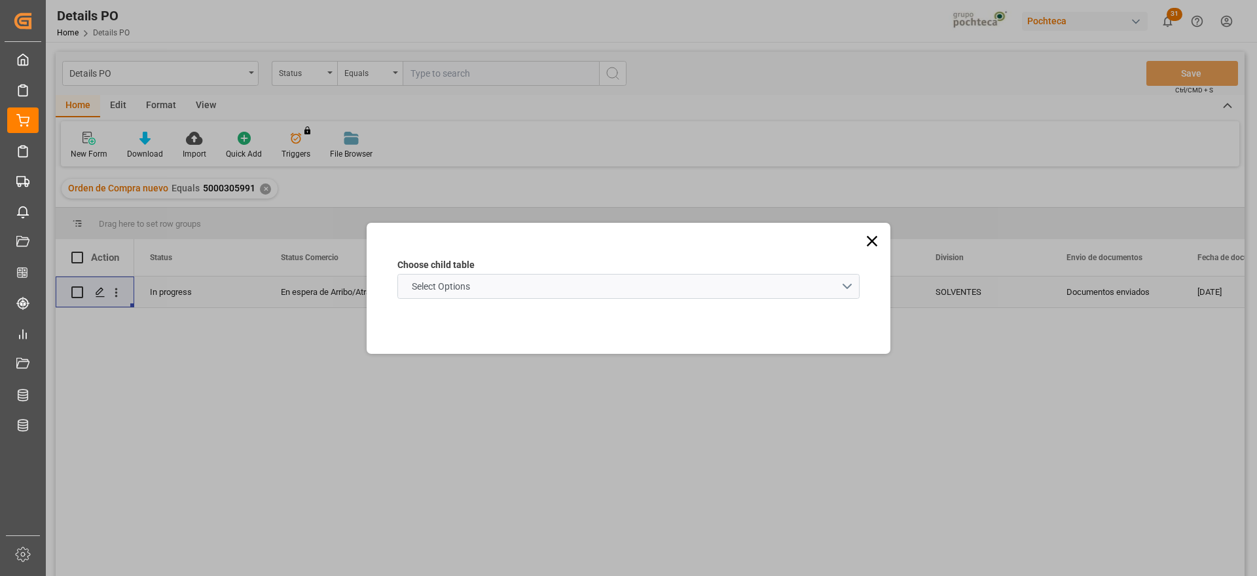
click at [601, 285] on schema "Select Options" at bounding box center [628, 286] width 462 height 25
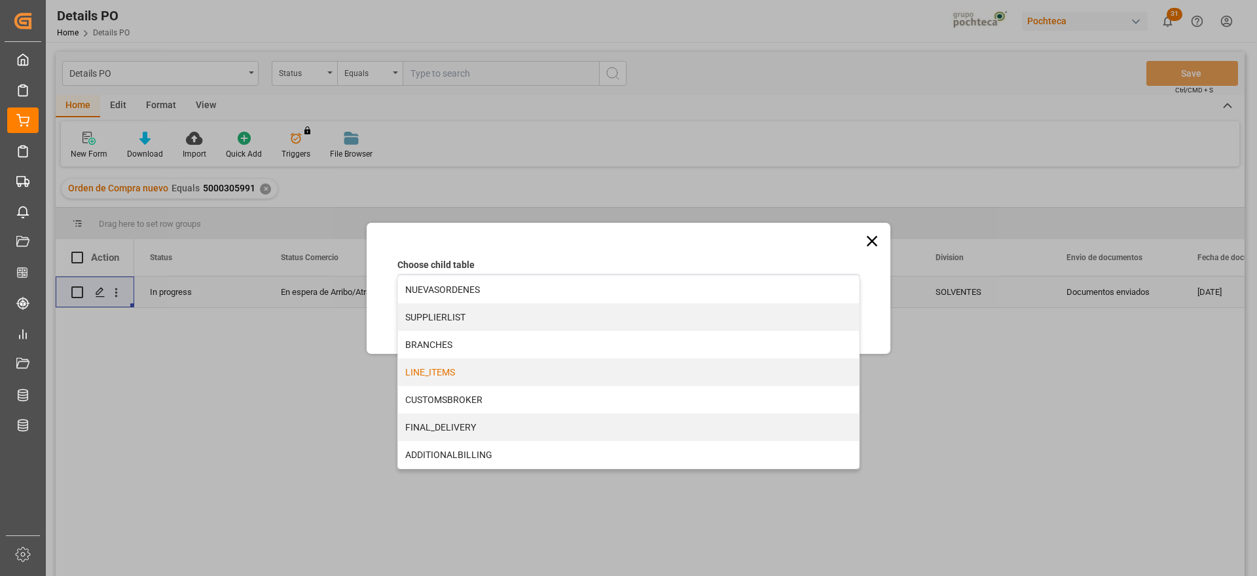
click at [511, 375] on div "LINE_ITEMS" at bounding box center [628, 372] width 461 height 28
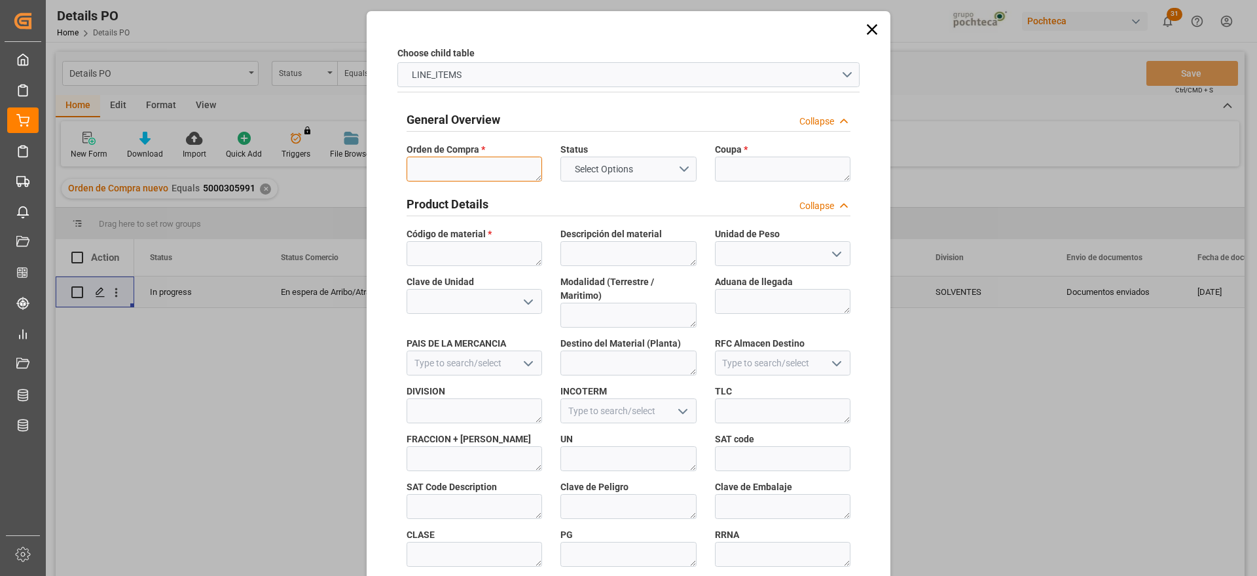
click at [480, 177] on textarea at bounding box center [475, 168] width 136 height 25
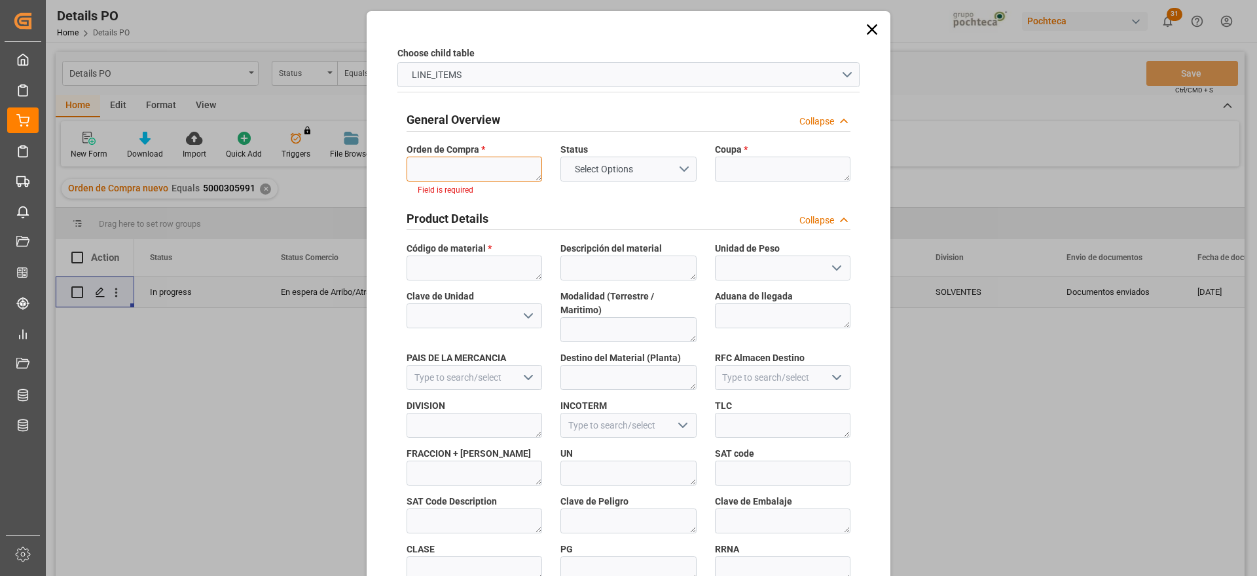
paste textarea "5000305991"
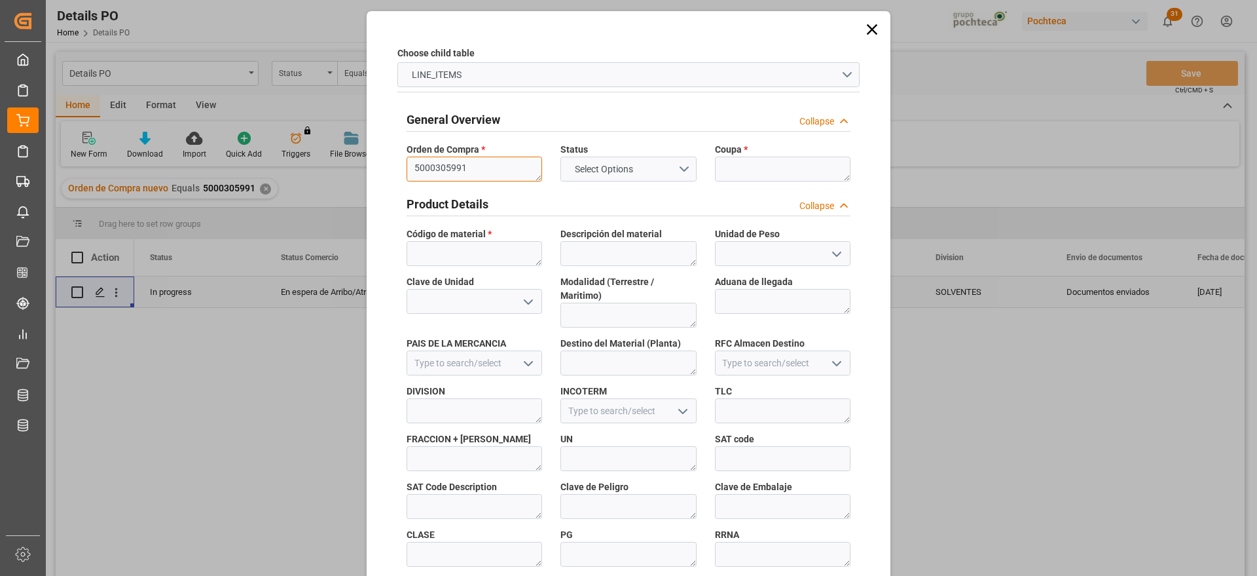
type textarea "5000305991"
click at [729, 160] on textarea at bounding box center [783, 168] width 136 height 25
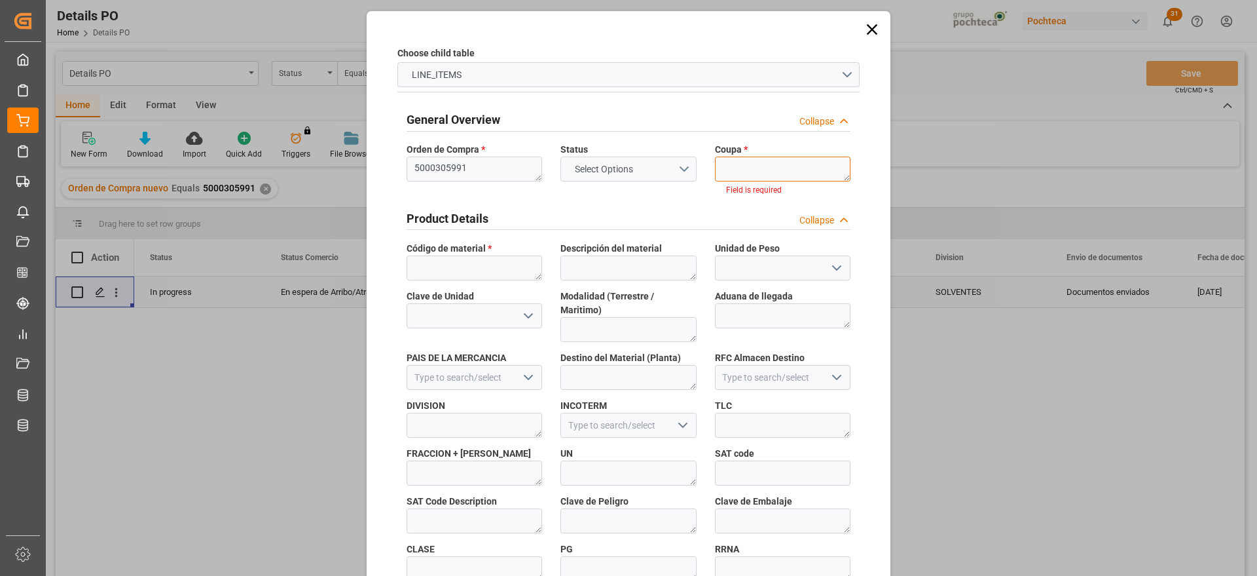
paste textarea "192949"
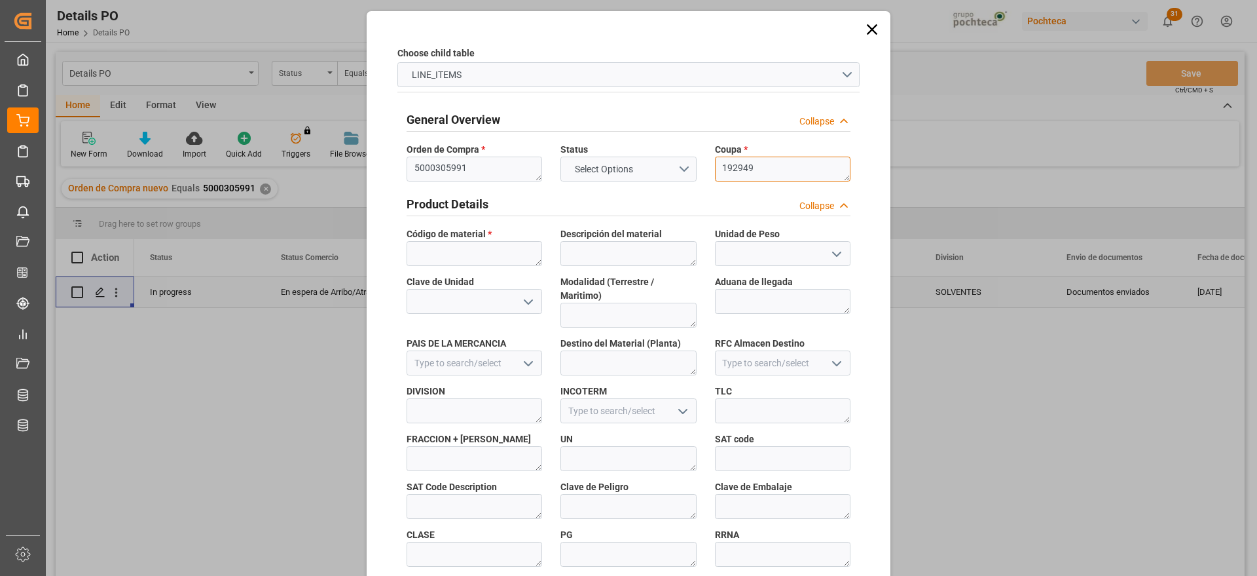
type textarea "192949"
click at [477, 248] on textarea at bounding box center [475, 253] width 136 height 25
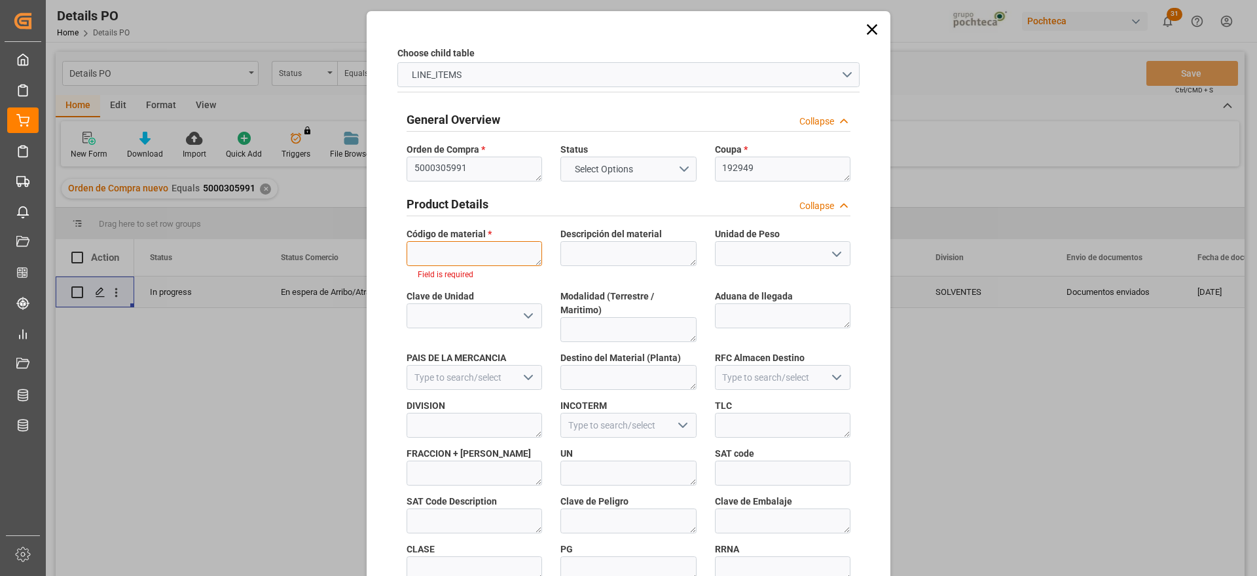
paste textarea "54840"
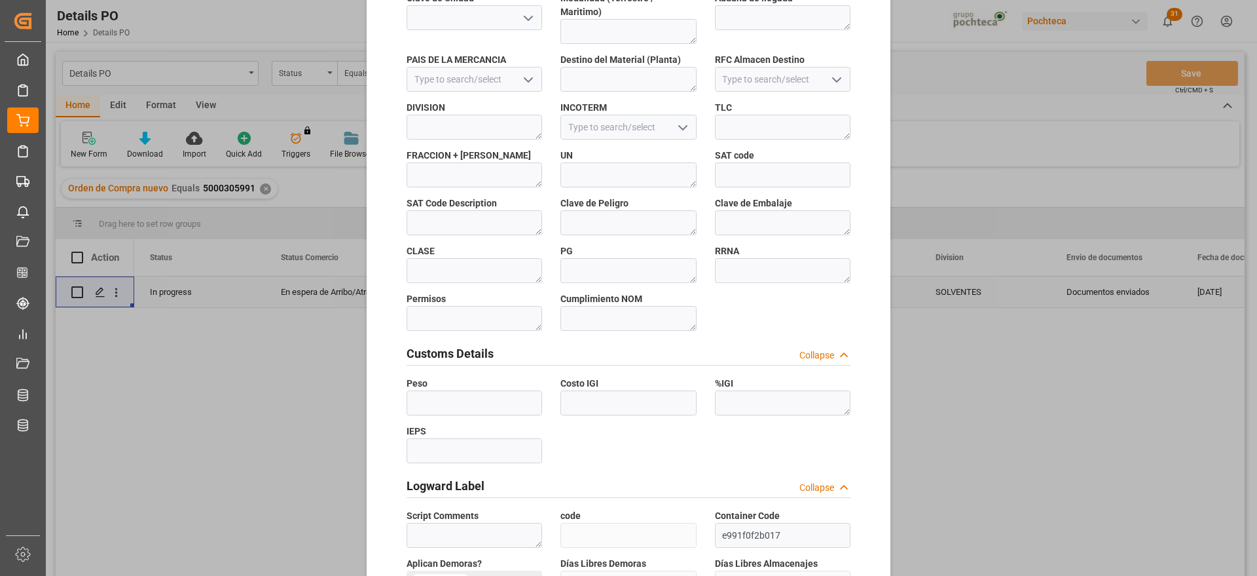
scroll to position [561, 0]
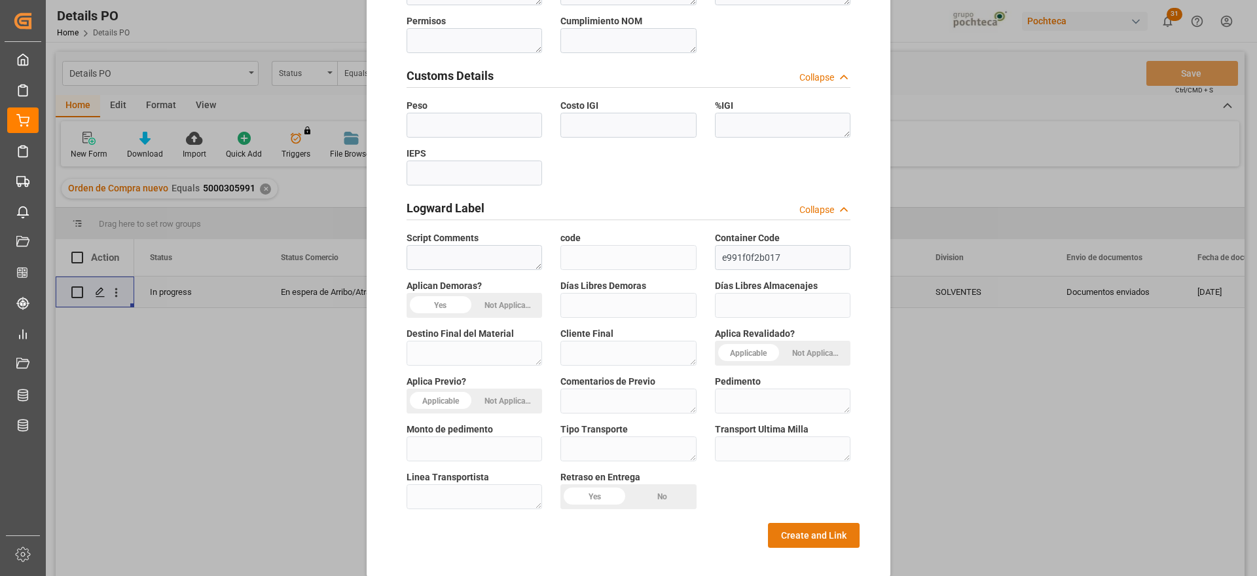
type textarea "54840"
click at [834, 523] on button "Create and Link" at bounding box center [814, 535] width 92 height 25
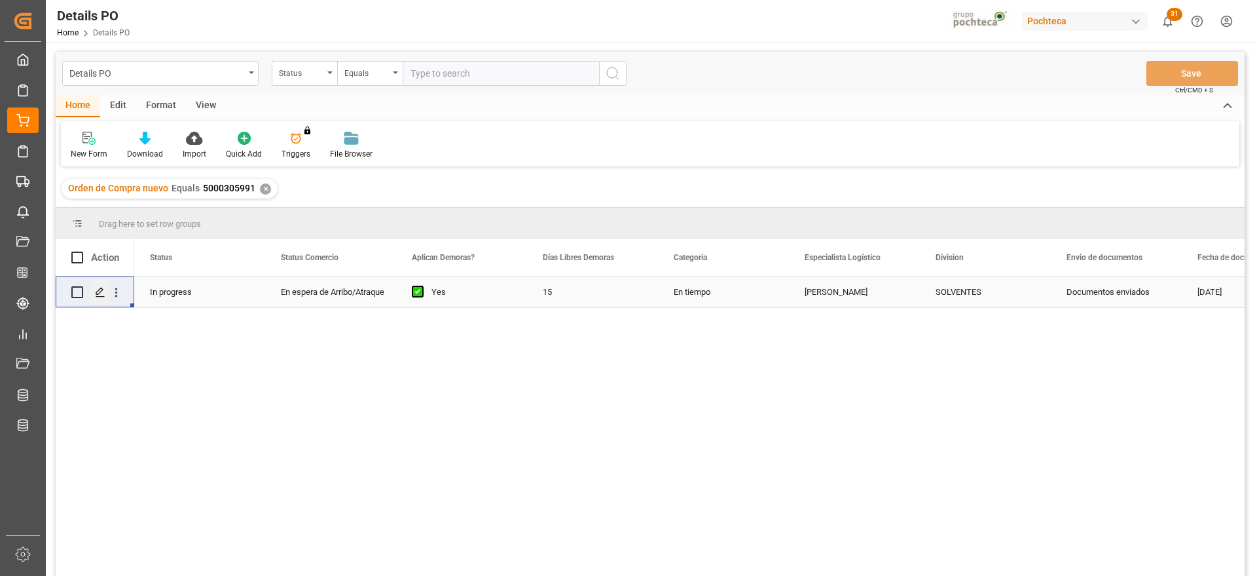
click at [101, 295] on icon "Press SPACE to select this row." at bounding box center [100, 292] width 10 height 10
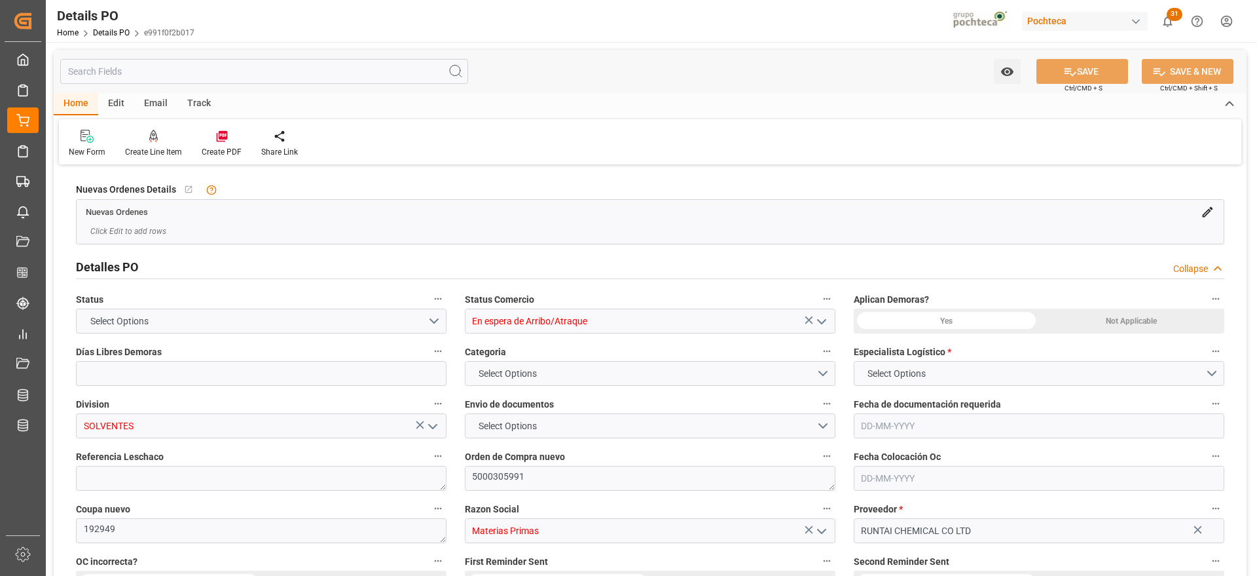
type input "15"
type input "[DATE]"
click at [230, 136] on div at bounding box center [222, 136] width 40 height 14
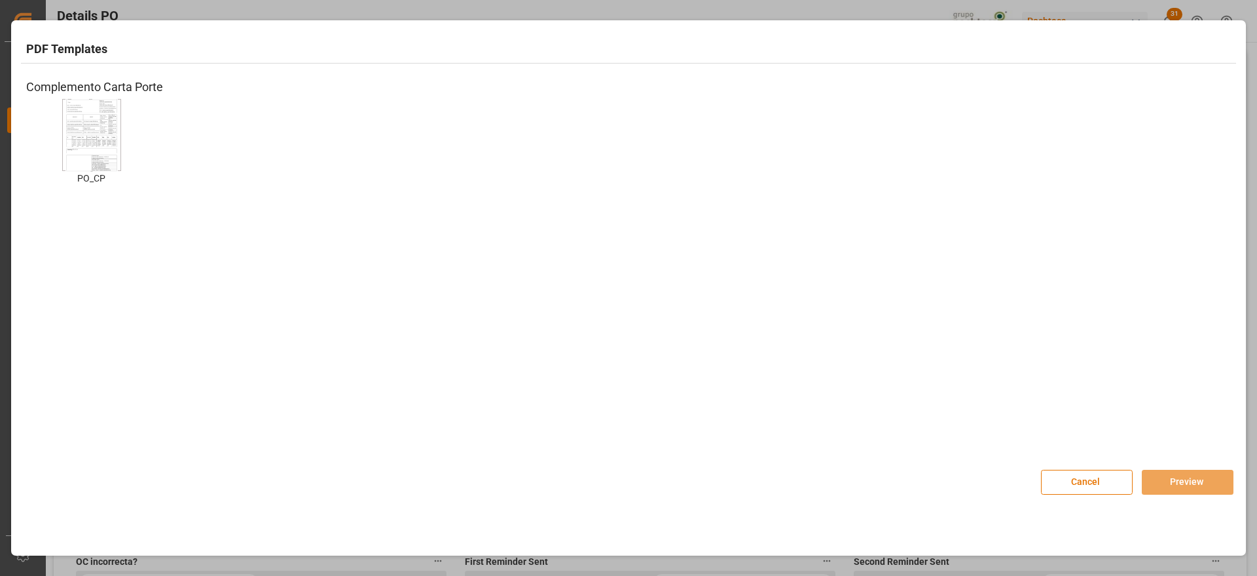
click at [83, 143] on img at bounding box center [91, 135] width 52 height 74
click at [1175, 485] on button "Preview" at bounding box center [1188, 481] width 92 height 25
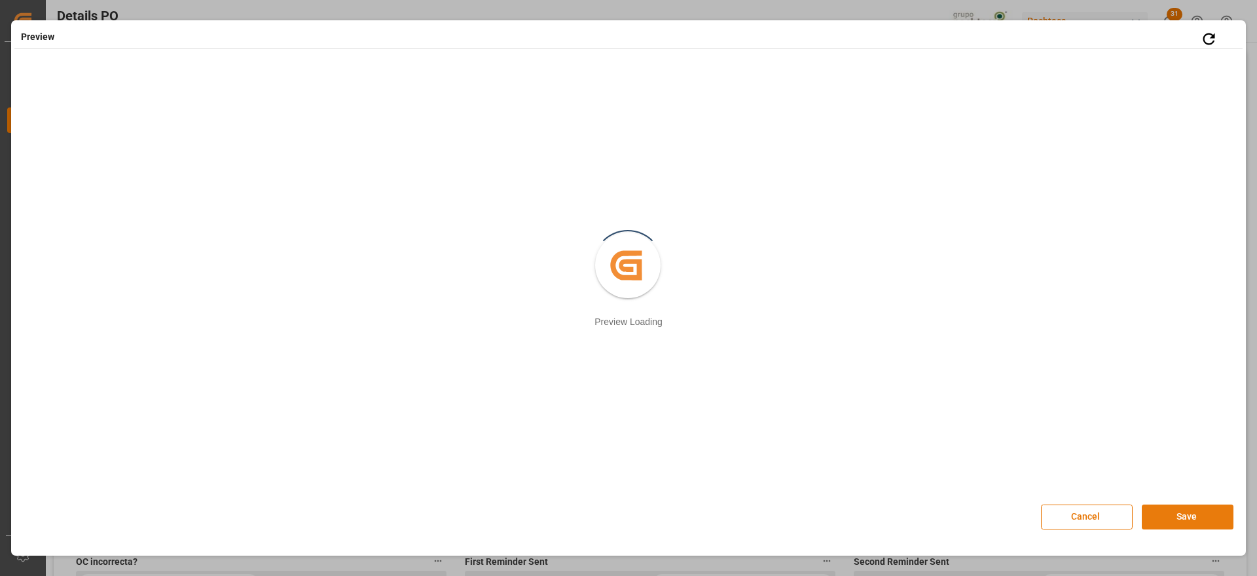
click at [1177, 523] on button "Save" at bounding box center [1188, 516] width 92 height 25
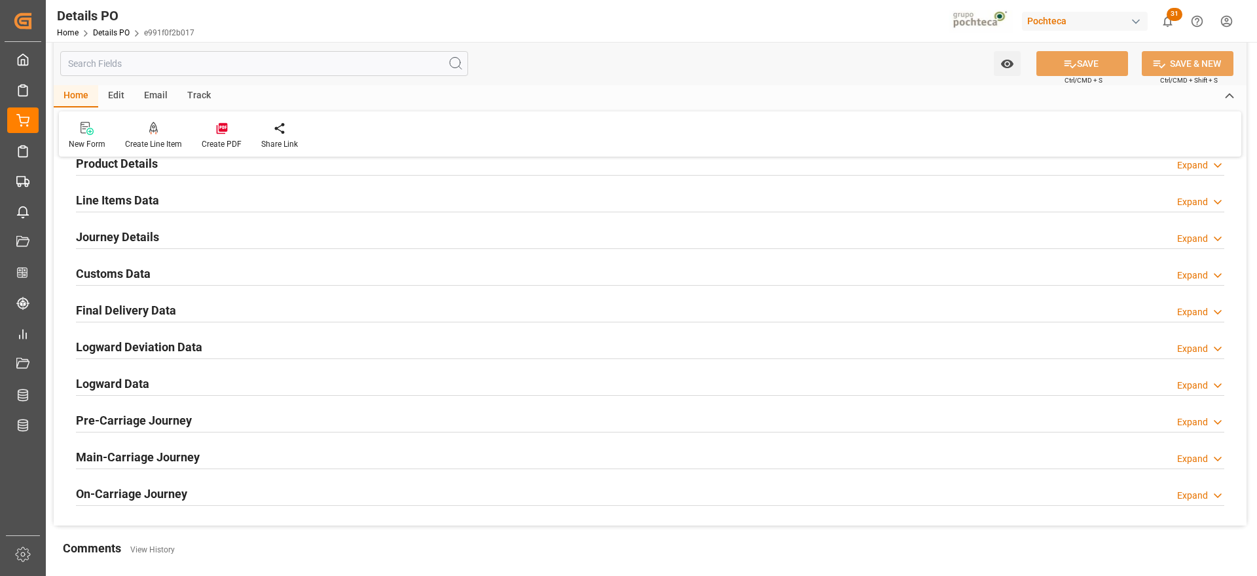
scroll to position [900, 0]
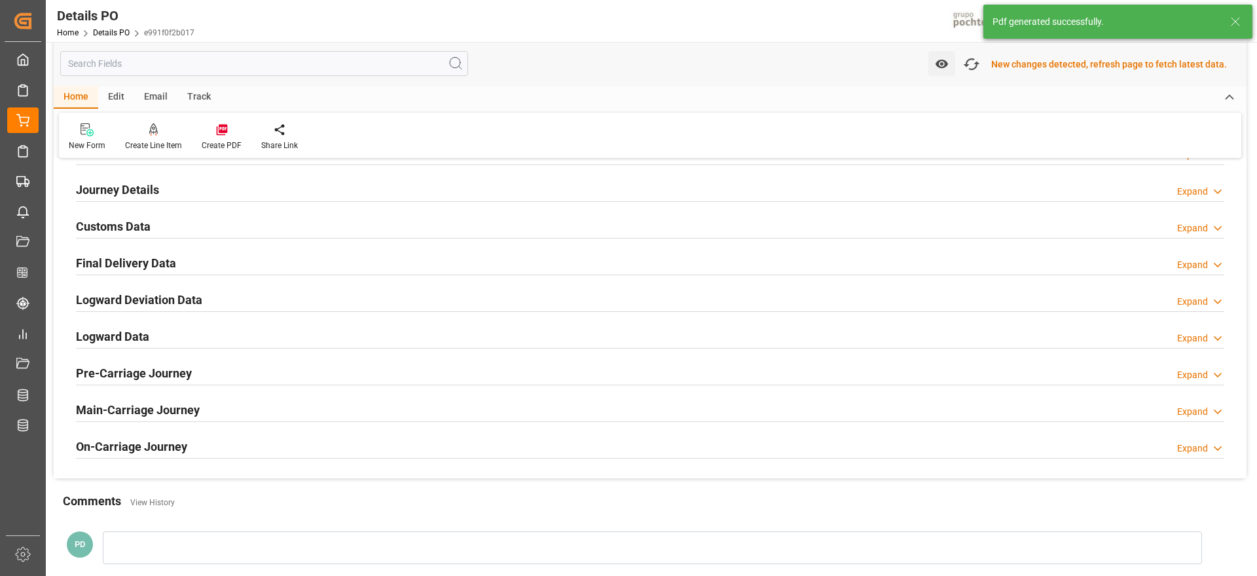
click at [103, 224] on h2 "Customs Data" at bounding box center [113, 226] width 75 height 18
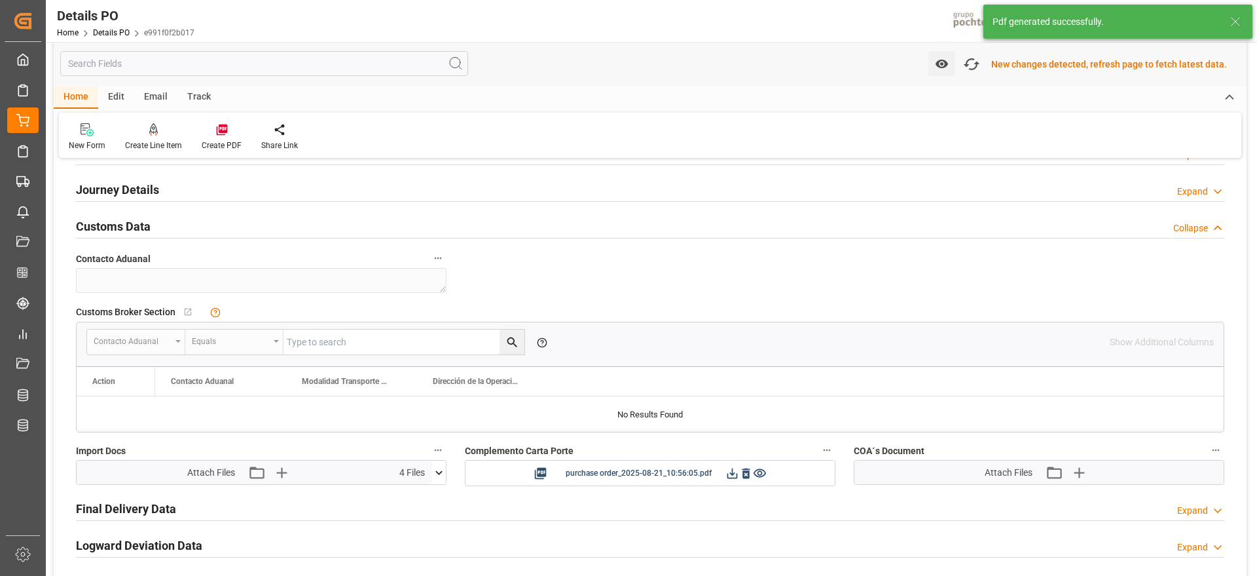
scroll to position [902, 0]
click at [732, 476] on icon at bounding box center [732, 471] width 10 height 10
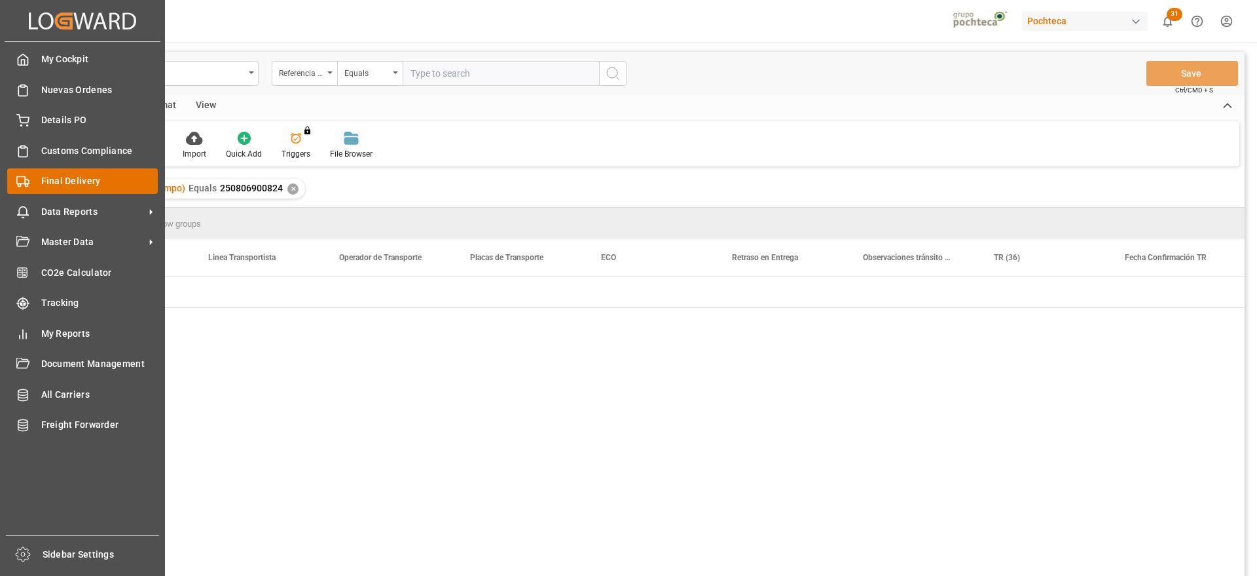
scroll to position [0, 4656]
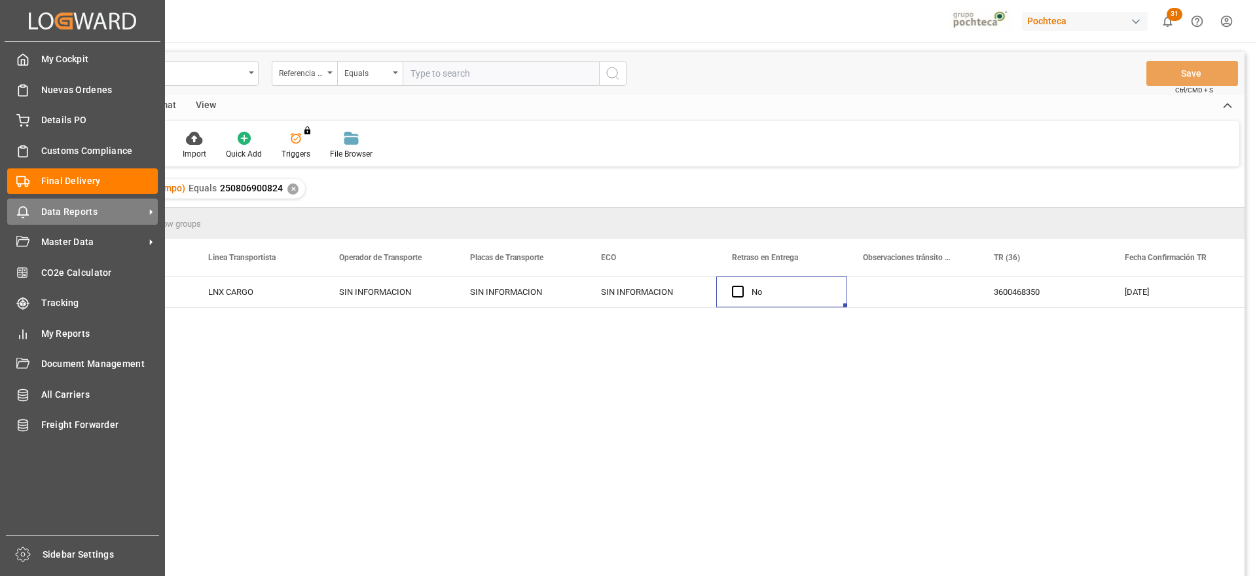
click at [147, 210] on icon at bounding box center [151, 212] width 14 height 14
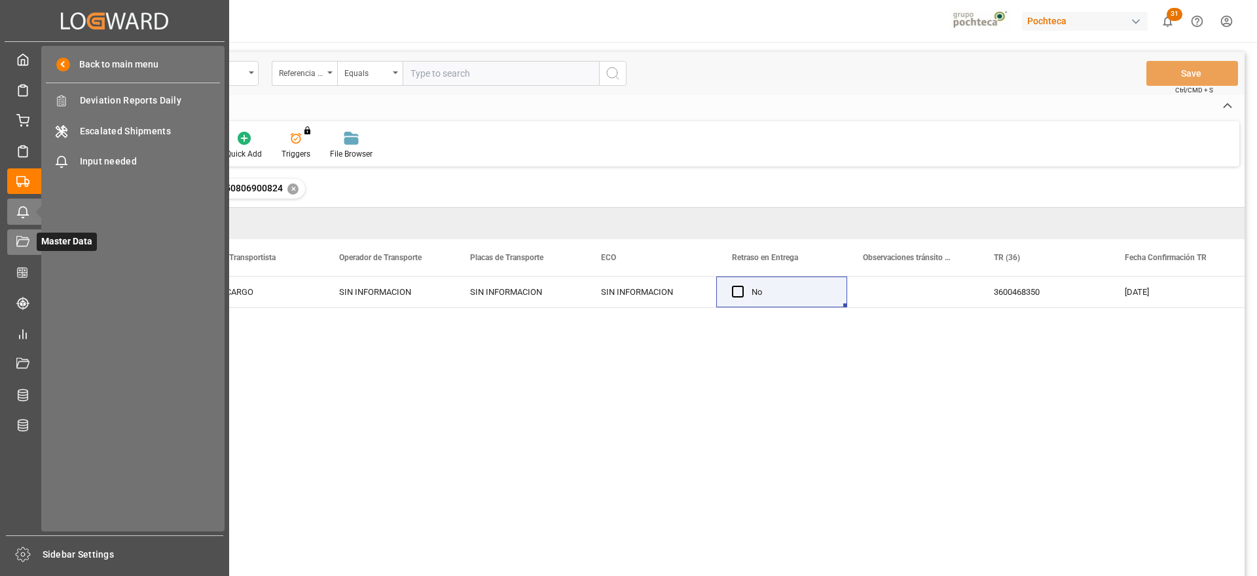
click at [41, 238] on span "Master Data" at bounding box center [67, 241] width 60 height 18
click at [85, 101] on span "IDH" at bounding box center [150, 101] width 141 height 14
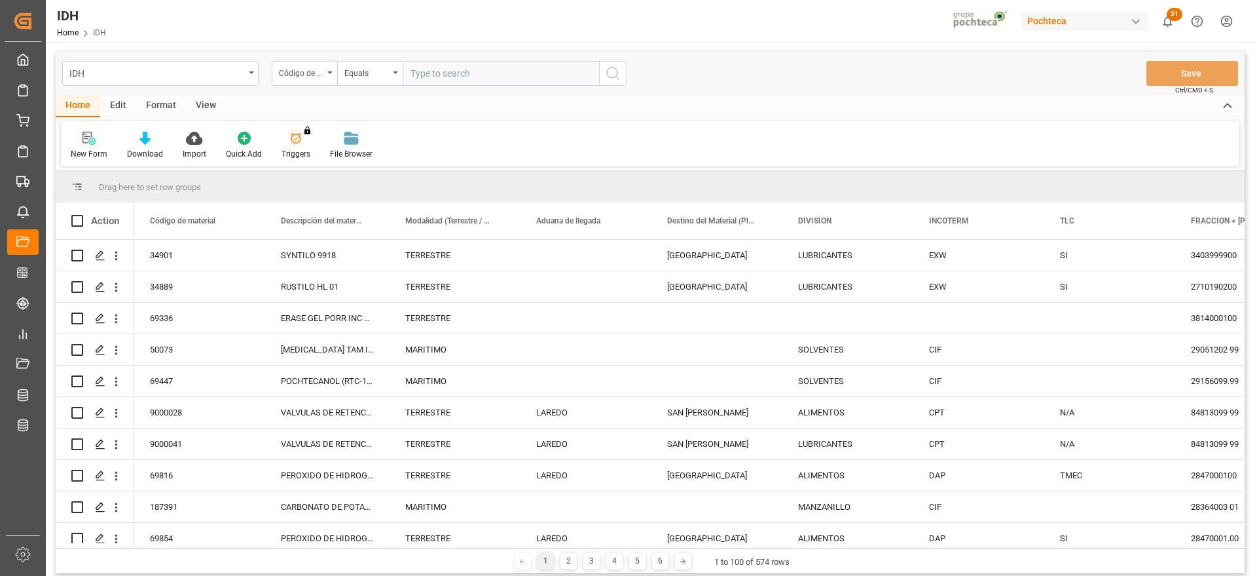
click at [93, 147] on div "New Form" at bounding box center [89, 145] width 56 height 29
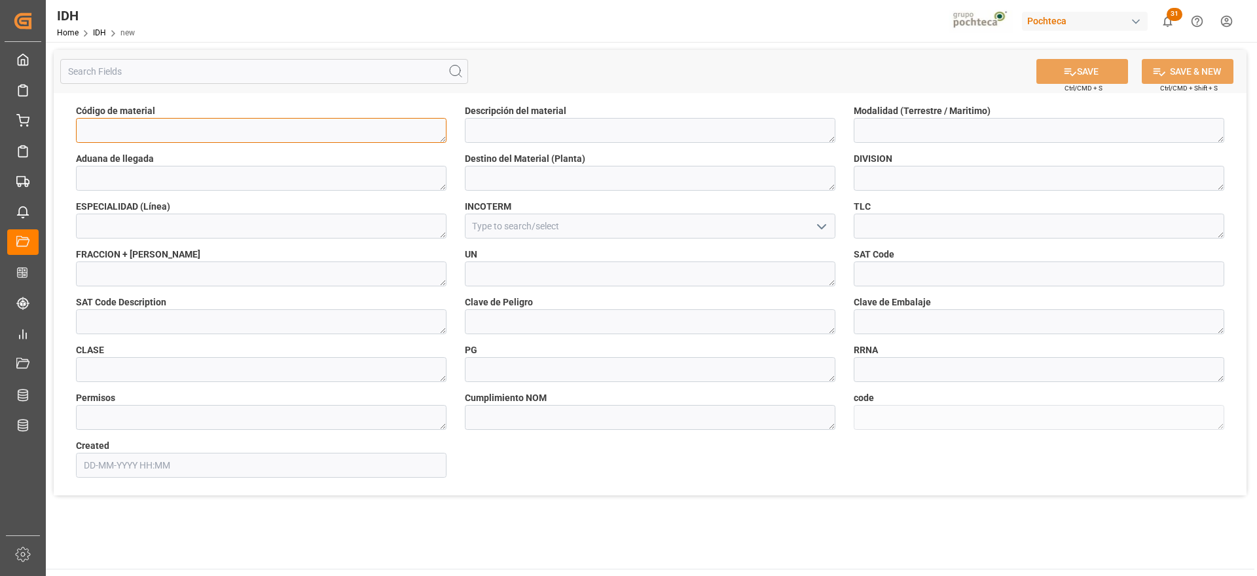
click at [208, 134] on textarea at bounding box center [261, 130] width 371 height 25
paste textarea "54840"
type textarea "54840"
click at [518, 128] on textarea at bounding box center [650, 130] width 371 height 25
paste textarea "POCHTECANOL (RTC-12) FLEXIBAG GRANEL (54"
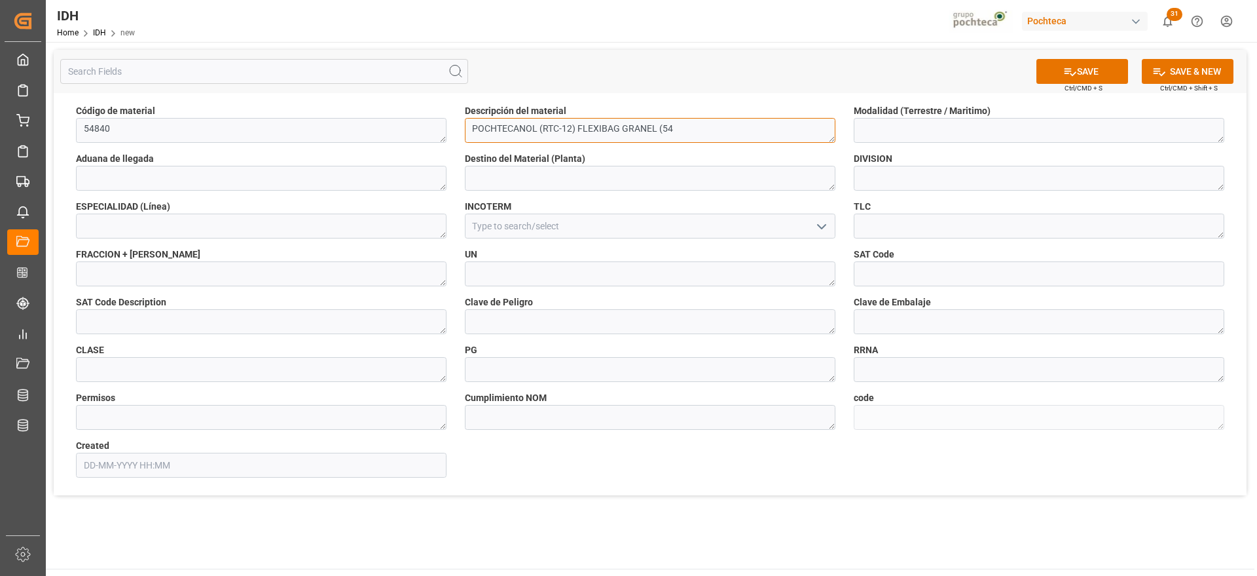
type textarea "POCHTECANOL (RTC-12) FLEXIBAG GRANEL (54"
click at [896, 170] on textarea at bounding box center [1039, 178] width 371 height 25
type textarea "A"
type textarea "SOLVENTES"
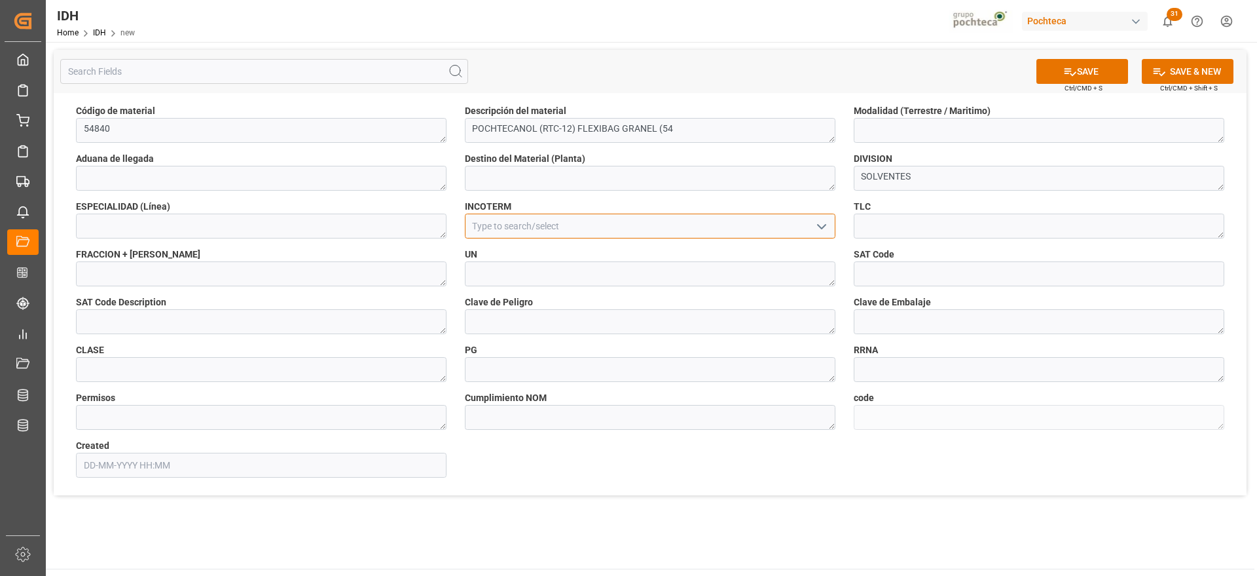
click at [618, 229] on input at bounding box center [650, 225] width 371 height 25
type input "D"
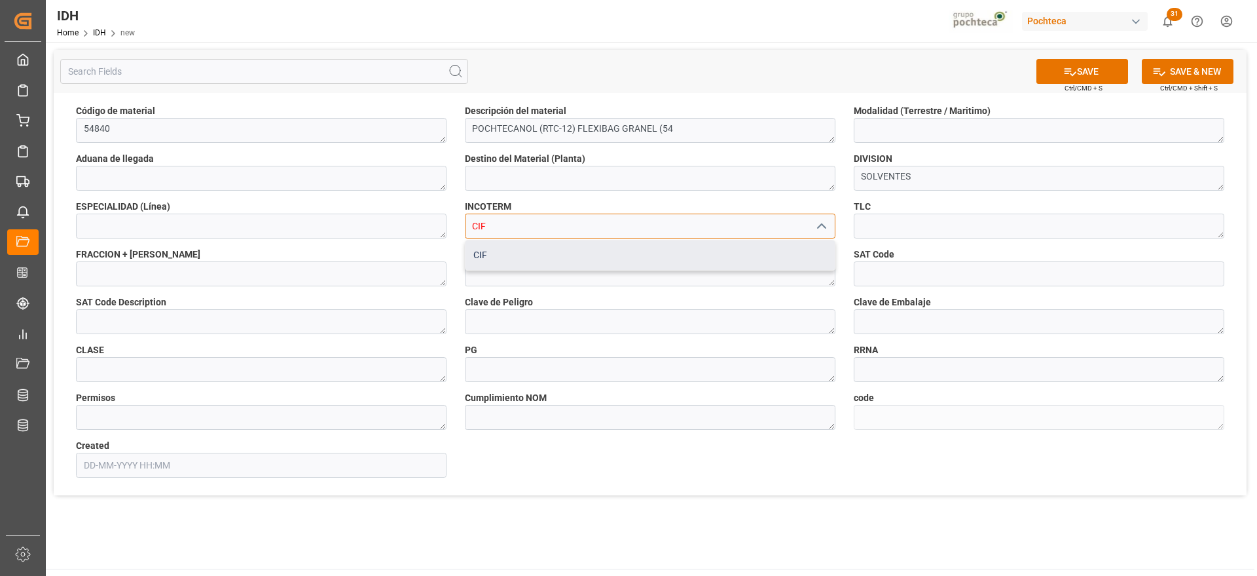
click at [642, 263] on div "CIF" at bounding box center [650, 254] width 369 height 29
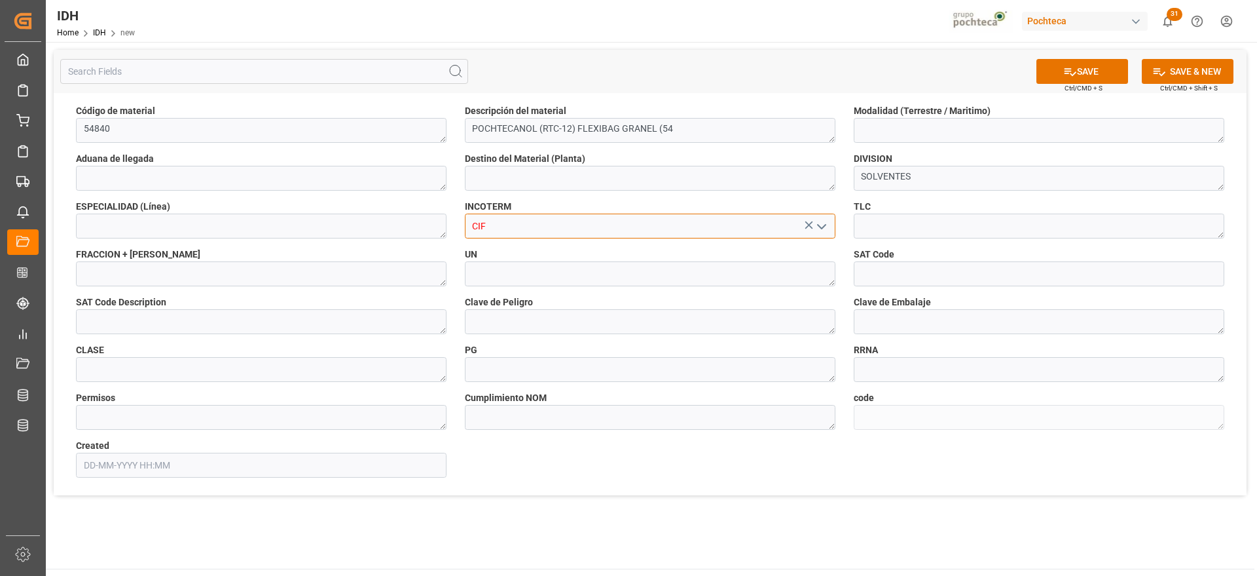
type input "CIF"
click at [542, 272] on textarea at bounding box center [650, 273] width 371 height 25
click at [315, 280] on textarea at bounding box center [261, 273] width 371 height 25
paste textarea "29156099.99"
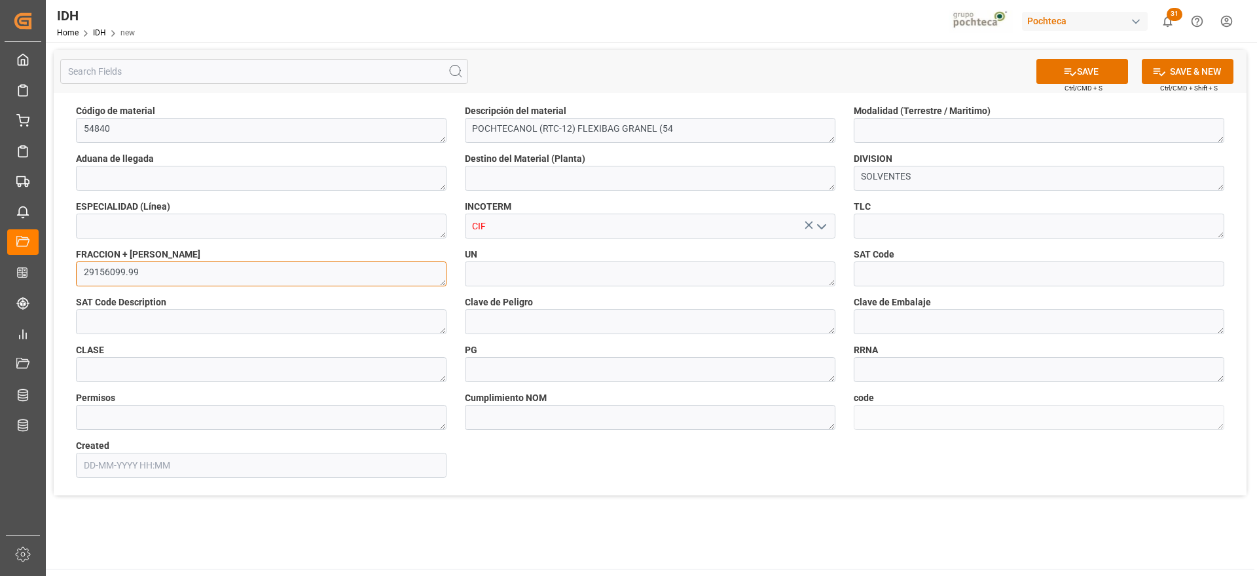
type textarea "29156099.99"
click at [531, 279] on textarea at bounding box center [650, 273] width 371 height 25
drag, startPoint x: 894, startPoint y: 270, endPoint x: 870, endPoint y: 270, distance: 23.6
click at [894, 270] on input at bounding box center [1039, 273] width 371 height 25
paste input "31211600"
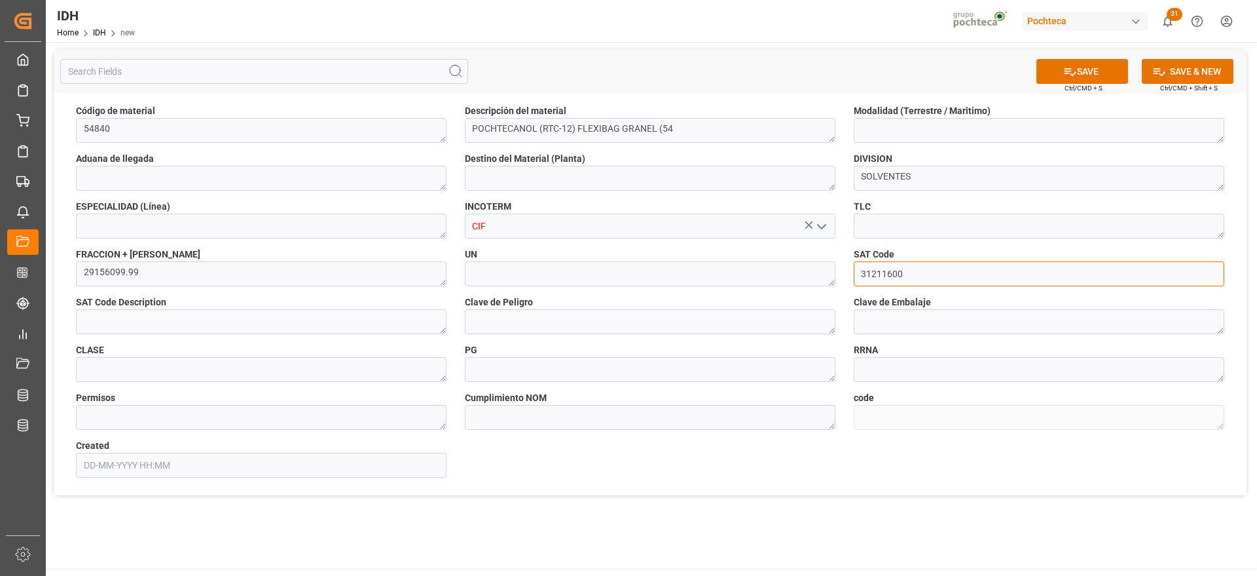
type input "31211600"
click at [392, 314] on textarea at bounding box center [261, 321] width 371 height 25
click at [287, 320] on textarea at bounding box center [261, 321] width 371 height 25
paste textarea "Aditivos para pinturas"
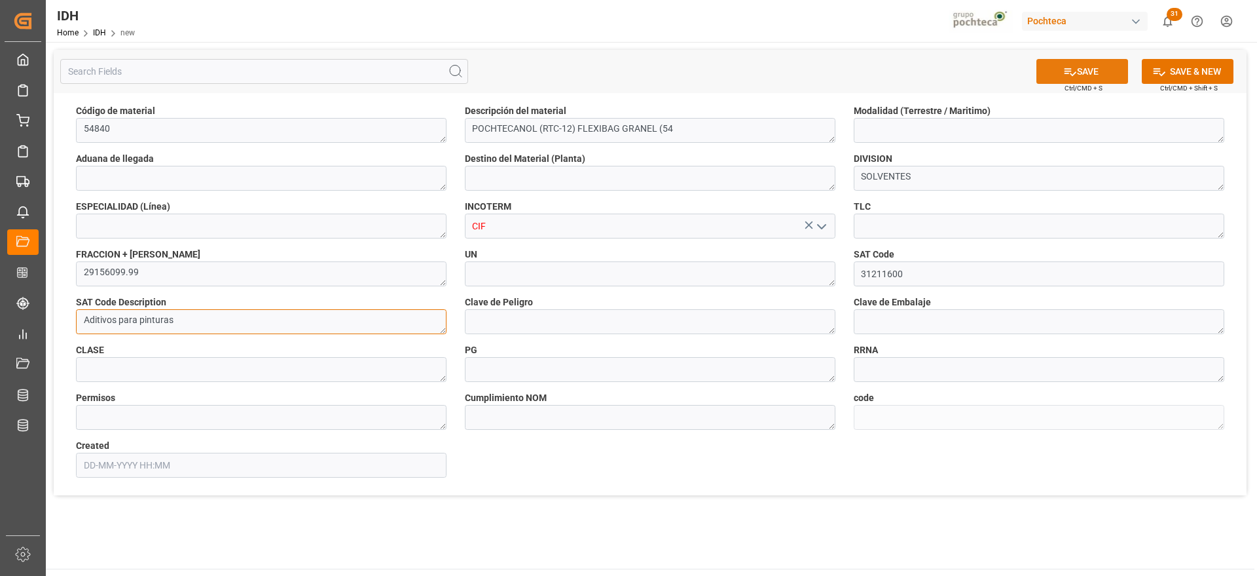
type textarea "Aditivos para pinturas"
click at [1078, 67] on button "SAVE" at bounding box center [1083, 71] width 92 height 25
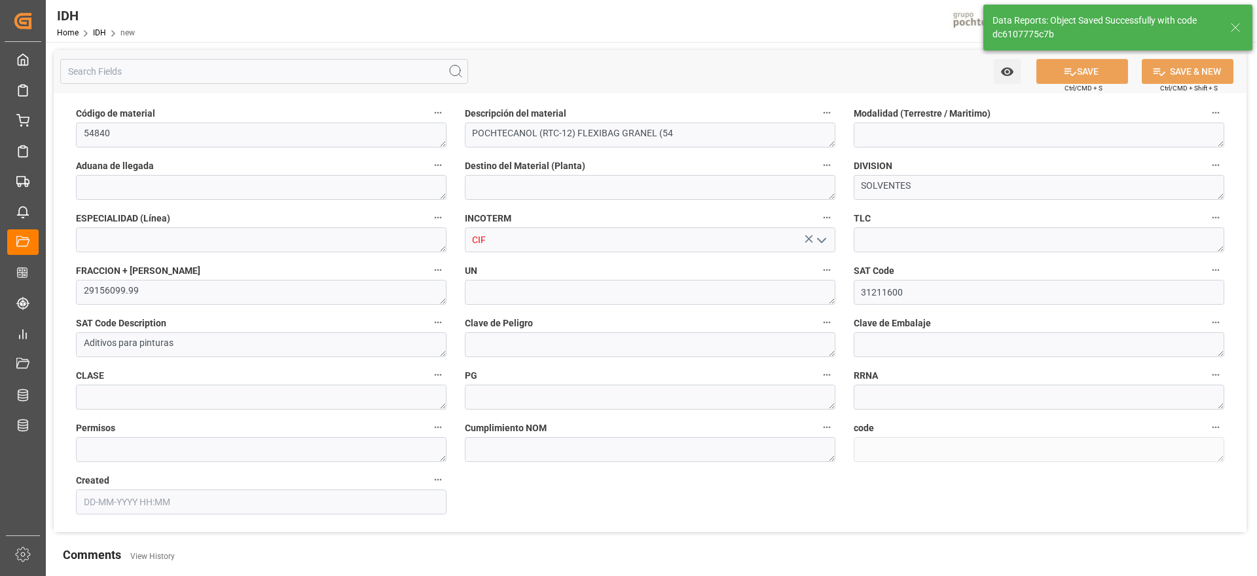
type textarea "dc6107775c7b"
type input "21-08-2025 22:31"
